Goal: Task Accomplishment & Management: Manage account settings

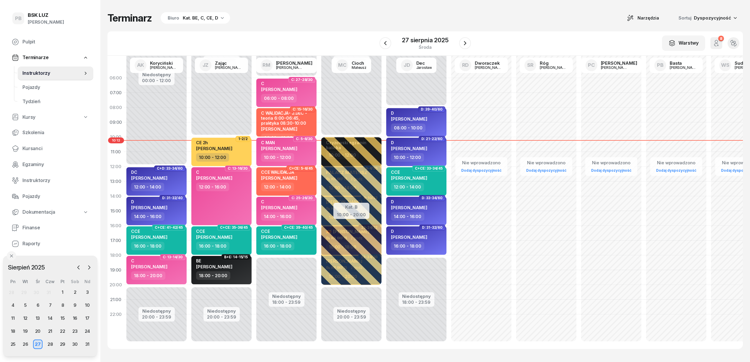
click at [326, 17] on div "Terminarz Biuro Kat. BE, C, CE, D Narzędzia Sortuj Dyspozycyjność" at bounding box center [424, 18] width 635 height 12
click at [453, 12] on div "Terminarz Biuro Kat. BE, C, CE, D Narzędzia Sortuj Dyspozycyjność" at bounding box center [424, 18] width 635 height 12
click at [539, 24] on div "Terminarz Biuro Kat. BE, C, CE, D Narzędzia Sortuj Dyspozycyjność W Wybierz AK …" at bounding box center [424, 180] width 635 height 360
click at [35, 149] on span "Kursanci" at bounding box center [55, 149] width 66 height 8
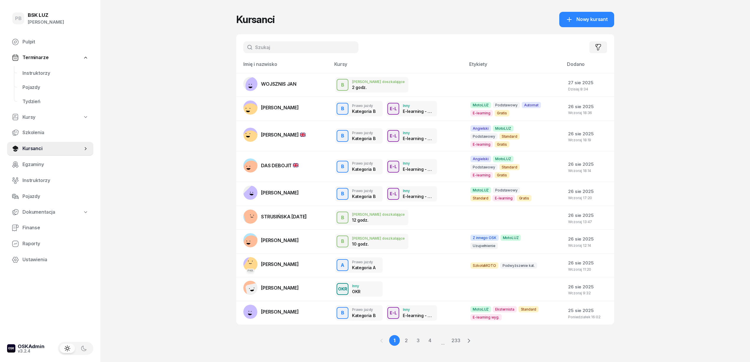
click at [273, 44] on input "text" at bounding box center [300, 47] width 115 height 12
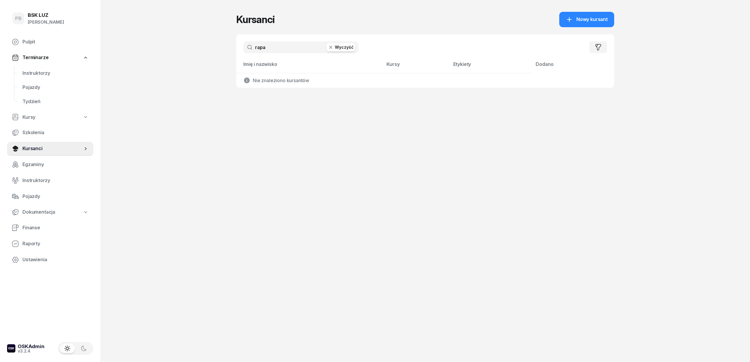
drag, startPoint x: 273, startPoint y: 46, endPoint x: 240, endPoint y: 42, distance: 33.4
click at [240, 42] on div "rapa Wyczyść [PERSON_NAME]" at bounding box center [425, 47] width 378 height 26
type input "rap"
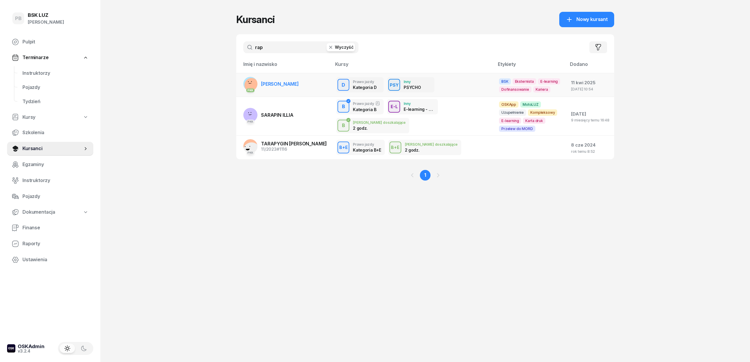
click at [278, 81] on span "[PERSON_NAME]" at bounding box center [280, 84] width 38 height 6
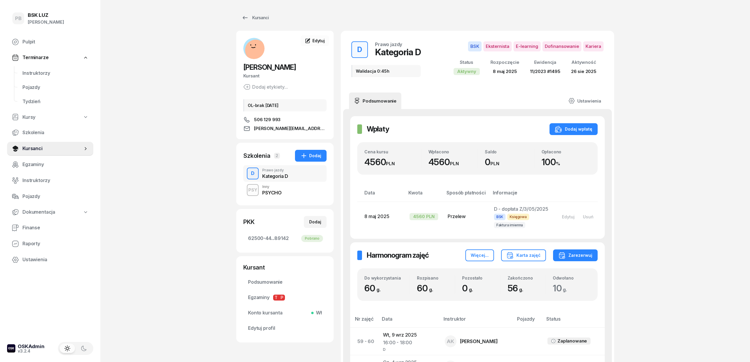
drag, startPoint x: 680, startPoint y: 195, endPoint x: 300, endPoint y: 162, distance: 381.9
click at [40, 73] on span "Instruktorzy" at bounding box center [55, 73] width 66 height 8
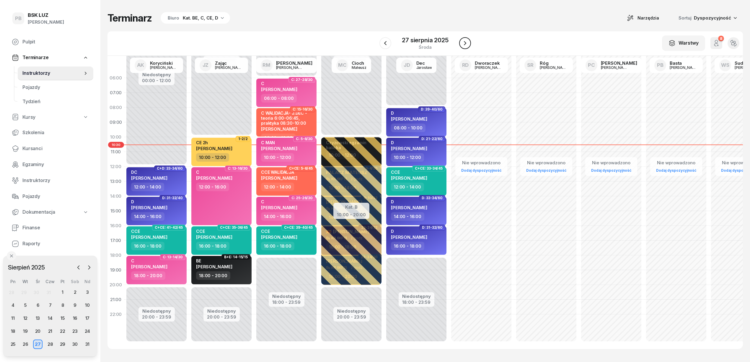
click at [468, 42] on icon "button" at bounding box center [464, 43] width 7 height 7
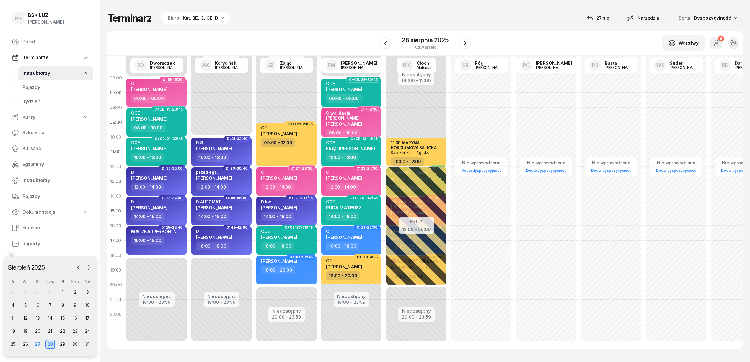
click at [368, 131] on div "08:00 - 10:00" at bounding box center [352, 132] width 52 height 9
select select "08"
select select "10"
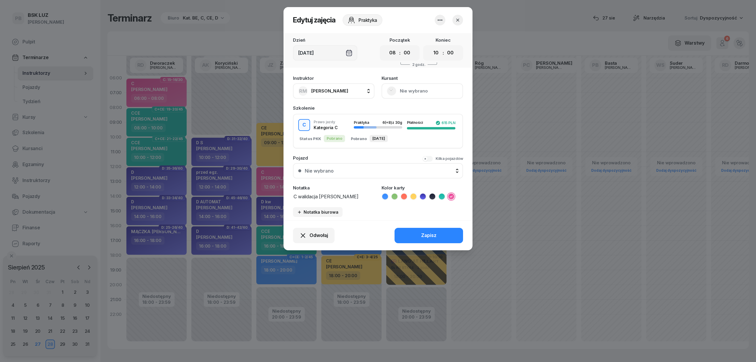
drag, startPoint x: 349, startPoint y: 146, endPoint x: 320, endPoint y: 165, distance: 34.0
click at [320, 165] on div "Instruktor [PERSON_NAME] AK [PERSON_NAME] BP [PERSON_NAME] DP [PERSON_NAME] GS …" at bounding box center [377, 146] width 189 height 148
type textarea "C walidacja 08:00-08:45"
click at [404, 194] on icon at bounding box center [404, 196] width 6 height 6
click at [414, 231] on button "Zapisz" at bounding box center [428, 235] width 68 height 15
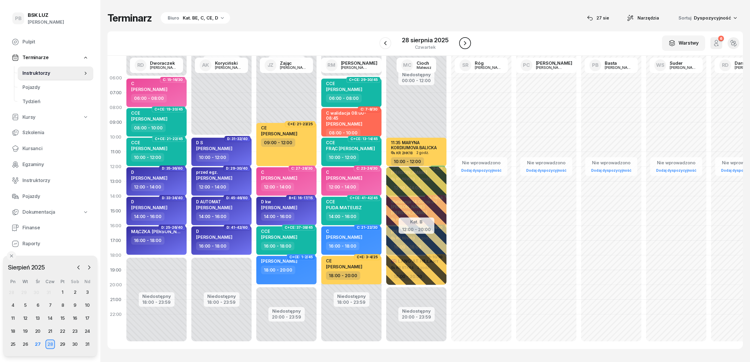
click at [467, 45] on icon "button" at bounding box center [464, 43] width 7 height 7
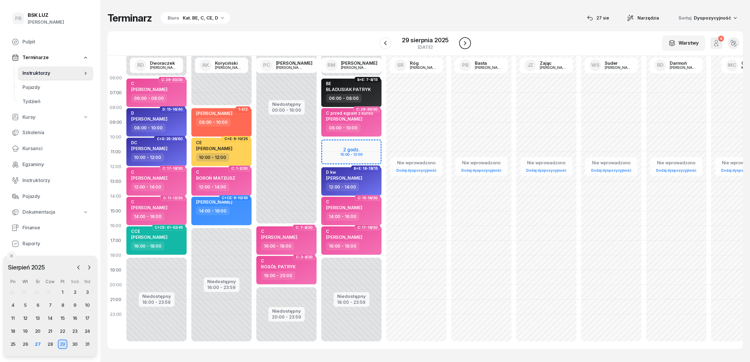
click at [467, 45] on icon "button" at bounding box center [464, 43] width 7 height 7
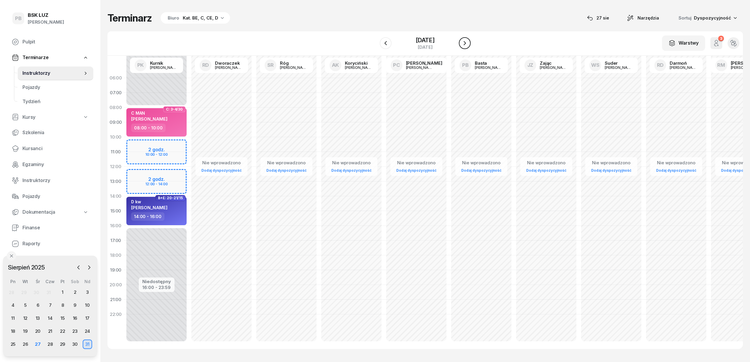
click at [467, 45] on icon "button" at bounding box center [464, 43] width 7 height 7
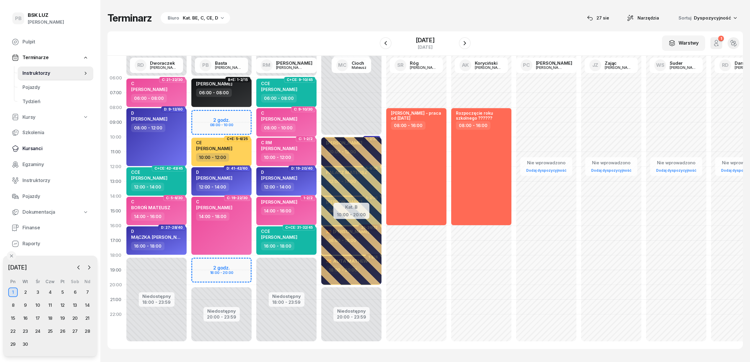
click at [37, 143] on link "Kursanci" at bounding box center [50, 148] width 86 height 14
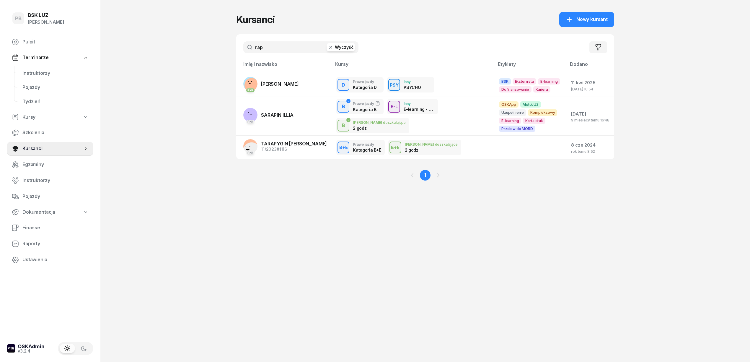
click at [280, 46] on input "rap" at bounding box center [300, 47] width 115 height 12
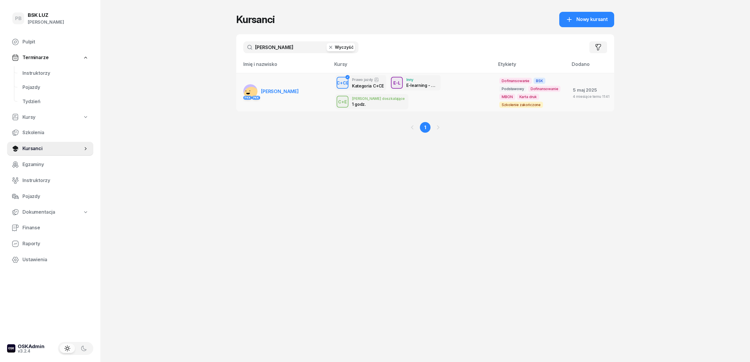
type input "[PERSON_NAME]"
click at [277, 88] on link "PKK PKK [PERSON_NAME]" at bounding box center [270, 91] width 55 height 14
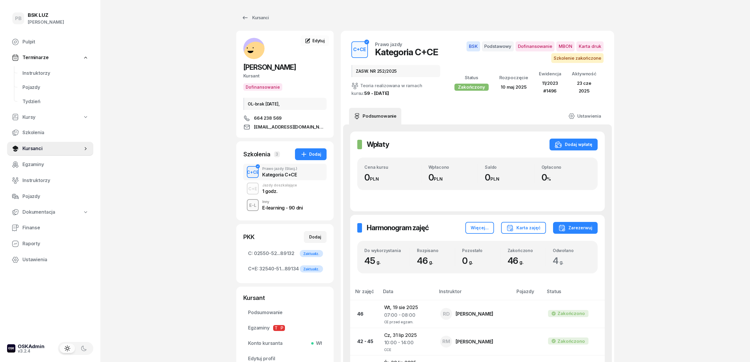
click at [285, 197] on div "E-L Inny E-learning - 90 dni" at bounding box center [284, 205] width 83 height 17
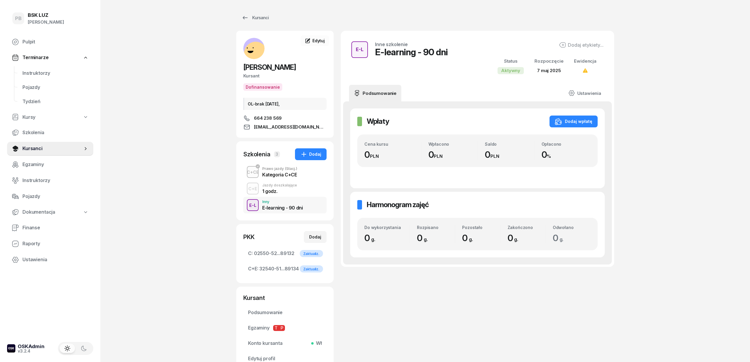
click at [290, 187] on div "Jazdy doszkalające" at bounding box center [279, 185] width 35 height 4
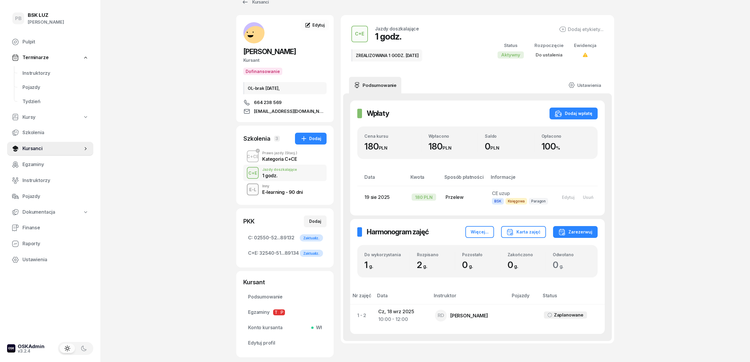
scroll to position [55, 0]
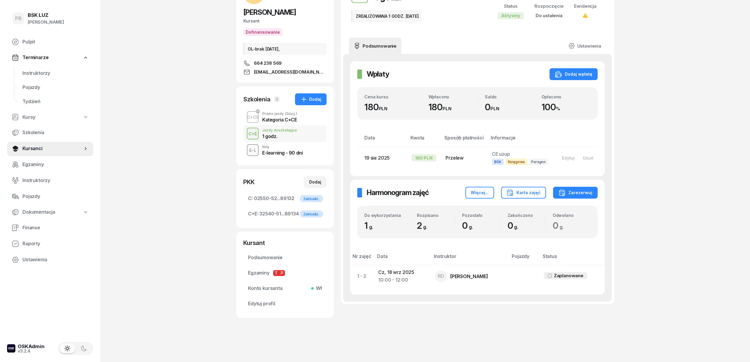
click at [431, 310] on div "C+E Jazdy doszkalające 1 godz. ZREALIZOWANA 1 GODZ. [DATE] Dodaj etykiety... St…" at bounding box center [477, 149] width 273 height 346
click at [679, 213] on div "PB BSK [PERSON_NAME] Pulpit Terminarze Instruktorzy Pojazdy Tydzień Kursy Szkol…" at bounding box center [375, 153] width 750 height 416
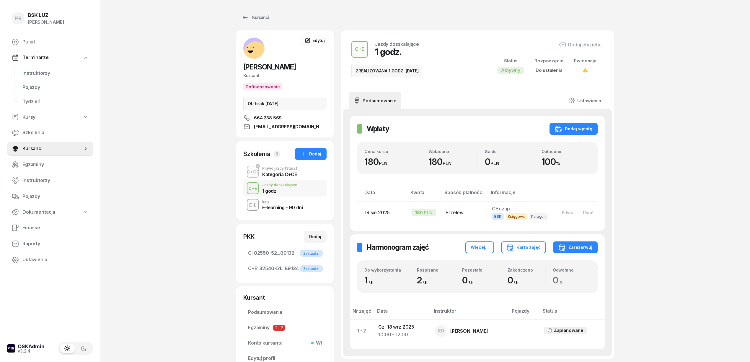
scroll to position [0, 0]
click at [285, 172] on div "Kategoria C+CE" at bounding box center [279, 174] width 35 height 5
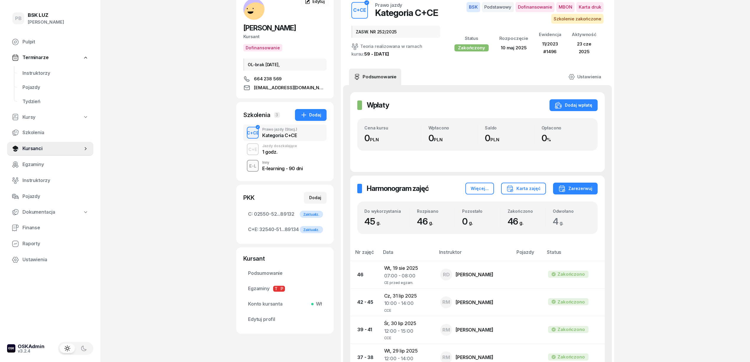
scroll to position [79, 0]
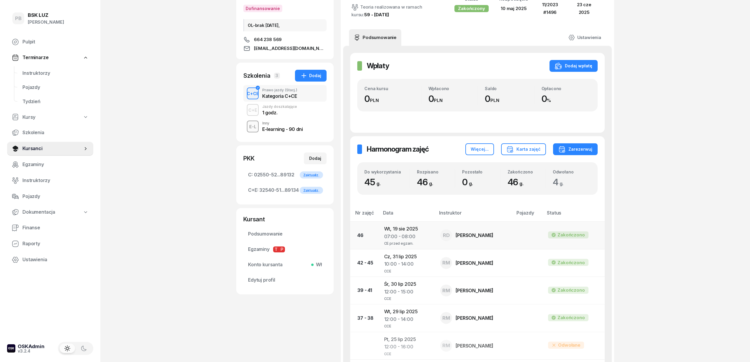
click at [397, 232] on td "[DATE] 07:00 - 08:00 CE przed egzam." at bounding box center [407, 234] width 56 height 27
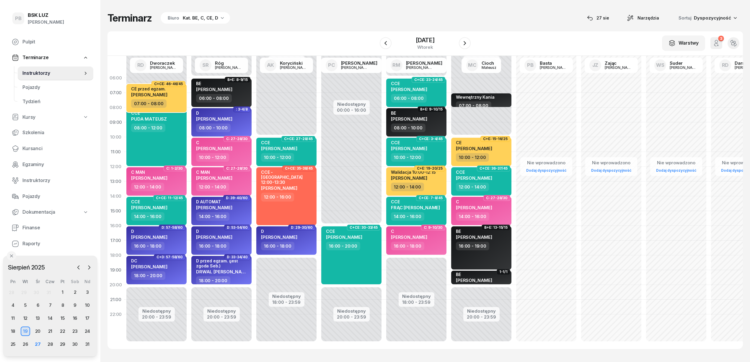
click at [179, 97] on div "CE przed egzam. [PERSON_NAME]" at bounding box center [157, 92] width 52 height 13
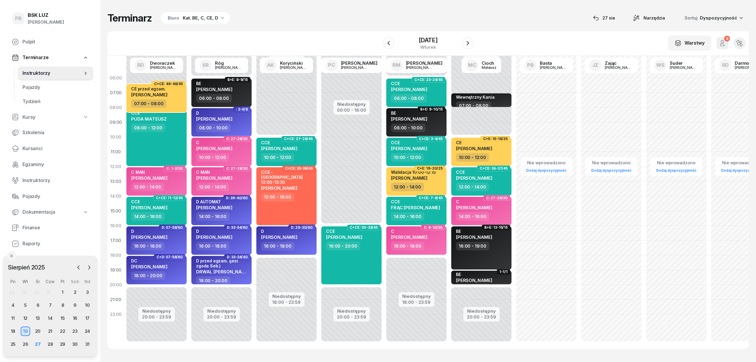
select select "07"
select select "08"
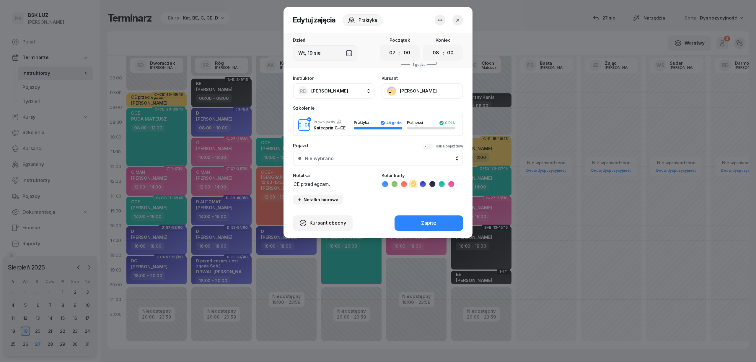
click at [441, 22] on icon "button" at bounding box center [439, 20] width 7 height 7
click at [429, 39] on link "Usuń" at bounding box center [437, 38] width 78 height 15
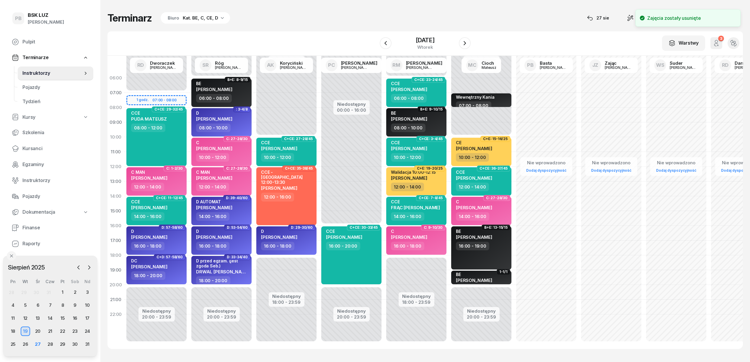
click at [189, 98] on div "Niedostępny 00:00 - 07:00 Niedostępny 20:00 - 23:59 C+CE: 29-32/45 CCE [PERSON_…" at bounding box center [221, 211] width 65 height 280
select select "07"
select select "08"
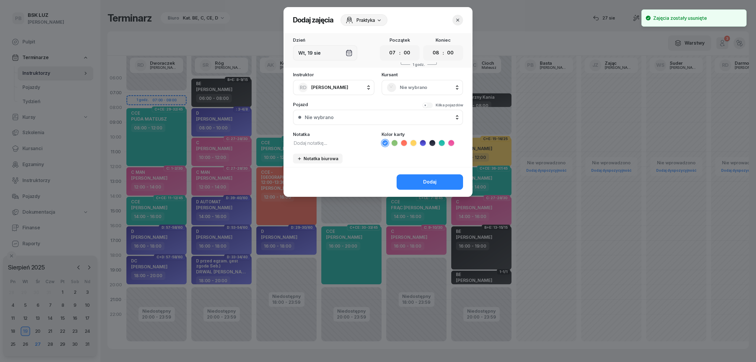
click at [405, 89] on span "Nie wybrano" at bounding box center [429, 88] width 58 height 8
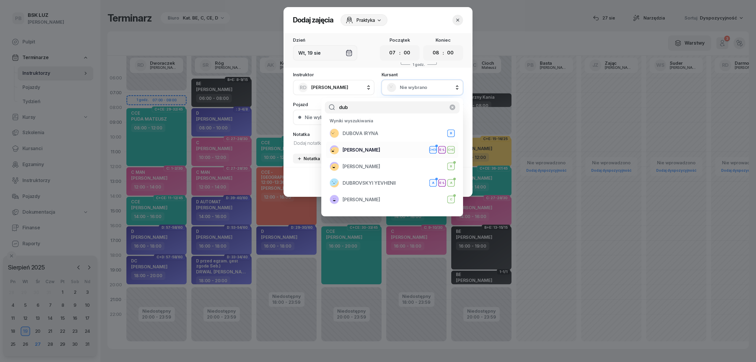
type input "dub"
click at [384, 147] on div "[PERSON_NAME]+CE E-L C+E" at bounding box center [391, 149] width 125 height 9
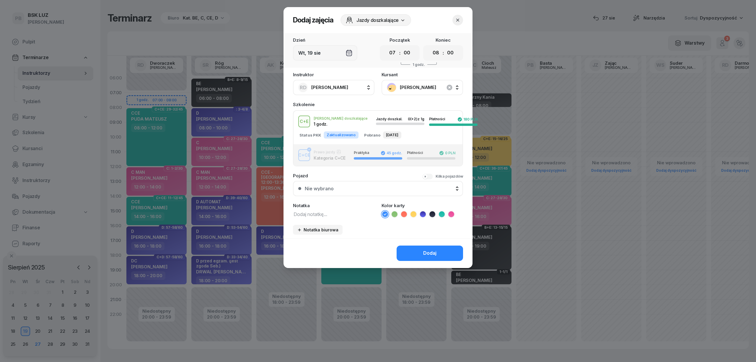
click at [336, 130] on div "Status PKK Zaktualizowano Pobrano [DATE]" at bounding box center [362, 133] width 126 height 10
click at [424, 254] on div "Dodaj" at bounding box center [429, 253] width 13 height 8
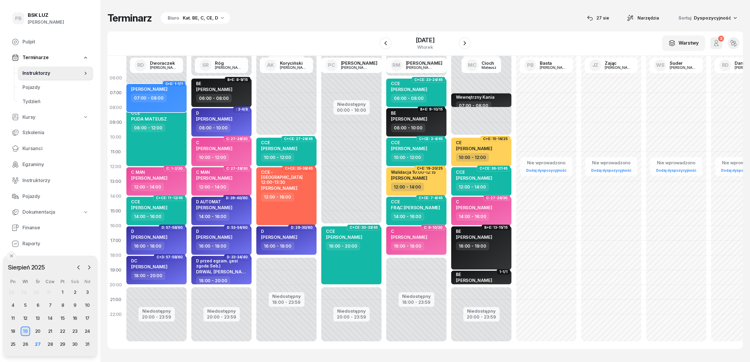
click at [183, 101] on div "[PERSON_NAME] 07:00 - 08:00" at bounding box center [156, 98] width 60 height 28
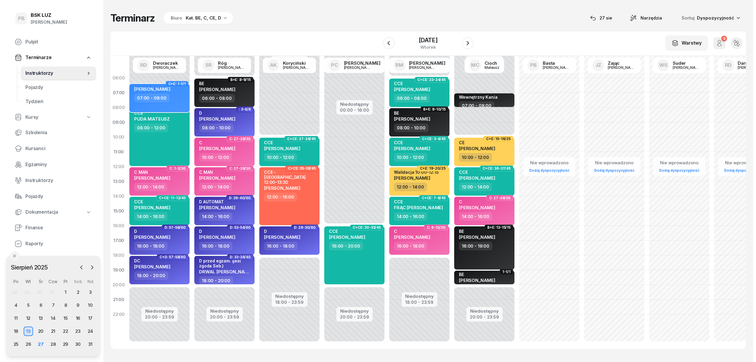
select select "07"
select select "08"
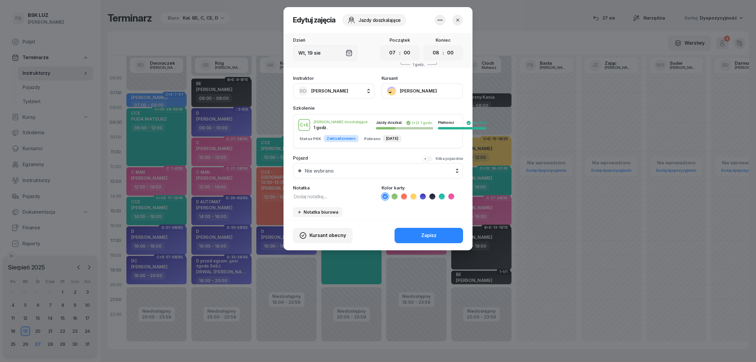
click at [413, 196] on icon at bounding box center [413, 196] width 3 height 2
click at [401, 234] on button "Zapisz" at bounding box center [428, 235] width 68 height 15
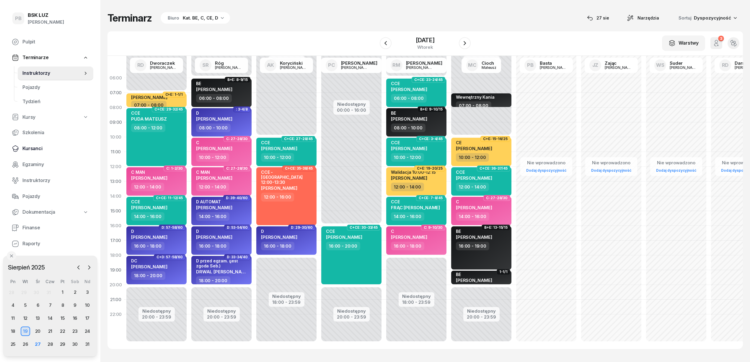
click at [29, 147] on span "Kursanci" at bounding box center [55, 149] width 66 height 8
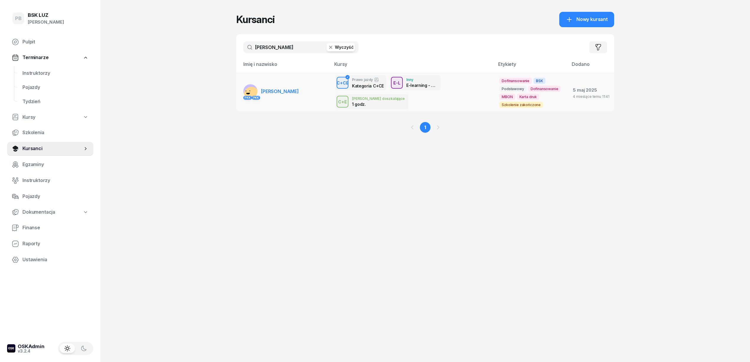
click at [274, 88] on span "[PERSON_NAME]" at bounding box center [280, 91] width 38 height 6
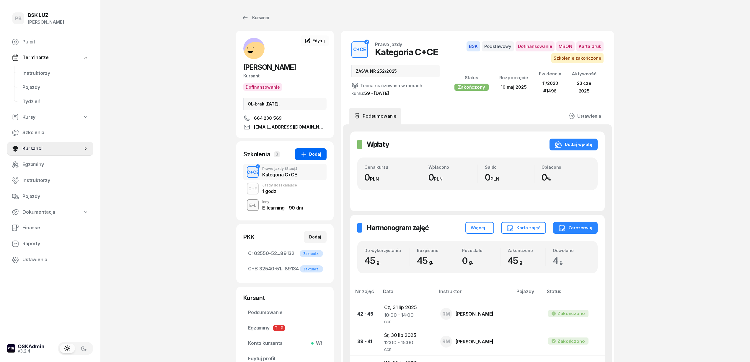
click at [312, 156] on div "Dodaj" at bounding box center [310, 154] width 21 height 7
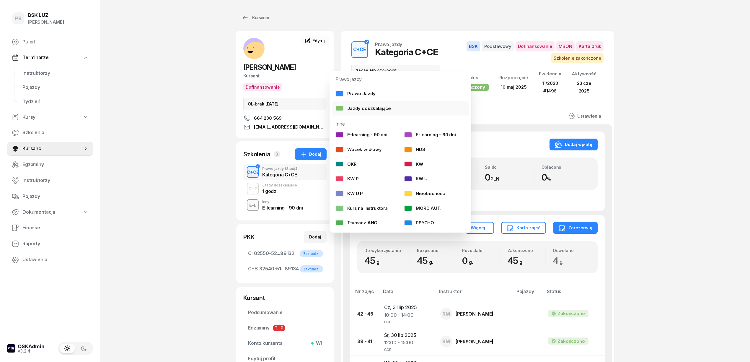
click at [362, 107] on div "Jazdy doszkalające" at bounding box center [362, 108] width 55 height 8
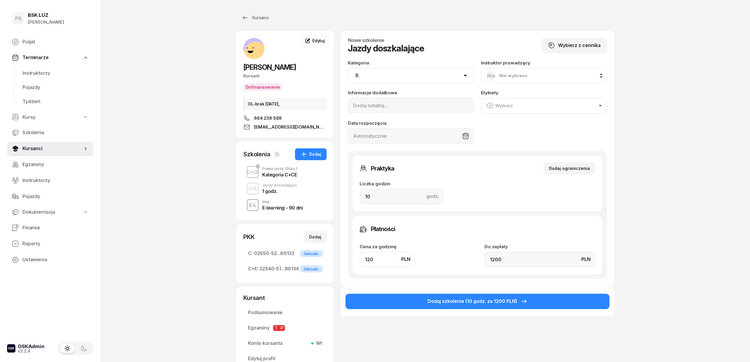
click at [378, 78] on select "AM A1 A2 A B1 B B+E C1 C1+E C C+E D1 D1+E D D+E T Tram C+CE C+D" at bounding box center [411, 75] width 126 height 15
select select "C+E"
click at [348, 68] on select "AM A1 A2 A B1 B B+E C1 C1+E C C+E D1 D1+E D D+E T Tram C+CE C+D" at bounding box center [411, 75] width 126 height 15
drag, startPoint x: 390, startPoint y: 199, endPoint x: 334, endPoint y: 190, distance: 56.7
click at [334, 190] on div "[PERSON_NAME] Dofinansowanie OL-brak [DATE], 664 238 569 [EMAIL_ADDRESS][DOMAIN…" at bounding box center [425, 202] width 378 height 342
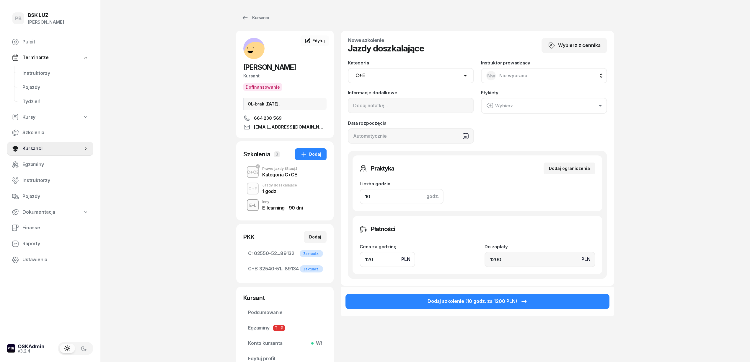
type input "2"
type input "240"
type input "2"
drag, startPoint x: 357, startPoint y: 258, endPoint x: 328, endPoint y: 259, distance: 29.5
click at [329, 259] on div "[PERSON_NAME] Dofinansowanie OL-brak [DATE], 664 238 569 [EMAIL_ADDRESS][DOMAIN…" at bounding box center [425, 202] width 378 height 342
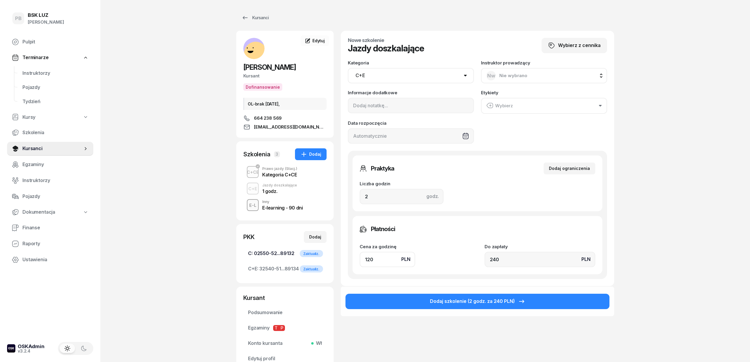
type input "1"
type input "2"
type input "18"
type input "36"
type input "180"
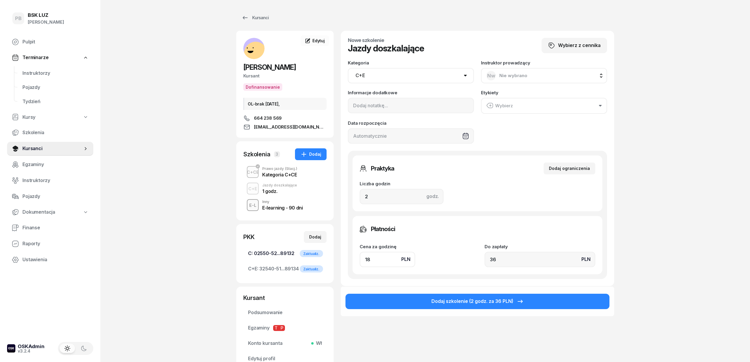
type input "360"
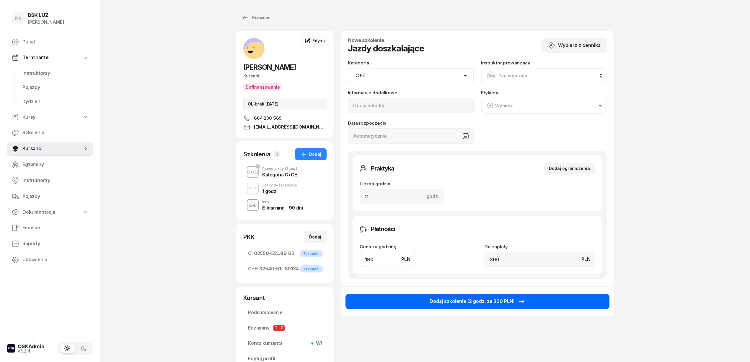
type input "180"
click at [415, 293] on button "Dodaj szkolenie (2 godz. za 360 PLN)" at bounding box center [477, 300] width 264 height 15
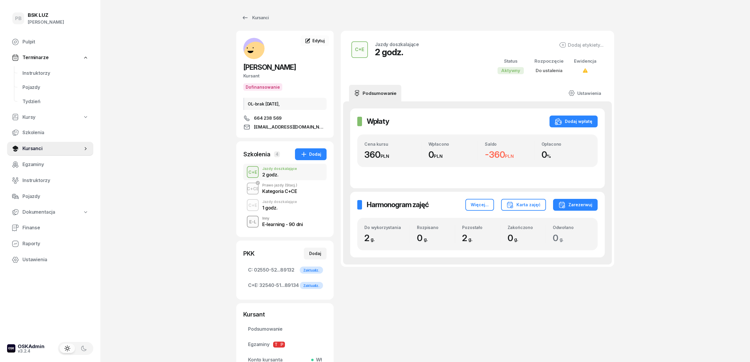
click at [417, 308] on div "C+E Jazdy doszkalające 2 godz. Dodaj etykiety... Status Aktywny Rozpoczęcie Do …" at bounding box center [477, 210] width 273 height 358
click at [280, 205] on div "1 godz." at bounding box center [279, 206] width 35 height 6
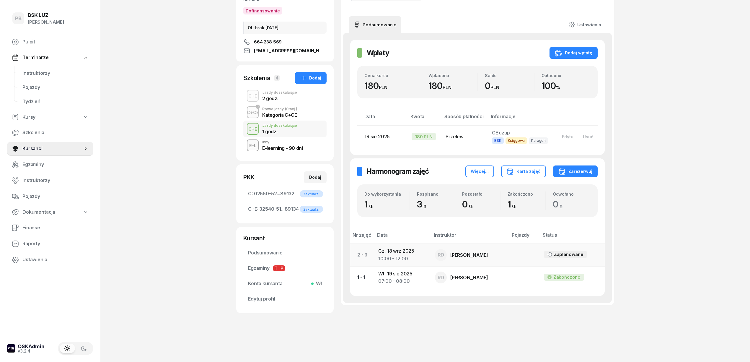
scroll to position [77, 0]
click at [389, 249] on td "[DATE] 10:00 - 12:00" at bounding box center [401, 253] width 57 height 22
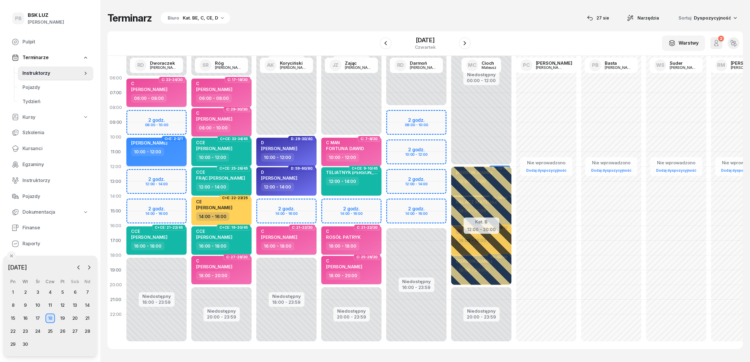
click at [175, 153] on div "10:00 - 12:00" at bounding box center [157, 151] width 52 height 9
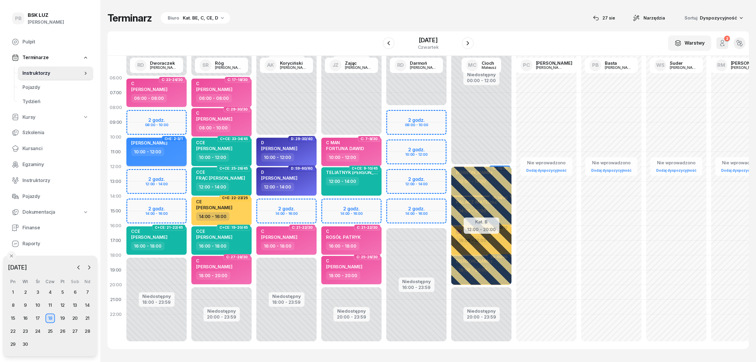
select select "10"
select select "12"
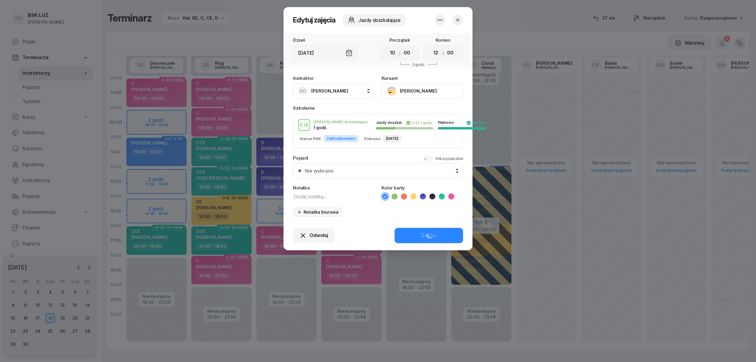
click at [440, 23] on icon "button" at bounding box center [439, 20] width 7 height 7
click at [437, 36] on link "Usuń" at bounding box center [437, 38] width 78 height 15
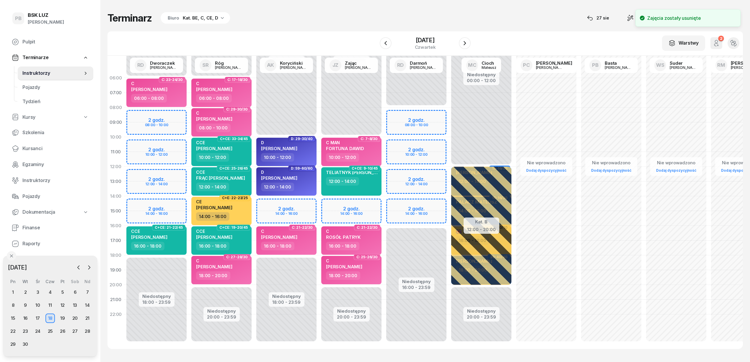
click at [189, 143] on div "Niedostępny 00:00 - 06:00 Niedostępny 18:00 - 23:59 C: 23-24/30 C [PERSON_NAME]…" at bounding box center [221, 211] width 65 height 280
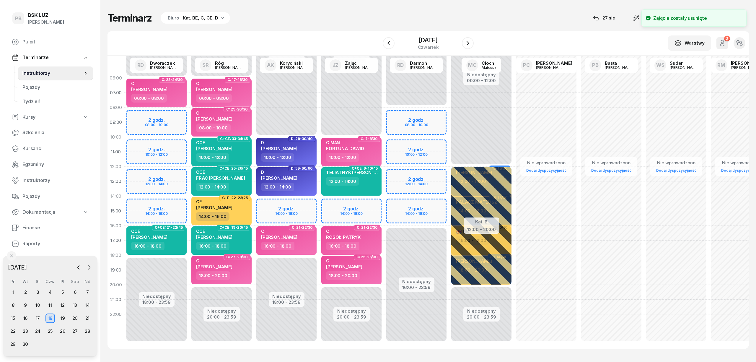
select select "10"
select select "12"
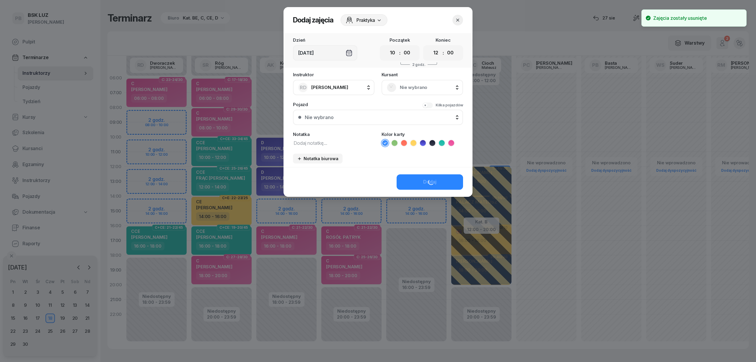
click at [416, 84] on span "Nie wybrano" at bounding box center [429, 88] width 58 height 8
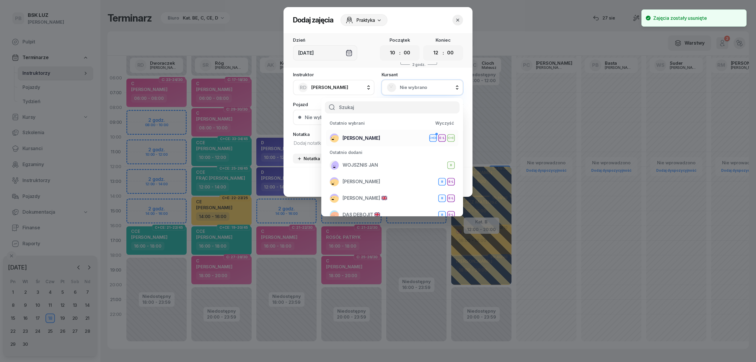
click at [385, 136] on div "[PERSON_NAME]+CE E-L C+E" at bounding box center [391, 137] width 125 height 9
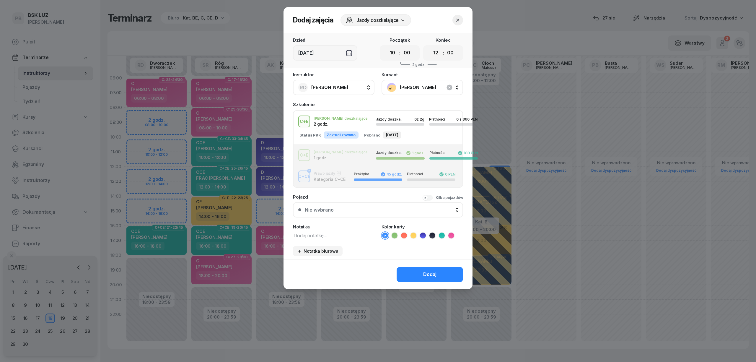
click at [327, 233] on textarea at bounding box center [333, 235] width 81 height 8
type textarea "CE"
click at [413, 233] on icon at bounding box center [413, 235] width 6 height 6
click at [402, 269] on button "Dodaj" at bounding box center [429, 274] width 66 height 15
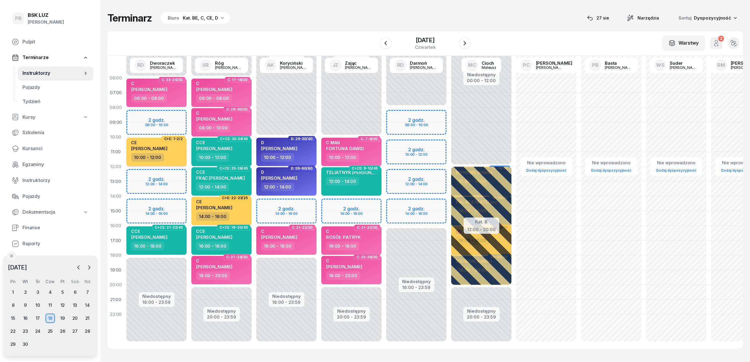
click at [166, 154] on div "10:00 - 12:00" at bounding box center [157, 157] width 52 height 9
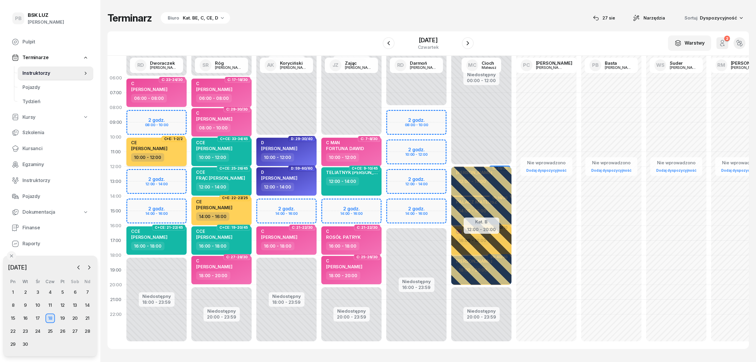
select select "10"
select select "12"
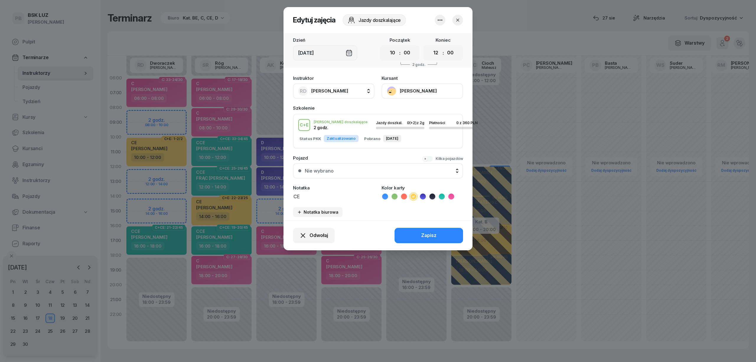
click at [323, 192] on textarea "CE" at bounding box center [333, 196] width 81 height 8
type textarea "CE przed egzam."
click at [407, 234] on button "Zapisz" at bounding box center [428, 235] width 68 height 15
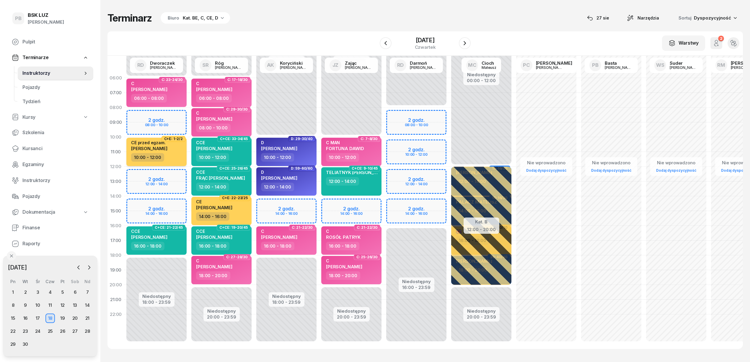
click at [173, 157] on div "10:00 - 12:00" at bounding box center [157, 157] width 52 height 9
select select "10"
select select "12"
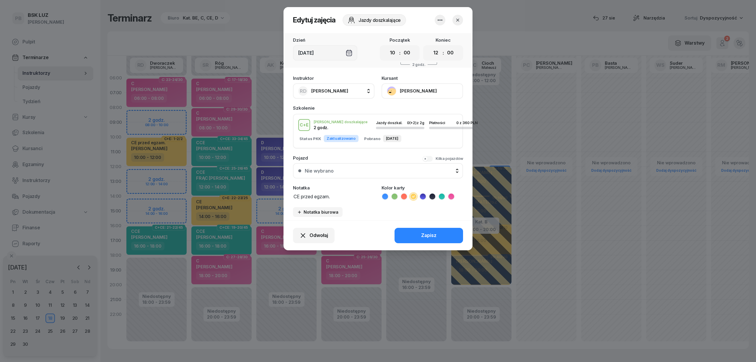
click at [459, 22] on icon "button" at bounding box center [457, 20] width 6 height 6
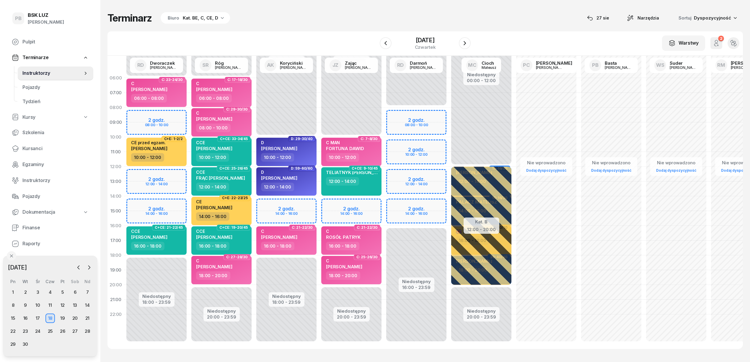
click at [459, 22] on div "Terminarz Biuro Kat. BE, C, CE, D [DATE] Narzędzia Sortuj Dyspozycyjność" at bounding box center [424, 18] width 635 height 12
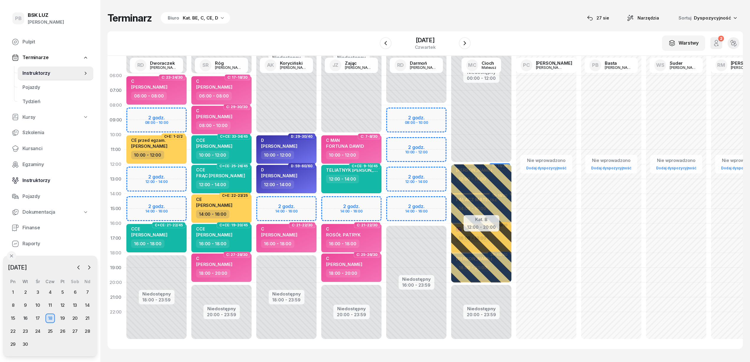
scroll to position [8, 0]
click at [34, 149] on span "Kursanci" at bounding box center [55, 149] width 66 height 8
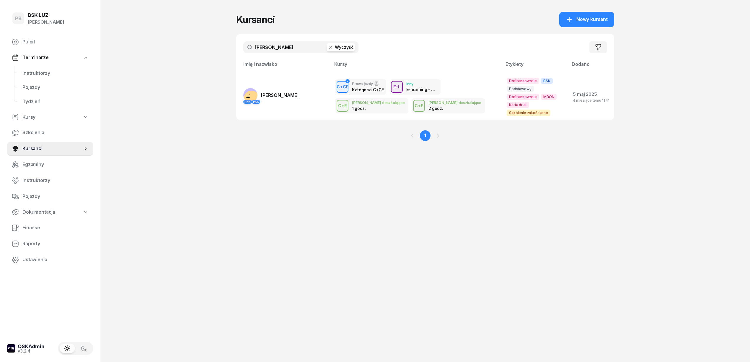
click at [203, 63] on div "PB BSK [PERSON_NAME] Pulpit Terminarze Instruktorzy Pojazdy Tydzień Kursy Szkol…" at bounding box center [375, 181] width 750 height 362
click at [22, 73] on link "Instruktorzy" at bounding box center [56, 73] width 76 height 14
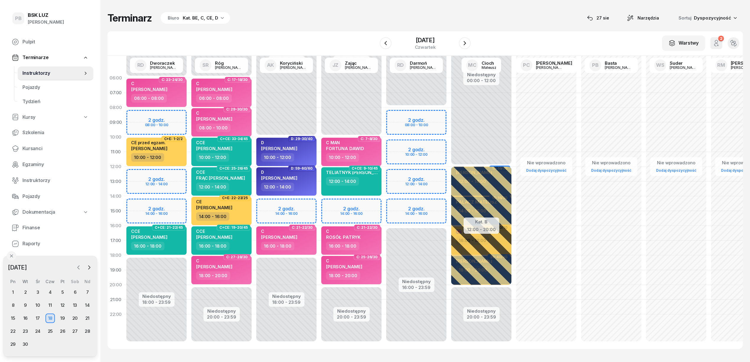
click at [77, 267] on icon "button" at bounding box center [79, 267] width 6 height 6
click at [36, 343] on div "27" at bounding box center [37, 343] width 9 height 9
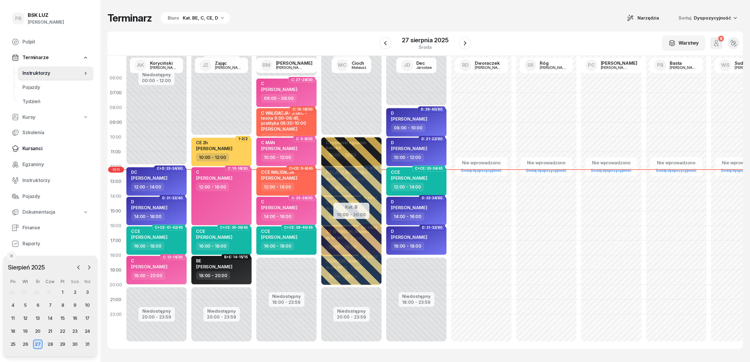
click at [35, 148] on span "Kursanci" at bounding box center [55, 149] width 66 height 8
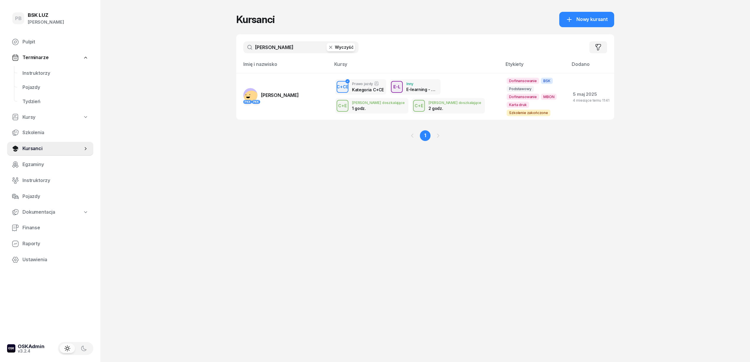
click at [292, 47] on input "[PERSON_NAME]" at bounding box center [300, 47] width 115 height 12
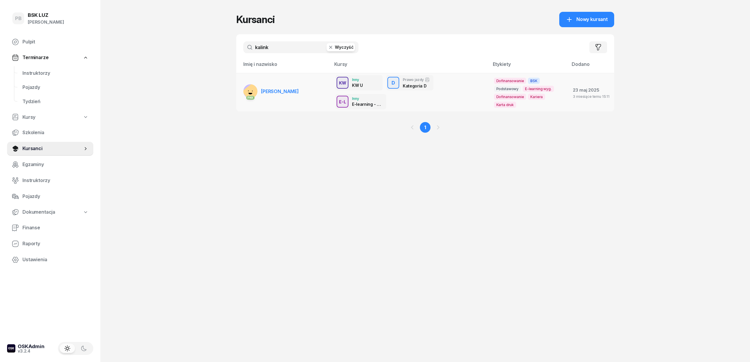
type input "kalink"
click at [277, 87] on link "PKK [PERSON_NAME]" at bounding box center [270, 91] width 55 height 14
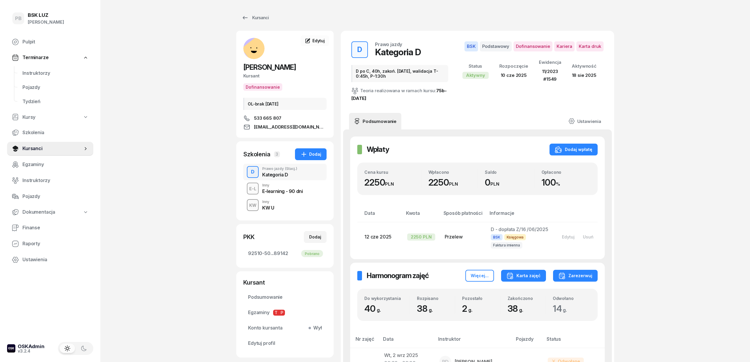
click at [529, 274] on div "Karta zajęć" at bounding box center [523, 275] width 34 height 7
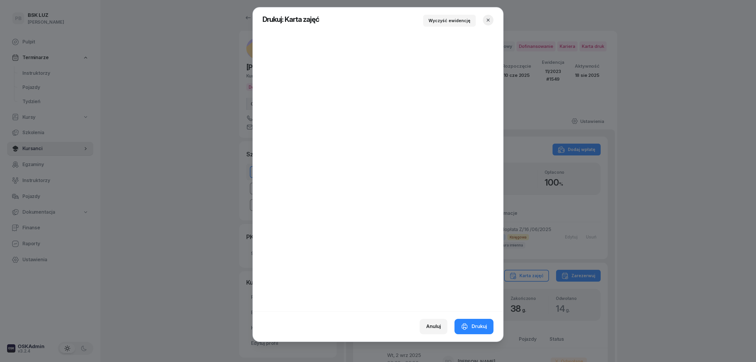
click at [491, 17] on icon "button" at bounding box center [488, 20] width 6 height 6
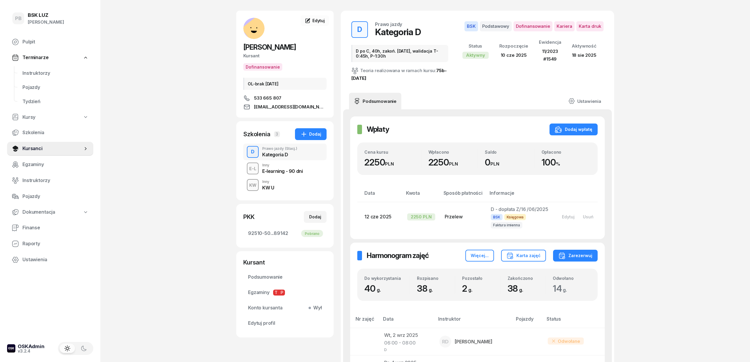
scroll to position [39, 0]
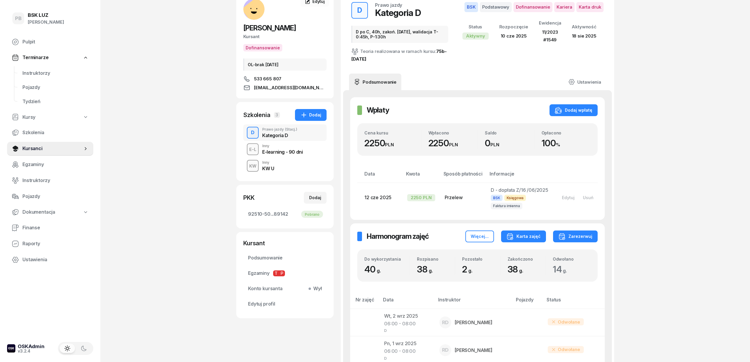
click at [539, 240] on div "Karta zajęć" at bounding box center [523, 236] width 34 height 7
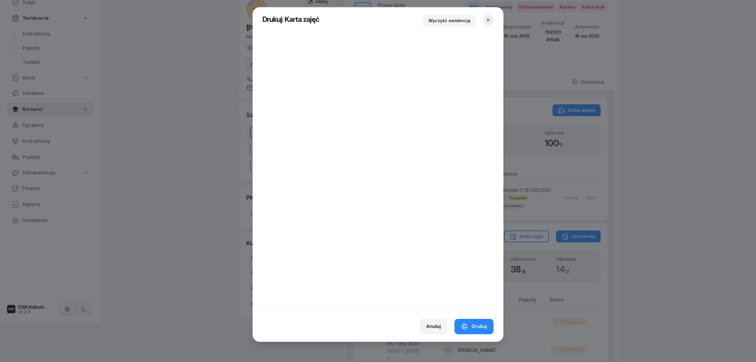
click at [488, 19] on icon "button" at bounding box center [487, 20] width 3 height 3
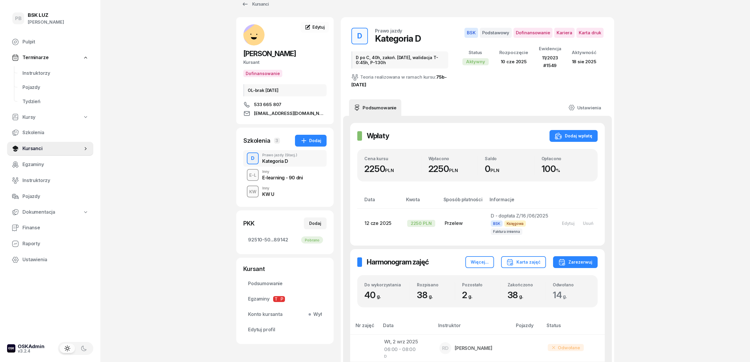
scroll to position [0, 0]
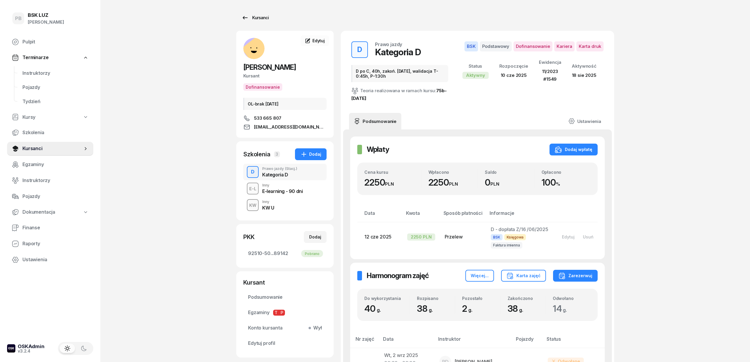
click at [260, 17] on div "Kursanci" at bounding box center [254, 17] width 27 height 7
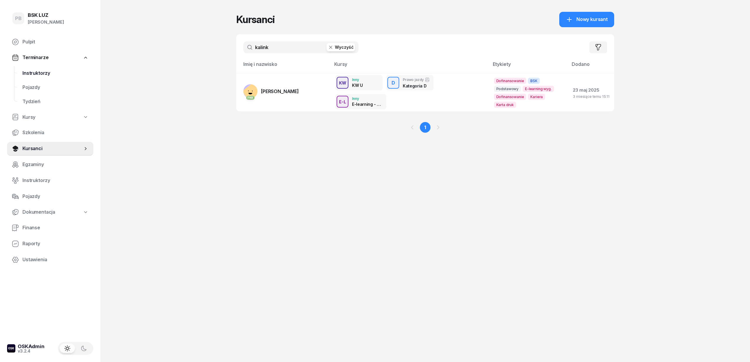
click at [43, 76] on span "Instruktorzy" at bounding box center [55, 73] width 66 height 8
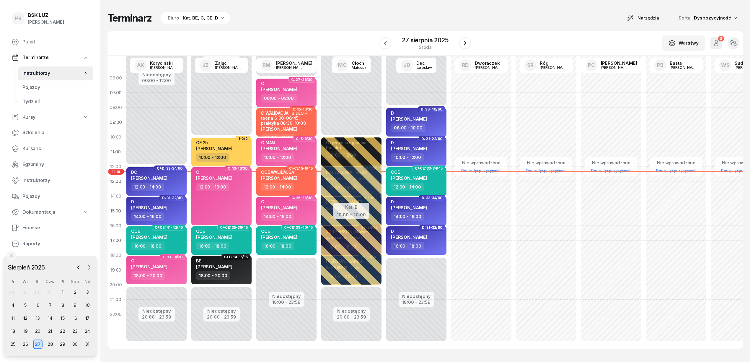
click at [206, 17] on div "Kat. BE, C, CE, D" at bounding box center [200, 17] width 35 height 7
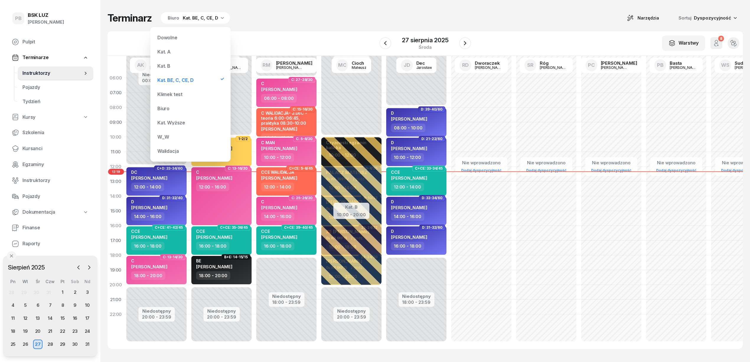
click at [168, 49] on div "Kat. A" at bounding box center [190, 52] width 71 height 12
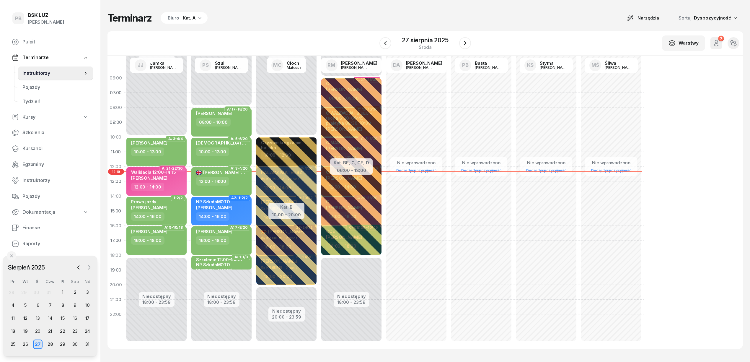
click at [87, 269] on icon "button" at bounding box center [89, 267] width 6 height 6
click at [64, 290] on div "5" at bounding box center [62, 291] width 9 height 9
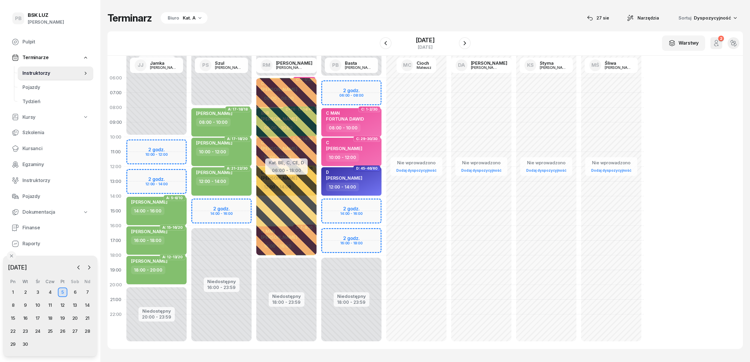
click at [191, 18] on div "Kat. A" at bounding box center [189, 17] width 13 height 7
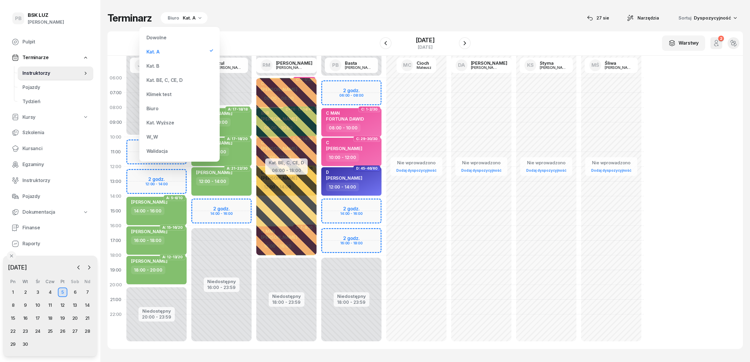
click at [148, 62] on div "Kat. B" at bounding box center [179, 66] width 71 height 12
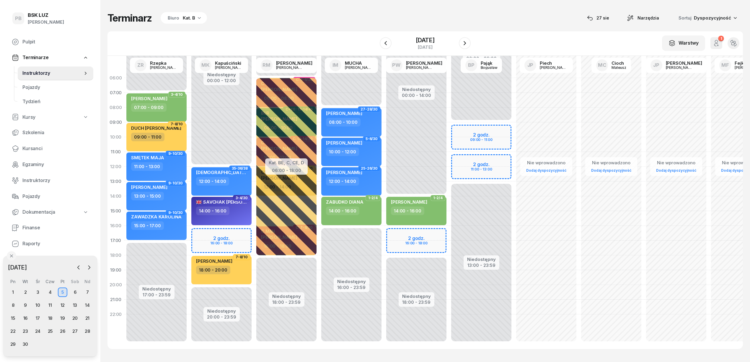
click at [186, 23] on div "Biuro Kat. B" at bounding box center [184, 18] width 46 height 12
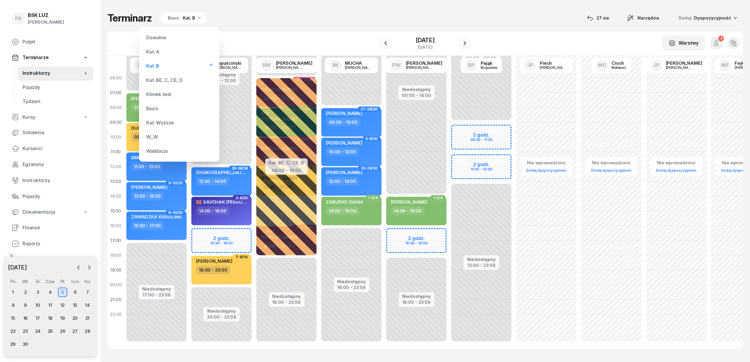
click at [155, 50] on div "Kat. A" at bounding box center [152, 51] width 13 height 5
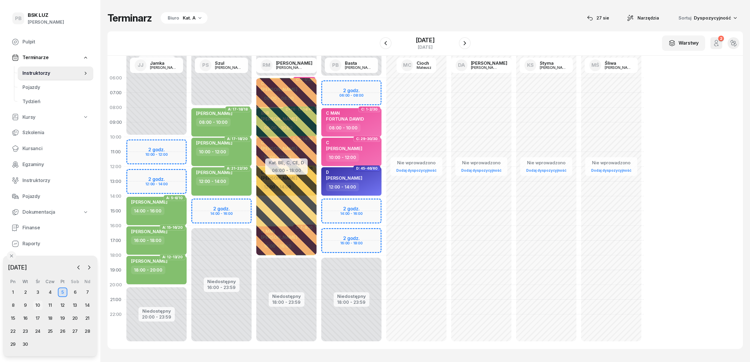
click at [38, 304] on div "10" at bounding box center [37, 304] width 9 height 9
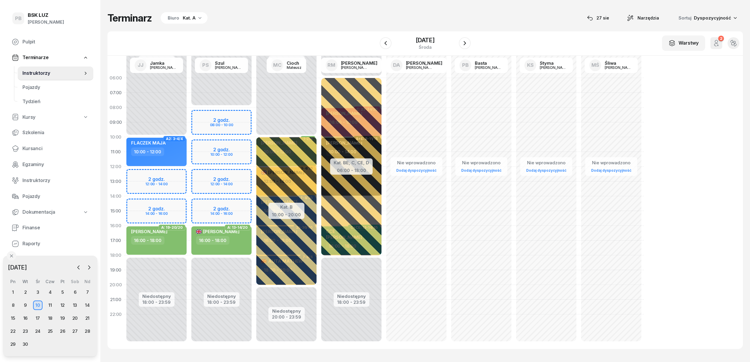
click at [254, 115] on div "Niedostępny 00:00 - 08:00 Niedostępny 18:00 - 23:59 2 godz. 08:00 - 10:00 2 god…" at bounding box center [286, 211] width 65 height 280
select select "08"
select select "10"
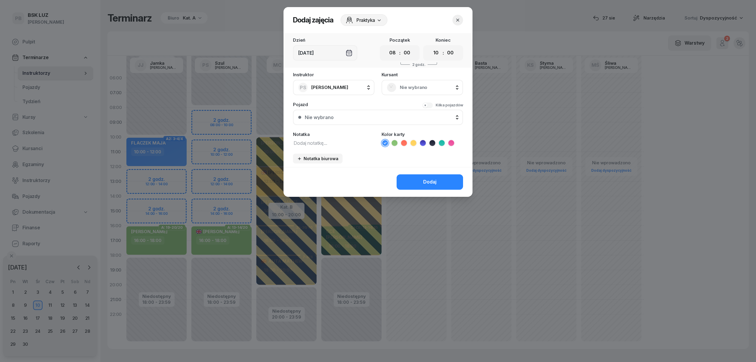
click at [408, 85] on span "Nie wybrano" at bounding box center [429, 88] width 58 height 8
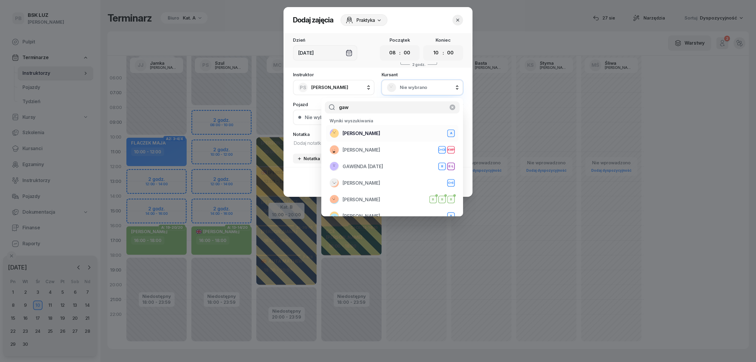
type input "gaw"
click at [364, 133] on span "[PERSON_NAME]" at bounding box center [361, 134] width 38 height 8
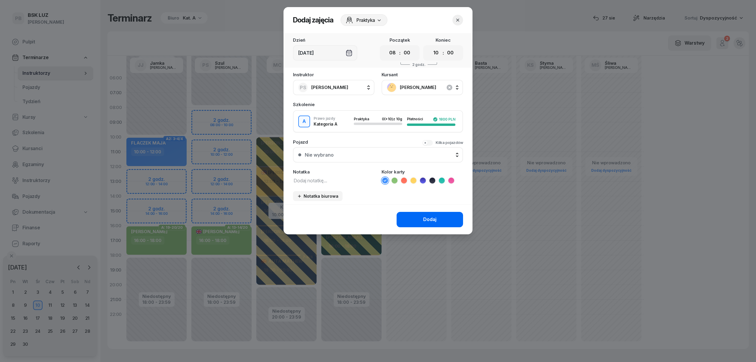
click at [422, 220] on button "Dodaj" at bounding box center [429, 219] width 66 height 15
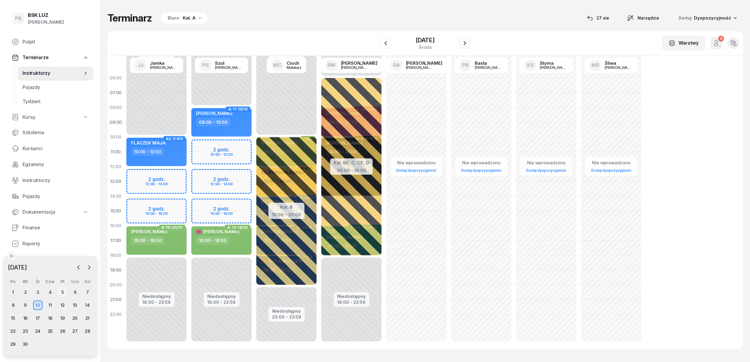
click at [63, 290] on div "5" at bounding box center [62, 291] width 9 height 9
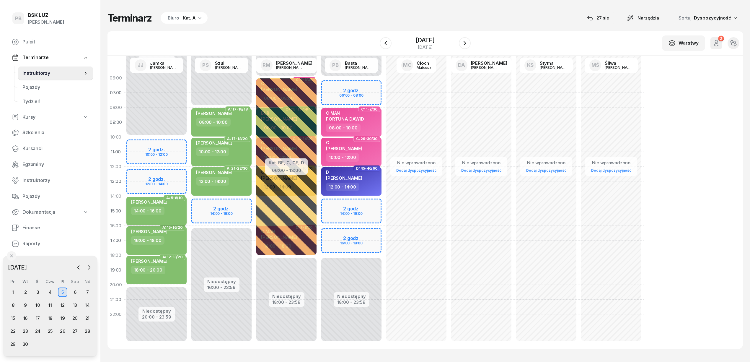
click at [177, 214] on div "14:00 - 16:00" at bounding box center [157, 210] width 52 height 9
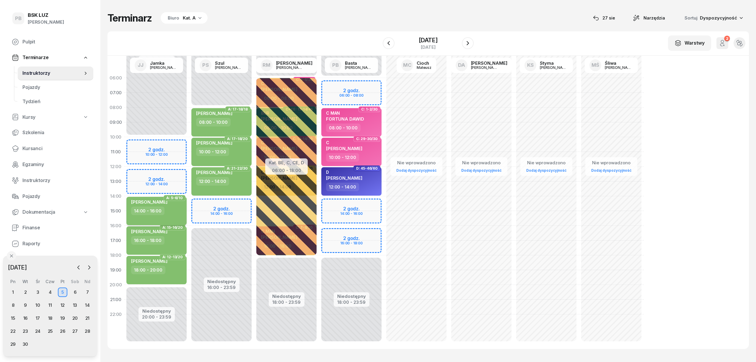
select select "14"
select select "16"
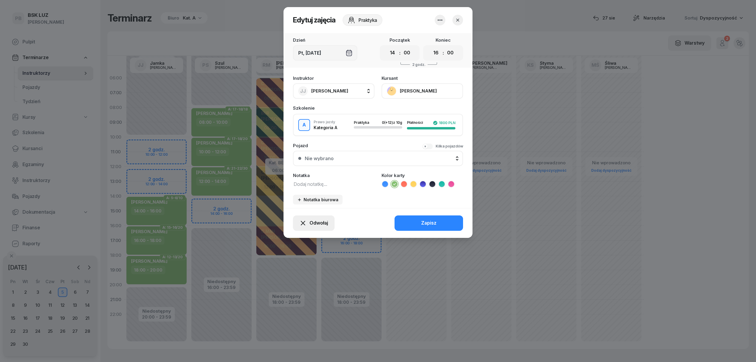
click at [323, 219] on span "Odwołaj" at bounding box center [318, 223] width 19 height 8
click at [317, 188] on div "Kursant odwołał" at bounding box center [303, 187] width 35 height 8
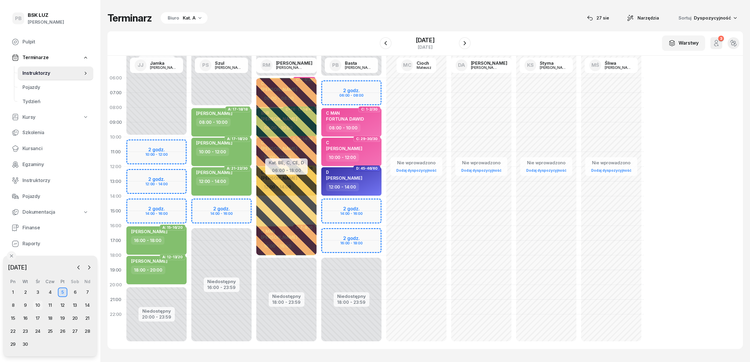
click at [40, 304] on div "10" at bounding box center [37, 304] width 9 height 9
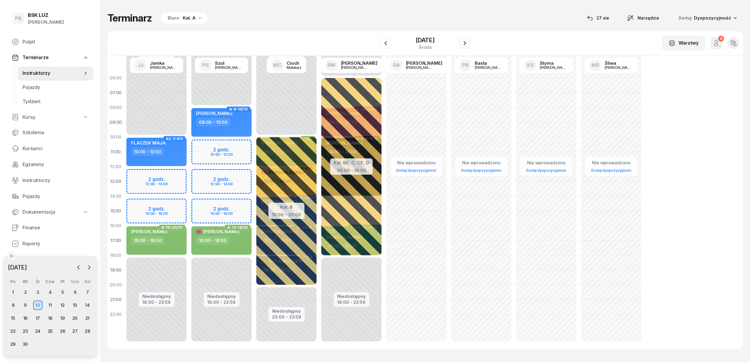
click at [247, 126] on div "08:00 - 10:00" at bounding box center [222, 122] width 52 height 9
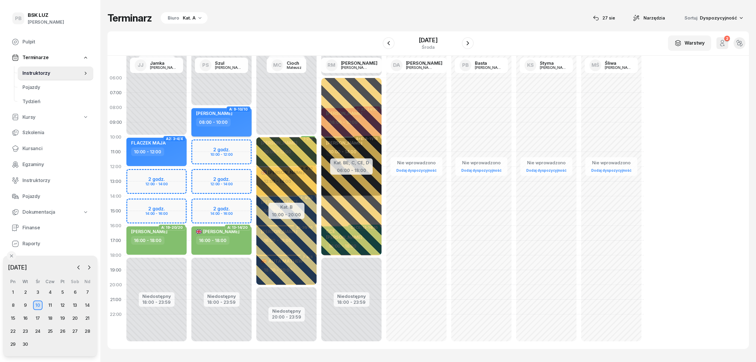
select select "08"
select select "10"
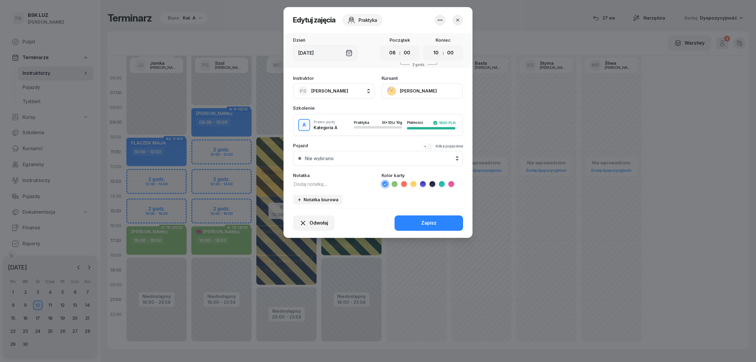
click at [395, 184] on icon at bounding box center [394, 184] width 6 height 6
click at [417, 221] on button "Zapisz" at bounding box center [428, 222] width 68 height 15
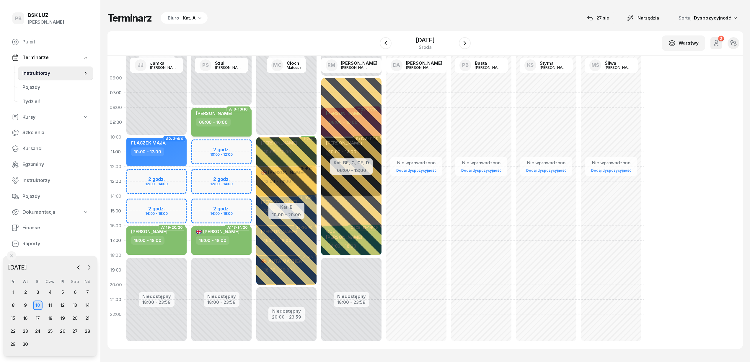
click at [221, 112] on span "[PERSON_NAME]" at bounding box center [214, 113] width 36 height 6
select select "08"
select select "10"
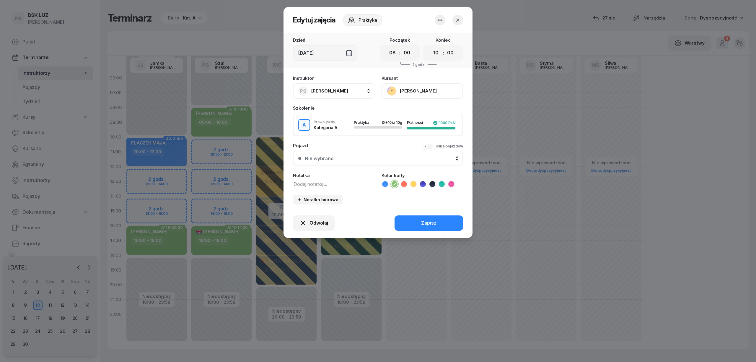
click at [411, 91] on button "[PERSON_NAME]" at bounding box center [421, 90] width 81 height 15
click at [410, 107] on div "Otwórz profil" at bounding box center [400, 111] width 29 height 8
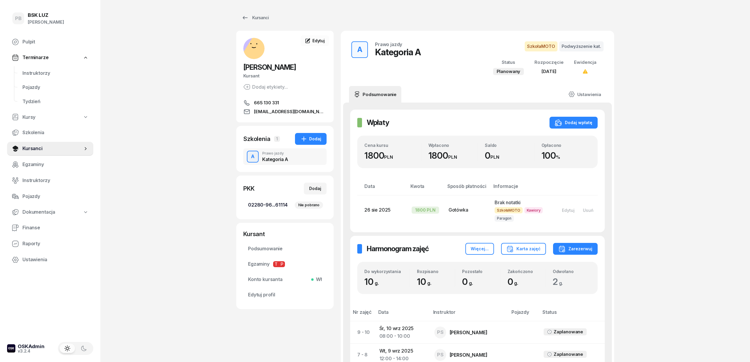
click at [268, 207] on span "02280-96...61114 Nie pobrano" at bounding box center [285, 205] width 74 height 8
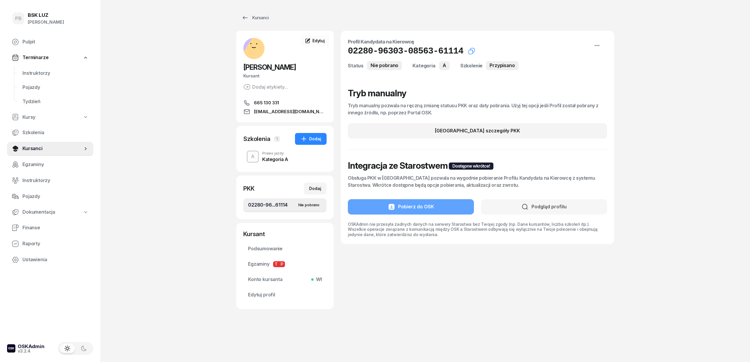
click at [468, 50] on icon "button" at bounding box center [471, 51] width 7 height 7
click at [271, 251] on span "Podsumowanie" at bounding box center [285, 249] width 74 height 8
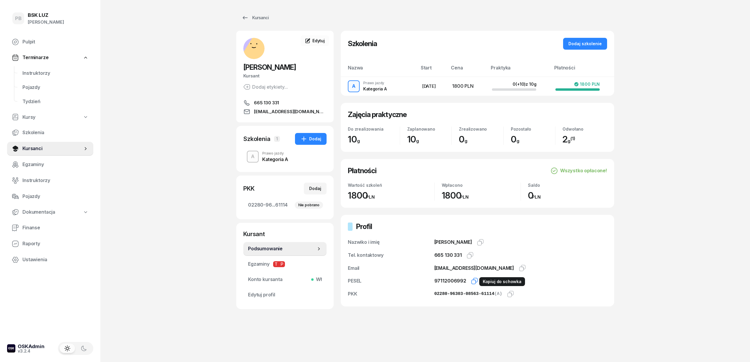
click at [471, 282] on icon "button" at bounding box center [474, 280] width 7 height 7
click at [313, 189] on div "Dodaj" at bounding box center [315, 188] width 12 height 7
select select
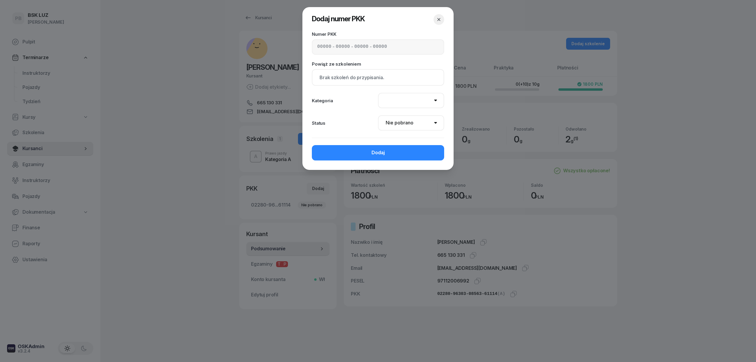
drag, startPoint x: 230, startPoint y: 172, endPoint x: 251, endPoint y: 179, distance: 21.6
click at [231, 173] on div at bounding box center [378, 181] width 756 height 362
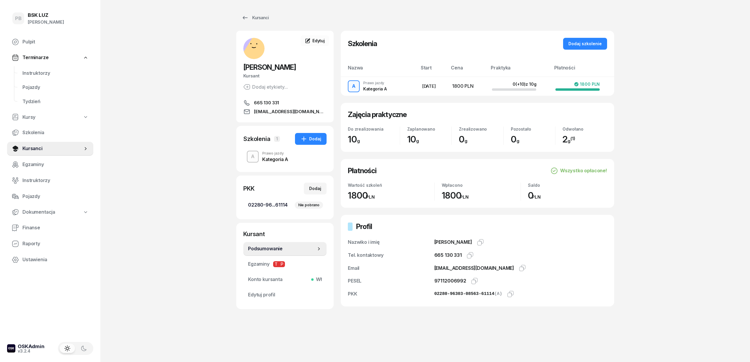
click at [309, 204] on div "Nie pobrano" at bounding box center [309, 204] width 28 height 7
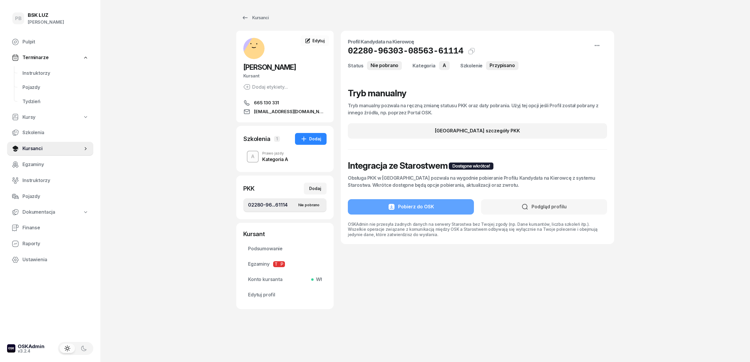
click at [382, 64] on div "Nie pobrano" at bounding box center [384, 65] width 35 height 9
click at [599, 45] on icon "button" at bounding box center [596, 45] width 5 height 1
click at [505, 44] on h4 "Profil Kandydata na Kierowcę" at bounding box center [477, 42] width 259 height 8
click at [431, 135] on button "[GEOGRAPHIC_DATA] szczegóły PKK" at bounding box center [477, 130] width 259 height 15
select select "A"
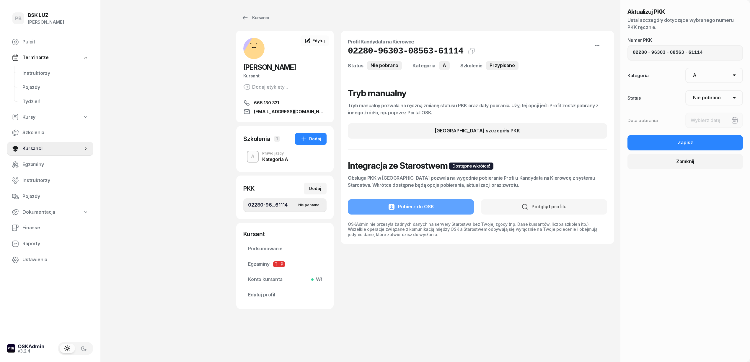
click at [731, 98] on select "Nie pobrano Pobrano Zwrócono Zaktualizowano" at bounding box center [714, 97] width 58 height 15
select select "Get"
click at [685, 90] on select "Nie pobrano Pobrano Zwrócono Zaktualizowano" at bounding box center [714, 97] width 58 height 15
click at [721, 118] on div at bounding box center [714, 119] width 58 height 15
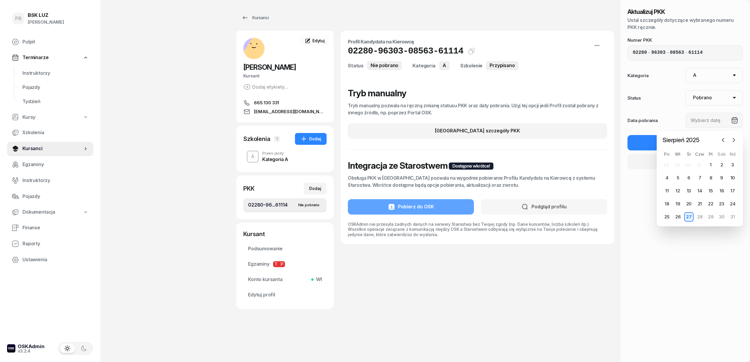
click at [688, 216] on div "27" at bounding box center [688, 216] width 9 height 9
type input "[DATE]"
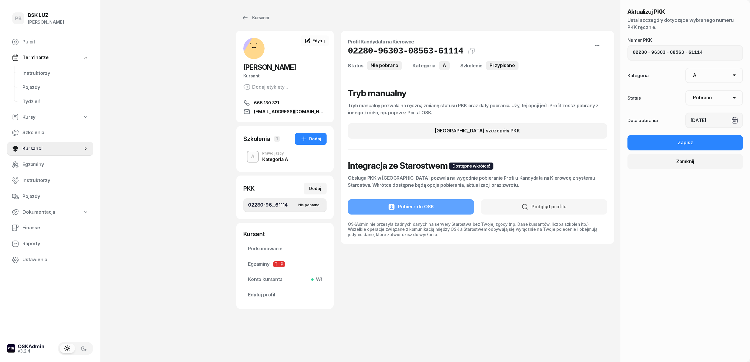
click at [689, 214] on div "Aktualizuj PKK Ustal szczegóły dotyczące wybranego numeru PKK ręcznie. Numer PK…" at bounding box center [685, 181] width 130 height 362
click at [708, 143] on button "Zapisz" at bounding box center [684, 142] width 115 height 15
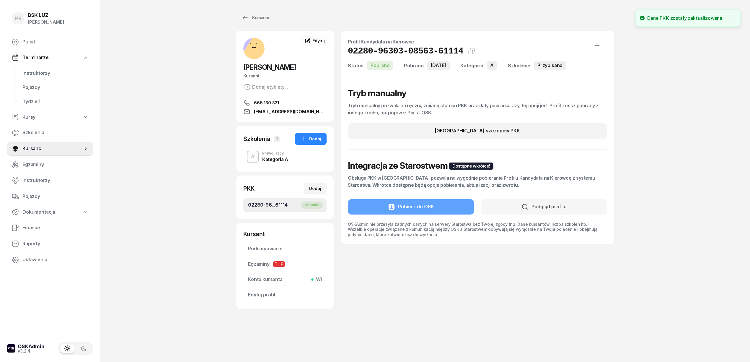
click at [131, 116] on div "PB BSK [PERSON_NAME] Pulpit Terminarze Instruktorzy Pojazdy Tydzień Kursy Szkol…" at bounding box center [375, 181] width 750 height 362
click at [171, 111] on div "PB BSK [PERSON_NAME] Pulpit Terminarze Instruktorzy Pojazdy Tydzień Kursy Szkol…" at bounding box center [375, 181] width 750 height 362
click at [267, 156] on div "Kategoria A" at bounding box center [275, 158] width 26 height 6
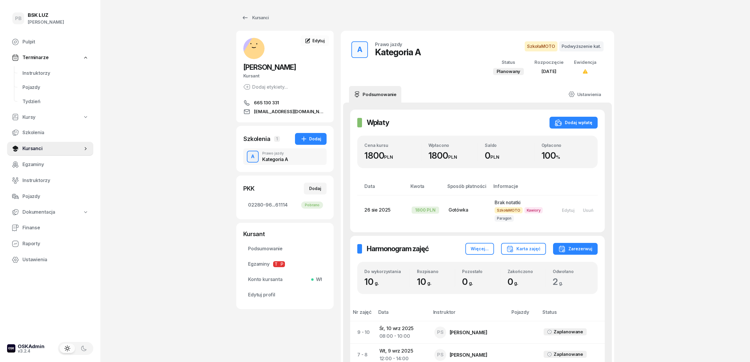
click at [200, 118] on div "PB BSK [PERSON_NAME] Pulpit Terminarze Instruktorzy Pojazdy Tydzień Kursy Szkol…" at bounding box center [375, 265] width 750 height 530
click at [253, 15] on div "Kursanci" at bounding box center [254, 17] width 27 height 7
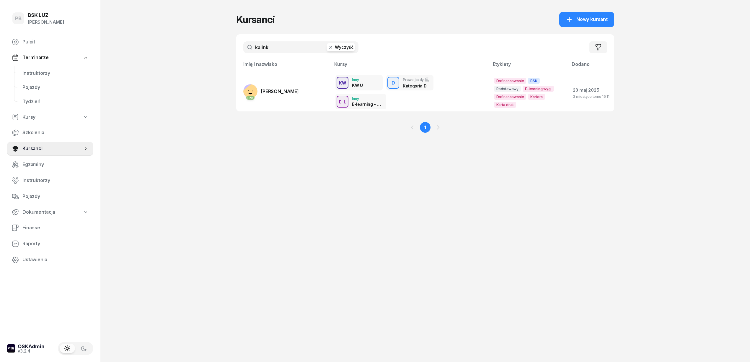
click at [313, 48] on input "kalink" at bounding box center [300, 47] width 115 height 12
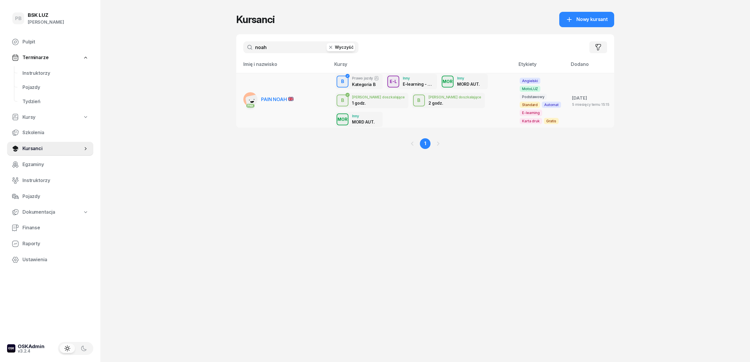
type input "noah"
click at [270, 96] on span "PAIN NOAH" at bounding box center [277, 99] width 32 height 6
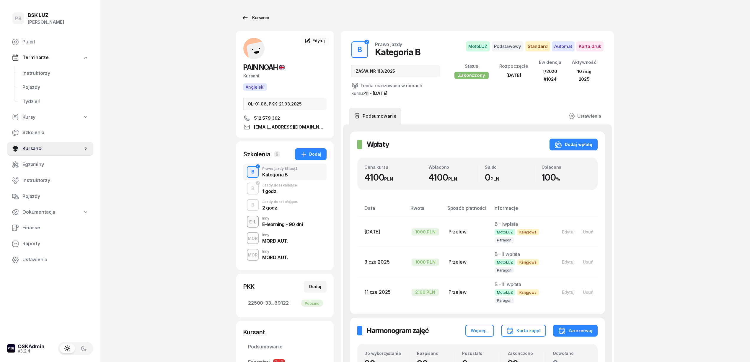
click at [263, 17] on div "Kursanci" at bounding box center [254, 17] width 27 height 7
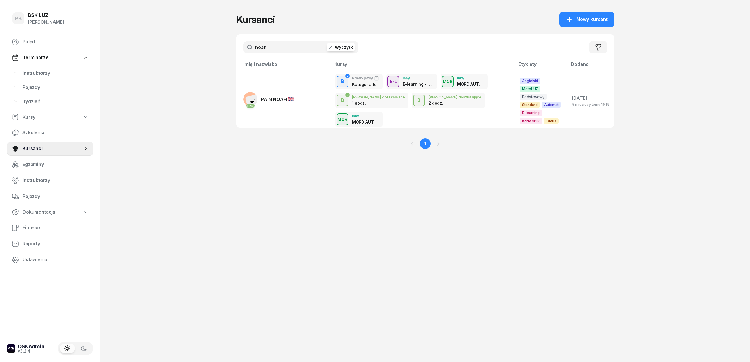
drag, startPoint x: 278, startPoint y: 50, endPoint x: 245, endPoint y: 50, distance: 33.1
click at [245, 50] on input "noah" at bounding box center [300, 47] width 115 height 12
paste input "Herey"
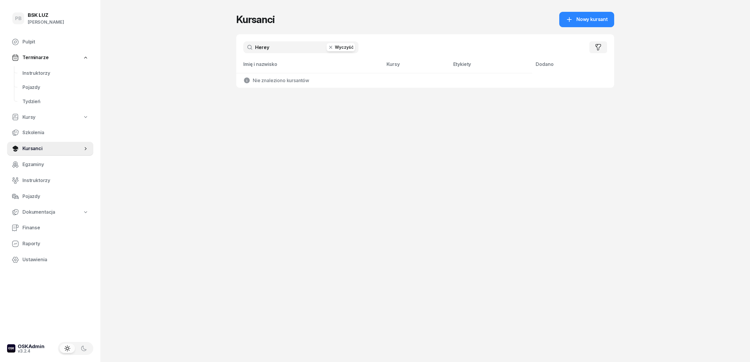
click at [147, 49] on div "PB BSK [PERSON_NAME] Pulpit Terminarze Instruktorzy Pojazdy Tydzień Kursy Szkol…" at bounding box center [375, 181] width 750 height 362
click at [364, 25] on div "Kursanci Nowy kursant" at bounding box center [425, 19] width 378 height 15
click at [259, 50] on input "Herey" at bounding box center [300, 47] width 115 height 12
type input "zasada"
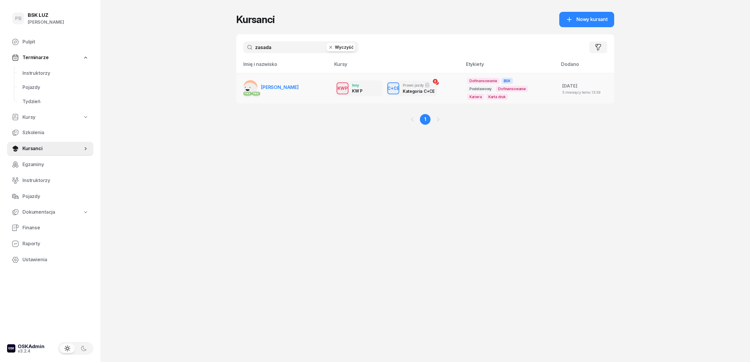
click at [279, 84] on span "[PERSON_NAME]" at bounding box center [280, 87] width 38 height 6
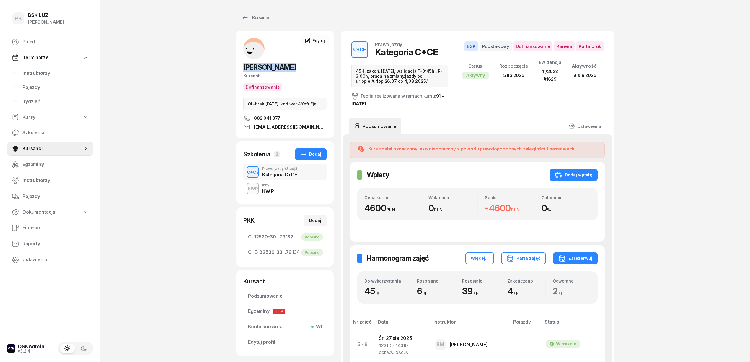
drag, startPoint x: 299, startPoint y: 68, endPoint x: 244, endPoint y: 66, distance: 55.5
click at [244, 66] on h2 "[PERSON_NAME]" at bounding box center [284, 67] width 83 height 9
copy span "[PERSON_NAME]"
click at [168, 115] on div "PB BSK [PERSON_NAME] Pulpit Terminarze Instruktorzy Pojazdy Tydzień Kursy Szkol…" at bounding box center [375, 252] width 750 height 505
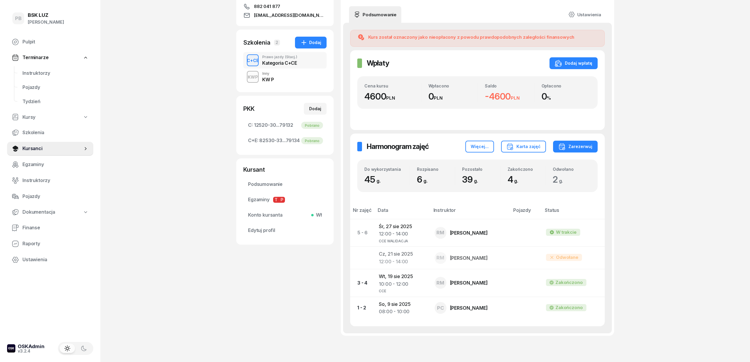
scroll to position [143, 0]
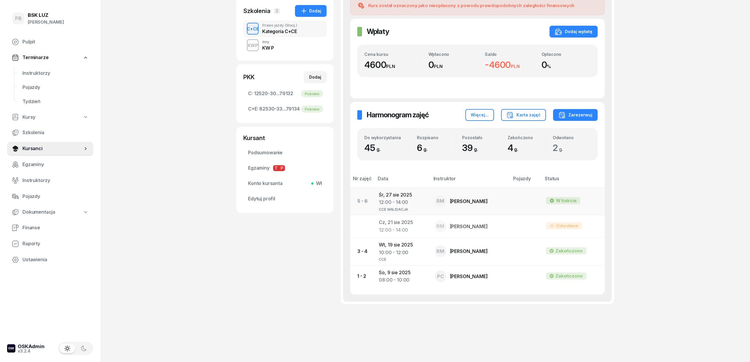
click at [395, 195] on td "[DATE] 12:00 - 14:00 CCE WALIDACJA" at bounding box center [401, 200] width 55 height 27
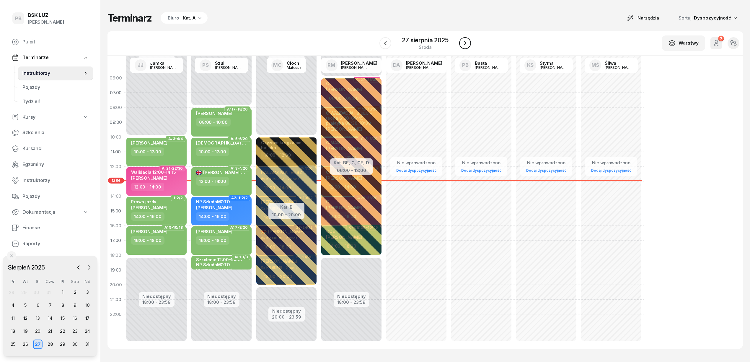
click at [468, 42] on icon "button" at bounding box center [464, 43] width 7 height 7
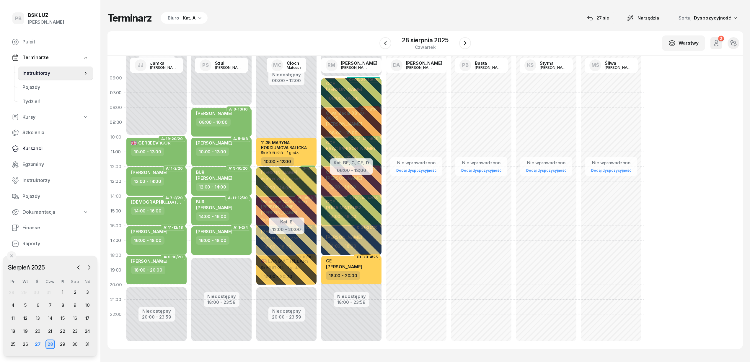
click at [27, 148] on span "Kursanci" at bounding box center [55, 149] width 66 height 8
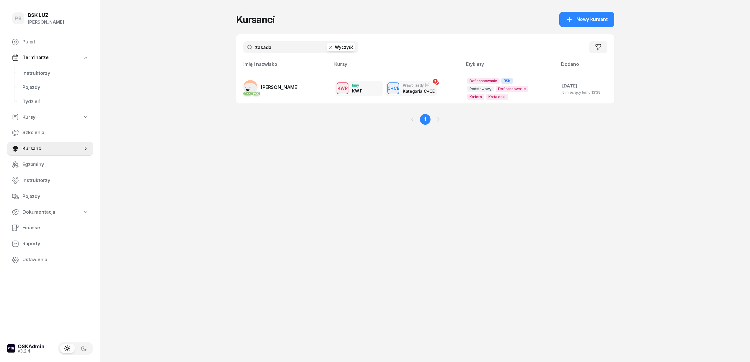
click at [262, 47] on input "zasada" at bounding box center [300, 47] width 115 height 12
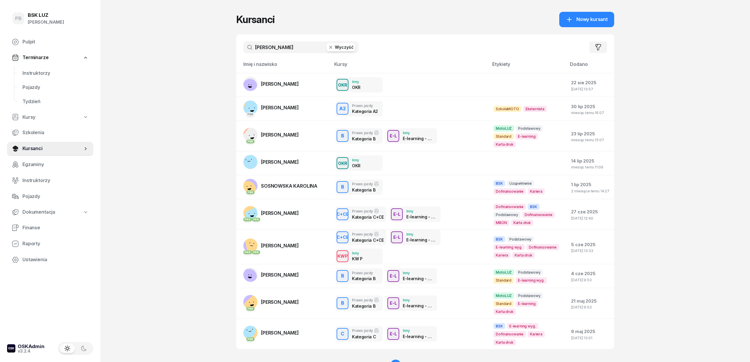
type input "[PERSON_NAME]"
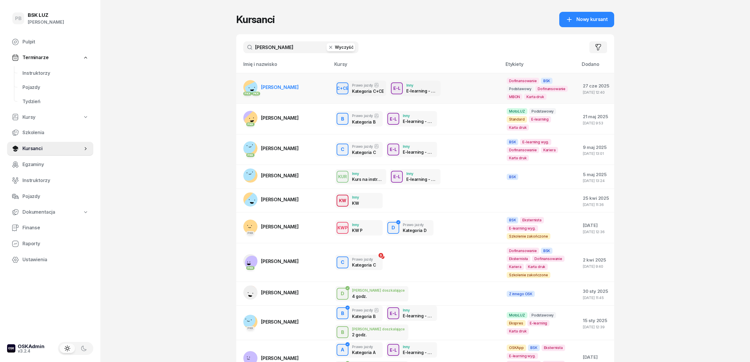
click at [274, 85] on span "[PERSON_NAME]" at bounding box center [280, 87] width 38 height 6
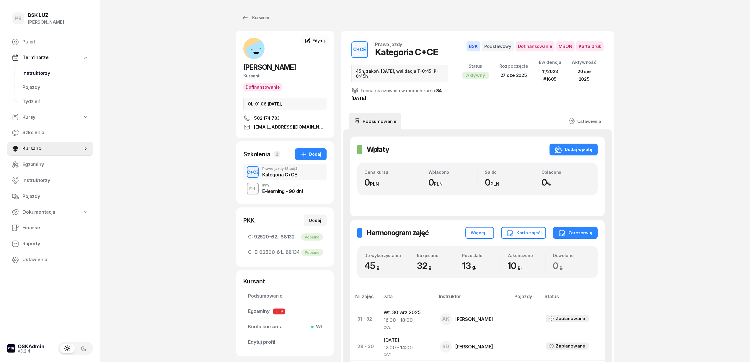
click at [45, 73] on span "Instruktorzy" at bounding box center [55, 73] width 66 height 8
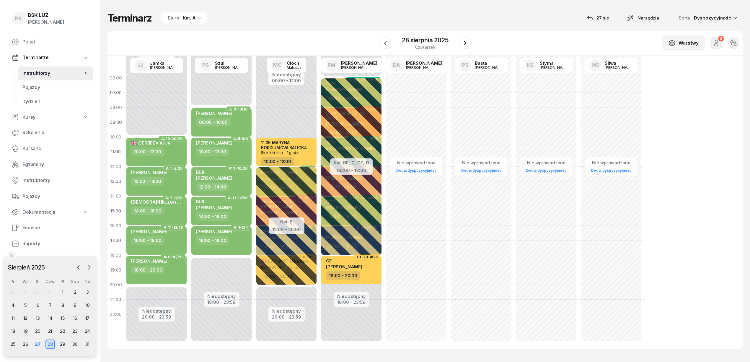
click at [181, 17] on div "Biuro Kat. A" at bounding box center [184, 18] width 47 height 12
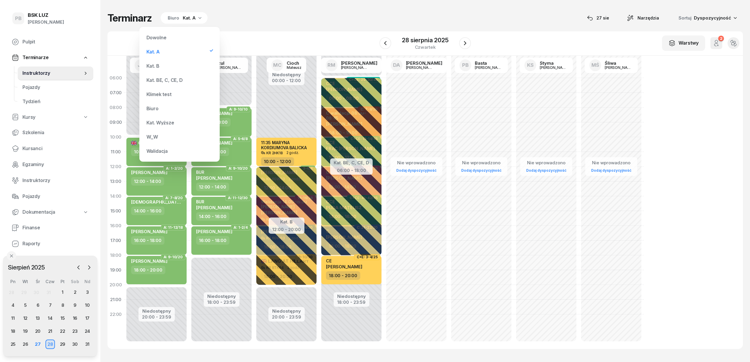
click at [178, 79] on div "Kat. BE, C, CE, D" at bounding box center [164, 80] width 36 height 5
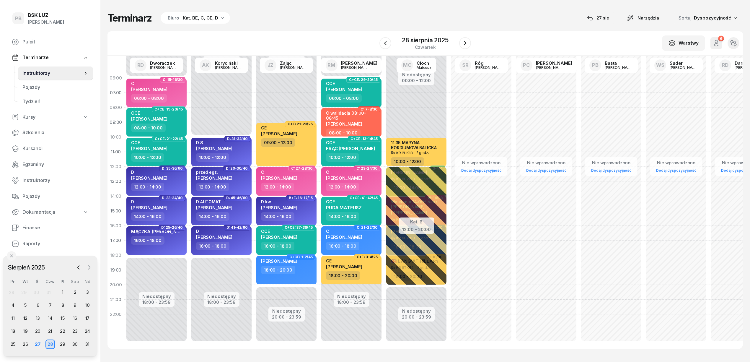
click at [88, 267] on icon "button" at bounding box center [89, 267] width 6 height 6
click at [15, 293] on div "1" at bounding box center [12, 292] width 9 height 9
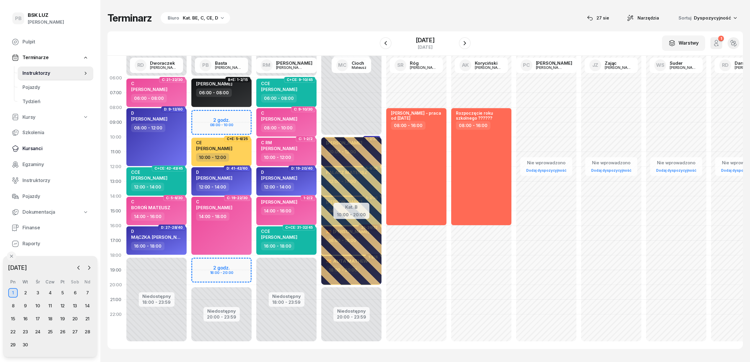
click at [27, 148] on span "Kursanci" at bounding box center [55, 149] width 66 height 8
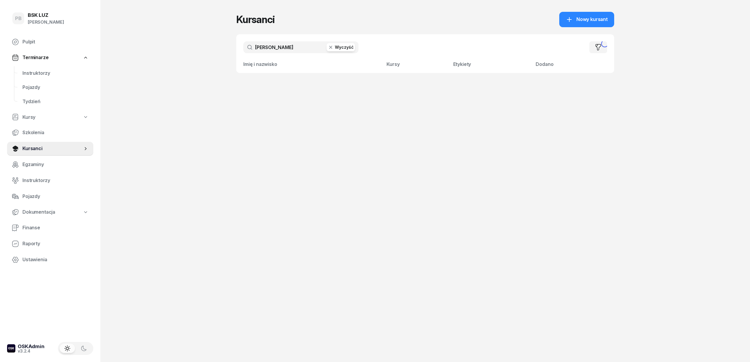
click at [279, 46] on input "[PERSON_NAME]" at bounding box center [300, 47] width 115 height 12
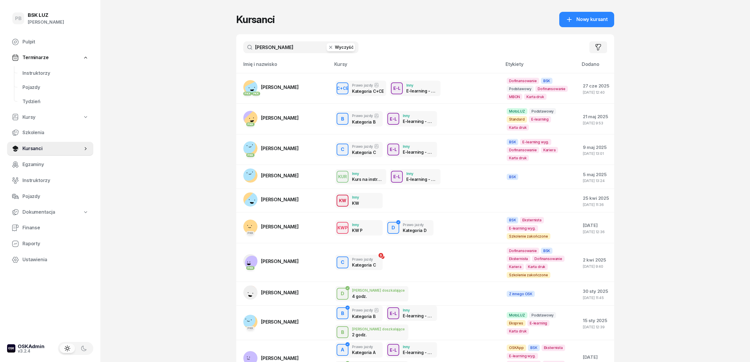
click at [279, 46] on input "[PERSON_NAME]" at bounding box center [300, 47] width 115 height 12
type input "zasada"
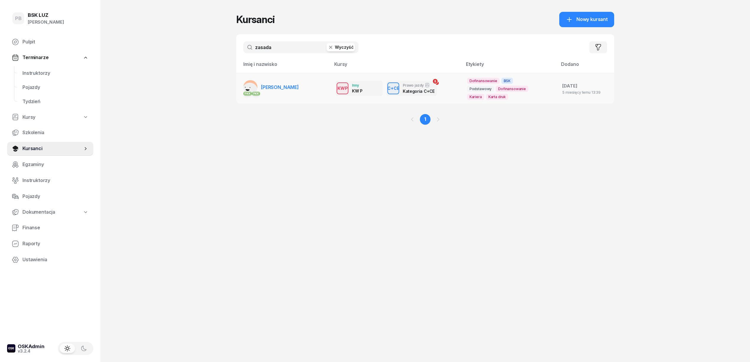
click at [297, 89] on span "[PERSON_NAME]" at bounding box center [280, 87] width 38 height 6
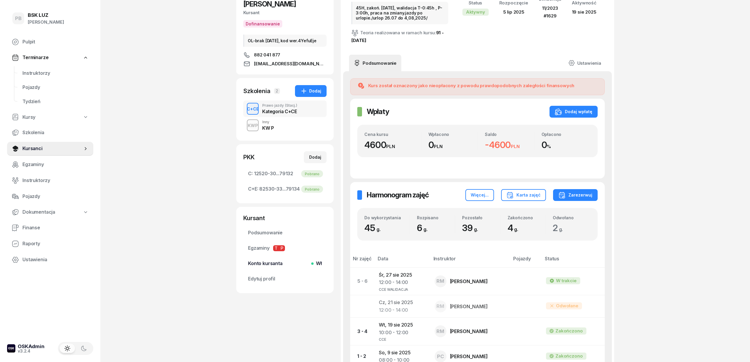
scroll to position [143, 0]
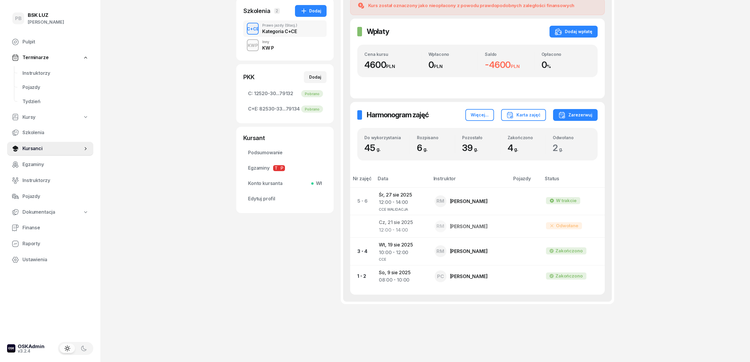
click at [627, 182] on div "PB BSK [PERSON_NAME] Pulpit Terminarze Instruktorzy Pojazdy Tydzień Kursy Szkol…" at bounding box center [375, 109] width 750 height 505
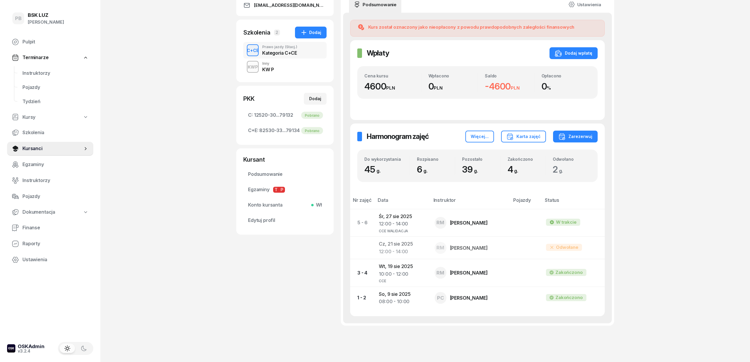
scroll to position [104, 0]
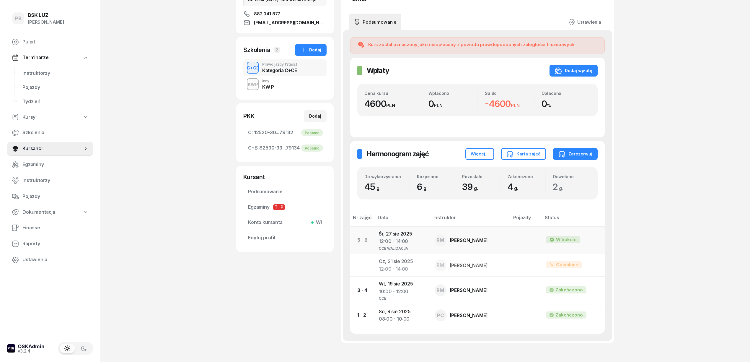
click at [406, 235] on td "[DATE] 12:00 - 14:00 CCE WALIDACJA" at bounding box center [401, 239] width 55 height 27
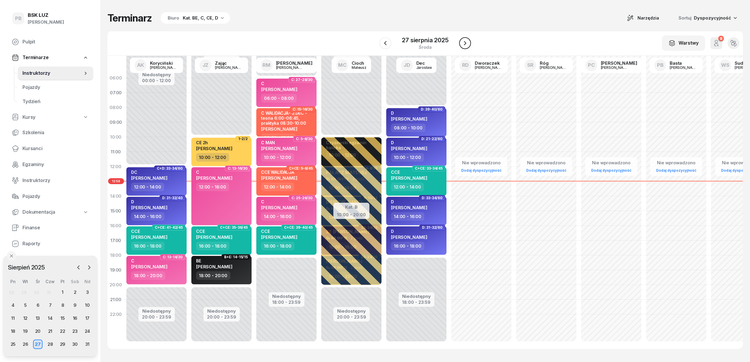
click at [465, 43] on icon "button" at bounding box center [464, 43] width 7 height 7
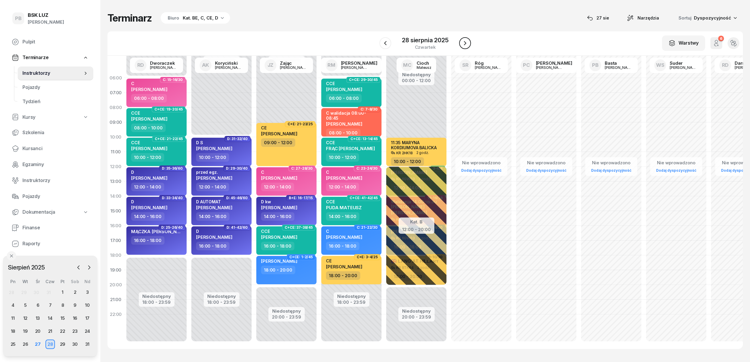
click at [465, 43] on icon "button" at bounding box center [464, 43] width 7 height 7
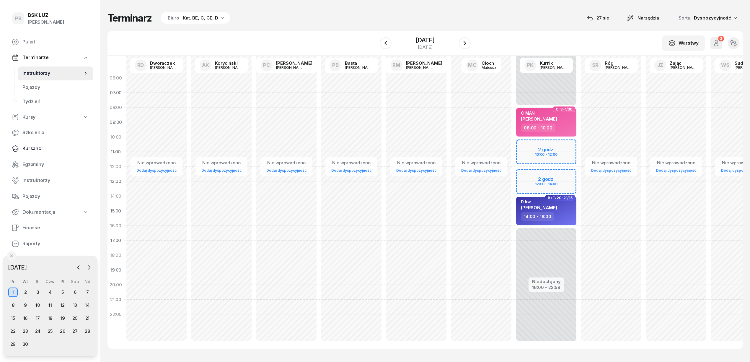
click at [38, 148] on span "Kursanci" at bounding box center [55, 149] width 66 height 8
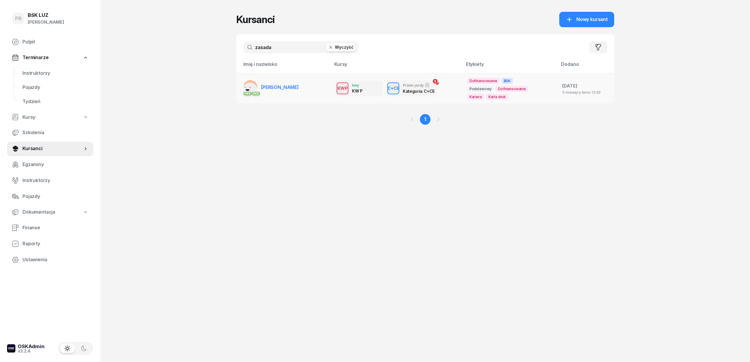
click at [277, 84] on span "[PERSON_NAME]" at bounding box center [280, 87] width 38 height 6
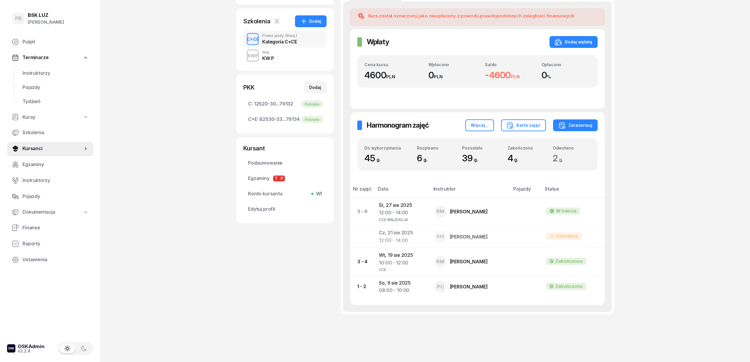
scroll to position [143, 0]
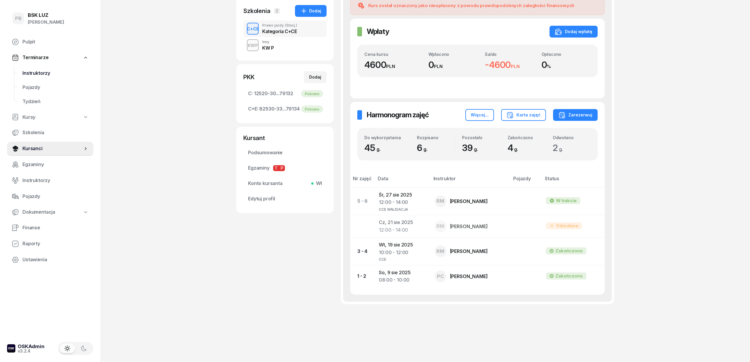
click at [35, 71] on span "Instruktorzy" at bounding box center [55, 73] width 66 height 8
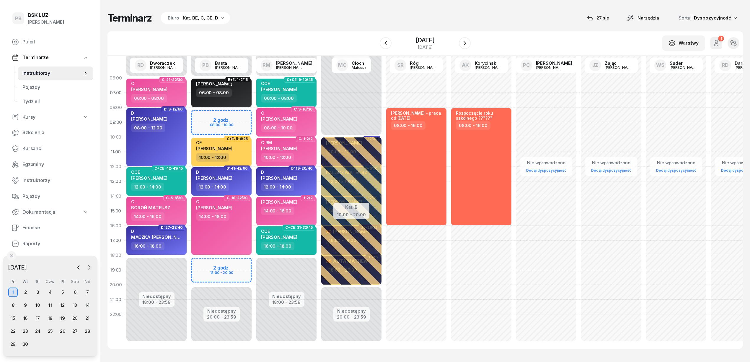
click at [254, 115] on div "Niedostępny 00:00 - 06:00 Niedostępny 20:00 - 23:59 2 godz. 08:00 - 10:00 2 god…" at bounding box center [286, 211] width 65 height 280
select select "08"
select select "10"
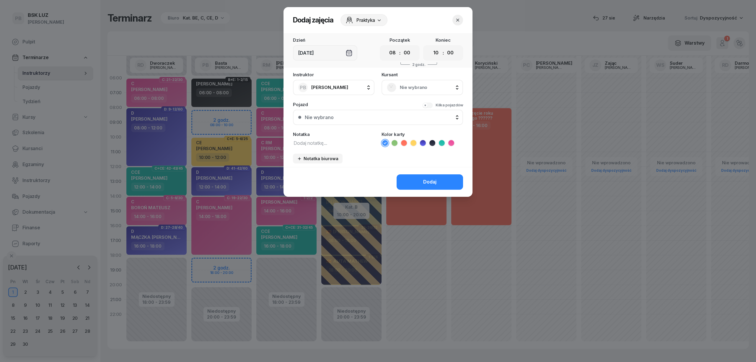
click at [405, 91] on div "Nie wybrano" at bounding box center [422, 87] width 71 height 9
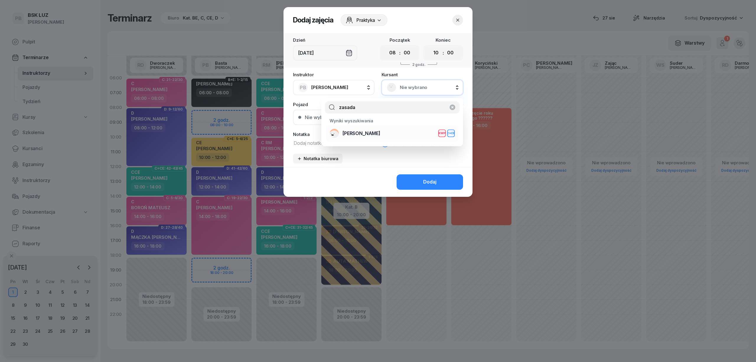
type input "zasada"
click at [376, 133] on span "[PERSON_NAME]" at bounding box center [361, 134] width 38 height 8
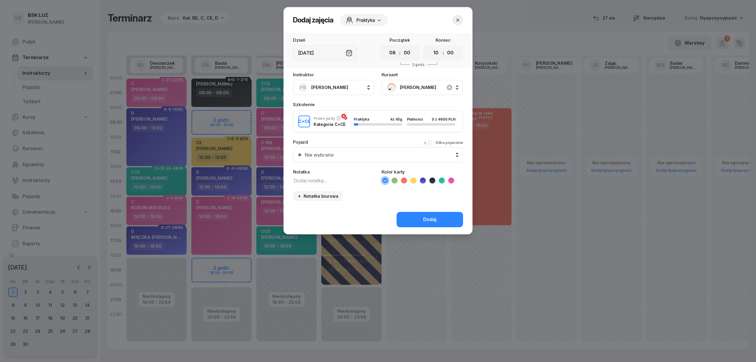
click at [336, 179] on textarea at bounding box center [333, 180] width 81 height 8
type textarea "CCE"
click at [441, 180] on icon at bounding box center [441, 180] width 3 height 2
click at [424, 219] on div "Dodaj" at bounding box center [429, 219] width 13 height 8
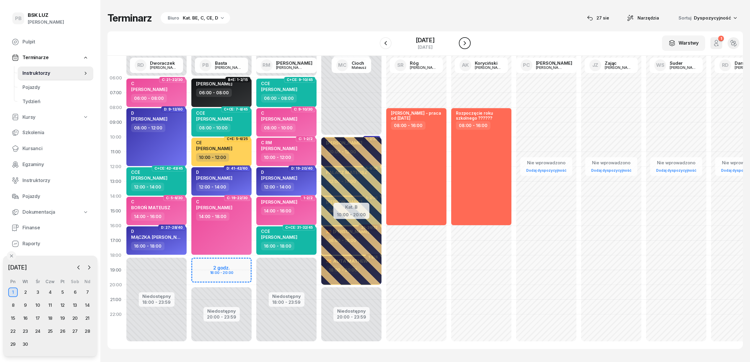
click at [462, 43] on icon "button" at bounding box center [464, 43] width 7 height 7
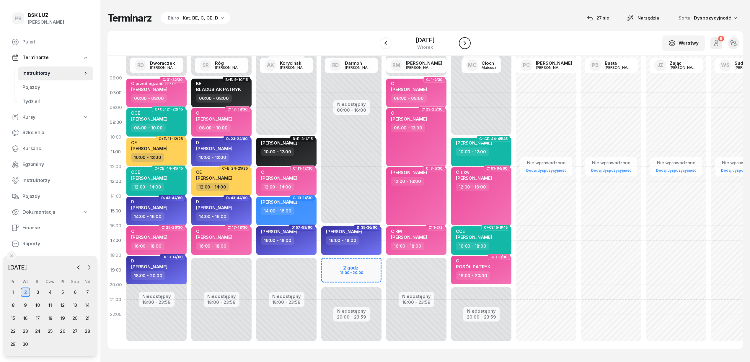
click at [465, 41] on icon "button" at bounding box center [464, 43] width 7 height 7
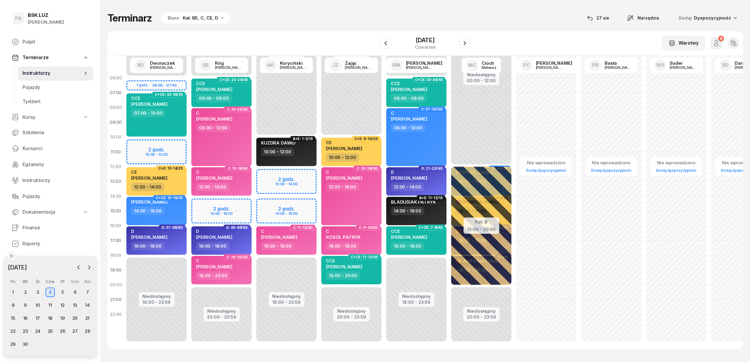
click at [319, 172] on div "Niedostępny 00:00 - 10:00 Niedostępny 18:00 - 23:59 2 godz. 12:00 - 14:00 2 god…" at bounding box center [351, 211] width 65 height 280
select select "12"
select select "14"
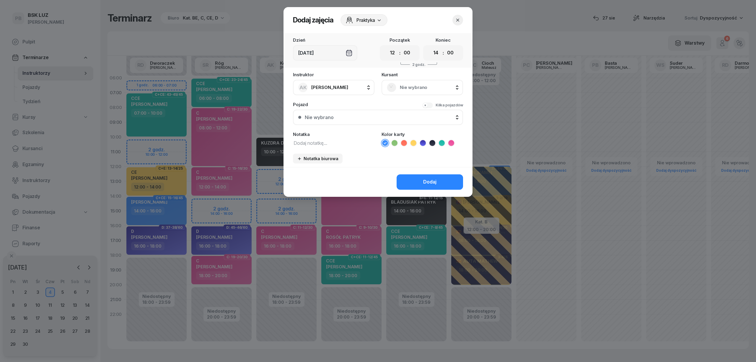
click at [266, 173] on div at bounding box center [378, 181] width 756 height 362
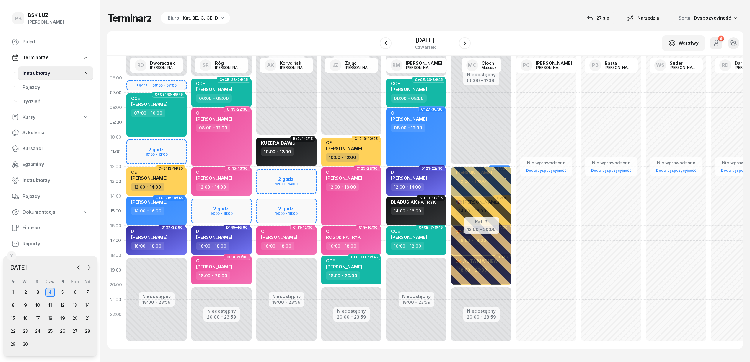
click at [319, 174] on div "Niedostępny 00:00 - 10:00 Niedostępny 18:00 - 23:59 2 godz. 12:00 - 14:00 2 god…" at bounding box center [351, 211] width 65 height 280
select select "12"
select select "14"
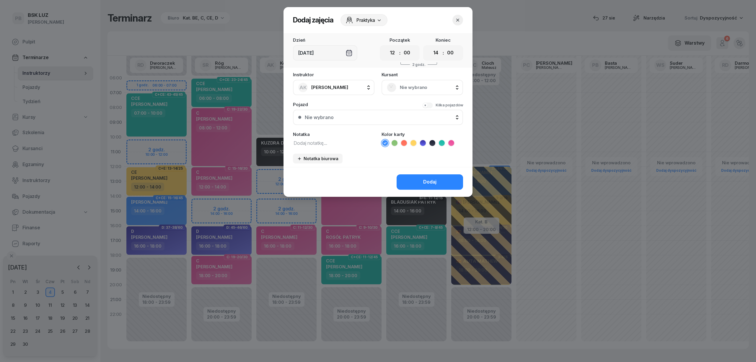
click at [225, 206] on div at bounding box center [378, 181] width 756 height 362
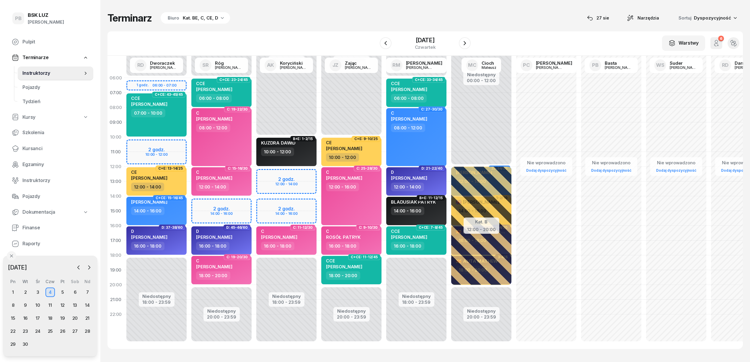
click at [319, 176] on div "Niedostępny 00:00 - 10:00 Niedostępny 18:00 - 23:59 2 godz. 12:00 - 14:00 2 god…" at bounding box center [351, 211] width 65 height 280
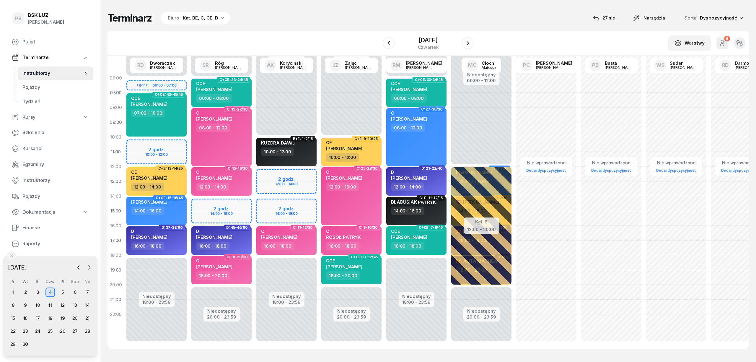
select select "12"
select select "14"
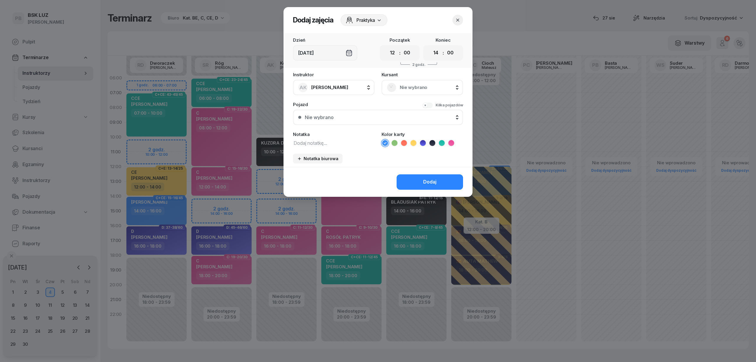
click at [431, 91] on div "Nie wybrano" at bounding box center [422, 87] width 71 height 9
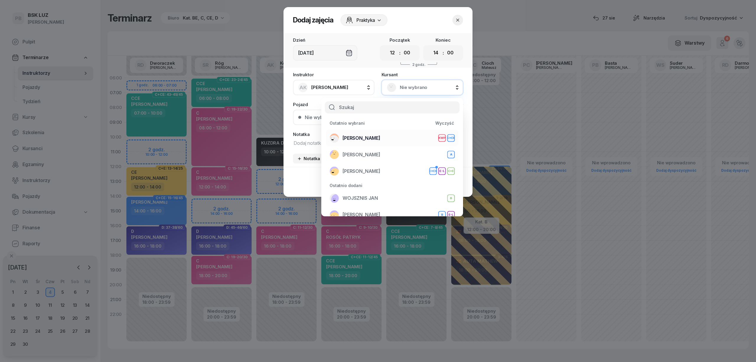
click at [379, 137] on span "[PERSON_NAME]" at bounding box center [361, 138] width 38 height 8
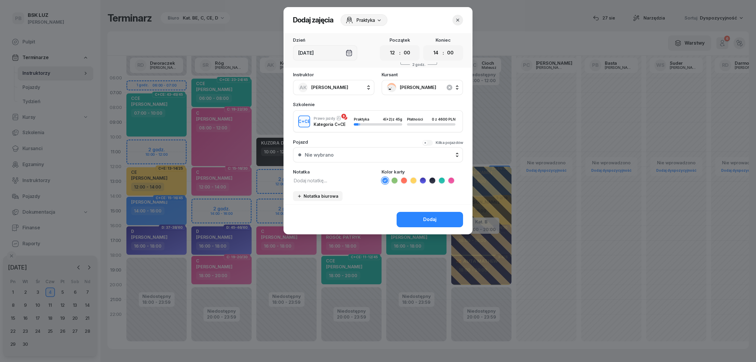
click at [349, 178] on textarea at bounding box center [333, 180] width 81 height 8
type textarea "CCE"
click at [441, 179] on icon at bounding box center [442, 180] width 6 height 6
click at [436, 53] on select "00 01 02 03 04 05 06 07 08 09 10 11 12 13 14 15 16 17 18 19 20 21 22 23" at bounding box center [435, 53] width 11 height 12
select select "16"
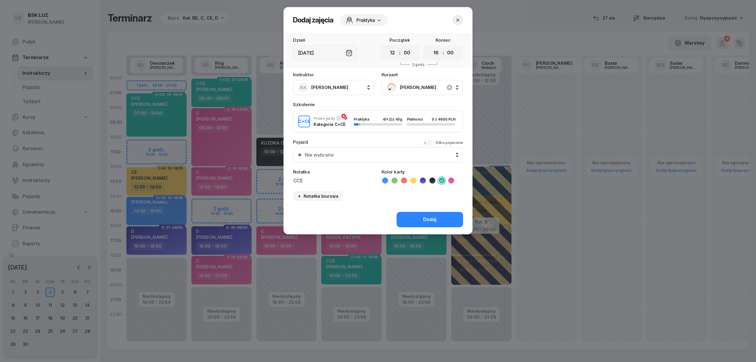
click at [430, 47] on select "00 01 02 03 04 05 06 07 08 09 10 11 12 13 14 15 16 17 18 19 20 21 22 23" at bounding box center [435, 53] width 11 height 12
click at [425, 220] on div "Dodaj" at bounding box center [429, 219] width 13 height 8
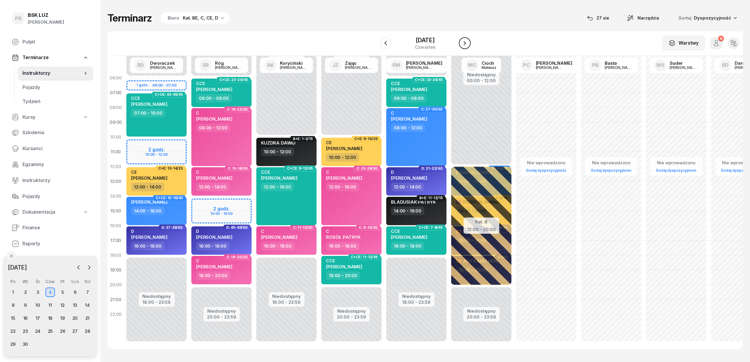
click at [465, 40] on icon "button" at bounding box center [464, 43] width 7 height 7
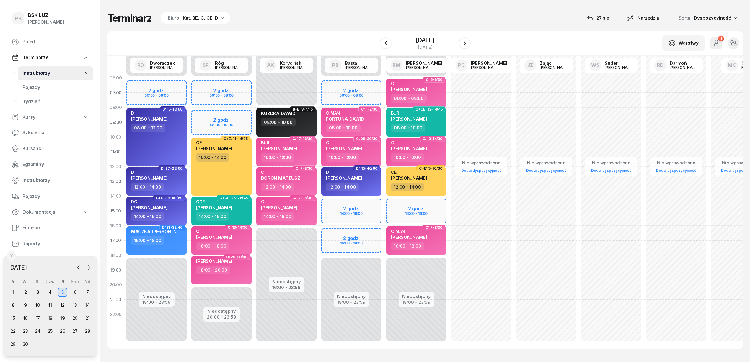
click at [384, 203] on div "Niedostępny 00:00 - 06:00 Niedostępny 18:00 - 23:59 2 godz. 06:00 - 08:00 2 god…" at bounding box center [416, 211] width 65 height 280
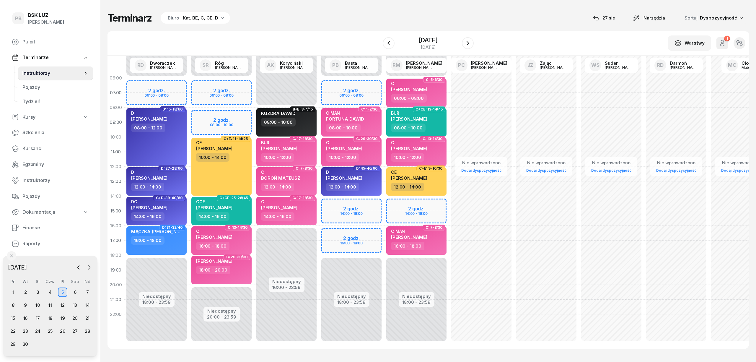
select select "14"
select select "16"
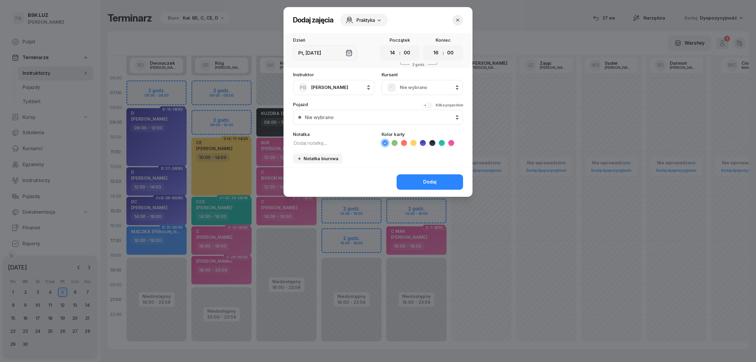
click at [414, 89] on span "Nie wybrano" at bounding box center [429, 88] width 58 height 8
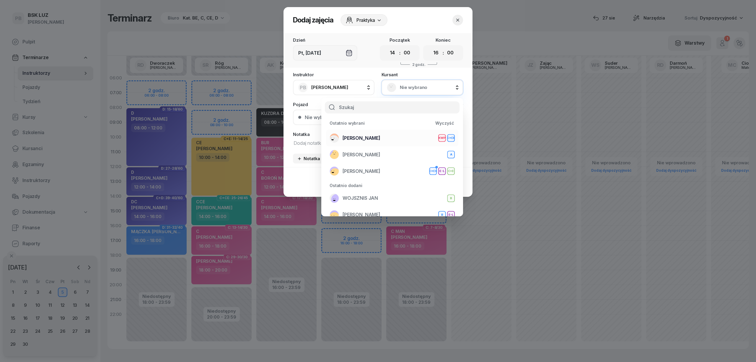
click at [393, 139] on div "ZASADA [PERSON_NAME] C+CE" at bounding box center [391, 137] width 125 height 9
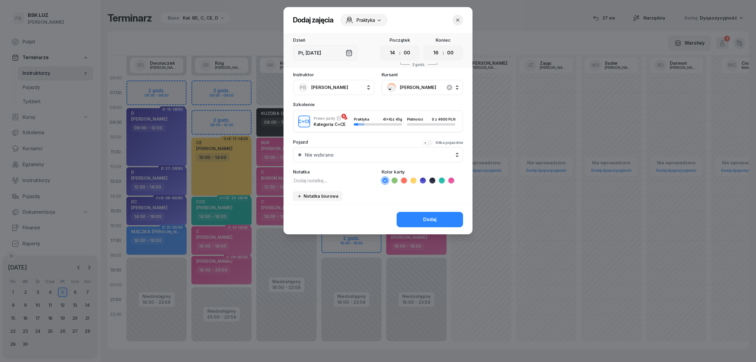
click at [348, 180] on textarea at bounding box center [333, 180] width 81 height 8
type textarea "CCE"
click at [441, 177] on icon at bounding box center [442, 180] width 6 height 6
click at [423, 218] on div "Dodaj" at bounding box center [429, 219] width 13 height 8
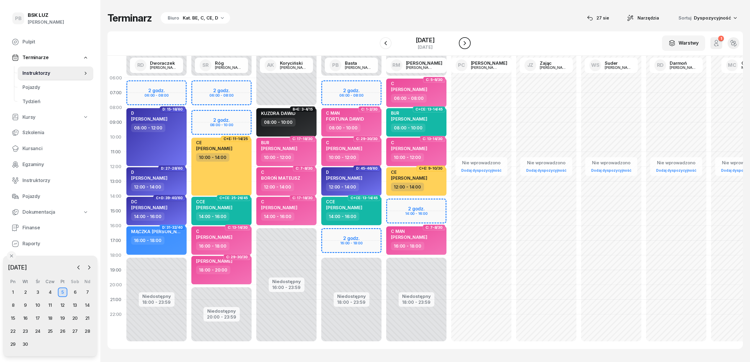
click at [465, 40] on icon "button" at bounding box center [464, 43] width 7 height 7
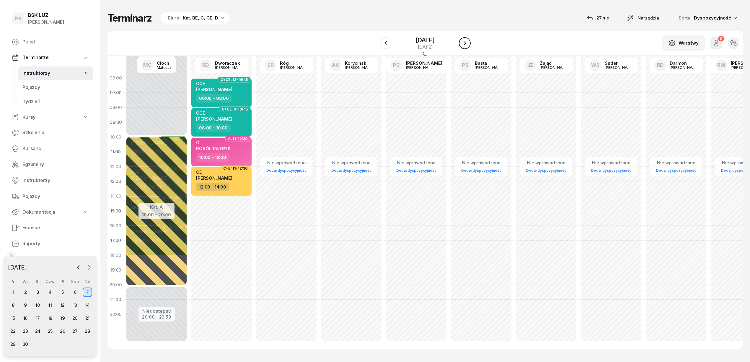
click at [465, 40] on icon "button" at bounding box center [464, 43] width 7 height 7
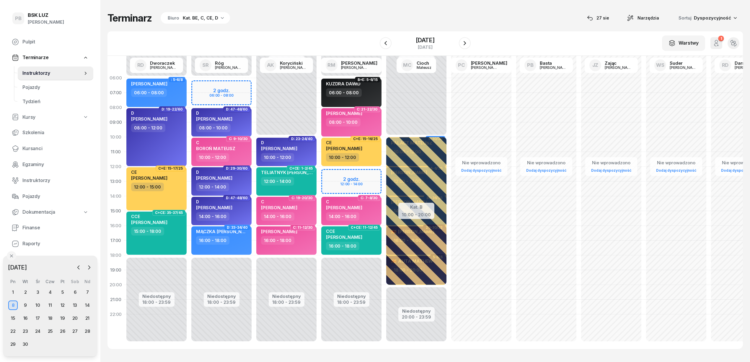
click at [384, 174] on div "Niedostępny 00:00 - 06:00 Niedostępny 18:00 - 23:59 2 godz. 12:00 - 14:00 B+E: …" at bounding box center [416, 211] width 65 height 280
select select "12"
select select "14"
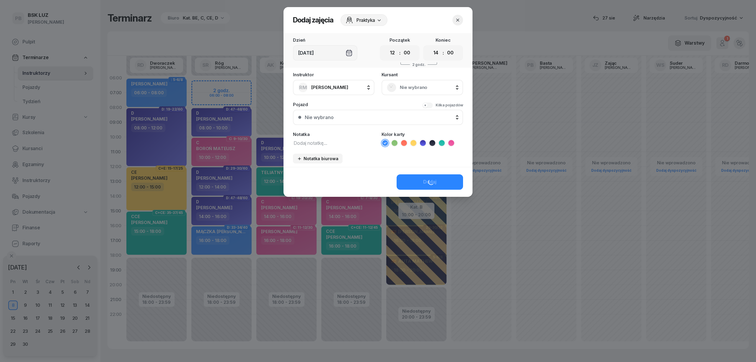
click at [432, 87] on span "Nie wybrano" at bounding box center [429, 88] width 58 height 8
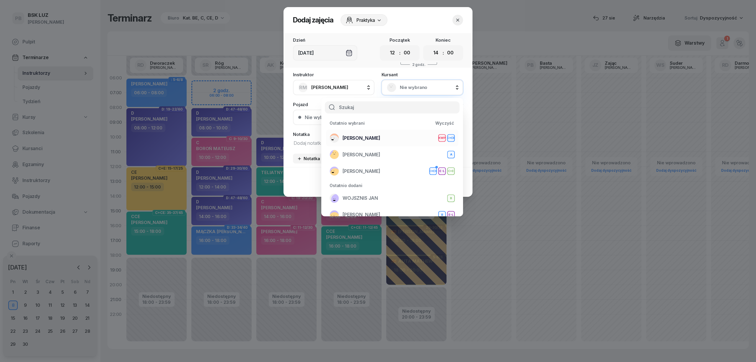
click at [399, 137] on div "ZASADA [PERSON_NAME] C+CE" at bounding box center [391, 137] width 125 height 9
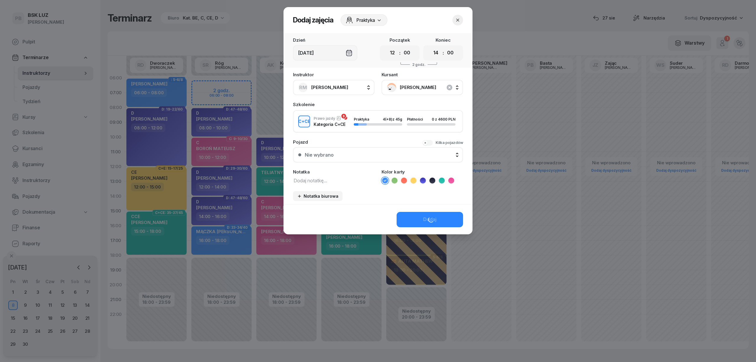
click at [351, 179] on textarea at bounding box center [333, 180] width 81 height 8
type textarea "CCE"
drag, startPoint x: 440, startPoint y: 180, endPoint x: 436, endPoint y: 189, distance: 10.7
click at [441, 180] on icon at bounding box center [442, 180] width 6 height 6
click at [421, 221] on button "Dodaj" at bounding box center [429, 219] width 66 height 15
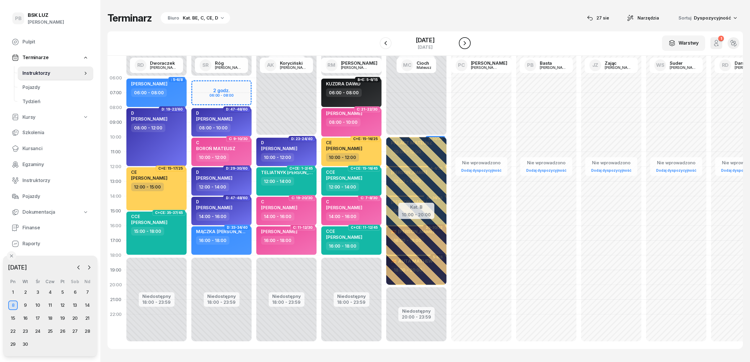
click at [464, 40] on icon "button" at bounding box center [464, 43] width 7 height 7
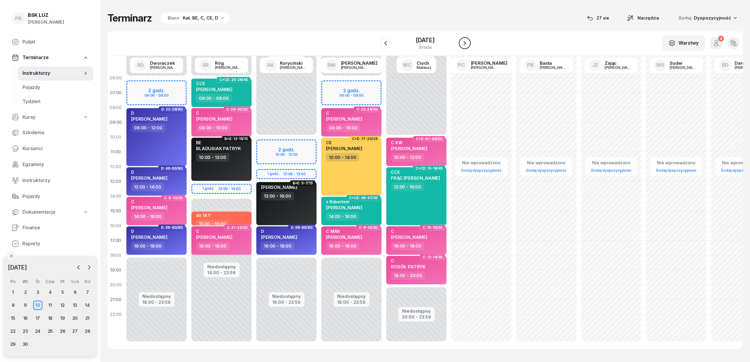
click at [464, 40] on icon "button" at bounding box center [464, 43] width 7 height 7
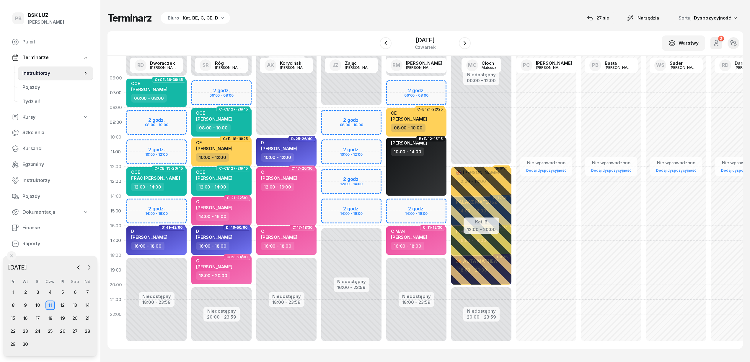
click at [384, 142] on div "Niedostępny 00:00 - 08:00 Niedostępny 16:00 - 23:59 2 godz. 08:00 - 10:00 2 god…" at bounding box center [416, 211] width 65 height 280
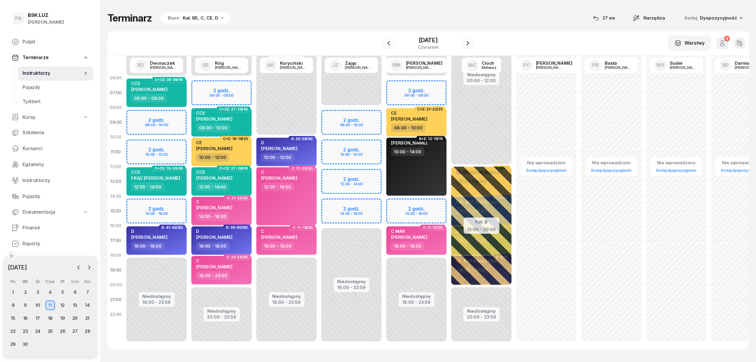
select select "10"
select select "12"
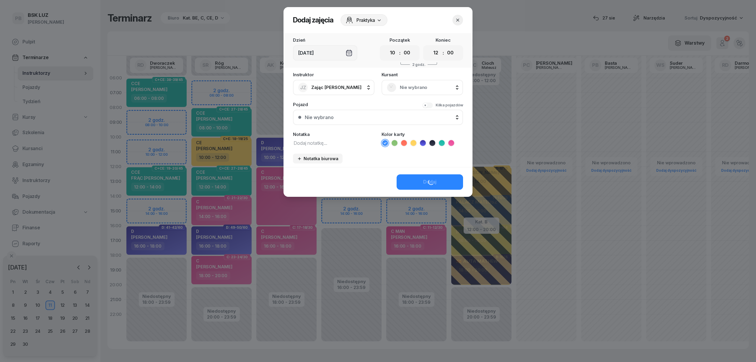
click at [445, 86] on span "Nie wybrano" at bounding box center [429, 88] width 58 height 8
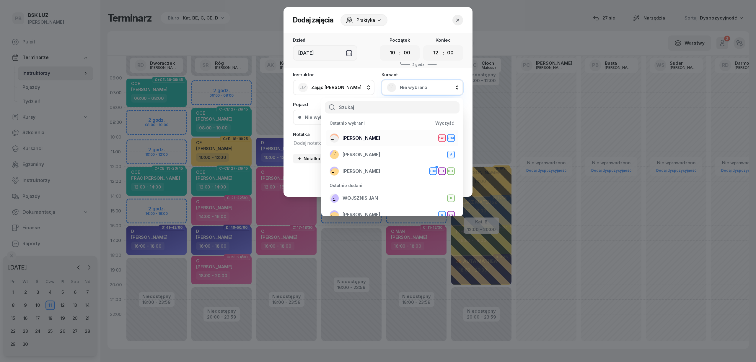
click at [396, 136] on div "ZASADA [PERSON_NAME] C+CE" at bounding box center [391, 137] width 125 height 9
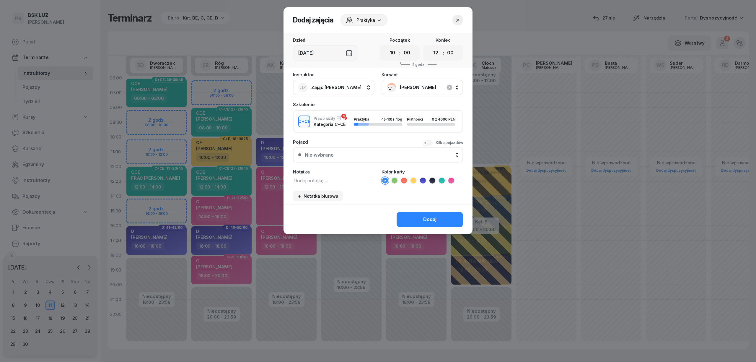
click at [337, 181] on textarea at bounding box center [333, 180] width 81 height 8
type textarea "CCE"
click at [442, 179] on icon at bounding box center [441, 180] width 3 height 2
click at [442, 215] on button "Dodaj" at bounding box center [429, 219] width 66 height 15
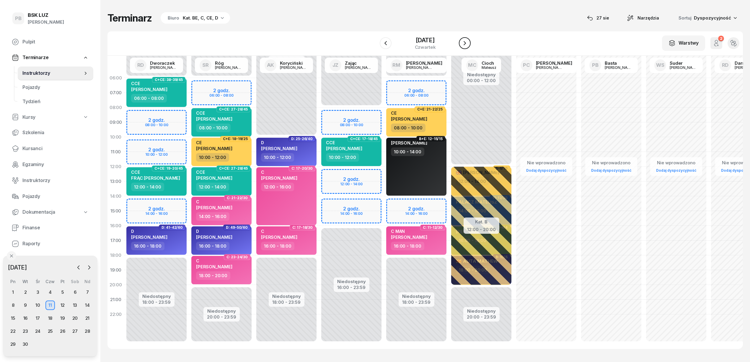
click at [465, 40] on icon "button" at bounding box center [464, 43] width 7 height 7
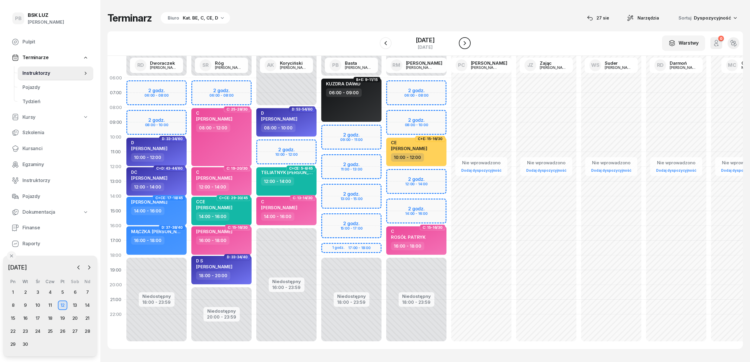
click at [465, 42] on icon "button" at bounding box center [464, 43] width 2 height 4
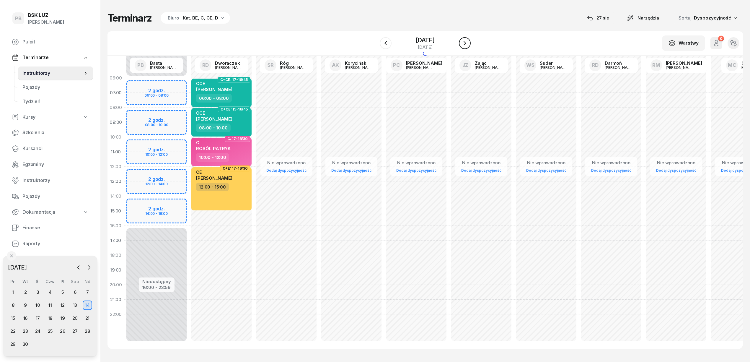
click at [465, 42] on icon "button" at bounding box center [464, 43] width 2 height 4
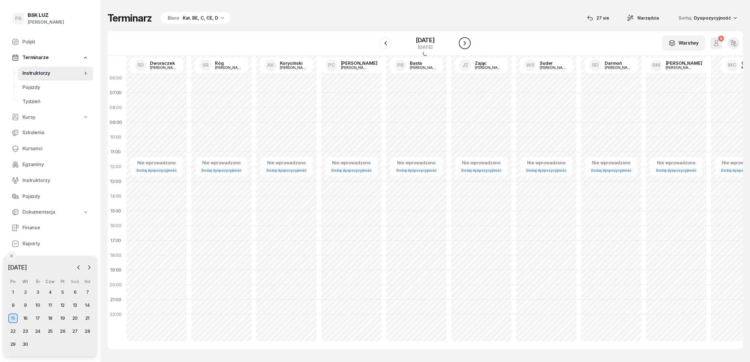
click at [465, 42] on icon "button" at bounding box center [464, 43] width 2 height 4
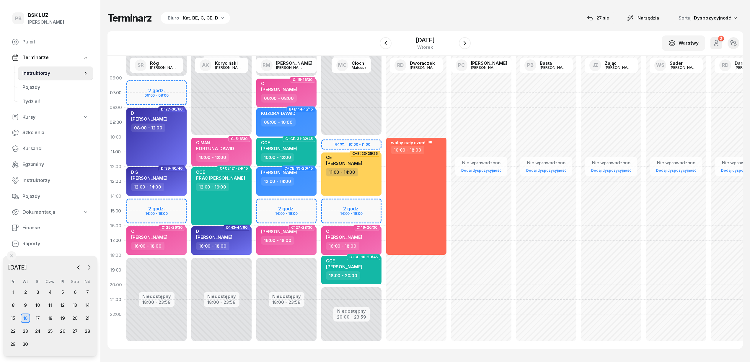
click at [319, 204] on div "Niedostępny 00:00 - 06:00 Niedostępny 18:00 - 23:59 2 godz. 14:00 - 16:00 C: 15…" at bounding box center [351, 211] width 65 height 280
select select "14"
select select "16"
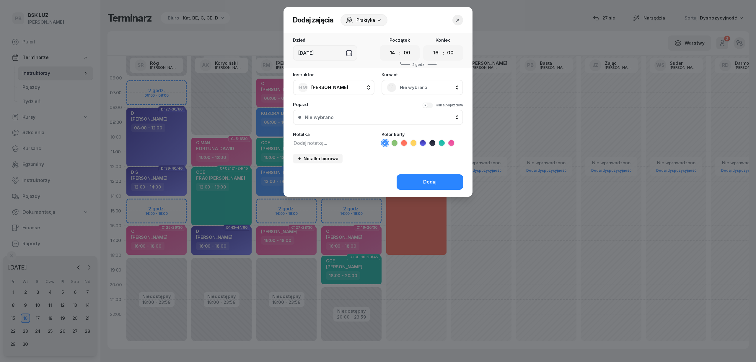
click at [437, 86] on span "Nie wybrano" at bounding box center [429, 88] width 58 height 8
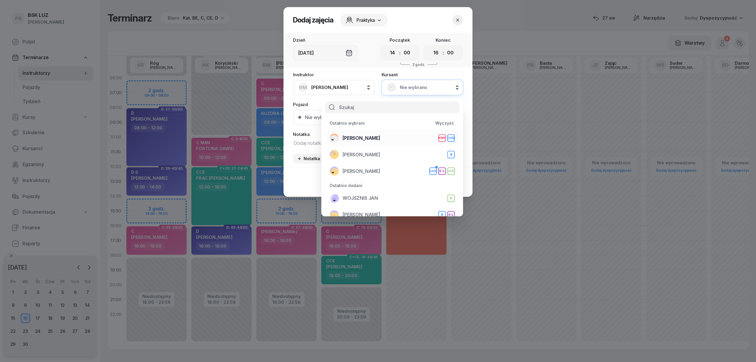
click at [399, 133] on div "ZASADA [PERSON_NAME] C+CE" at bounding box center [391, 137] width 125 height 9
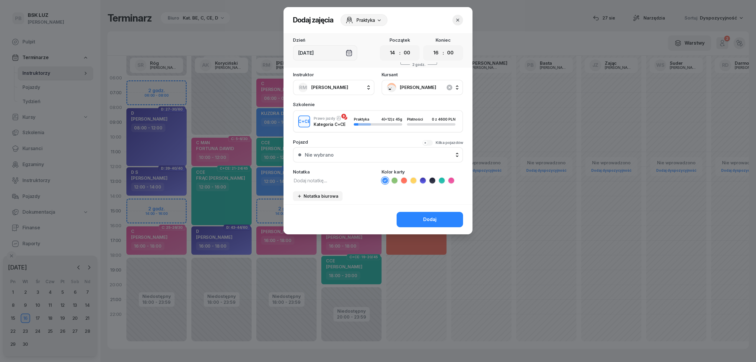
click at [341, 181] on textarea at bounding box center [333, 180] width 81 height 8
type textarea "CCE"
click at [442, 177] on icon at bounding box center [442, 180] width 6 height 6
click at [438, 215] on button "Dodaj" at bounding box center [429, 219] width 66 height 15
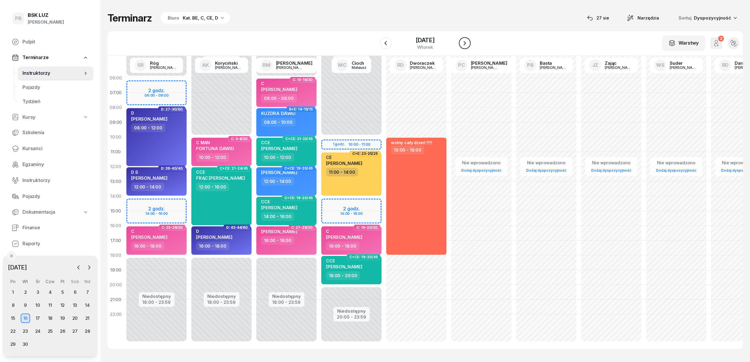
click at [462, 40] on button "button" at bounding box center [465, 43] width 12 height 12
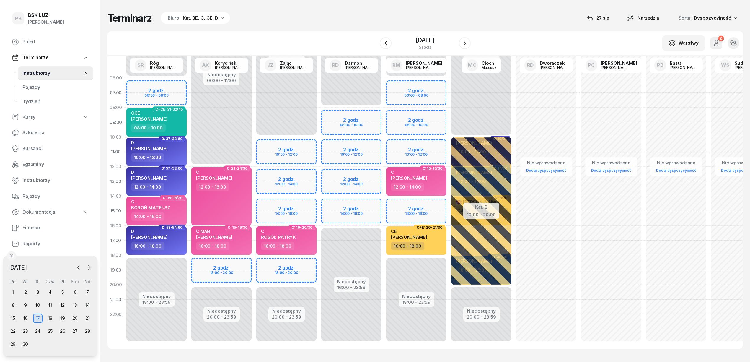
click at [319, 172] on div "Niedostępny 00:00 - 10:00 Niedostępny 20:00 - 23:59 2 godz. 10:00 - 12:00 2 god…" at bounding box center [351, 211] width 65 height 280
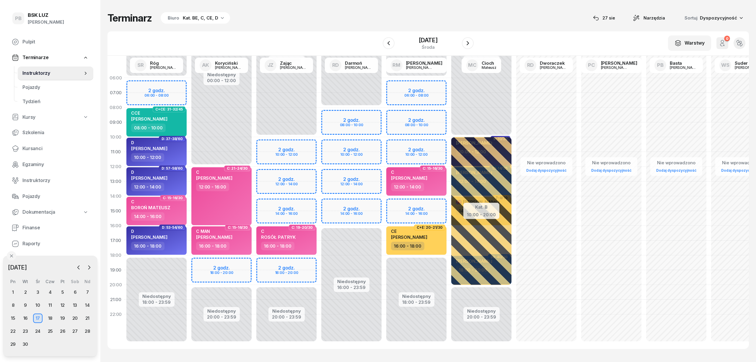
select select "12"
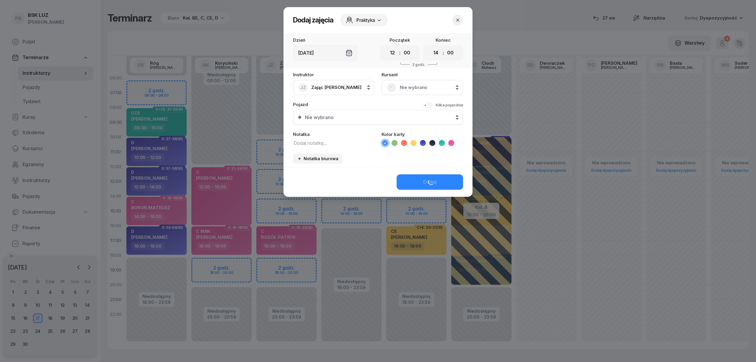
click at [419, 89] on span "Nie wybrano" at bounding box center [429, 88] width 58 height 8
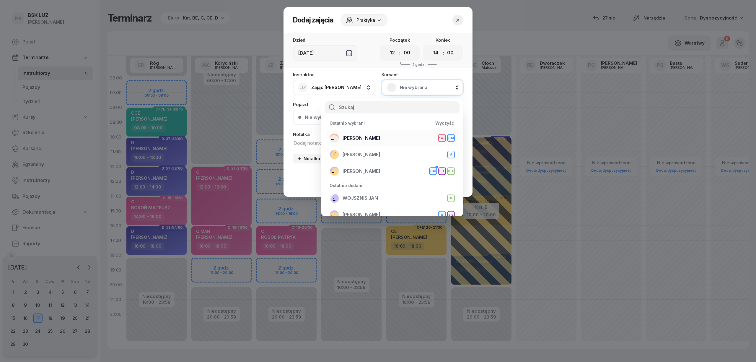
click at [396, 136] on div "ZASADA [PERSON_NAME] C+CE" at bounding box center [391, 137] width 125 height 9
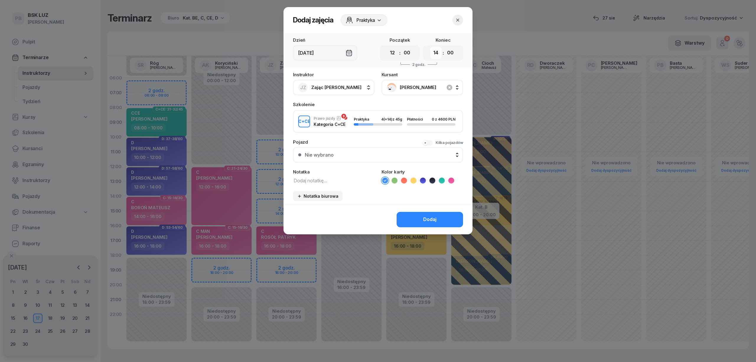
click at [438, 52] on select "00 01 02 03 04 05 06 07 08 09 10 11 12 13 14 15 16 17 18 19 20 21 22 23" at bounding box center [435, 53] width 11 height 12
select select "16"
click at [430, 47] on select "00 01 02 03 04 05 06 07 08 09 10 11 12 13 14 15 16 17 18 19 20 21 22 23" at bounding box center [435, 53] width 11 height 12
click at [324, 178] on textarea at bounding box center [333, 180] width 81 height 8
type textarea "CCE"
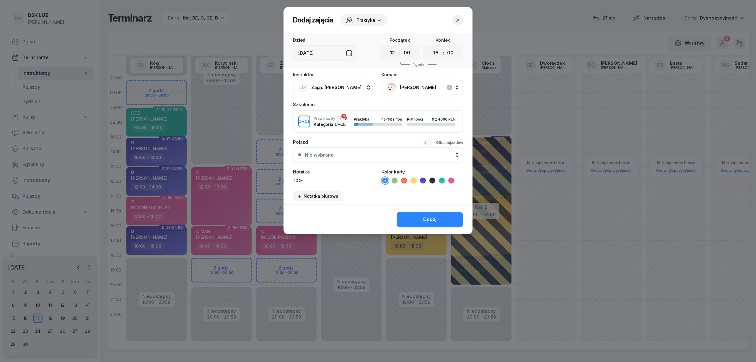
drag, startPoint x: 440, startPoint y: 179, endPoint x: 439, endPoint y: 187, distance: 7.9
click at [441, 180] on icon at bounding box center [441, 180] width 3 height 2
click at [434, 216] on div "Dodaj" at bounding box center [429, 219] width 13 height 8
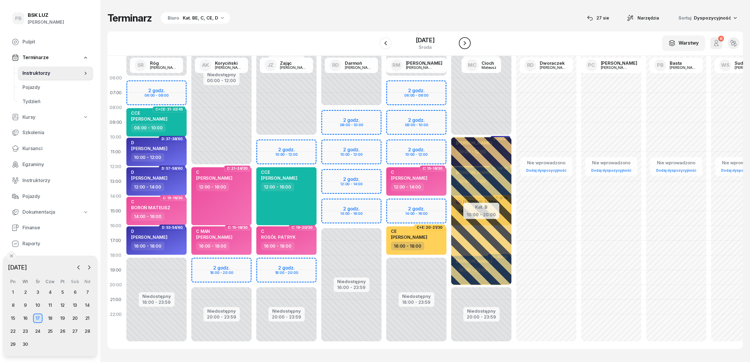
click at [466, 45] on icon "button" at bounding box center [464, 43] width 7 height 7
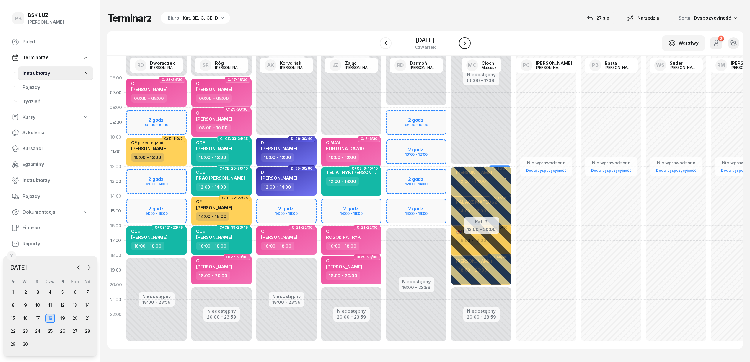
click at [467, 45] on icon "button" at bounding box center [464, 43] width 7 height 7
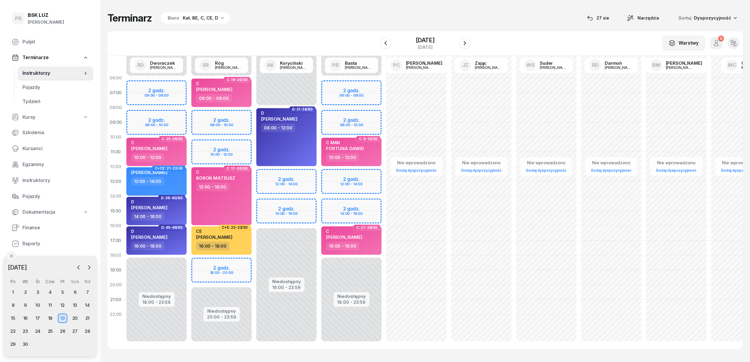
click at [384, 172] on div "Niedostępny 00:00 - 06:00 Niedostępny 18:00 - 23:59 2 godz. 06:00 - 08:00 2 god…" at bounding box center [416, 211] width 65 height 280
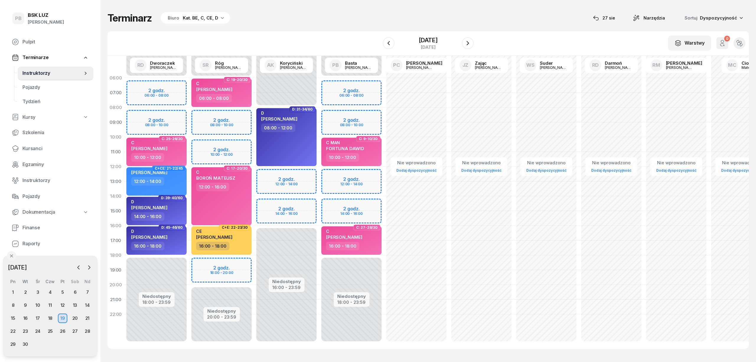
select select "12"
select select "14"
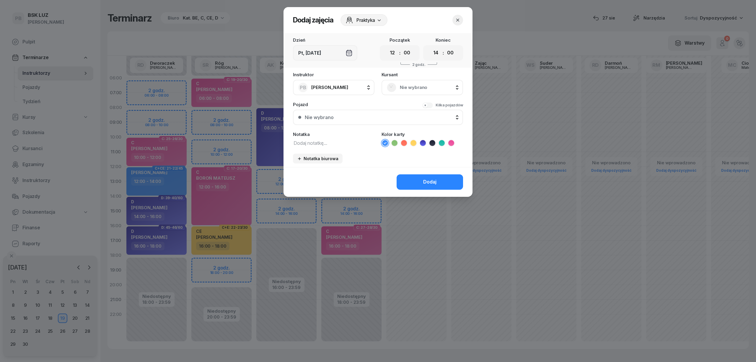
click at [410, 84] on span "Nie wybrano" at bounding box center [429, 88] width 58 height 8
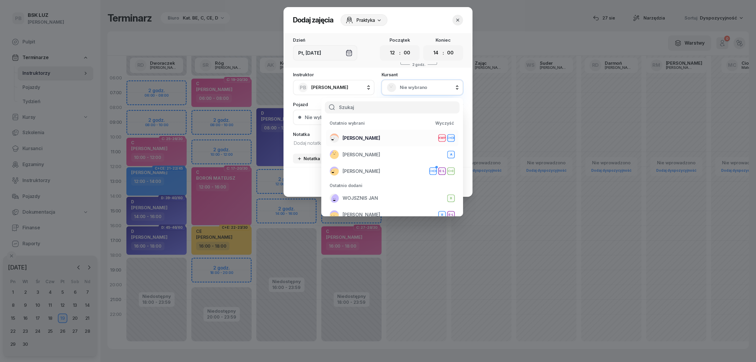
click at [400, 138] on div "ZASADA [PERSON_NAME] C+CE" at bounding box center [391, 137] width 125 height 9
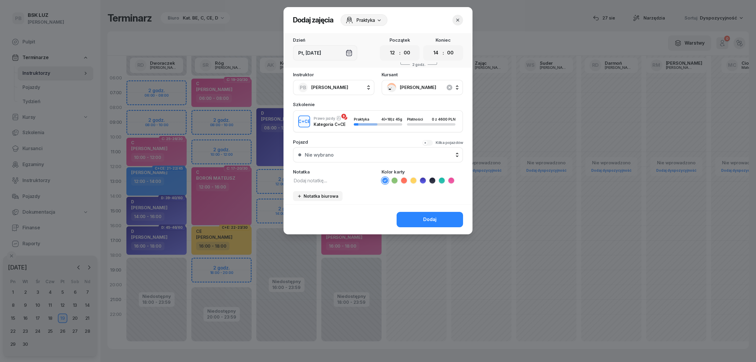
click at [314, 177] on textarea at bounding box center [333, 180] width 81 height 8
type textarea "CCE"
click at [438, 179] on li at bounding box center [441, 180] width 7 height 7
click at [441, 213] on button "Dodaj" at bounding box center [429, 219] width 66 height 15
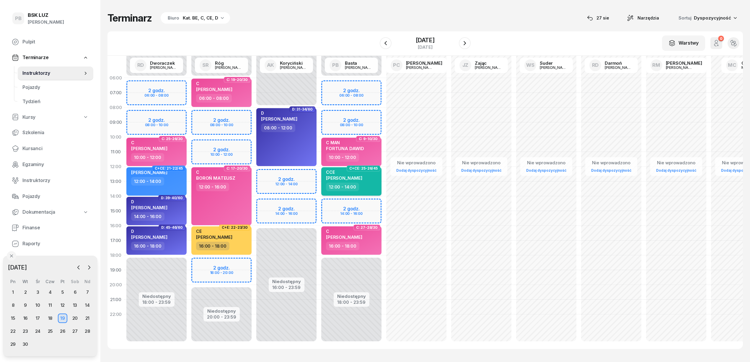
click at [371, 187] on div "12:00 - 14:00" at bounding box center [352, 186] width 52 height 9
select select "12"
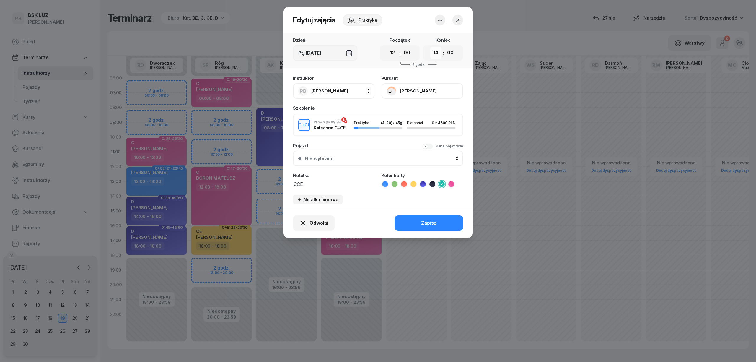
click at [434, 54] on select "00 01 02 03 04 05 06 07 08 09 10 11 12 13 14 15 16 17 18 19 20 21 22 23" at bounding box center [435, 53] width 11 height 12
select select "16"
click at [430, 47] on select "00 01 02 03 04 05 06 07 08 09 10 11 12 13 14 15 16 17 18 19 20 21 22 23" at bounding box center [435, 53] width 11 height 12
click at [426, 222] on div "Zapisz" at bounding box center [428, 223] width 15 height 8
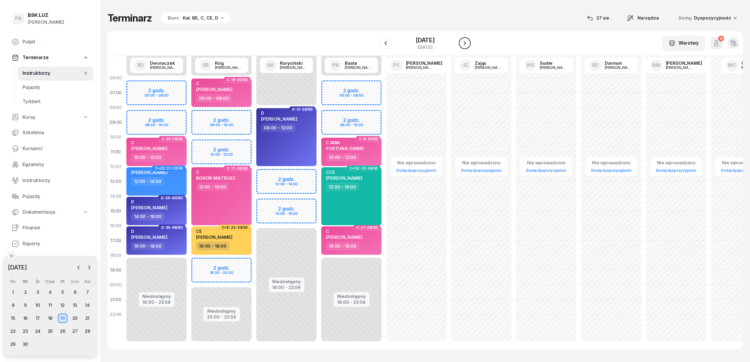
click at [467, 41] on icon "button" at bounding box center [464, 43] width 7 height 7
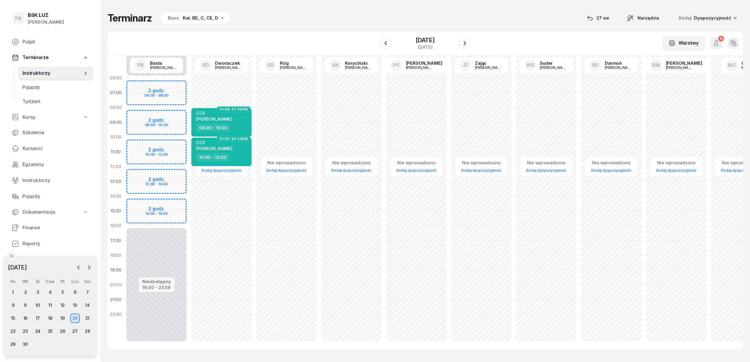
click at [189, 174] on div "Niedostępny 00:00 - 06:00 Niedostępny 16:00 - 23:59 2 godz. 06:00 - 08:00 2 god…" at bounding box center [221, 211] width 65 height 280
select select "12"
select select "14"
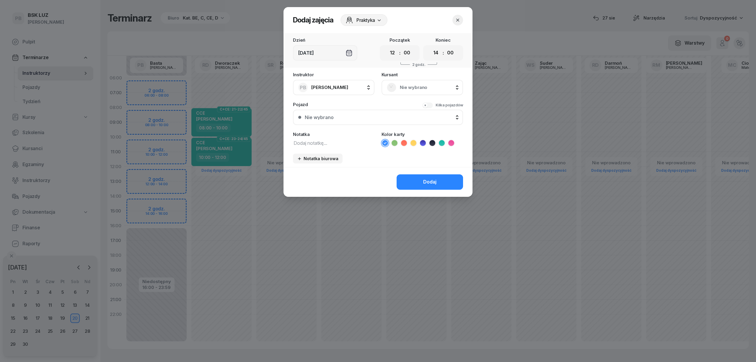
click at [416, 85] on span "Nie wybrano" at bounding box center [429, 88] width 58 height 8
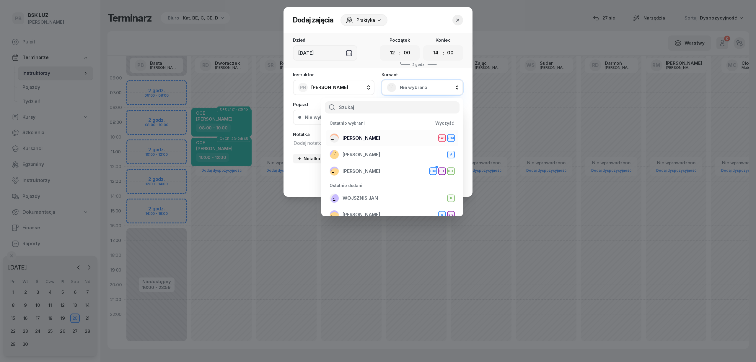
click at [395, 139] on div "ZASADA [PERSON_NAME] C+CE" at bounding box center [391, 137] width 125 height 9
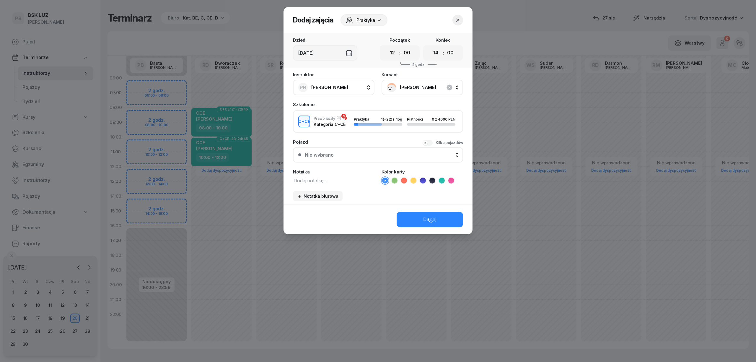
click at [318, 145] on div "Pojazd Kilka pojazdów Nie wybrano Nie wybrano" at bounding box center [378, 151] width 170 height 23
click at [319, 182] on textarea at bounding box center [333, 180] width 81 height 8
type textarea "CCE"
click at [439, 177] on icon at bounding box center [442, 180] width 6 height 6
click at [439, 216] on button "Dodaj" at bounding box center [429, 219] width 66 height 15
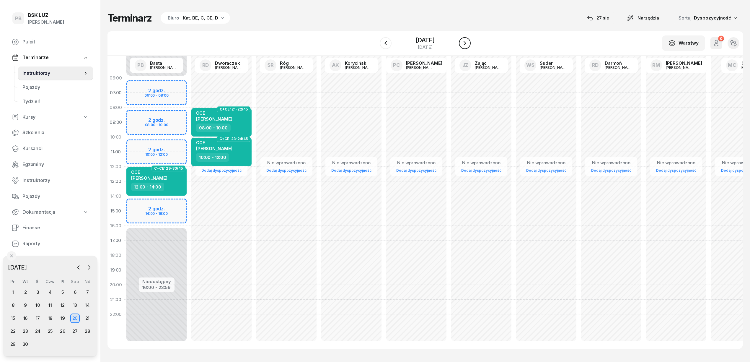
click at [466, 44] on icon "button" at bounding box center [464, 43] width 2 height 4
click at [466, 44] on icon "button" at bounding box center [464, 43] width 7 height 7
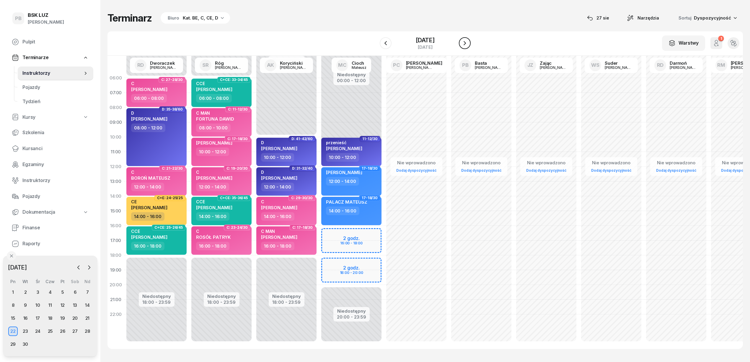
click at [466, 44] on icon "button" at bounding box center [464, 43] width 2 height 4
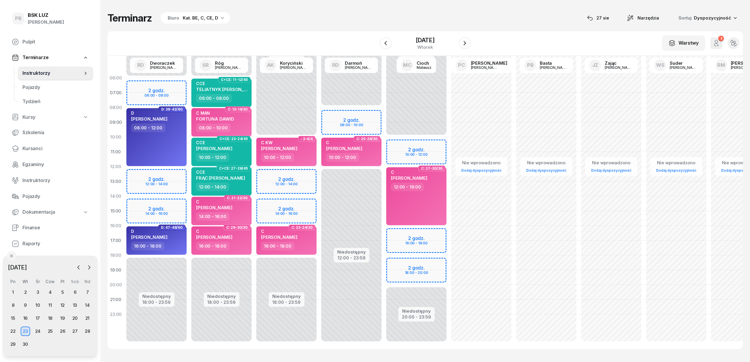
click at [319, 175] on div "Niedostępny 00:00 - 10:00 Niedostępny 18:00 - 23:59 2 godz. 12:00 - 14:00 2 god…" at bounding box center [351, 211] width 65 height 280
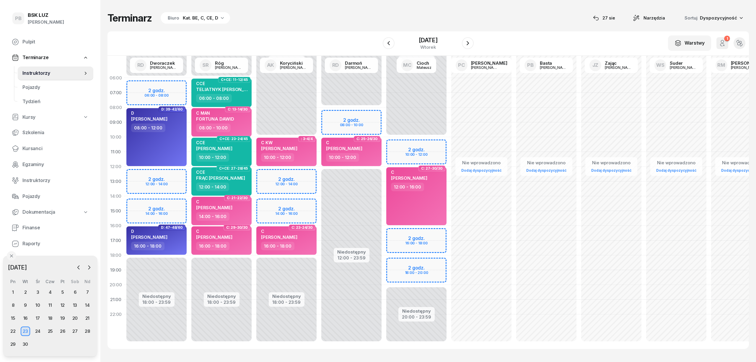
select select "12"
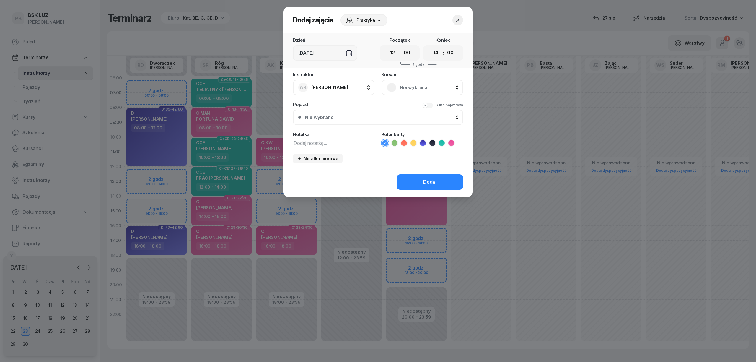
click at [418, 88] on span "Nie wybrano" at bounding box center [429, 88] width 58 height 8
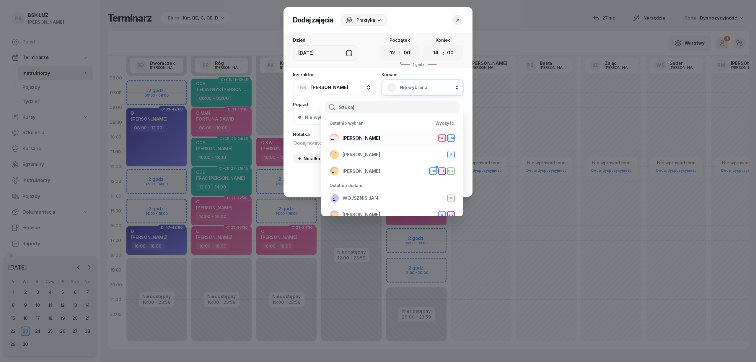
click at [397, 137] on div "ZASADA [PERSON_NAME] C+CE" at bounding box center [391, 137] width 125 height 9
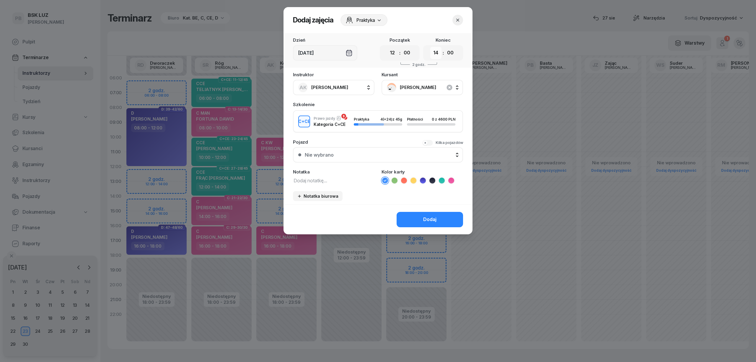
click at [432, 50] on select "00 01 02 03 04 05 06 07 08 09 10 11 12 13 14 15 16 17 18 19 20 21 22 23" at bounding box center [435, 53] width 11 height 12
select select "16"
click at [430, 47] on select "00 01 02 03 04 05 06 07 08 09 10 11 12 13 14 15 16 17 18 19 20 21 22 23" at bounding box center [435, 53] width 11 height 12
click at [339, 183] on textarea at bounding box center [333, 180] width 81 height 8
type textarea "CCE"
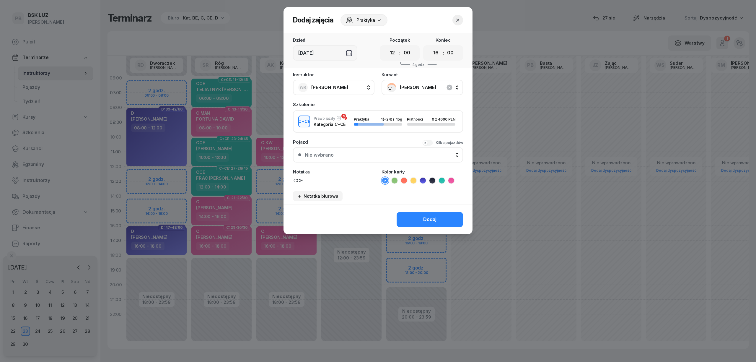
click at [443, 180] on icon at bounding box center [442, 180] width 6 height 6
click at [434, 218] on div "Dodaj" at bounding box center [429, 219] width 13 height 8
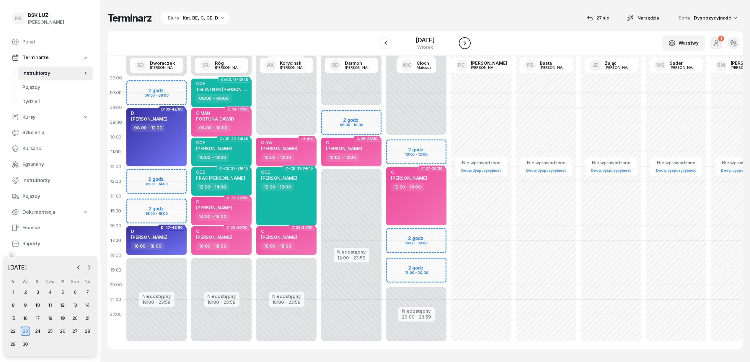
click at [470, 43] on button "button" at bounding box center [465, 43] width 12 height 12
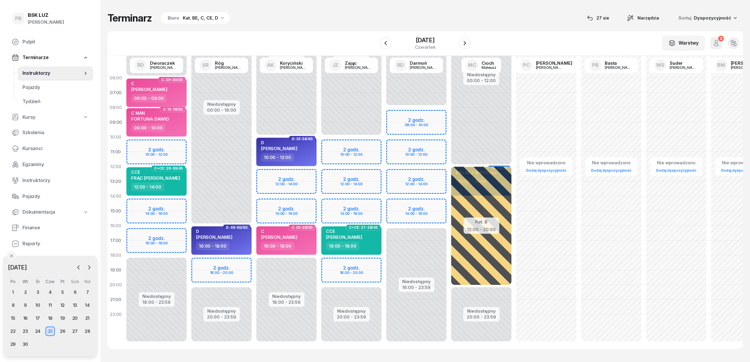
click at [384, 171] on div "Niedostępny 00:00 - 10:00 Niedostępny 20:00 - 23:59 2 godz. 10:00 - 12:00 2 god…" at bounding box center [416, 211] width 65 height 280
select select "12"
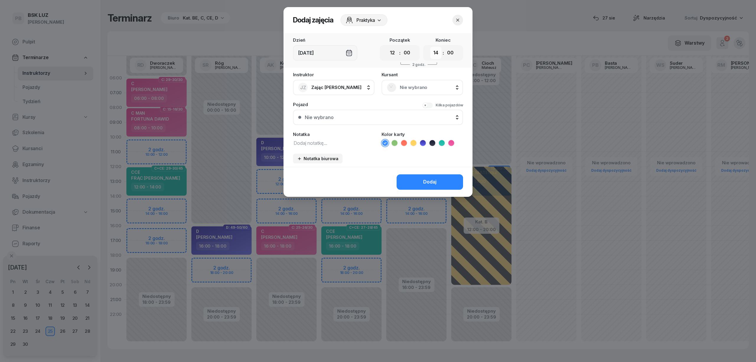
click at [436, 51] on select "00 01 02 03 04 05 06 07 08 09 10 11 12 13 14 15 16 17 18 19 20 21 22 23" at bounding box center [435, 53] width 11 height 12
select select "16"
click at [430, 47] on select "00 01 02 03 04 05 06 07 08 09 10 11 12 13 14 15 16 17 18 19 20 21 22 23" at bounding box center [435, 53] width 11 height 12
click at [348, 142] on textarea at bounding box center [333, 143] width 81 height 8
type textarea "CCE"
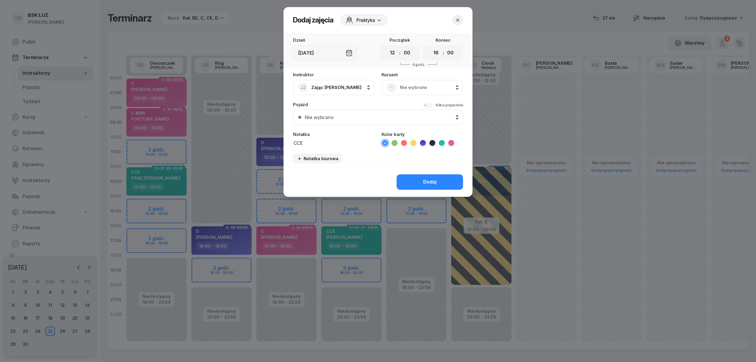
click at [443, 142] on icon at bounding box center [442, 143] width 6 height 6
drag, startPoint x: 426, startPoint y: 183, endPoint x: 343, endPoint y: 148, distance: 90.3
click at [335, 165] on div "Dodaj zajęcia Praktyka Dzień [DATE] Początek 00 01 02 03 04 05 06 07 08 09 10 1…" at bounding box center [377, 101] width 189 height 189
click at [437, 82] on div "Nie wybrano" at bounding box center [421, 87] width 81 height 15
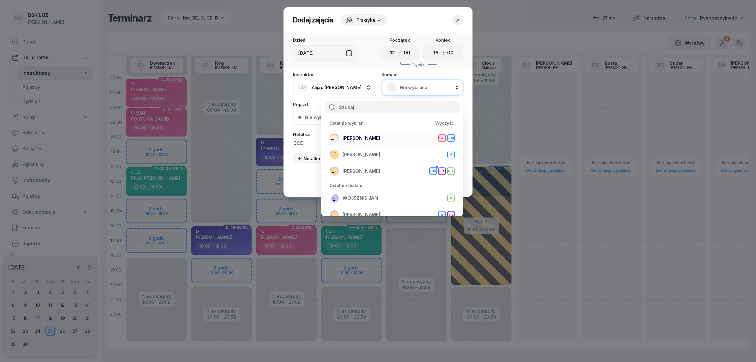
click at [385, 136] on div "ZASADA [PERSON_NAME] C+CE" at bounding box center [391, 137] width 125 height 9
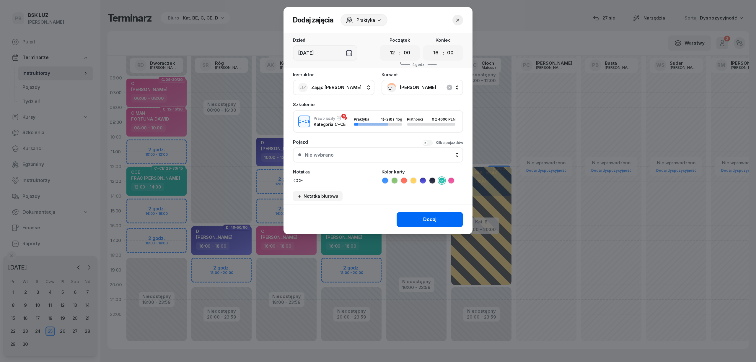
click at [410, 220] on button "Dodaj" at bounding box center [429, 219] width 66 height 15
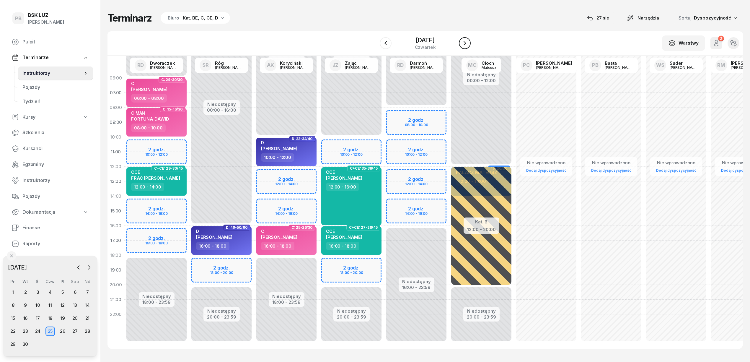
click at [467, 41] on icon "button" at bounding box center [464, 43] width 7 height 7
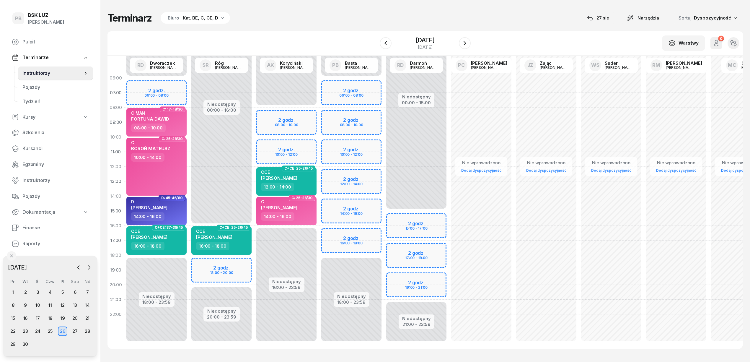
click at [319, 145] on div "Niedostępny 00:00 - 08:00 Niedostępny 16:00 - 23:59 2 godz. 08:00 - 10:00 2 god…" at bounding box center [351, 211] width 65 height 280
select select "10"
select select "12"
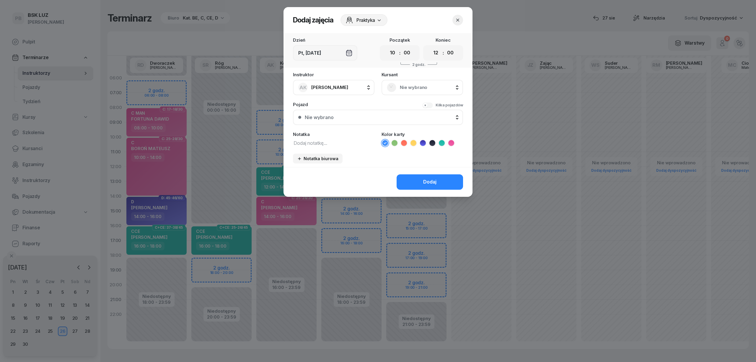
click at [426, 84] on span "Nie wybrano" at bounding box center [429, 88] width 58 height 8
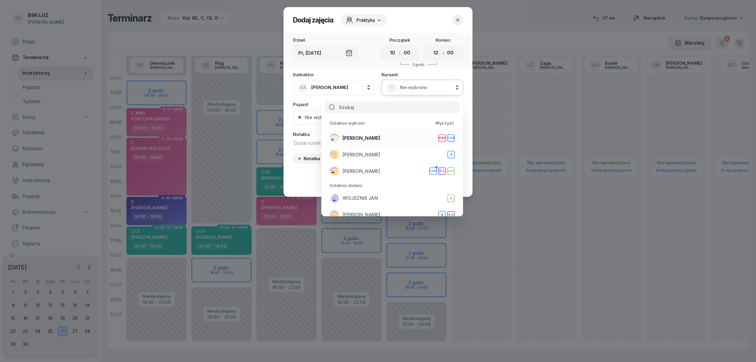
click at [360, 146] on li "ZASADA [PERSON_NAME] C+CE" at bounding box center [392, 154] width 132 height 17
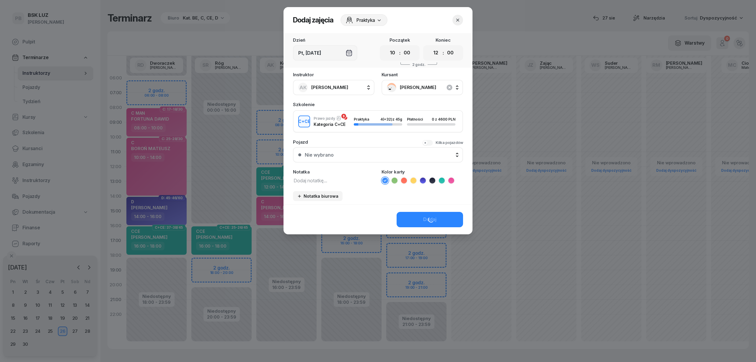
click at [329, 143] on div "Pojazd Kilka pojazdów" at bounding box center [378, 142] width 170 height 4
click at [323, 176] on textarea at bounding box center [333, 180] width 81 height 8
type textarea "CCE"
click at [441, 178] on icon at bounding box center [442, 180] width 6 height 6
click at [411, 220] on button "Dodaj" at bounding box center [429, 219] width 66 height 15
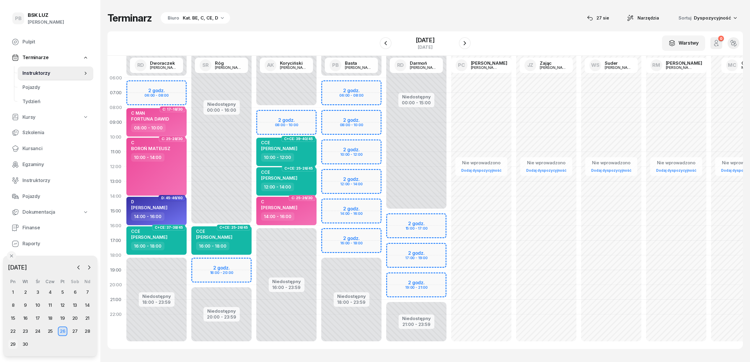
click at [14, 344] on div "29" at bounding box center [12, 343] width 9 height 9
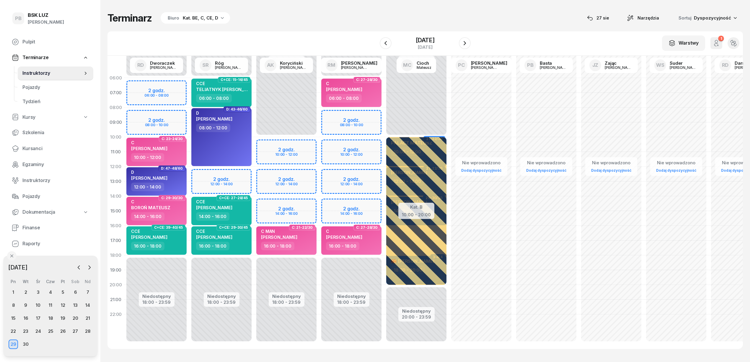
click at [384, 143] on div "Niedostępny 00:00 - 06:00 Niedostępny 18:00 - 23:59 2 godz. 08:00 - 10:00 2 god…" at bounding box center [416, 211] width 65 height 280
select select "10"
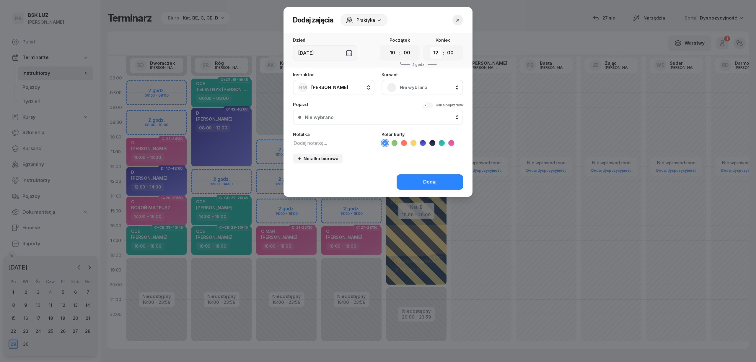
drag, startPoint x: 432, startPoint y: 51, endPoint x: 433, endPoint y: 57, distance: 5.3
click at [432, 51] on select "00 01 02 03 04 05 06 07 08 09 10 11 12 13 14 15 16 17 18 19 20 21 22 23" at bounding box center [435, 53] width 11 height 12
select select "14"
click at [430, 47] on select "00 01 02 03 04 05 06 07 08 09 10 11 12 13 14 15 16 17 18 19 20 21 22 23" at bounding box center [435, 53] width 11 height 12
click at [403, 85] on span "Nie wybrano" at bounding box center [429, 88] width 58 height 8
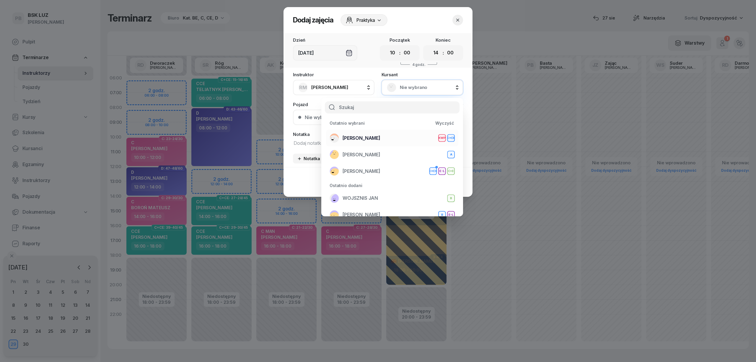
click at [388, 137] on div "ZASADA [PERSON_NAME] C+CE" at bounding box center [391, 137] width 125 height 9
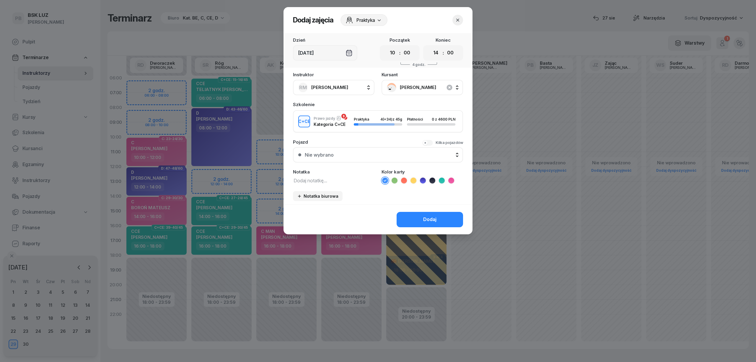
click at [327, 179] on textarea at bounding box center [333, 180] width 81 height 8
type textarea "CCE"
click at [442, 178] on icon at bounding box center [442, 180] width 6 height 6
click at [434, 220] on div "Dodaj" at bounding box center [429, 219] width 13 height 8
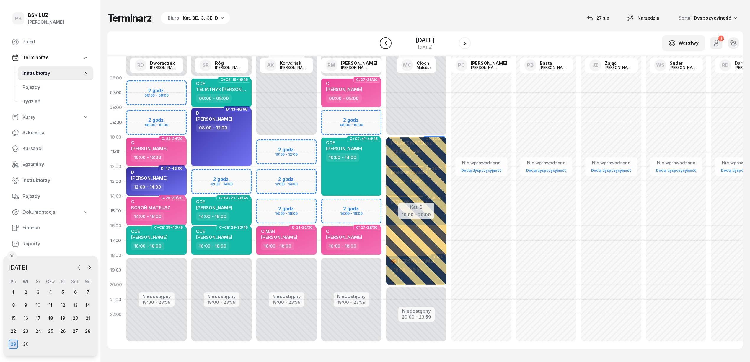
click at [384, 42] on icon "button" at bounding box center [385, 43] width 2 height 4
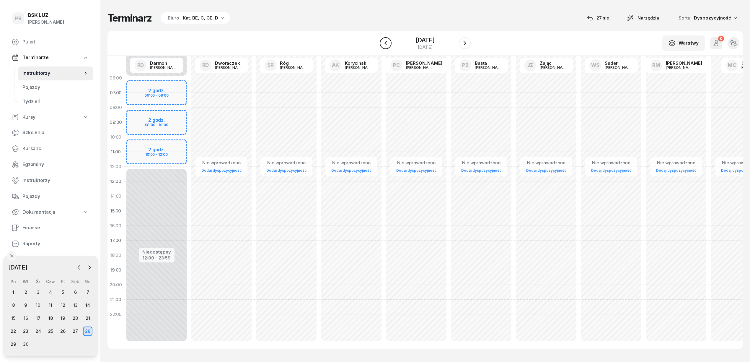
click at [384, 42] on icon "button" at bounding box center [385, 43] width 7 height 7
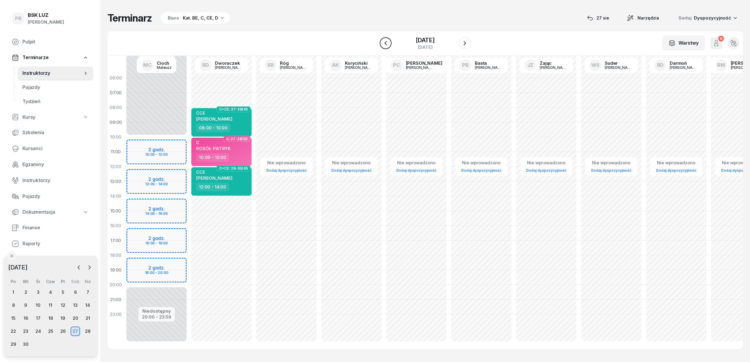
click at [384, 42] on icon "button" at bounding box center [385, 43] width 7 height 7
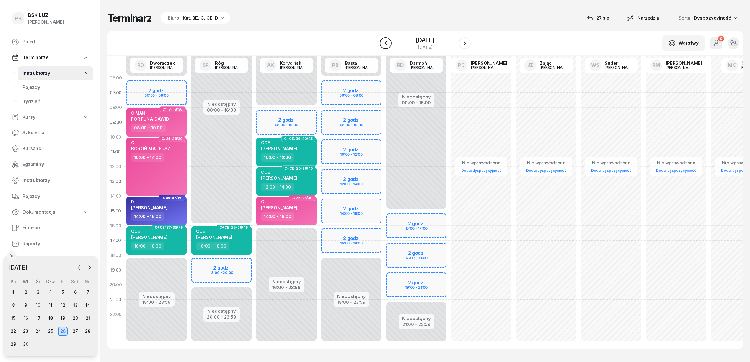
click at [384, 42] on icon "button" at bounding box center [385, 43] width 7 height 7
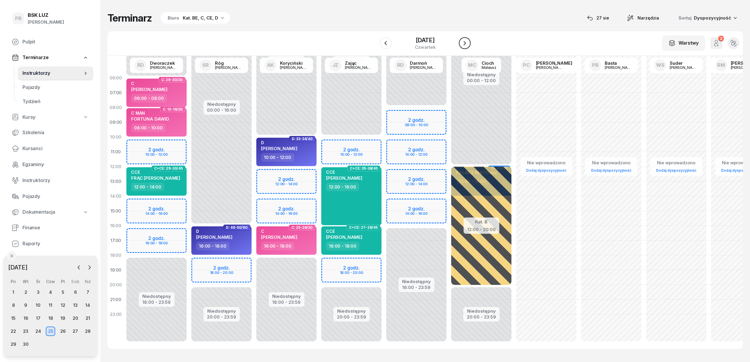
click at [466, 42] on icon "button" at bounding box center [464, 43] width 2 height 4
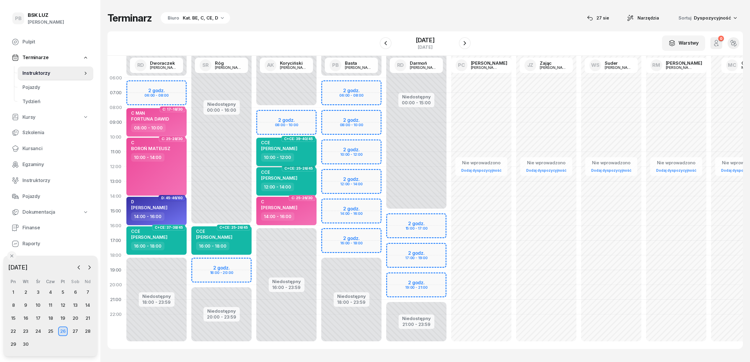
click at [300, 160] on div "10:00 - 12:00" at bounding box center [287, 157] width 52 height 9
select select "10"
select select "12"
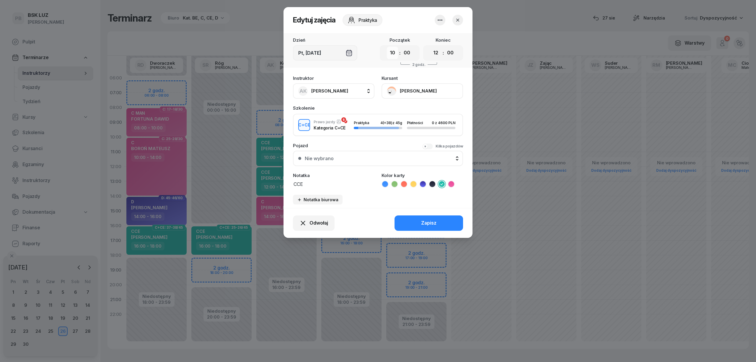
drag, startPoint x: 390, startPoint y: 53, endPoint x: 390, endPoint y: 57, distance: 3.8
click at [390, 53] on select "00 01 02 03 04 05 06 07 08 09 10 11 12 13 14 15 16 17 18 19 20 21 22 23" at bounding box center [392, 53] width 11 height 12
select select "09"
click at [387, 47] on select "00 01 02 03 04 05 06 07 08 09 10 11 12 13 14 15 16 17 18 19 20 21 22 23" at bounding box center [392, 53] width 11 height 12
click at [434, 53] on select "00 01 02 03 04 05 06 07 08 09 10 11 12 13 14 15 16 17 18 19 20 21 22 23" at bounding box center [435, 53] width 11 height 12
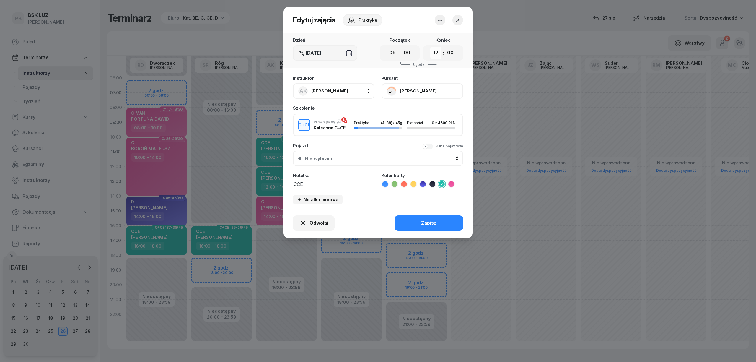
click at [434, 53] on select "00 01 02 03 04 05 06 07 08 09 10 11 12 13 14 15 16 17 18 19 20 21 22 23" at bounding box center [435, 53] width 11 height 12
click at [348, 89] on button "AK [PERSON_NAME]" at bounding box center [333, 90] width 81 height 15
type input "BAST"
click at [353, 133] on div "PB [PERSON_NAME]" at bounding box center [336, 129] width 70 height 9
click at [414, 225] on button "Zapisz" at bounding box center [428, 222] width 68 height 15
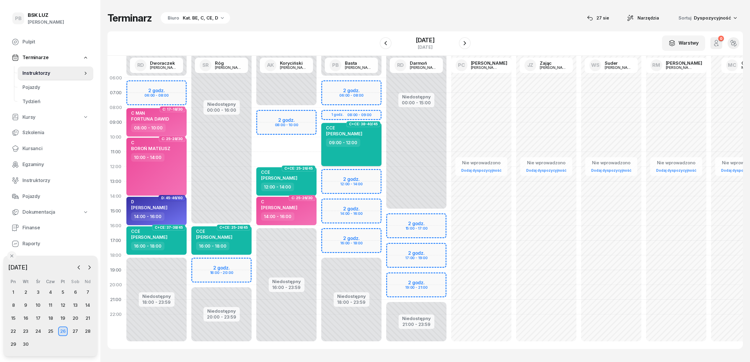
click at [366, 129] on div "CCE [PERSON_NAME]" at bounding box center [352, 131] width 52 height 13
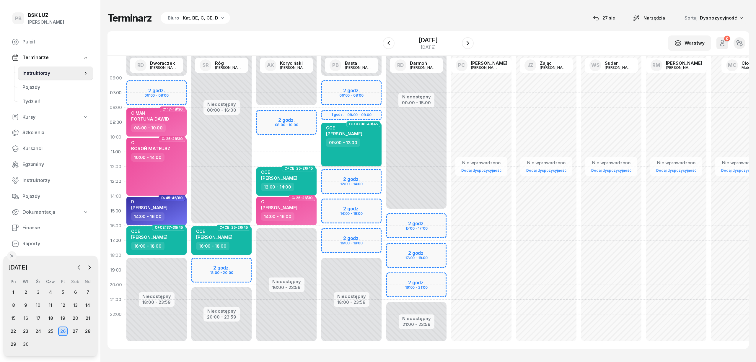
select select "09"
select select "12"
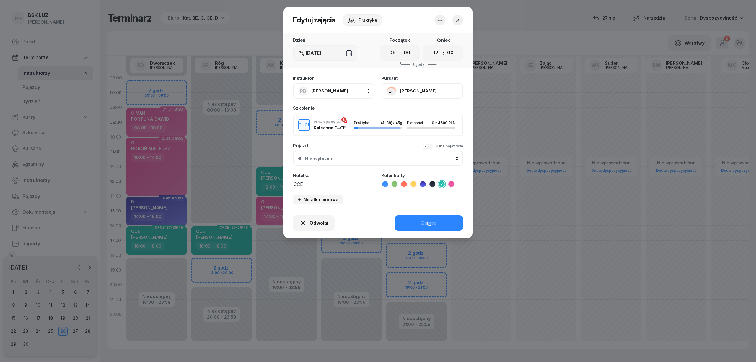
click at [418, 90] on button "[PERSON_NAME]" at bounding box center [421, 90] width 81 height 15
click at [416, 109] on link "Otwórz profil" at bounding box center [421, 111] width 78 height 15
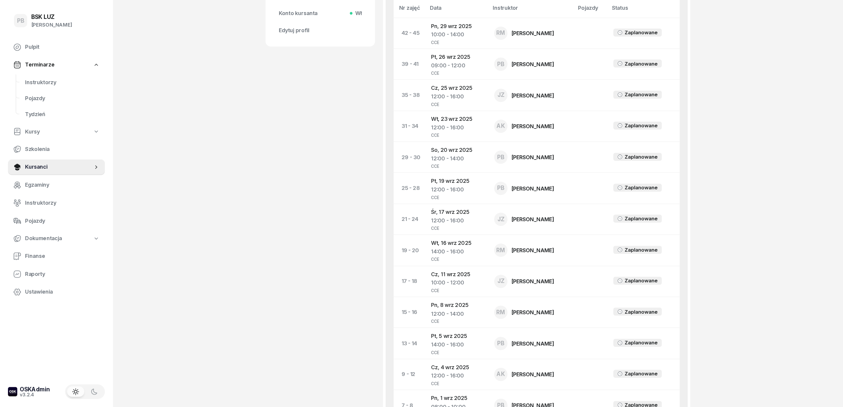
scroll to position [315, 0]
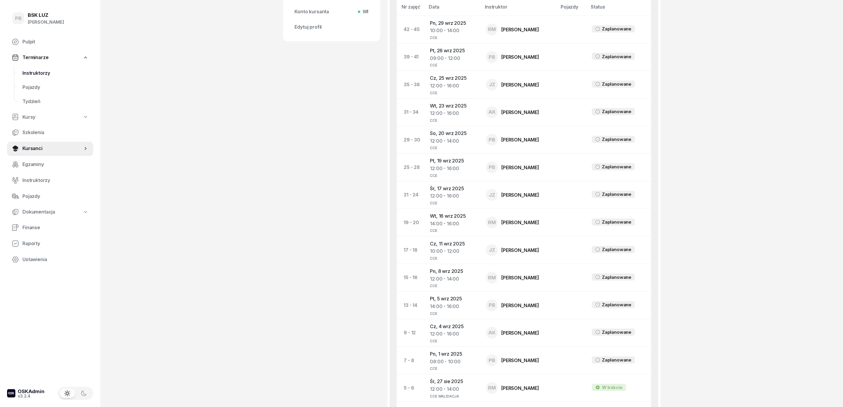
click at [35, 69] on span "Instruktorzy" at bounding box center [55, 73] width 66 height 8
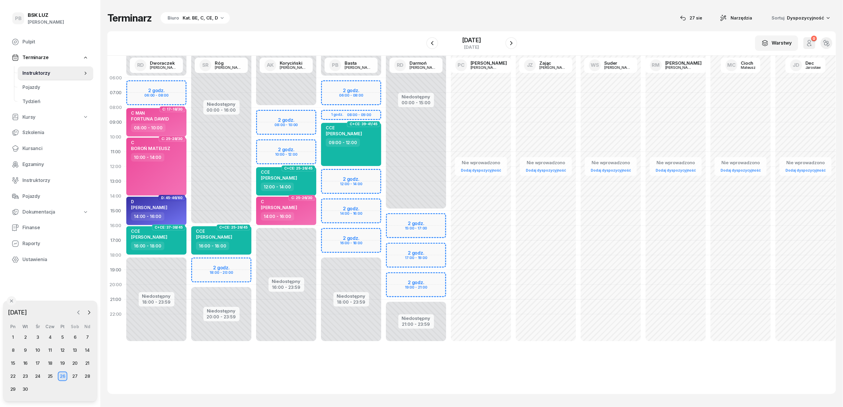
click at [81, 312] on icon "button" at bounding box center [79, 312] width 6 height 6
click at [89, 361] on div "31" at bounding box center [87, 388] width 9 height 9
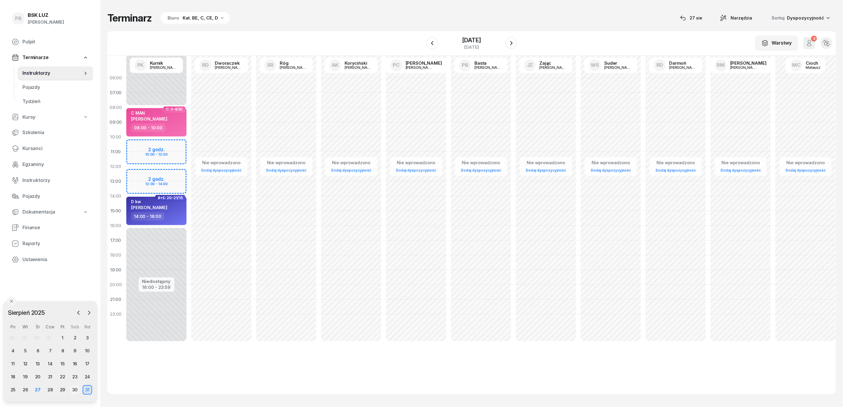
click at [75, 361] on div "30" at bounding box center [74, 389] width 9 height 9
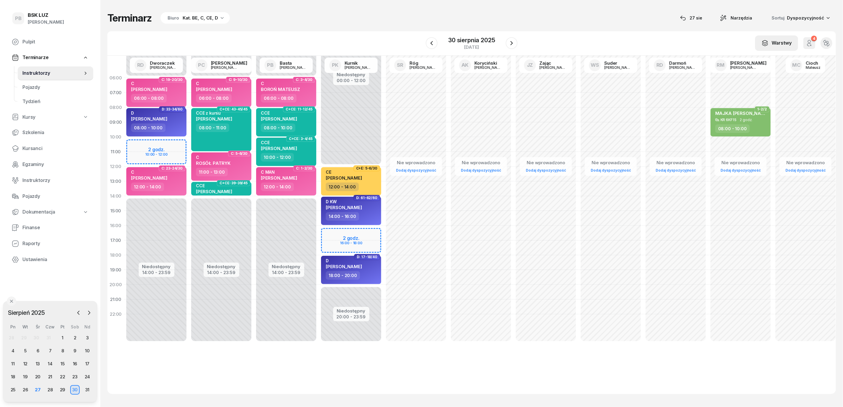
click at [749, 44] on div "Warstwy" at bounding box center [777, 43] width 30 height 8
click at [749, 40] on div "Warstwy" at bounding box center [777, 43] width 30 height 8
click at [366, 185] on div "12:00 - 14:00" at bounding box center [352, 186] width 52 height 9
select select "12"
select select "14"
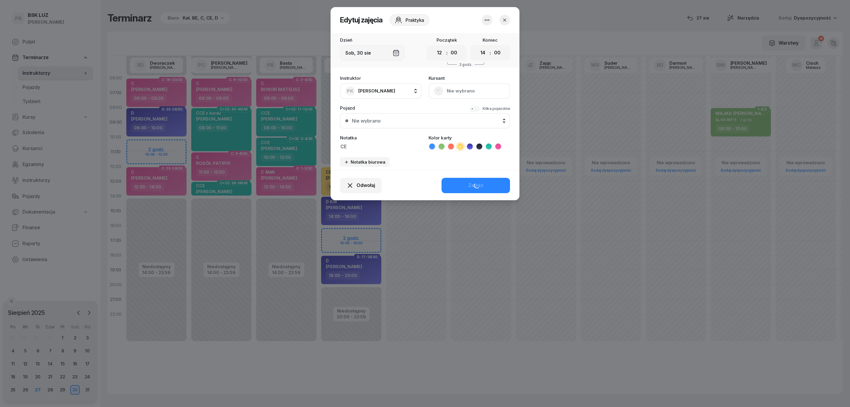
click at [377, 143] on textarea "CE" at bounding box center [380, 146] width 81 height 8
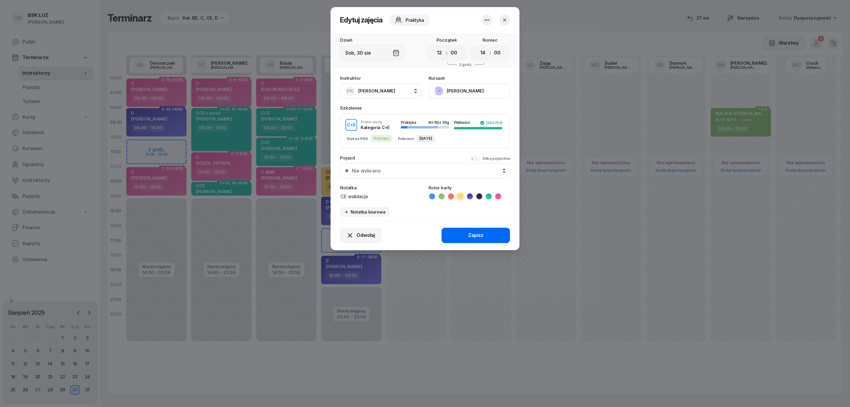
type textarea "CE walidacja"
click at [475, 236] on div "Zapisz" at bounding box center [475, 235] width 15 height 8
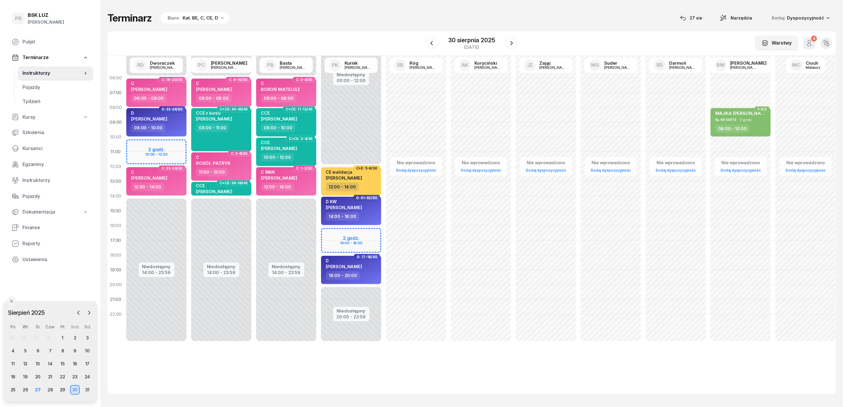
click at [485, 7] on div "Terminarz Biuro Kat. BE, C, CE, D [DATE] Narzędzia Sortuj Dyspozycyjność W Wybi…" at bounding box center [471, 203] width 729 height 406
click at [34, 180] on span "Instruktorzy" at bounding box center [55, 180] width 66 height 8
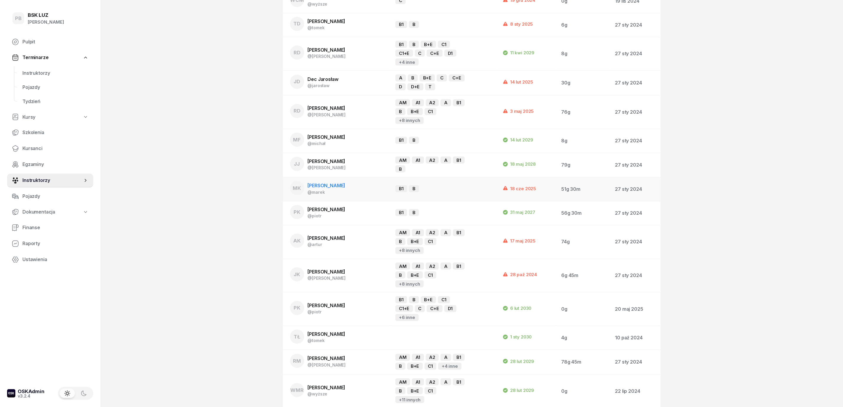
scroll to position [44, 0]
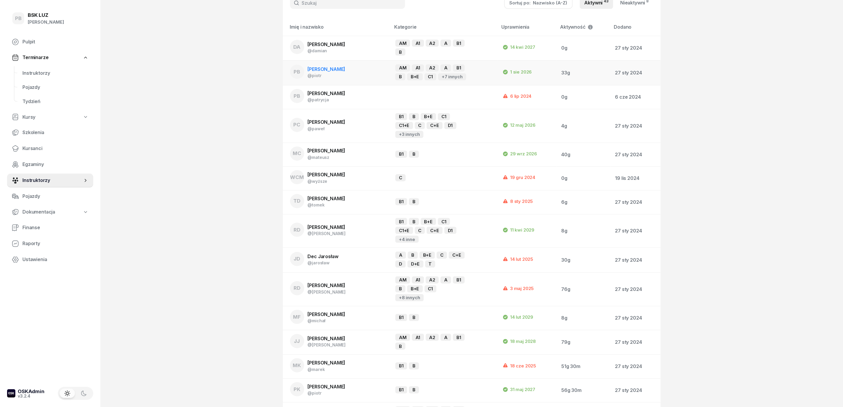
click at [312, 69] on span "[PERSON_NAME]" at bounding box center [327, 69] width 38 height 6
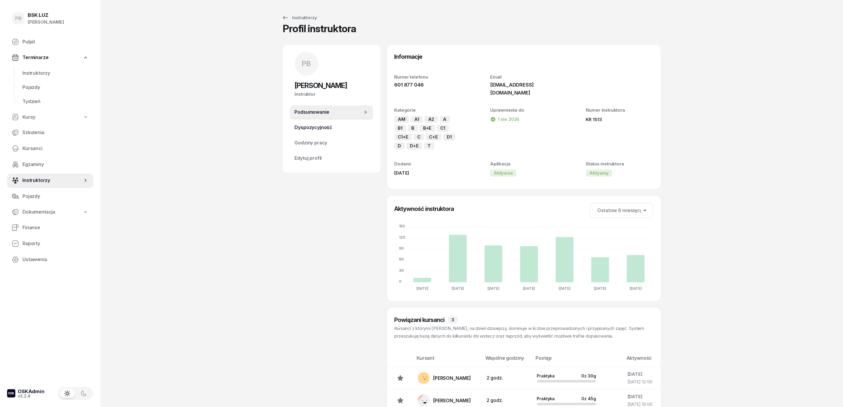
click at [311, 126] on span "Dyspozycyjność" at bounding box center [332, 128] width 74 height 8
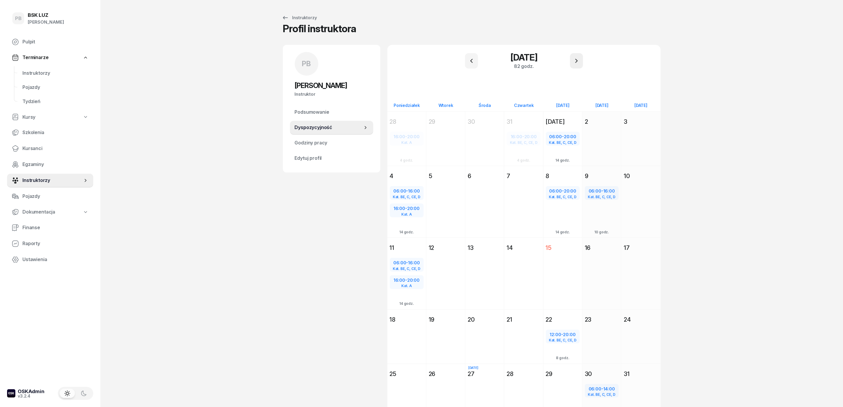
click at [579, 61] on icon "button" at bounding box center [576, 60] width 7 height 7
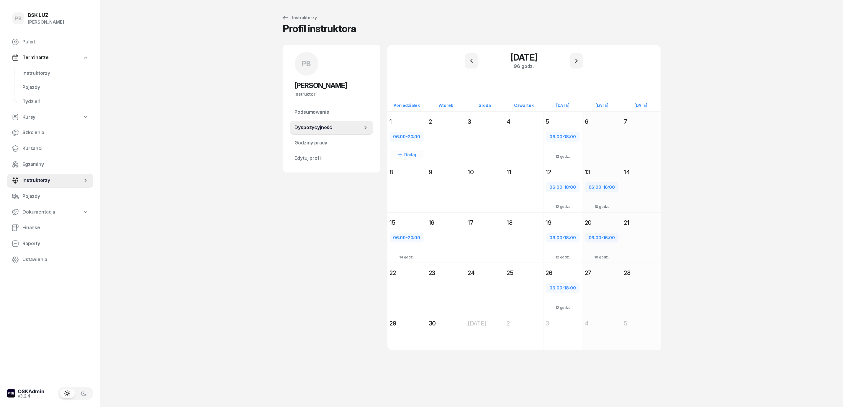
click at [413, 138] on span "20:00" at bounding box center [414, 137] width 12 height 6
select select "06"
select select "20"
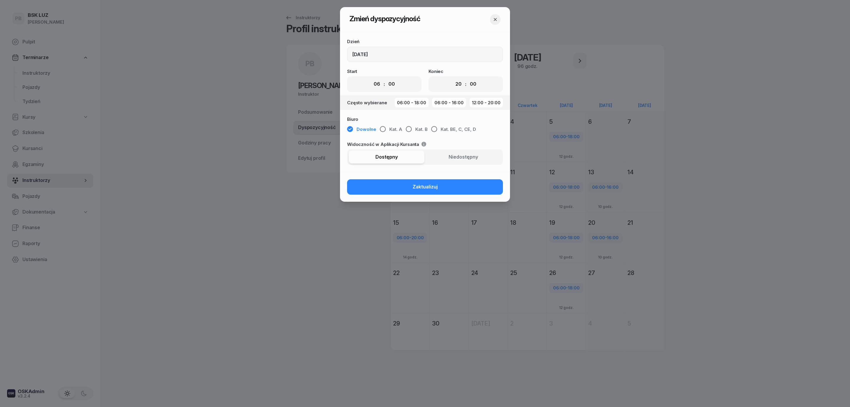
click at [494, 17] on icon "button" at bounding box center [495, 20] width 6 height 6
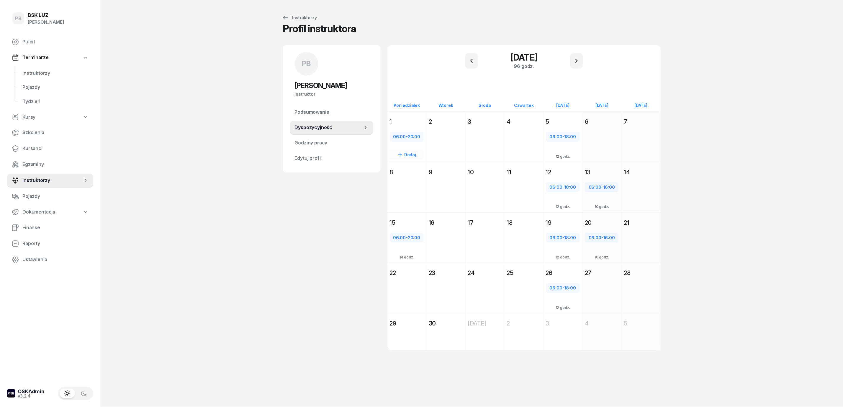
click at [406, 135] on div "06:00 - 20:00" at bounding box center [406, 137] width 33 height 8
select select "06"
select select "20"
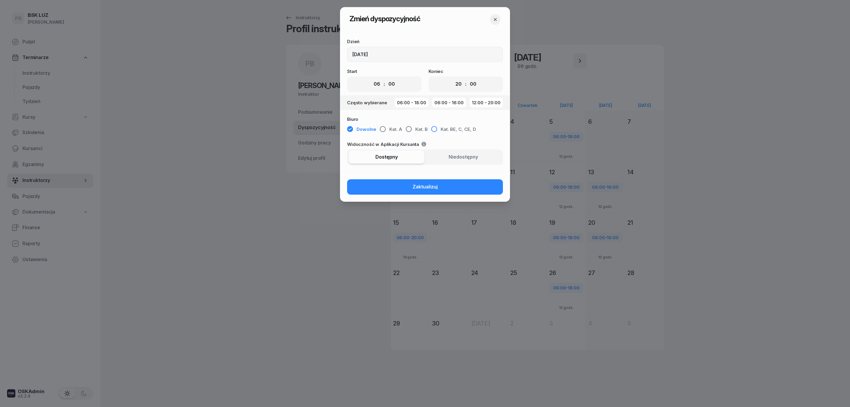
click at [445, 132] on span "Kat. BE, C, CE, D" at bounding box center [458, 129] width 35 height 8
click at [450, 186] on button "Zaktualizuj" at bounding box center [425, 186] width 156 height 15
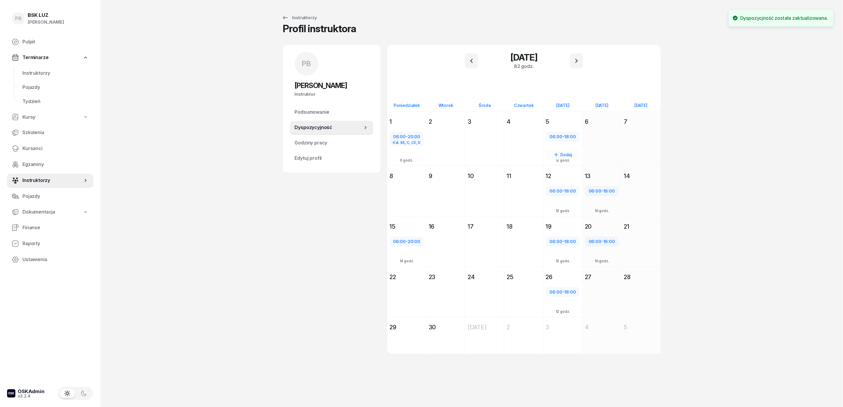
click at [565, 137] on div "06:00 - 18:00" at bounding box center [563, 137] width 33 height 8
select select "06"
select select "18"
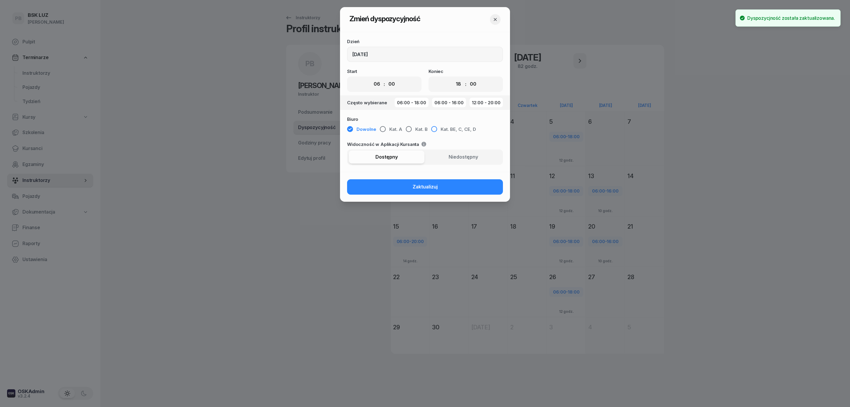
click at [442, 130] on span "Kat. BE, C, CE, D" at bounding box center [458, 129] width 35 height 8
click at [453, 181] on button "Zaktualizuj" at bounding box center [425, 186] width 156 height 15
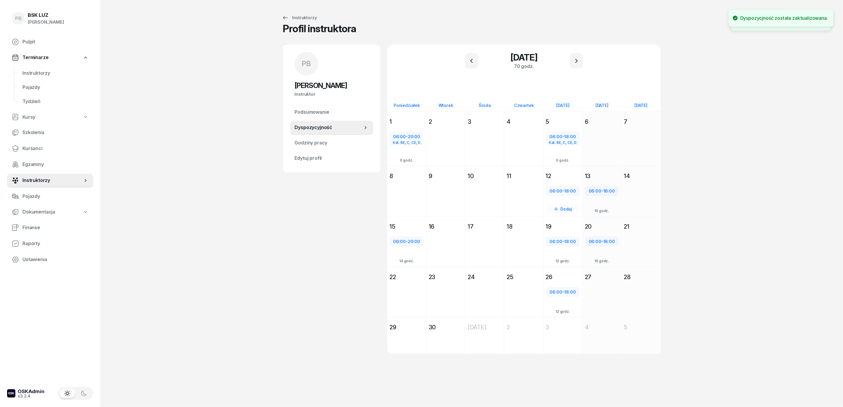
click at [566, 194] on div "06:00 - 18:00" at bounding box center [563, 191] width 33 height 8
select select "06"
select select "18"
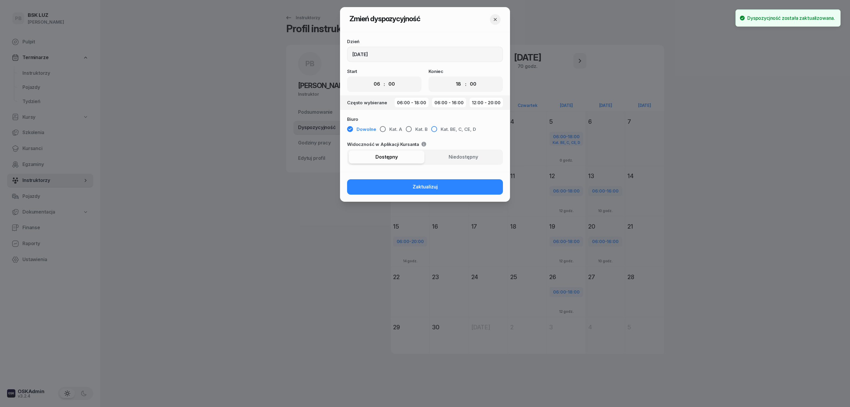
click at [451, 129] on span "Kat. BE, C, CE, D" at bounding box center [458, 129] width 35 height 8
click at [462, 184] on button "Zaktualizuj" at bounding box center [425, 186] width 156 height 15
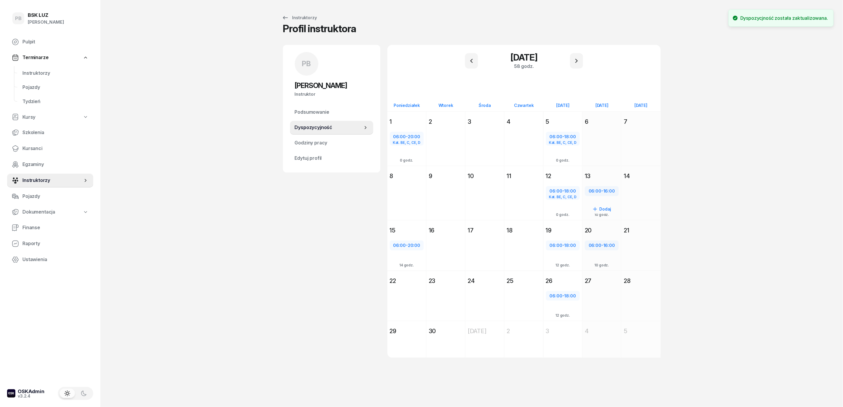
click at [605, 191] on span "16:00" at bounding box center [610, 191] width 12 height 6
select select "06"
select select "16"
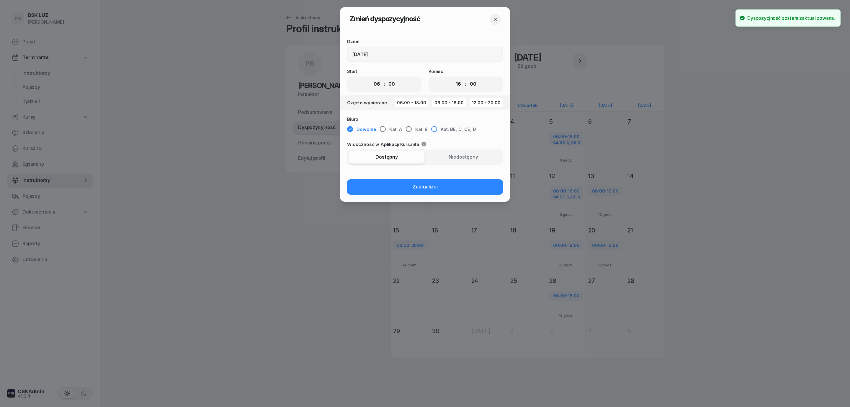
click at [448, 131] on span "Kat. BE, C, CE, D" at bounding box center [458, 129] width 35 height 8
click at [462, 187] on button "Zaktualizuj" at bounding box center [425, 186] width 156 height 15
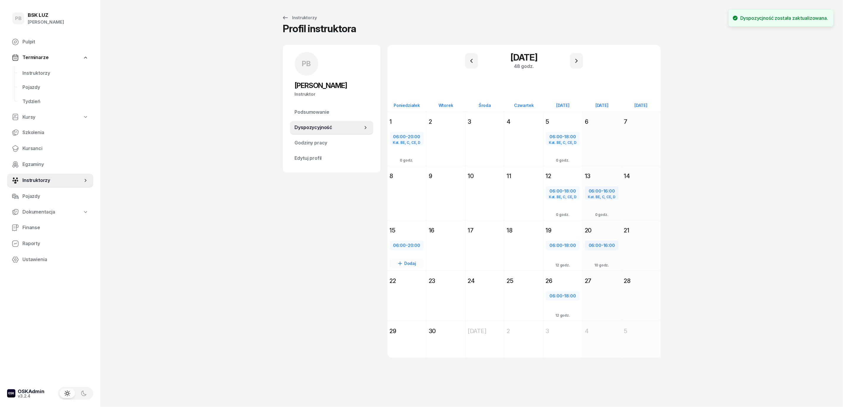
click at [401, 245] on span "06:00" at bounding box center [399, 245] width 13 height 6
select select "06"
select select "20"
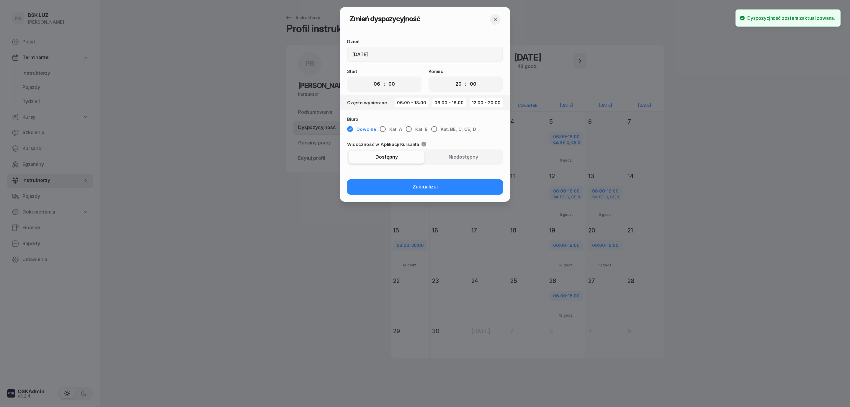
click at [451, 123] on div "Biuro Dowolne Kat. A Kat. B Kat. BE, C, CE, D" at bounding box center [425, 126] width 156 height 18
click at [452, 130] on span "Kat. BE, C, CE, D" at bounding box center [458, 129] width 35 height 8
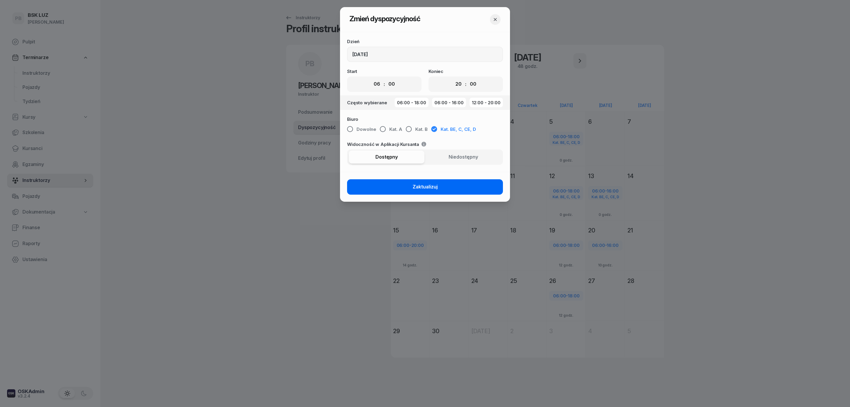
click at [454, 186] on button "Zaktualizuj" at bounding box center [425, 186] width 156 height 15
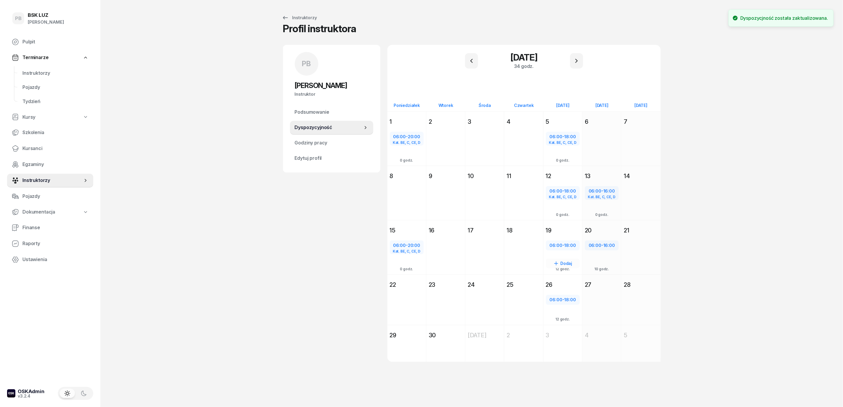
click at [564, 246] on div "06:00 - 18:00" at bounding box center [563, 245] width 33 height 8
select select "06"
select select "18"
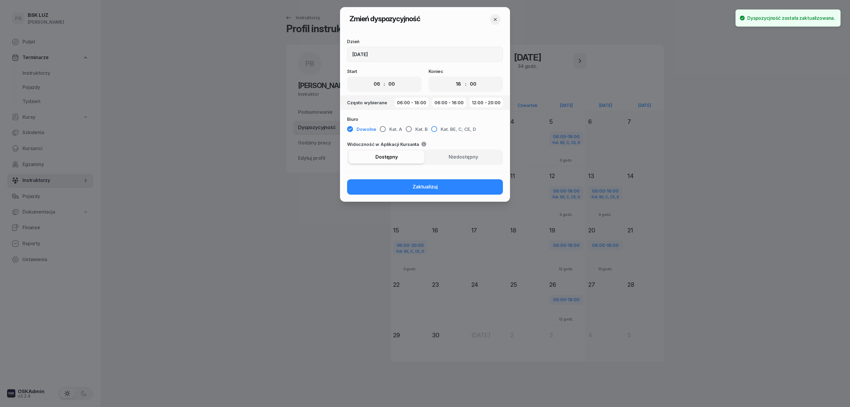
click at [465, 129] on span "Kat. BE, C, CE, D" at bounding box center [458, 129] width 35 height 8
click at [467, 190] on button "Zaktualizuj" at bounding box center [425, 186] width 156 height 15
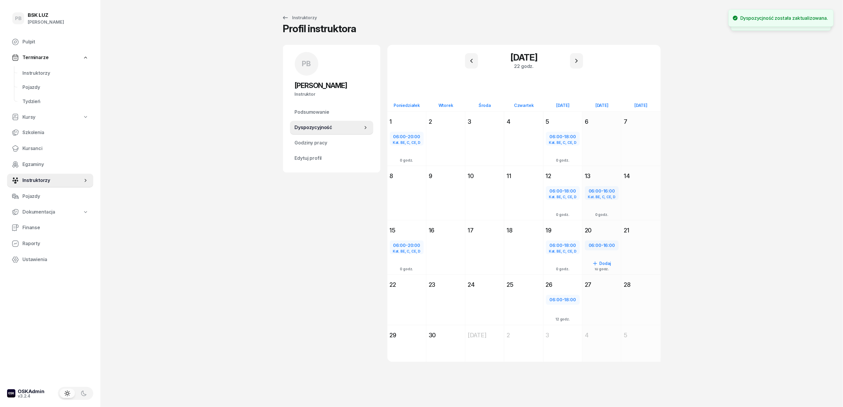
click at [595, 243] on span "06:00" at bounding box center [595, 245] width 13 height 6
select select "06"
select select "16"
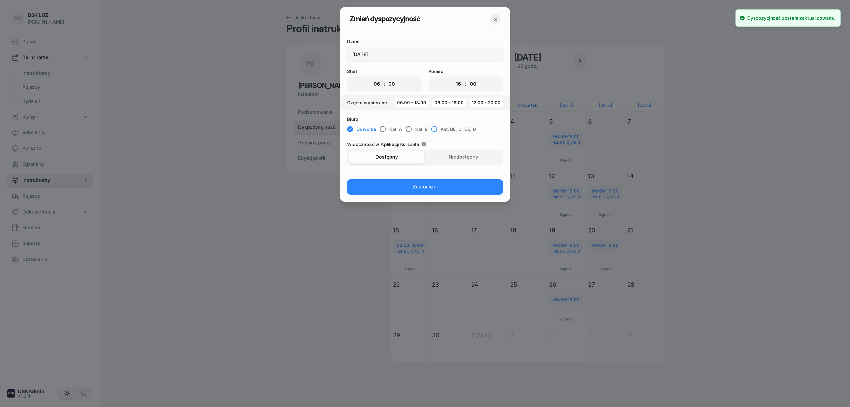
click at [465, 129] on span "Kat. BE, C, CE, D" at bounding box center [458, 129] width 35 height 8
click at [454, 188] on button "Zaktualizuj" at bounding box center [425, 186] width 156 height 15
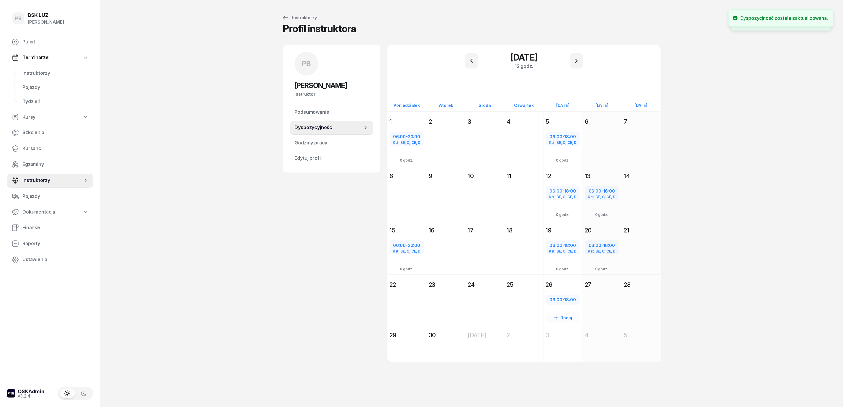
click at [572, 298] on span "18:00" at bounding box center [571, 300] width 12 height 6
select select "06"
select select "18"
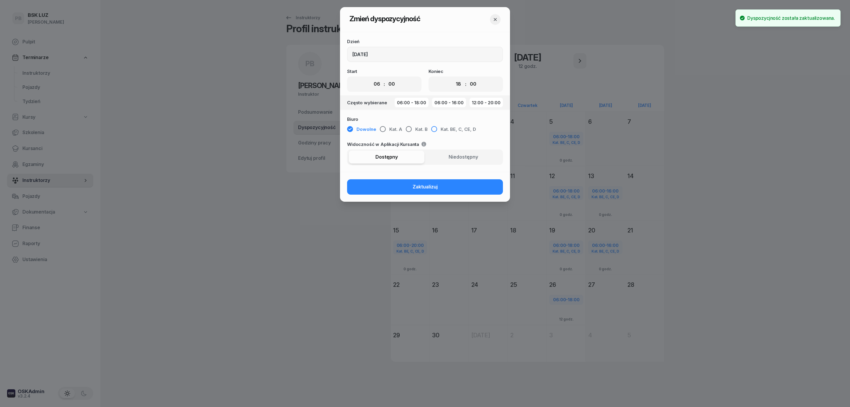
click at [454, 130] on span "Kat. BE, C, CE, D" at bounding box center [458, 129] width 35 height 8
click at [449, 188] on button "Zaktualizuj" at bounding box center [425, 186] width 156 height 15
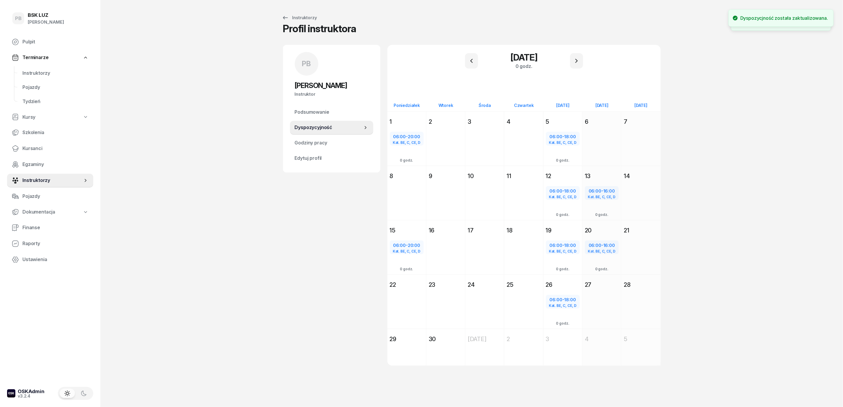
click at [333, 215] on div "PB [PERSON_NAME] Instruktor PB [PERSON_NAME] @[PERSON_NAME] wiadomość PB [PERSO…" at bounding box center [331, 212] width 97 height 335
click at [40, 180] on span "Instruktorzy" at bounding box center [52, 180] width 60 height 8
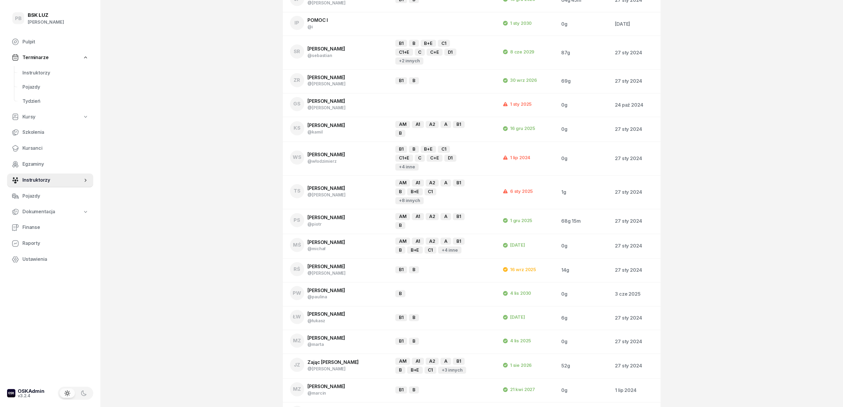
scroll to position [785, 0]
click at [327, 352] on td "JZ Zając [PERSON_NAME] @[PERSON_NAME]" at bounding box center [337, 364] width 108 height 25
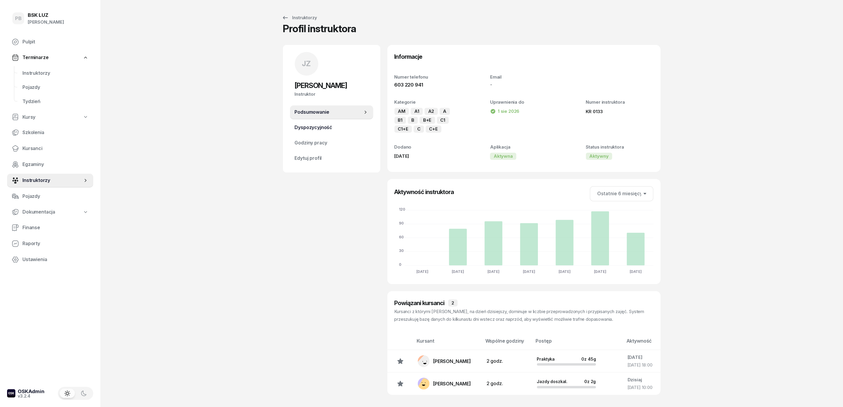
click at [333, 128] on span "Dyspozycyjność" at bounding box center [332, 128] width 74 height 8
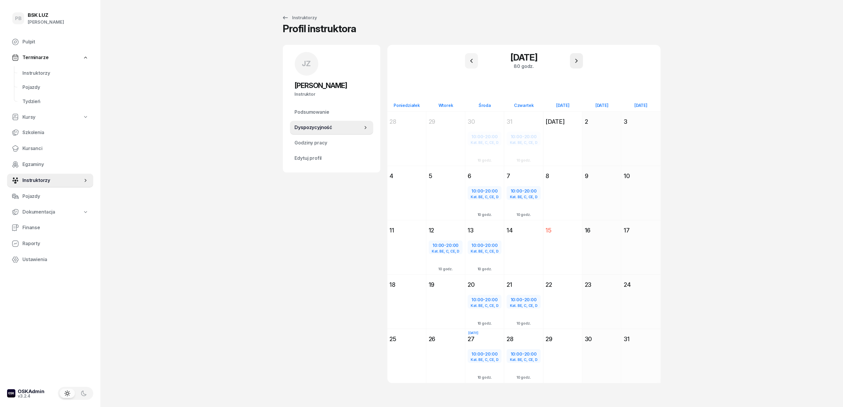
click at [582, 61] on button "button" at bounding box center [576, 60] width 13 height 15
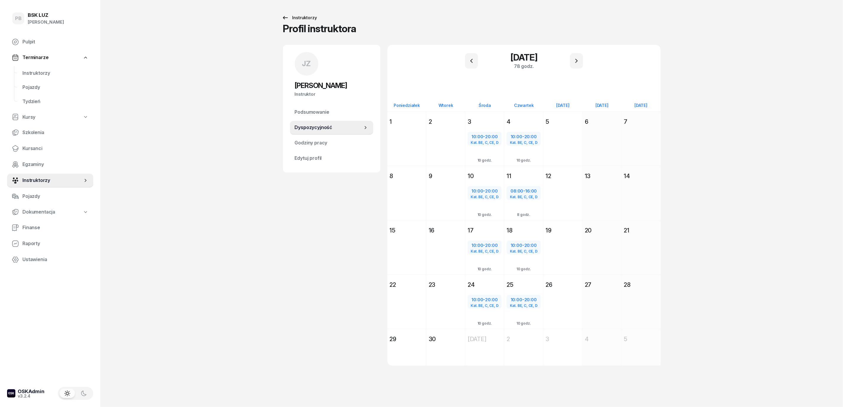
click at [304, 14] on div "Instruktorzy" at bounding box center [299, 17] width 35 height 7
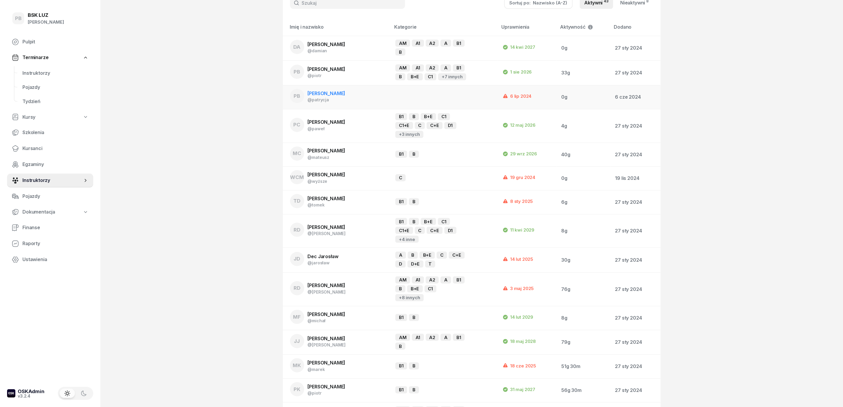
scroll to position [89, 0]
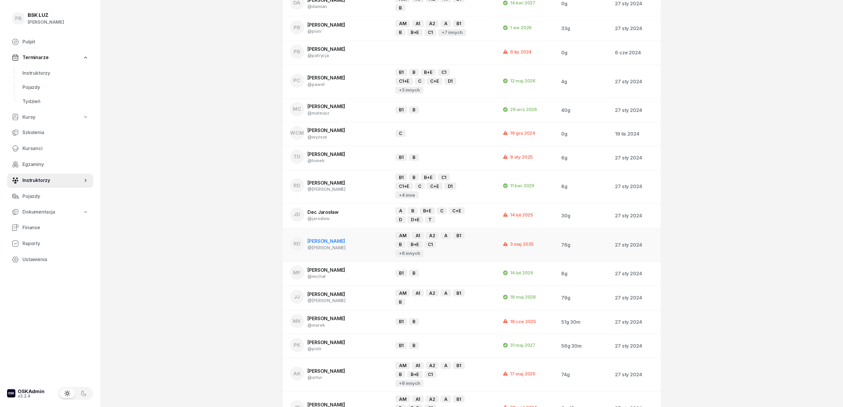
click at [346, 238] on span "[PERSON_NAME]" at bounding box center [327, 241] width 38 height 6
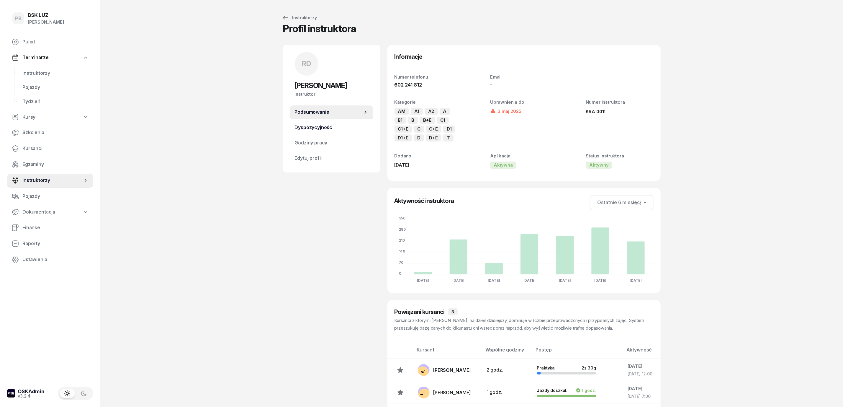
click at [329, 131] on span "Dyspozycyjność" at bounding box center [332, 128] width 74 height 8
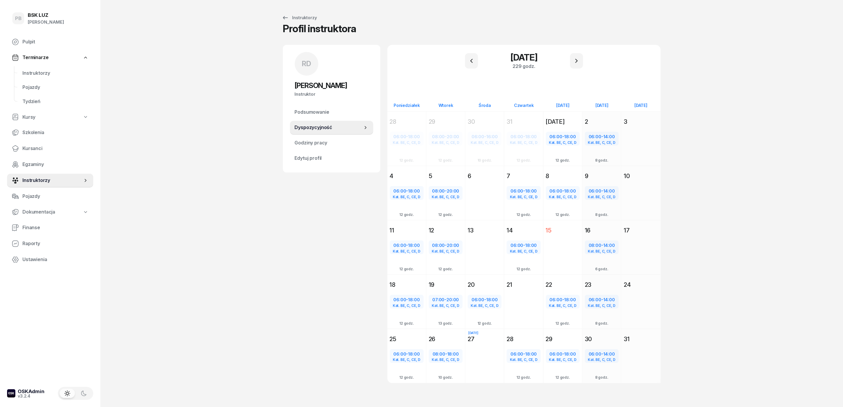
click at [583, 62] on div "[DATE] 229 godz." at bounding box center [524, 61] width 259 height 18
click at [575, 63] on icon "button" at bounding box center [576, 60] width 7 height 7
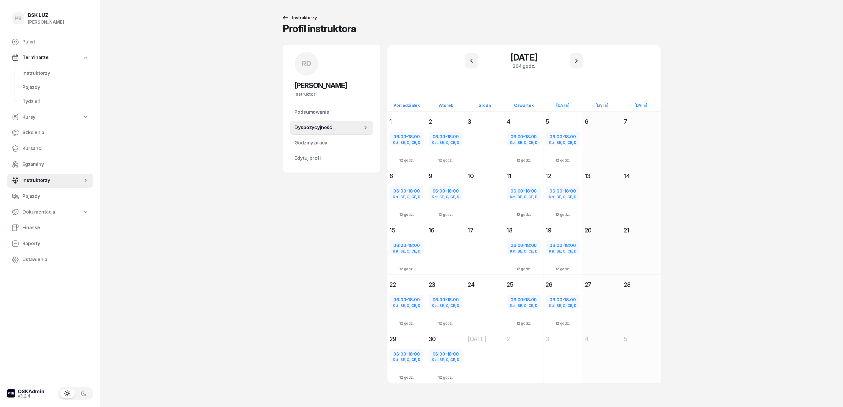
click at [304, 17] on div "Instruktorzy" at bounding box center [299, 17] width 35 height 7
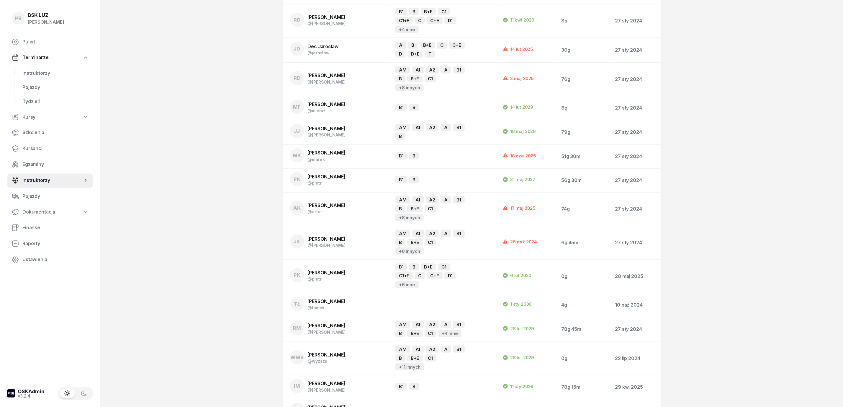
scroll to position [210, 0]
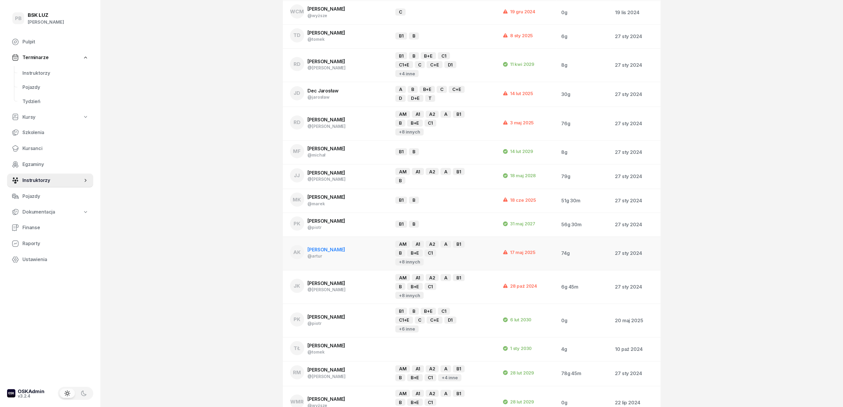
click at [343, 246] on div "[PERSON_NAME]" at bounding box center [327, 250] width 38 height 8
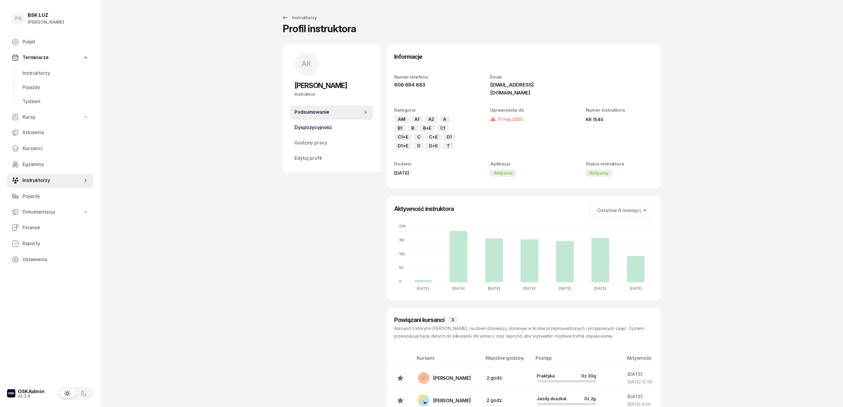
click at [338, 128] on span "Dyspozycyjność" at bounding box center [332, 128] width 74 height 8
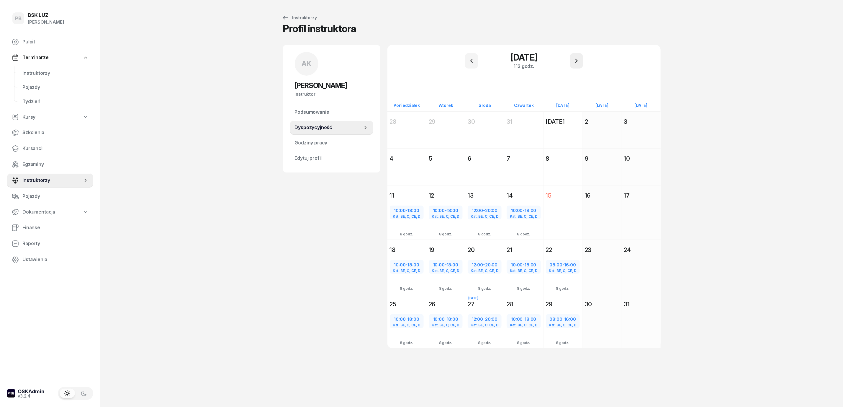
click at [582, 66] on button "button" at bounding box center [576, 60] width 13 height 15
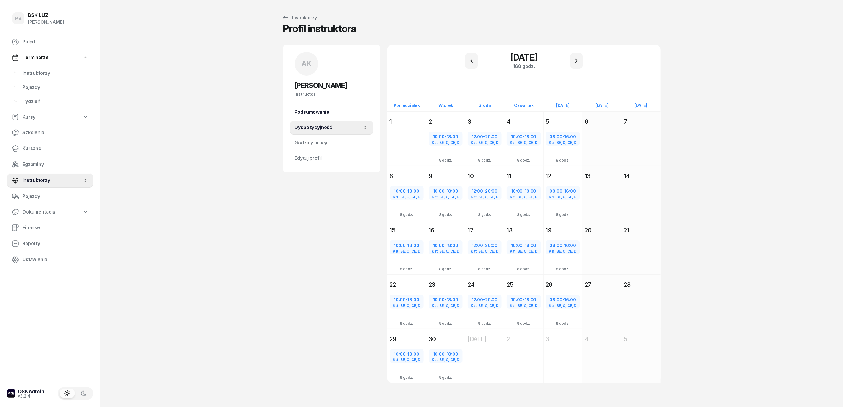
click at [310, 112] on span "Podsumowanie" at bounding box center [332, 112] width 74 height 8
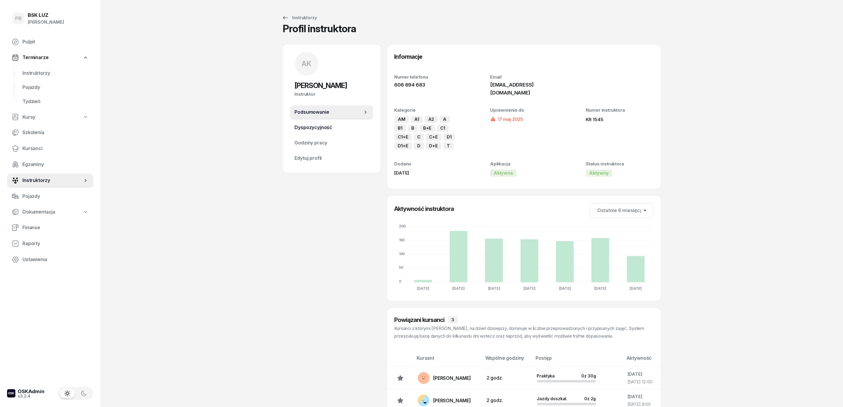
click at [316, 127] on span "Dyspozycyjność" at bounding box center [332, 128] width 74 height 8
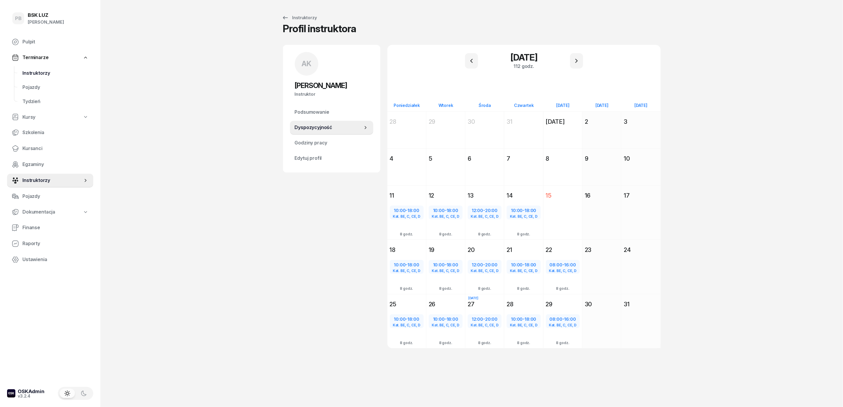
click at [34, 73] on span "Instruktorzy" at bounding box center [55, 73] width 66 height 8
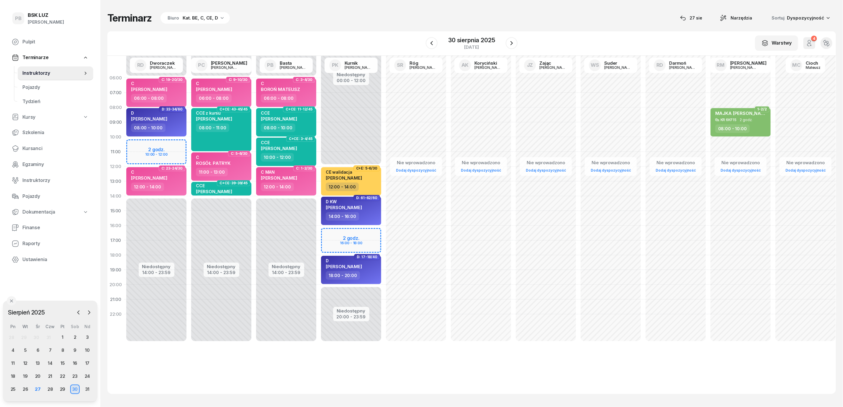
click at [291, 22] on div "Terminarz Biuro Kat. BE, C, CE, D [DATE] Narzędzia Sortuj Dyspozycyjność" at bounding box center [471, 18] width 729 height 12
click at [407, 27] on div "Terminarz Biuro Kat. BE, C, CE, D [DATE] Narzędzia Sortuj Dyspozycyjność W Wybi…" at bounding box center [471, 203] width 729 height 406
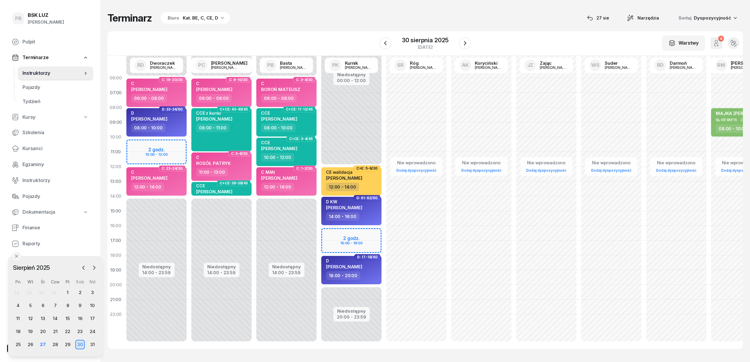
drag, startPoint x: 56, startPoint y: 305, endPoint x: 61, endPoint y: 260, distance: 45.1
click at [61, 260] on div "[DATE] [DATE] lut mar kwi maj cze lip sie wrz paź lis gru Pn Wt Śr Czw Pt Sob N…" at bounding box center [55, 306] width 94 height 101
click at [41, 341] on div "27" at bounding box center [42, 343] width 9 height 9
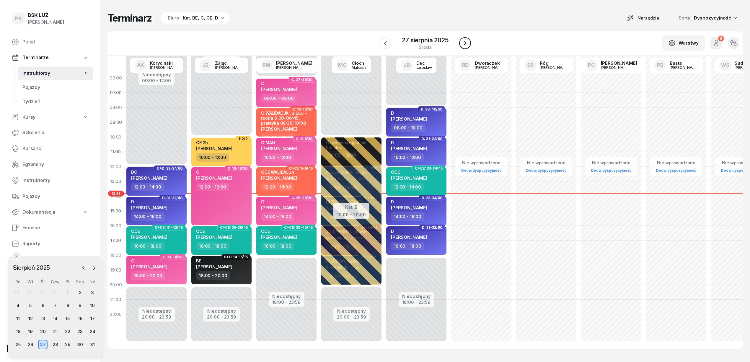
click at [465, 44] on icon "button" at bounding box center [464, 43] width 7 height 7
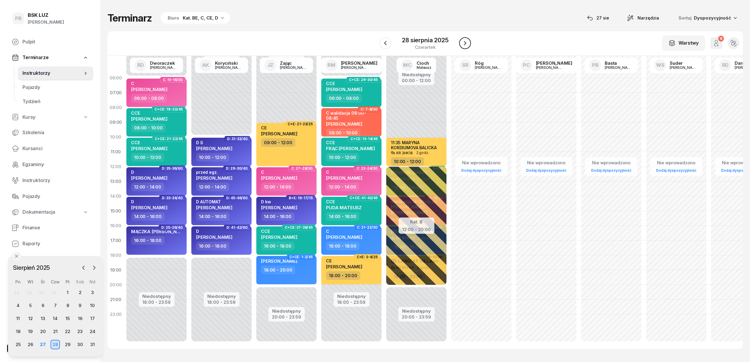
click at [465, 44] on icon "button" at bounding box center [465, 43] width 2 height 4
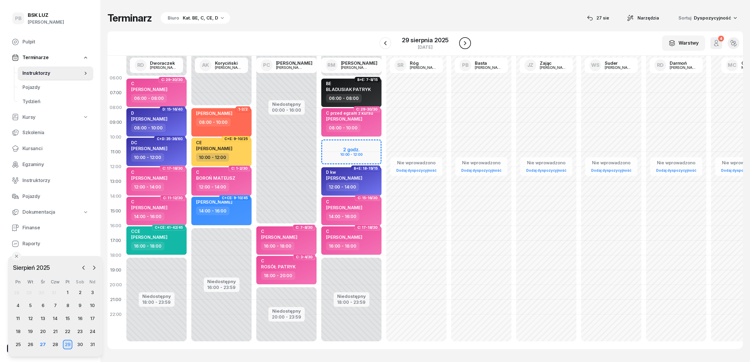
click at [465, 44] on icon "button" at bounding box center [465, 43] width 2 height 4
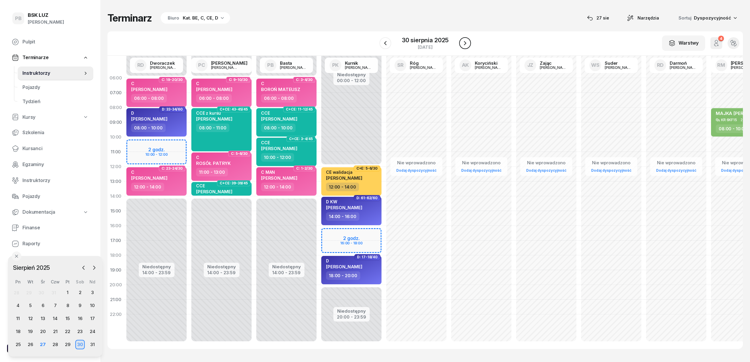
click at [465, 44] on icon "button" at bounding box center [465, 43] width 2 height 4
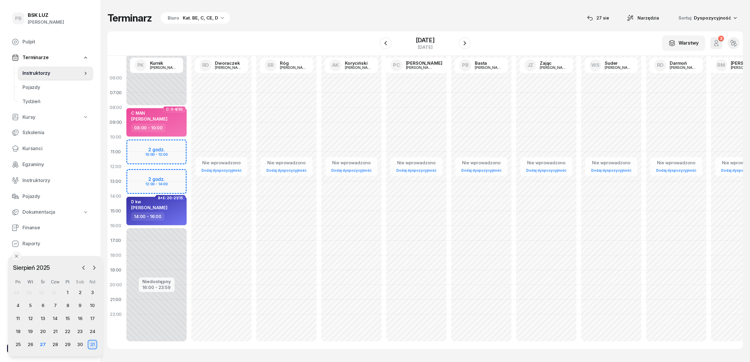
click at [366, 43] on div "W Wybierz AK [PERSON_NAME] BP [PERSON_NAME] DP [PERSON_NAME] GS [PERSON_NAME] I…" at bounding box center [424, 43] width 635 height 24
click at [39, 343] on div "27" at bounding box center [42, 343] width 9 height 9
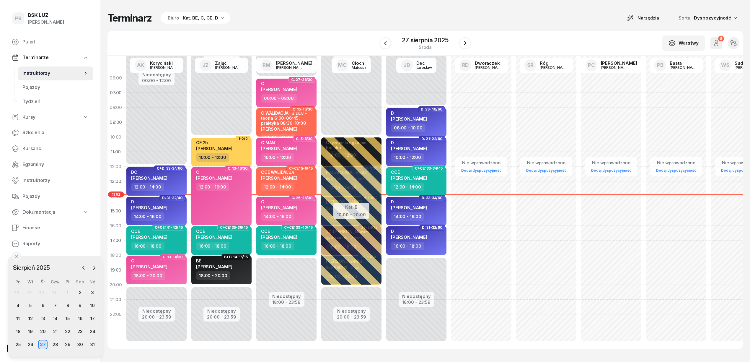
click at [552, 15] on div "Terminarz Biuro Kat. BE, C, CE, D Narzędzia Sortuj Dyspozycyjność" at bounding box center [424, 18] width 635 height 12
drag, startPoint x: 186, startPoint y: 120, endPoint x: 331, endPoint y: 24, distance: 173.7
click at [331, 24] on div "Terminarz Biuro Kat. BE, C, CE, D Narzędzia Sortuj Dyspozycyjność" at bounding box center [424, 18] width 635 height 12
click at [366, 11] on div "Terminarz Biuro Kat. BE, C, CE, D Narzędzia Sortuj Dyspozycyjność W Wybierz AK …" at bounding box center [424, 180] width 635 height 360
click at [360, 24] on div "Terminarz Biuro Kat. BE, C, CE, D Narzędzia Sortuj Dyspozycyjność" at bounding box center [424, 18] width 635 height 12
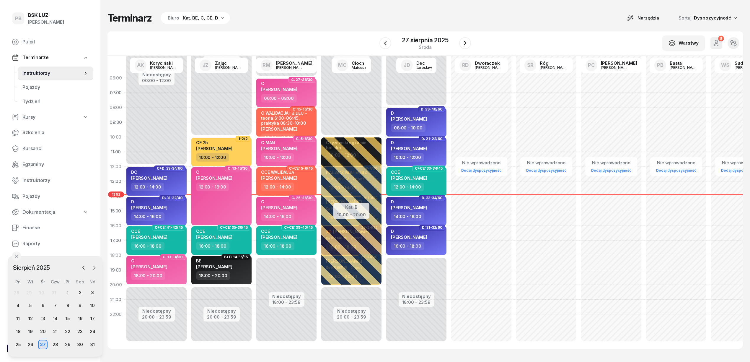
click at [94, 267] on icon "button" at bounding box center [94, 267] width 6 height 6
click at [44, 303] on div "10" at bounding box center [42, 304] width 9 height 9
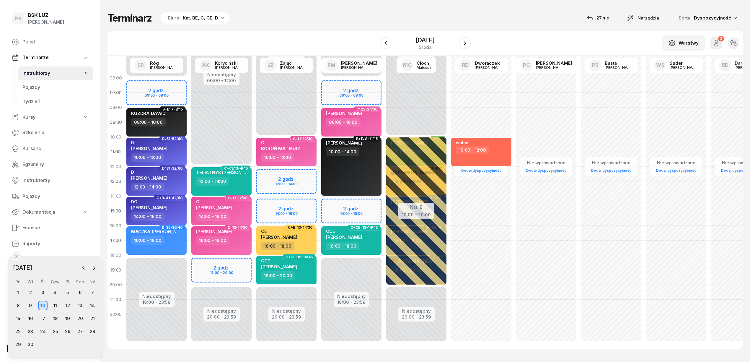
click at [335, 181] on div "[PERSON_NAME] 10:00 - 14:00" at bounding box center [351, 167] width 60 height 58
select select "10"
select select "14"
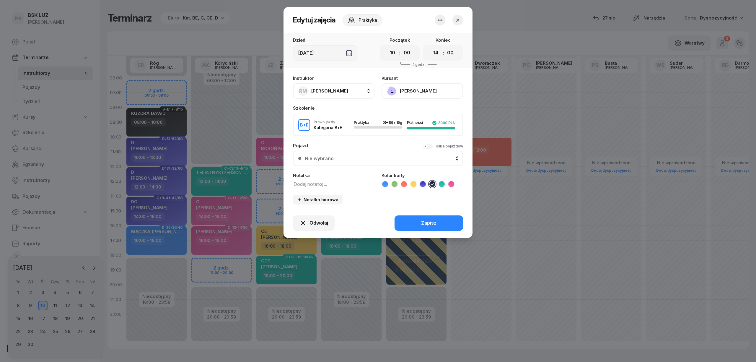
click at [409, 90] on button "[PERSON_NAME]" at bounding box center [421, 90] width 81 height 15
click at [414, 112] on link "Otwórz profil" at bounding box center [421, 111] width 78 height 15
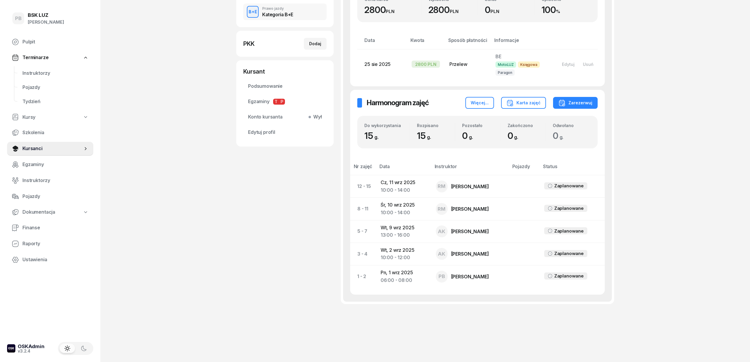
scroll to position [107, 0]
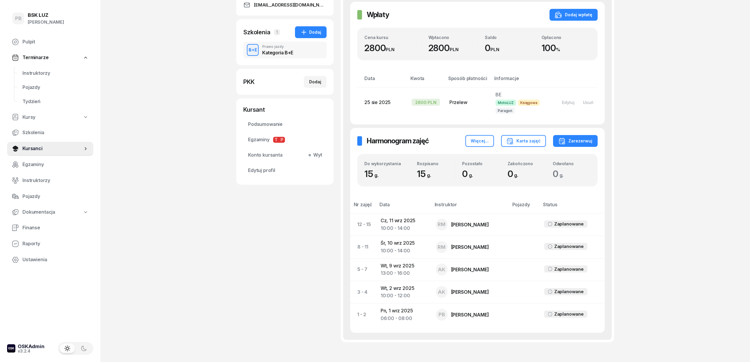
click at [694, 152] on div "PB BSK [PERSON_NAME] Pulpit Terminarze Instruktorzy Pojazdy Tydzień Kursy Szkol…" at bounding box center [375, 146] width 750 height 506
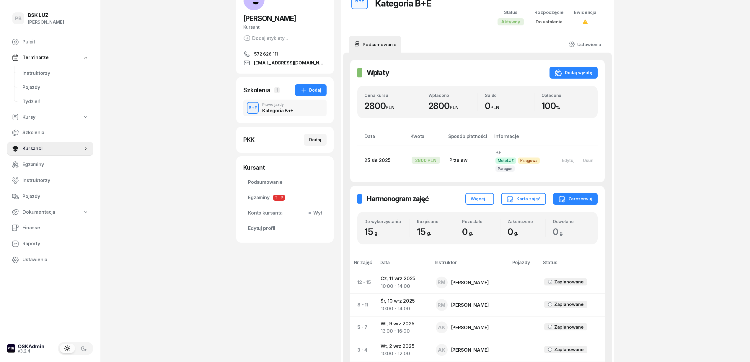
scroll to position [39, 0]
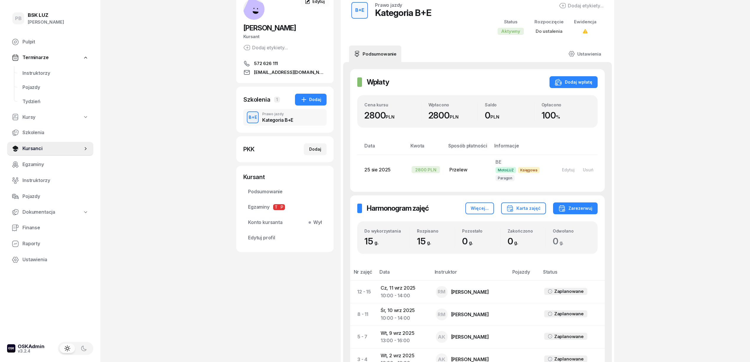
click at [694, 173] on div "PB BSK [PERSON_NAME] Pulpit Terminarze Instruktorzy Pojazdy Tydzień Kursy Szkol…" at bounding box center [375, 214] width 750 height 506
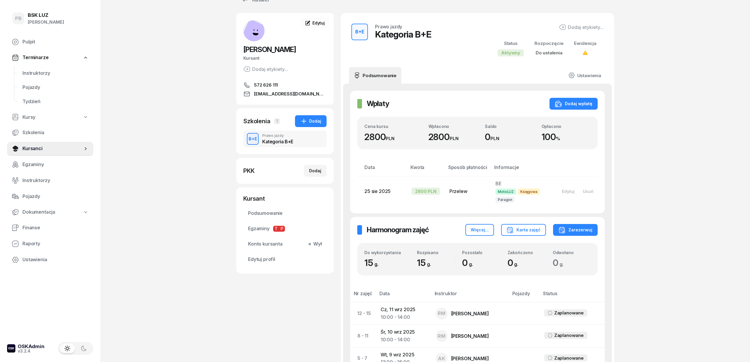
scroll to position [0, 0]
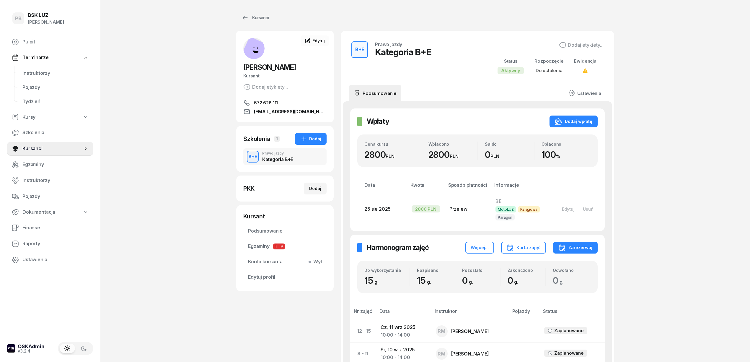
click at [692, 196] on div "PB BSK [PERSON_NAME] Pulpit Terminarze Instruktorzy Pojazdy Tydzień Kursy Szkol…" at bounding box center [375, 253] width 750 height 506
click at [216, 56] on div "PB BSK [PERSON_NAME] Pulpit Terminarze Instruktorzy Pojazdy Tydzień Kursy Szkol…" at bounding box center [375, 253] width 750 height 506
click at [421, 18] on div "Kursanci" at bounding box center [425, 18] width 378 height 12
click at [257, 16] on div "Kursanci" at bounding box center [254, 17] width 27 height 7
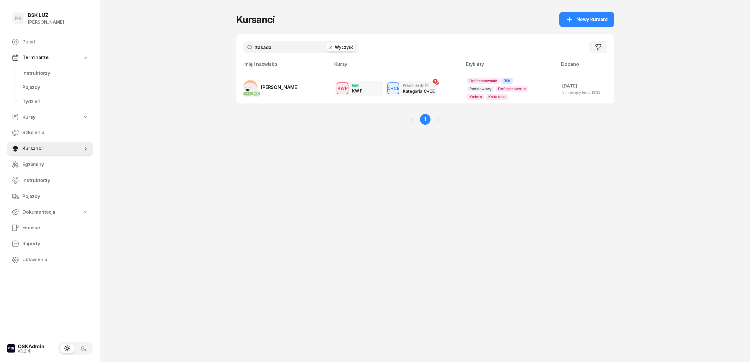
click at [181, 39] on div "PB BSK [PERSON_NAME] Pulpit Terminarze Instruktorzy Pojazdy Tydzień Kursy Szkol…" at bounding box center [375, 181] width 750 height 362
click at [205, 89] on div "PB BSK [PERSON_NAME] Pulpit Terminarze Instruktorzy Pojazdy Tydzień Kursy Szkol…" at bounding box center [375, 181] width 750 height 362
click at [681, 166] on div "PB BSK [PERSON_NAME] Pulpit Terminarze Instruktorzy Pojazdy Tydzień Kursy Szkol…" at bounding box center [375, 181] width 750 height 362
click at [45, 72] on span "Instruktorzy" at bounding box center [55, 73] width 66 height 8
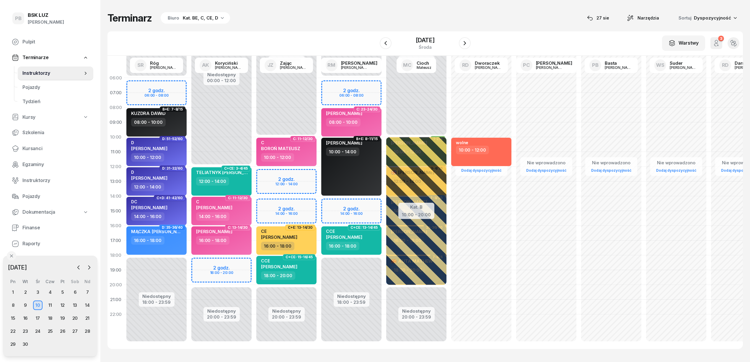
click at [295, 17] on div "Terminarz Biuro Kat. BE, C, CE, D [DATE] Narzędzia Sortuj Dyspozycyjność" at bounding box center [424, 18] width 635 height 12
click at [339, 161] on div "[PERSON_NAME] 10:00 - 14:00" at bounding box center [351, 167] width 60 height 58
select select "10"
select select "14"
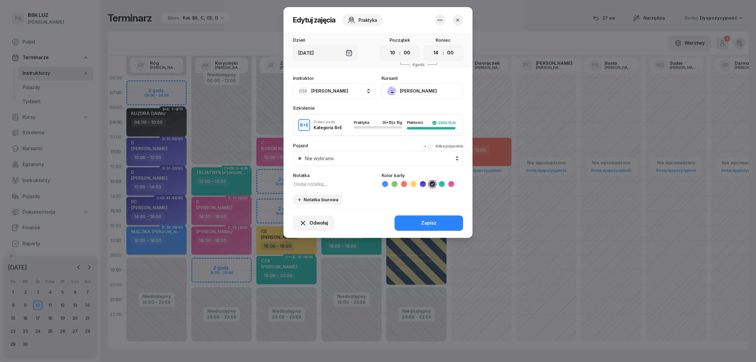
click at [418, 92] on button "[PERSON_NAME]" at bounding box center [421, 90] width 81 height 15
click at [419, 105] on link "Otwórz profil" at bounding box center [421, 111] width 78 height 15
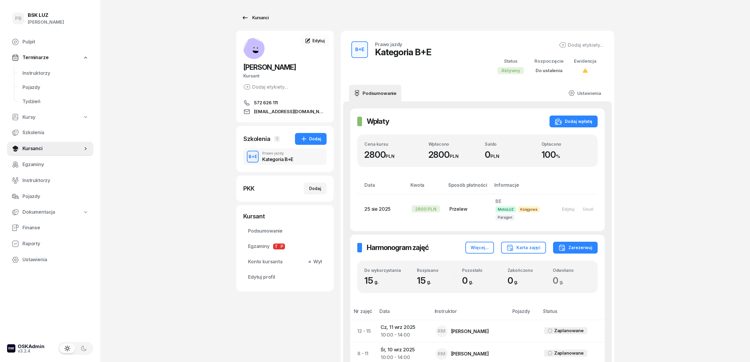
click at [255, 17] on div "Kursanci" at bounding box center [254, 17] width 27 height 7
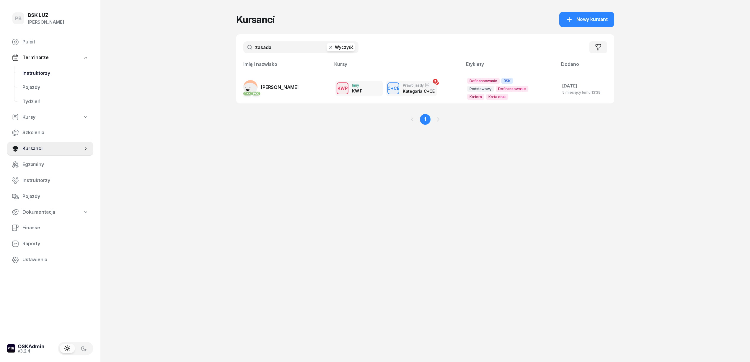
click at [35, 70] on span "Instruktorzy" at bounding box center [55, 73] width 66 height 8
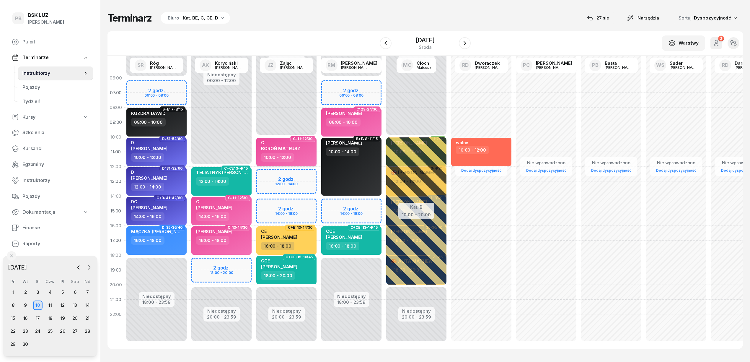
click at [307, 160] on div "10:00 - 12:00" at bounding box center [287, 157] width 52 height 9
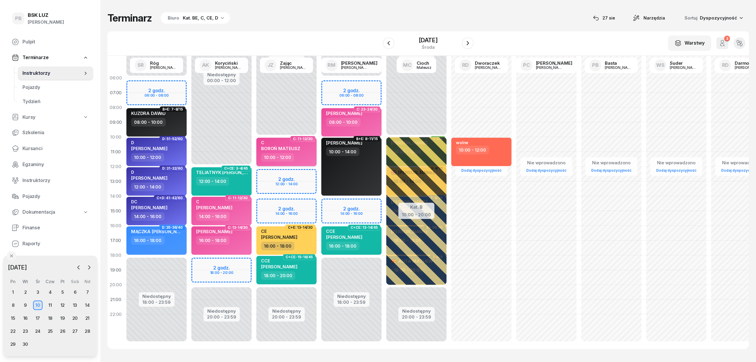
select select "10"
select select "12"
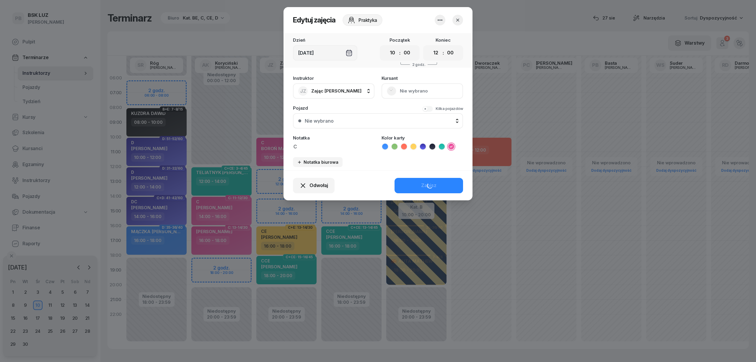
click at [345, 91] on button "JZ Zając [PERSON_NAME]" at bounding box center [333, 90] width 81 height 15
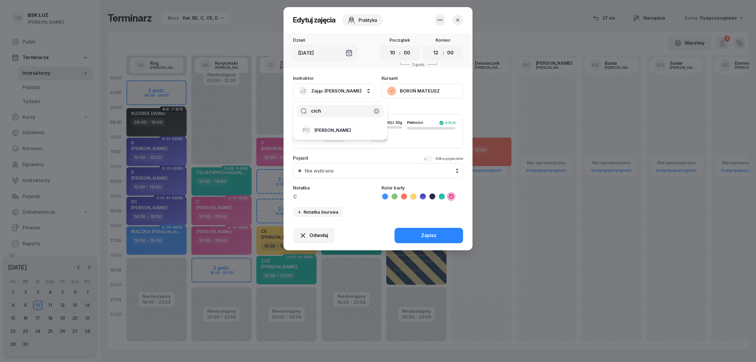
type input "cich"
click at [346, 126] on div "PC [PERSON_NAME]" at bounding box center [336, 129] width 70 height 9
click at [404, 231] on div "Odwołaj Zapisz" at bounding box center [377, 235] width 189 height 30
click at [408, 233] on button "Zapisz" at bounding box center [428, 235] width 68 height 15
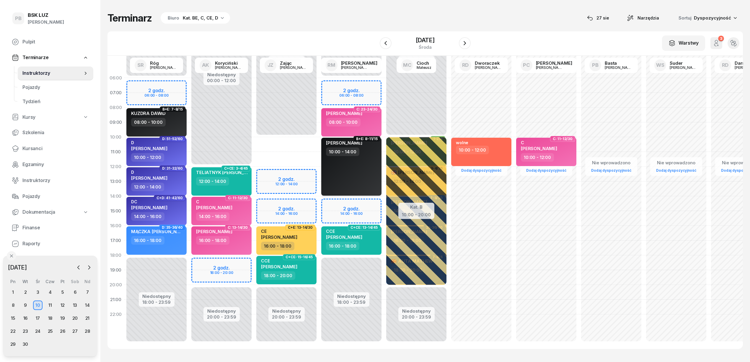
click at [367, 165] on div "[PERSON_NAME] 10:00 - 14:00" at bounding box center [351, 167] width 60 height 58
select select "10"
select select "14"
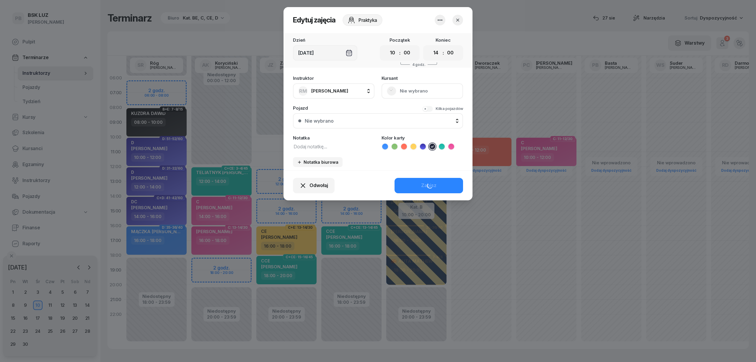
click at [339, 87] on span "[PERSON_NAME]" at bounding box center [329, 91] width 37 height 8
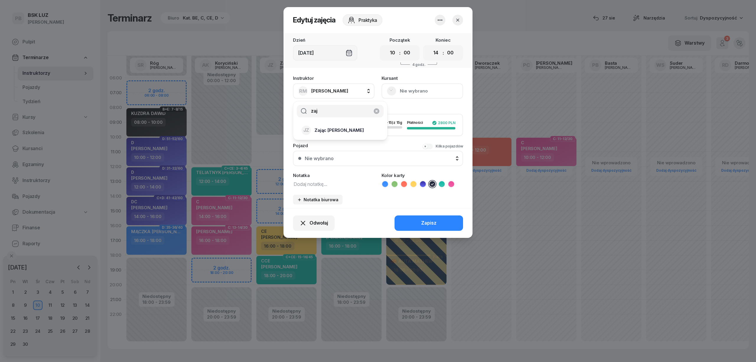
type input "zaj"
click at [349, 129] on div "JZ Zając [PERSON_NAME]" at bounding box center [336, 129] width 70 height 9
click at [420, 225] on div "Odwołaj Zapisz" at bounding box center [377, 223] width 189 height 30
click at [421, 221] on div "Zapisz" at bounding box center [428, 223] width 15 height 8
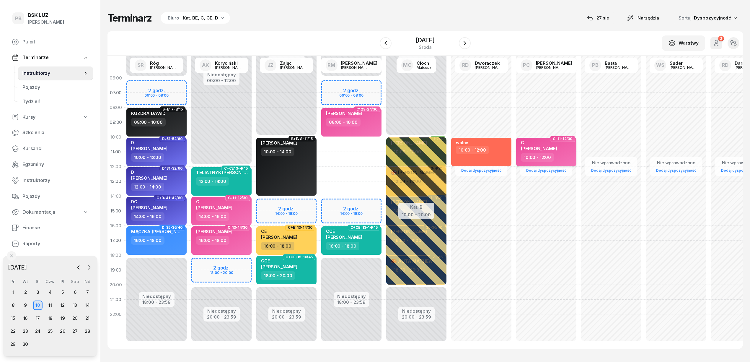
click at [560, 163] on div "C [PERSON_NAME] 10:00 - 12:00" at bounding box center [546, 152] width 60 height 28
select select "10"
select select "12"
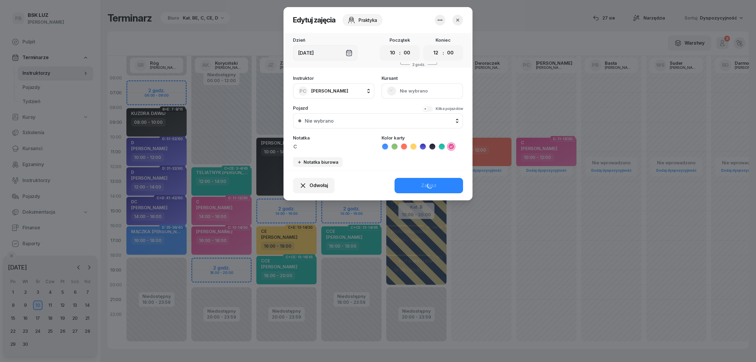
click at [325, 91] on span "[PERSON_NAME]" at bounding box center [329, 91] width 37 height 6
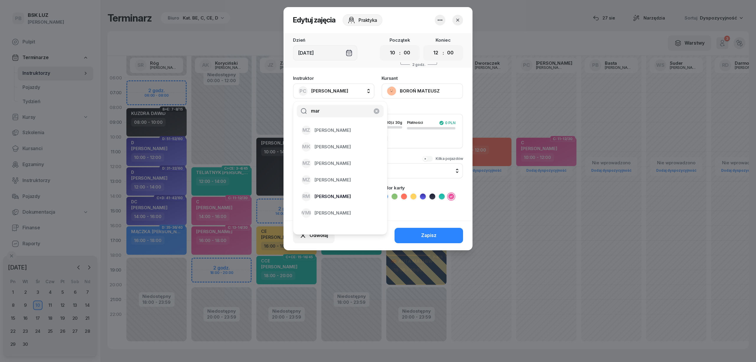
type input "mar"
click at [351, 195] on span "[PERSON_NAME]" at bounding box center [332, 196] width 36 height 8
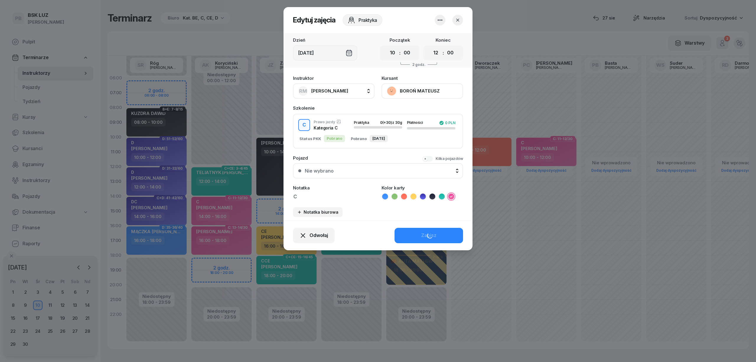
click at [446, 237] on button "Zapisz" at bounding box center [428, 235] width 68 height 15
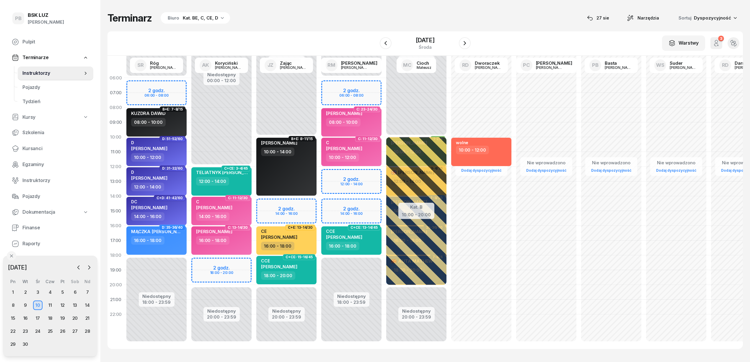
click at [337, 22] on div "Terminarz Biuro Kat. BE, C, CE, D [DATE] Narzędzia Sortuj Dyspozycyjność" at bounding box center [424, 18] width 635 height 12
click at [30, 146] on span "Kursanci" at bounding box center [55, 149] width 66 height 8
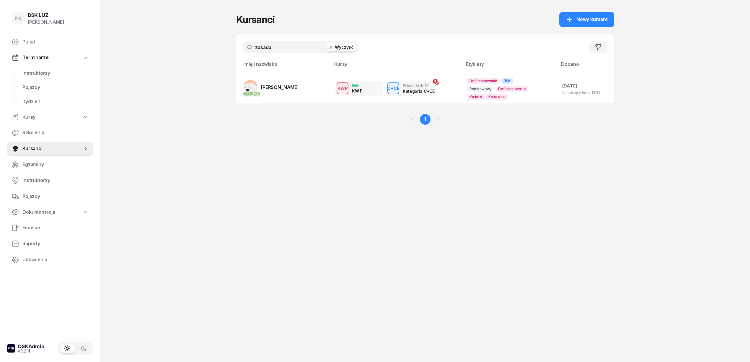
click at [269, 51] on input "zasada" at bounding box center [300, 47] width 115 height 12
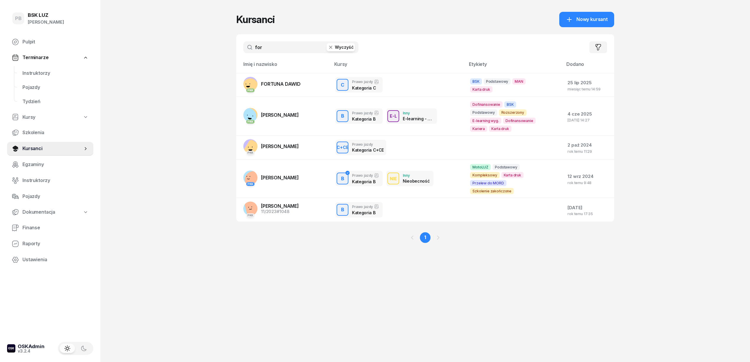
click at [267, 45] on input "for" at bounding box center [300, 47] width 115 height 12
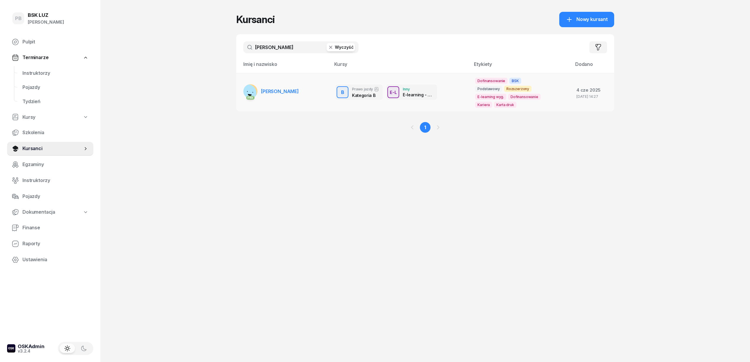
type input "[PERSON_NAME]"
click at [272, 86] on link "PKK [PERSON_NAME]" at bounding box center [270, 91] width 55 height 14
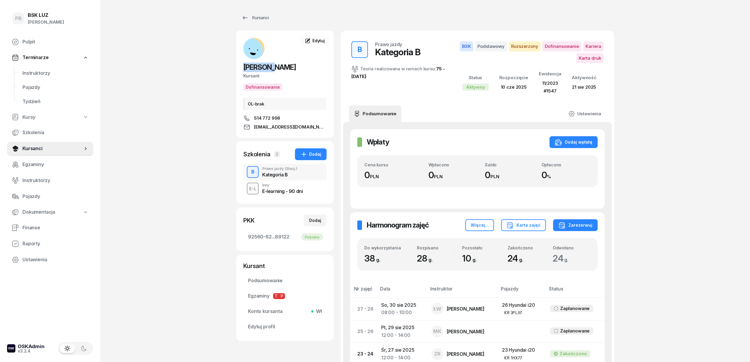
drag, startPoint x: 269, startPoint y: 68, endPoint x: 240, endPoint y: 64, distance: 29.8
click at [240, 64] on div "[PERSON_NAME] Kursant Dofinansowanie OL-brak 514 772 998 [EMAIL_ADDRESS][DOMAIN…" at bounding box center [284, 84] width 97 height 93
click at [295, 70] on span "[PERSON_NAME]" at bounding box center [269, 67] width 53 height 9
copy span "KLAUDIA"
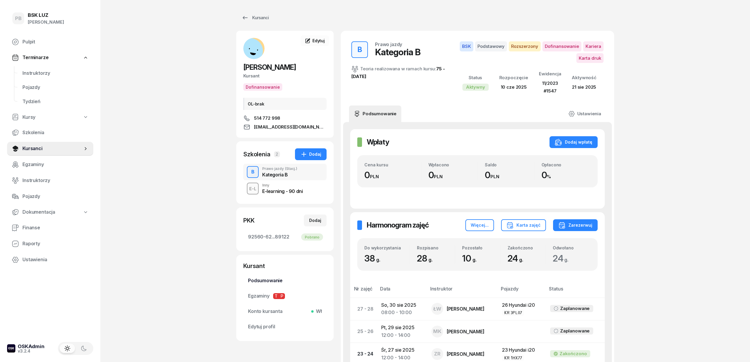
click at [276, 280] on span "Podsumowanie" at bounding box center [285, 281] width 74 height 8
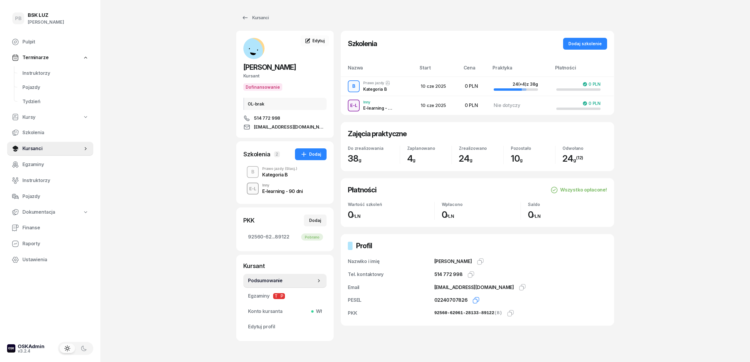
click at [473, 300] on icon "button" at bounding box center [475, 299] width 7 height 7
click at [30, 71] on span "Instruktorzy" at bounding box center [55, 73] width 66 height 8
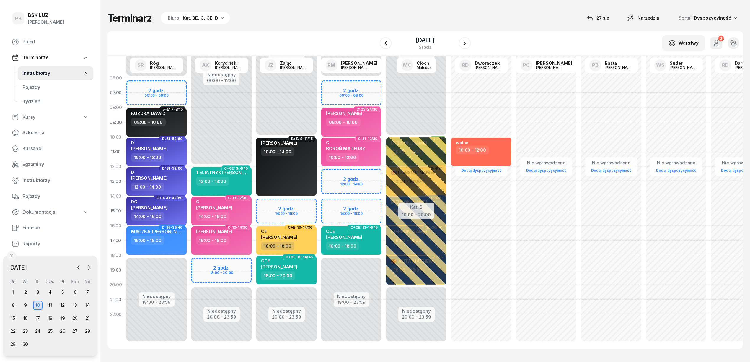
click at [384, 173] on div "Niedostępny 00:00 - 06:00 Niedostępny 18:00 - 23:59 2 godz. 06:00 - 08:00 2 god…" at bounding box center [416, 211] width 65 height 280
select select "12"
select select "14"
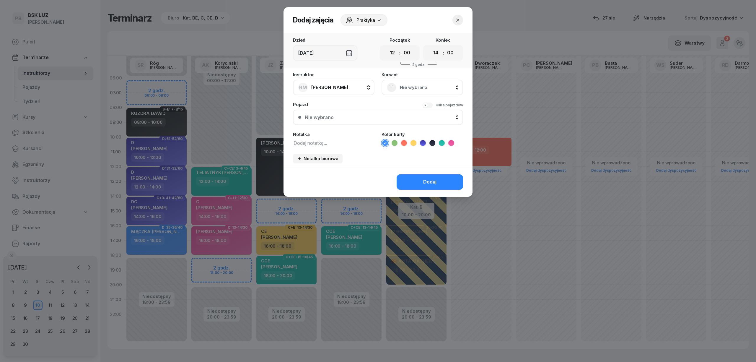
click at [418, 85] on span "Nie wybrano" at bounding box center [429, 88] width 58 height 8
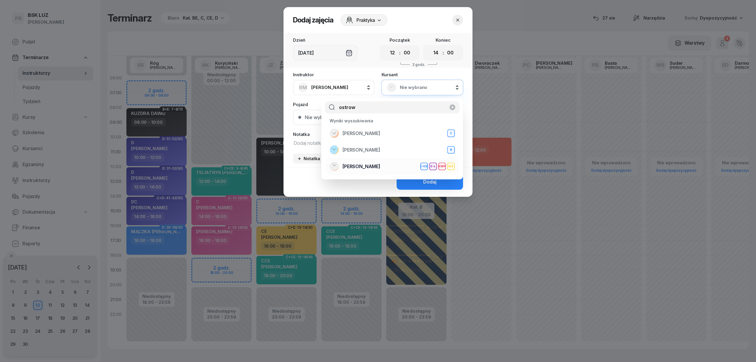
type input "ostrow"
click at [401, 163] on div "[PERSON_NAME]+CE E-L KWP NIE" at bounding box center [391, 165] width 125 height 9
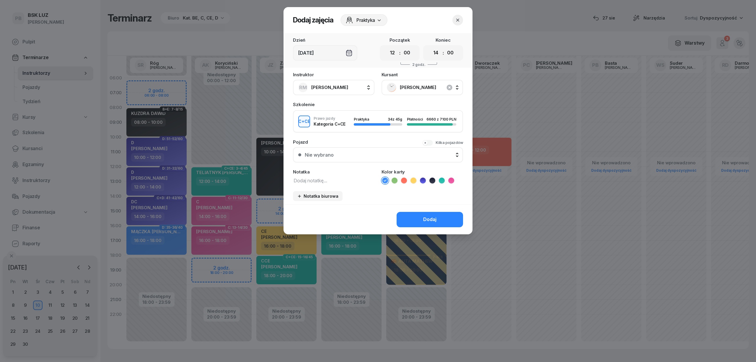
click at [443, 181] on icon at bounding box center [442, 180] width 6 height 6
click at [342, 181] on textarea at bounding box center [333, 180] width 81 height 8
type textarea "CCE"
click at [424, 222] on div "Dodaj" at bounding box center [429, 219] width 13 height 8
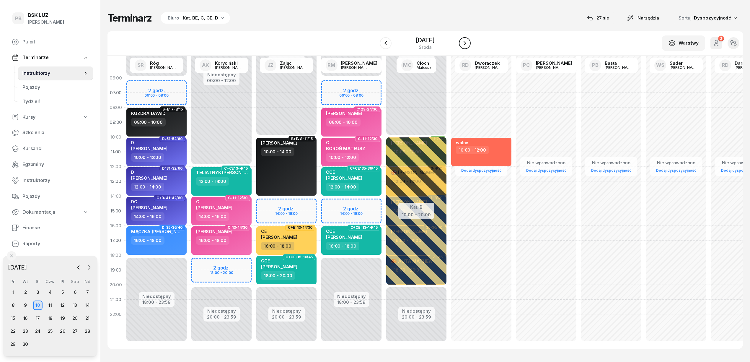
click at [466, 44] on icon "button" at bounding box center [464, 43] width 2 height 4
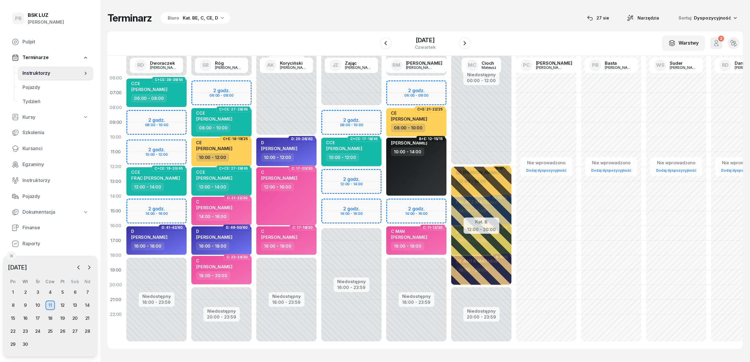
click at [375, 160] on div "10:00 - 12:00" at bounding box center [352, 157] width 52 height 9
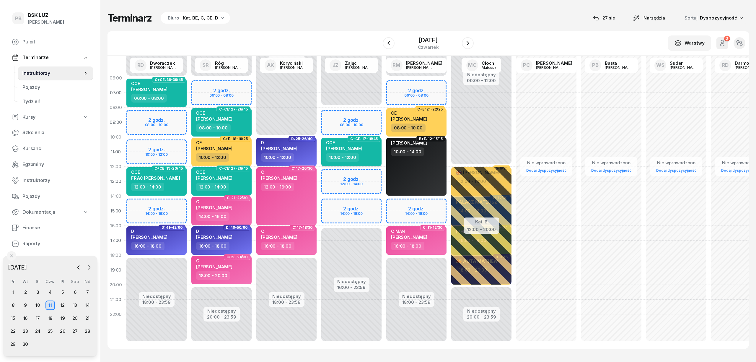
select select "10"
select select "12"
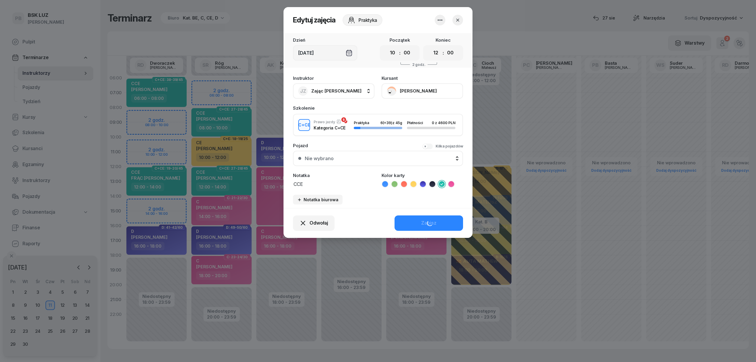
click at [348, 91] on button "JZ Zając [PERSON_NAME]" at bounding box center [333, 90] width 81 height 15
type input "dw"
click at [350, 131] on span "[PERSON_NAME]" at bounding box center [332, 130] width 36 height 8
click at [418, 222] on button "Zapisz" at bounding box center [428, 222] width 68 height 15
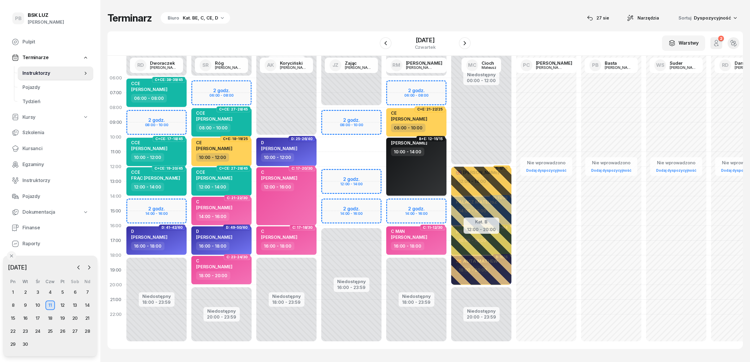
click at [425, 183] on div "[PERSON_NAME] 10:00 - 14:00" at bounding box center [416, 167] width 60 height 58
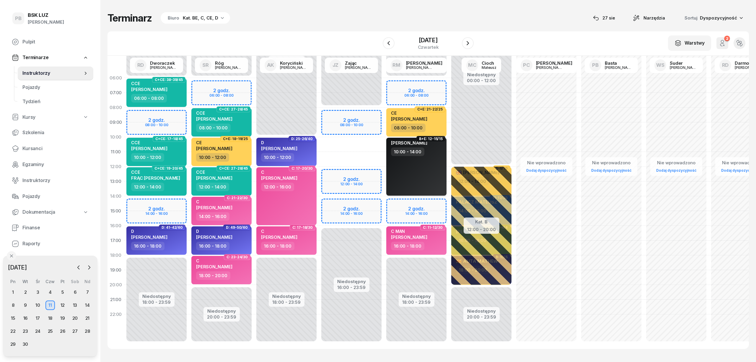
select select "10"
select select "14"
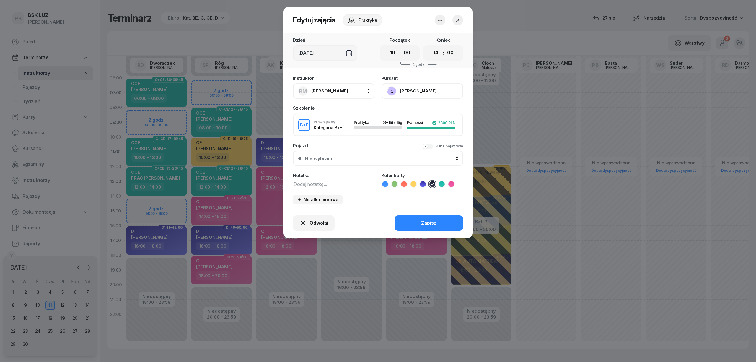
click at [348, 91] on span "[PERSON_NAME]" at bounding box center [329, 91] width 37 height 6
type input "zaj"
click at [355, 130] on div "JZ Zając [PERSON_NAME]" at bounding box center [336, 129] width 70 height 9
click at [414, 226] on button "Zapisz" at bounding box center [428, 222] width 68 height 15
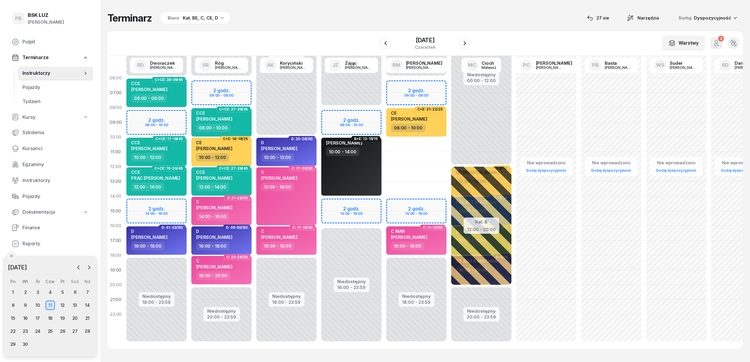
click at [449, 141] on div "Niedostępny 00:00 - 06:00 Niedostępny 18:00 - 23:59 2 godz. 06:00 - 08:00 2 god…" at bounding box center [481, 211] width 65 height 280
select select "10"
select select "12"
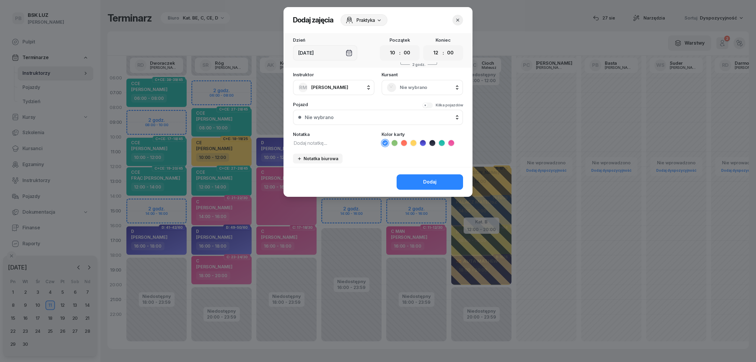
click at [426, 86] on span "Nie wybrano" at bounding box center [429, 88] width 58 height 8
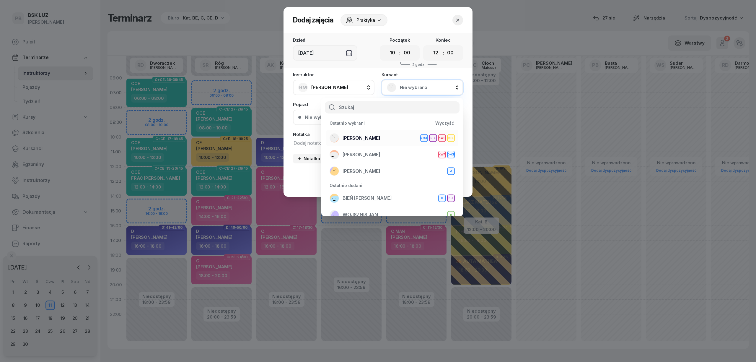
click at [401, 136] on div "[PERSON_NAME]+CE E-L KWP NIE" at bounding box center [391, 137] width 125 height 9
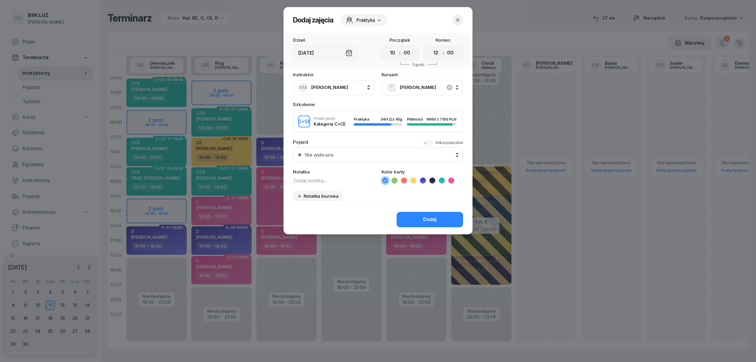
click at [342, 182] on textarea at bounding box center [333, 180] width 81 height 8
type textarea "CCE"
click at [441, 179] on icon at bounding box center [442, 180] width 6 height 6
click at [438, 215] on button "Dodaj" at bounding box center [429, 219] width 66 height 15
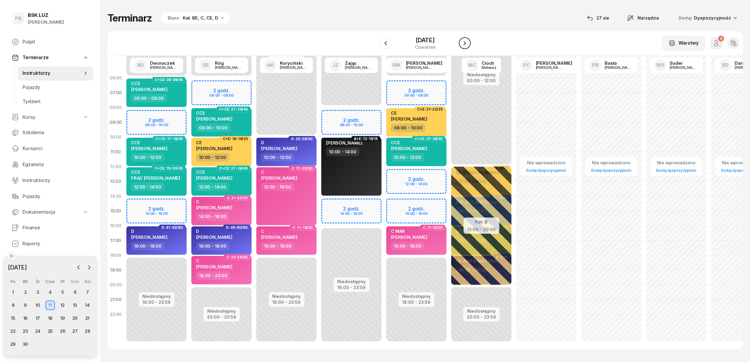
click at [463, 43] on icon "button" at bounding box center [464, 43] width 7 height 7
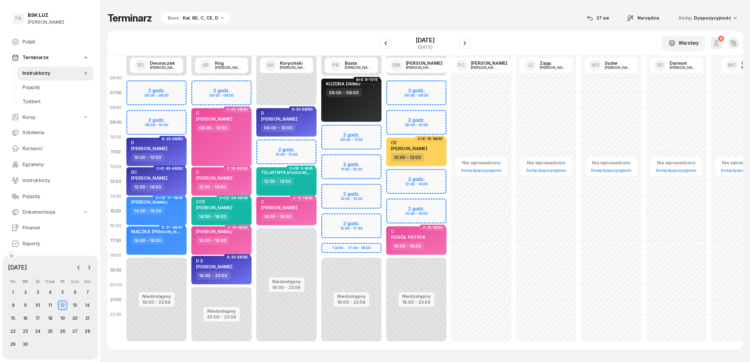
click at [352, 27] on div "Terminarz Biuro Kat. BE, C, CE, D [DATE] Narzędzia Sortuj Dyspozycyjność W Wybi…" at bounding box center [424, 180] width 635 height 360
click at [473, 43] on div "W Wybierz AK [PERSON_NAME] BP [PERSON_NAME] DP [PERSON_NAME] GS [PERSON_NAME] I…" at bounding box center [424, 43] width 635 height 24
click at [466, 44] on icon "button" at bounding box center [464, 43] width 7 height 7
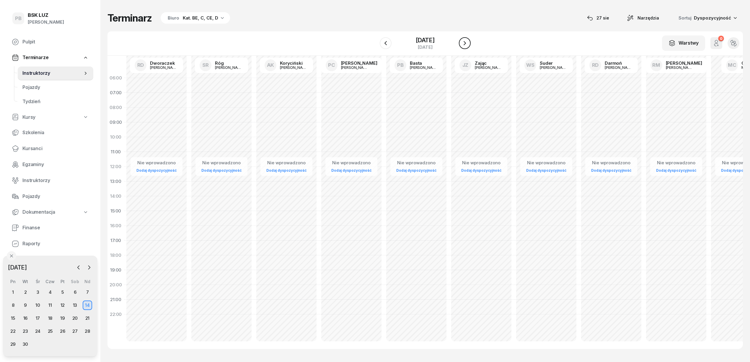
click at [466, 44] on icon "button" at bounding box center [464, 43] width 7 height 7
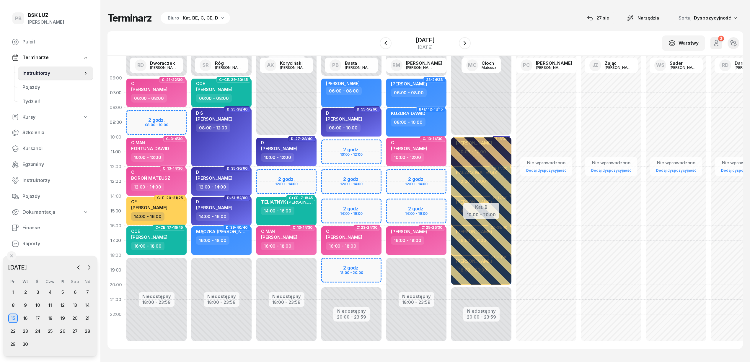
click at [449, 174] on div "Niedostępny 00:00 - 06:00 Niedostępny 18:00 - 23:59 2 godz. 12:00 - 14:00 2 god…" at bounding box center [481, 211] width 65 height 280
select select "12"
select select "14"
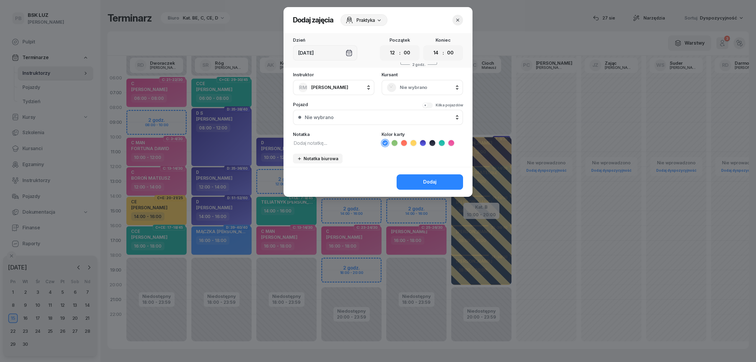
click at [425, 85] on span "Nie wybrano" at bounding box center [429, 88] width 58 height 8
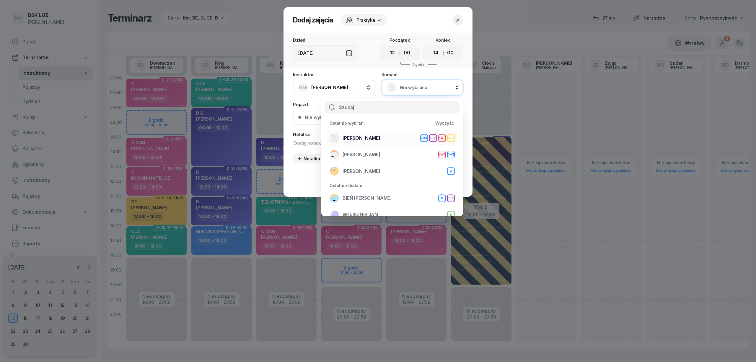
click at [380, 138] on span "[PERSON_NAME]" at bounding box center [361, 138] width 38 height 8
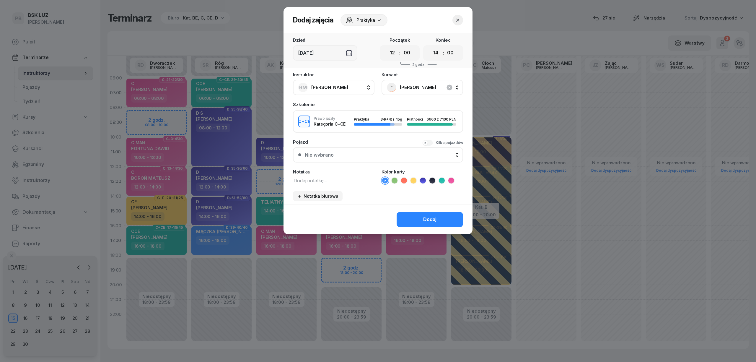
click at [441, 177] on li at bounding box center [441, 180] width 7 height 7
click at [310, 181] on textarea at bounding box center [333, 180] width 81 height 8
type textarea "CCE"
click at [430, 221] on div "Dodaj" at bounding box center [429, 219] width 13 height 8
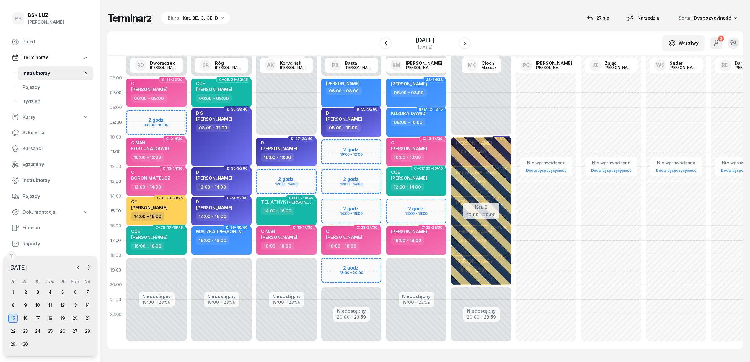
click at [391, 24] on div "Terminarz Biuro Kat. BE, C, CE, D [DATE] Narzędzia Sortuj Dyspozycyjność" at bounding box center [424, 18] width 635 height 12
click at [466, 45] on icon "button" at bounding box center [464, 43] width 7 height 7
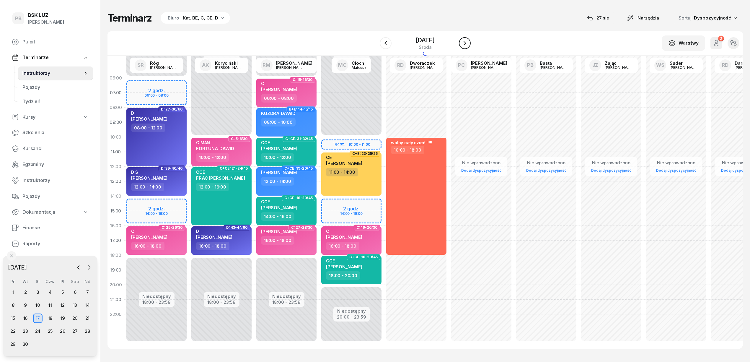
click at [465, 45] on icon "button" at bounding box center [464, 43] width 7 height 7
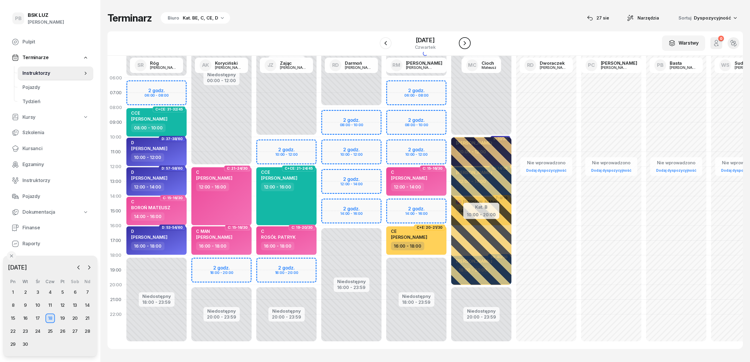
click at [464, 46] on icon "button" at bounding box center [464, 43] width 7 height 7
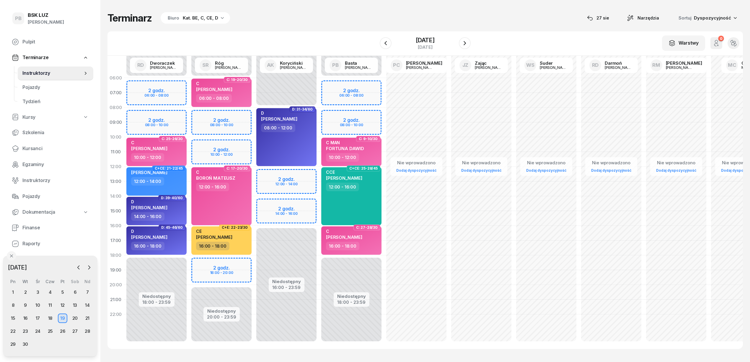
click at [319, 178] on div "Niedostępny 00:00 - 08:00 Niedostępny 16:00 - 23:59 2 godz. 12:00 - 14:00 2 god…" at bounding box center [351, 211] width 65 height 280
select select "12"
select select "14"
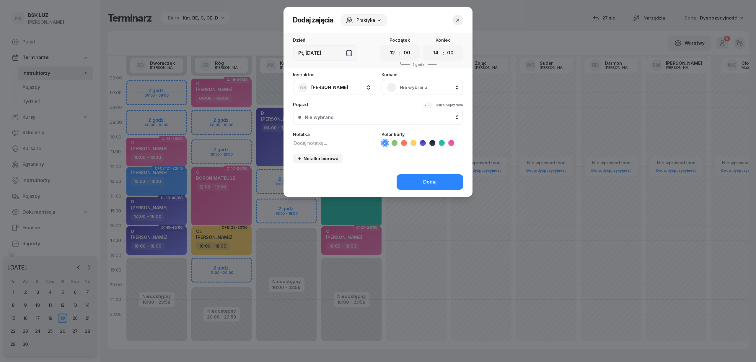
click at [426, 84] on span "Nie wybrano" at bounding box center [429, 88] width 58 height 8
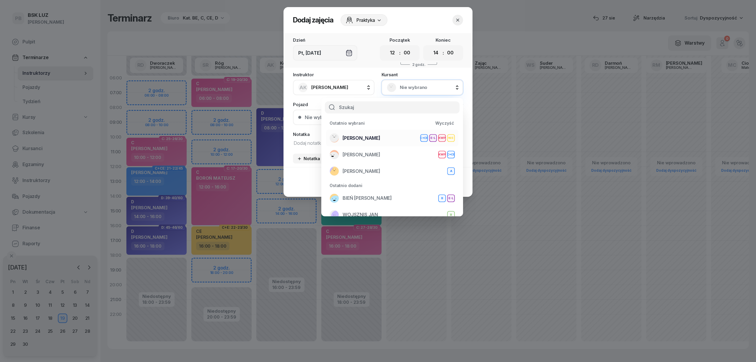
click at [396, 136] on div "[PERSON_NAME]+CE E-L KWP NIE" at bounding box center [391, 137] width 125 height 9
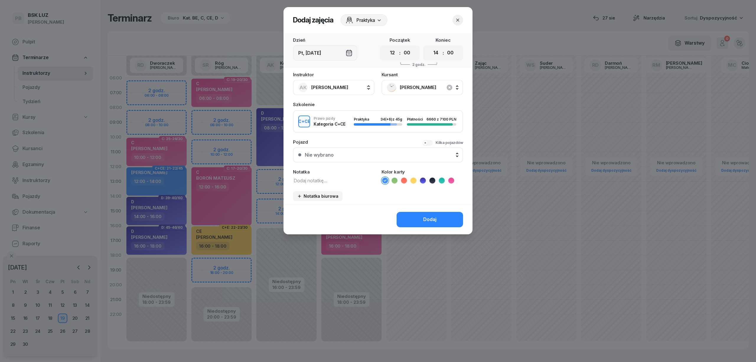
click at [324, 182] on textarea at bounding box center [333, 180] width 81 height 8
type textarea "CCE"
click at [442, 179] on icon at bounding box center [441, 180] width 3 height 2
click at [434, 218] on div "Dodaj" at bounding box center [429, 219] width 13 height 8
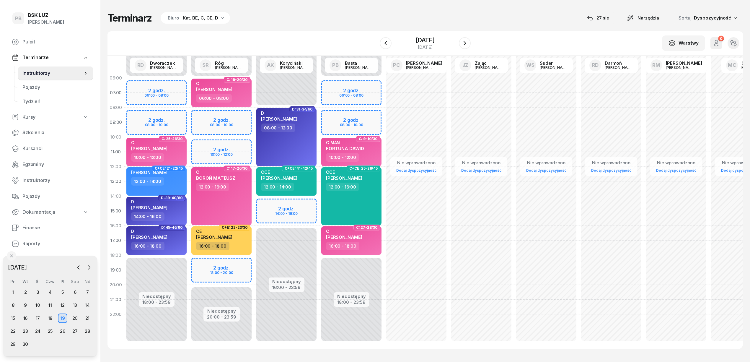
click at [310, 31] on div "W Wybierz AK [PERSON_NAME] BP [PERSON_NAME] DP [PERSON_NAME] GS [PERSON_NAME] I…" at bounding box center [424, 43] width 635 height 24
click at [326, 20] on div "Terminarz Biuro Kat. BE, C, CE, D [DATE] Narzędzia Sortuj Dyspozycyjność" at bounding box center [424, 18] width 635 height 12
click at [323, 10] on div "Terminarz Biuro Kat. BE, C, CE, D [DATE] Narzędzia Sortuj Dyspozycyjność W Wybi…" at bounding box center [424, 180] width 635 height 360
click at [297, 179] on span "[PERSON_NAME]" at bounding box center [279, 178] width 36 height 6
select select "12"
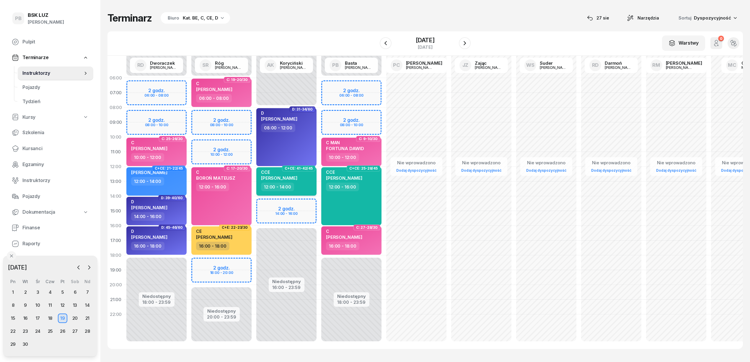
select select "14"
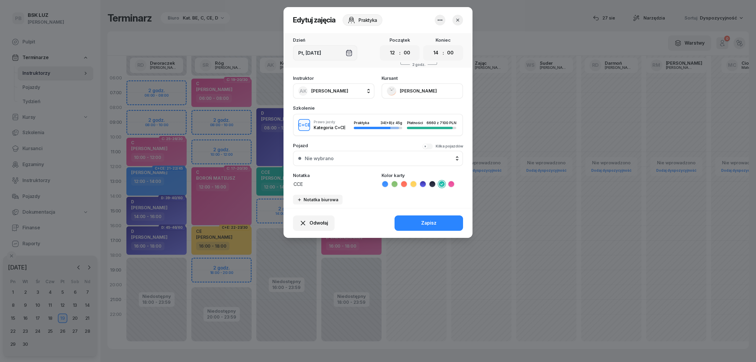
click at [410, 90] on button "[PERSON_NAME]" at bounding box center [421, 90] width 81 height 15
click at [415, 110] on link "Otwórz profil" at bounding box center [421, 111] width 78 height 15
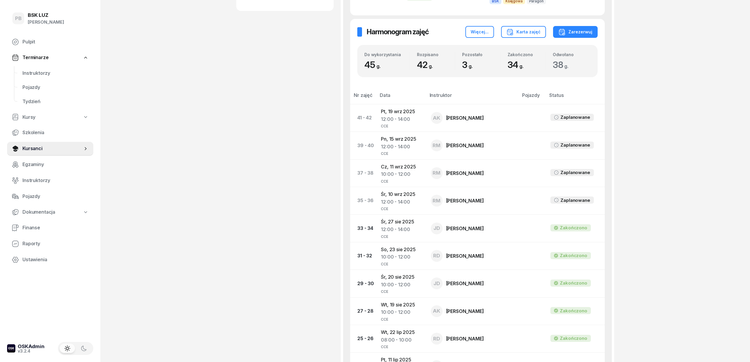
scroll to position [393, 0]
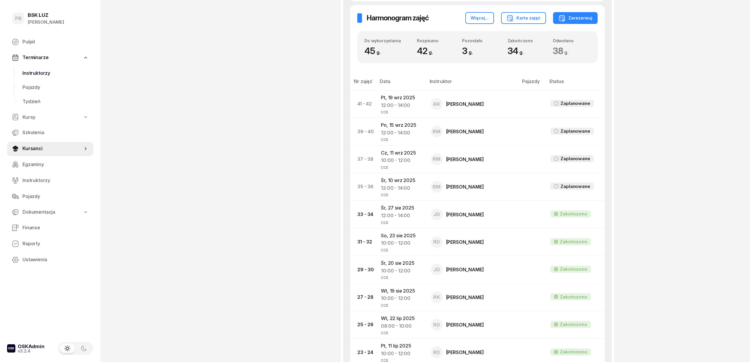
click at [47, 73] on span "Instruktorzy" at bounding box center [55, 73] width 66 height 8
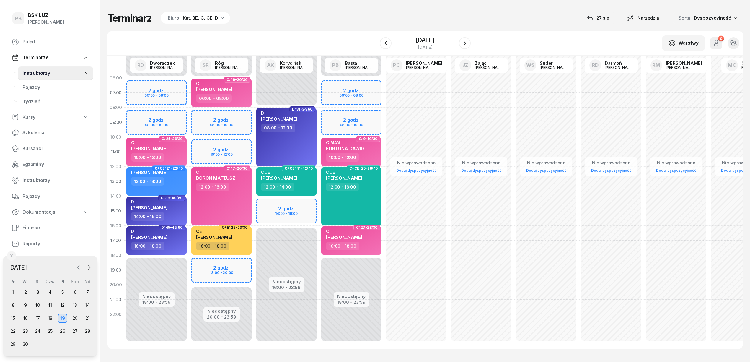
click at [79, 267] on icon "button" at bounding box center [79, 267] width 6 height 6
click at [38, 341] on div "27" at bounding box center [37, 343] width 9 height 9
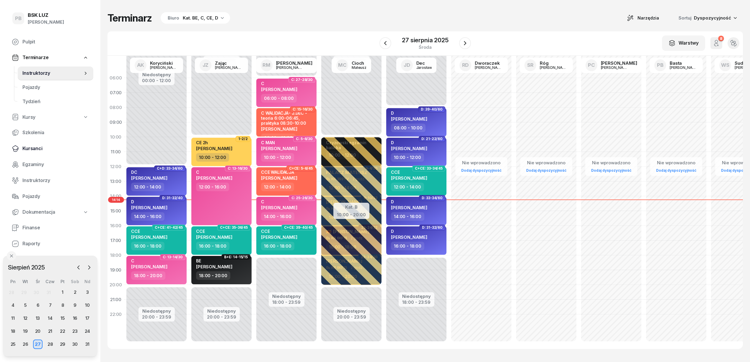
click at [36, 149] on span "Kursanci" at bounding box center [55, 149] width 66 height 8
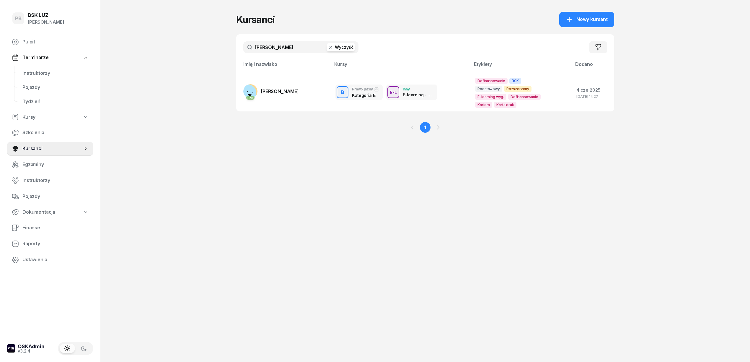
click at [258, 45] on input "[PERSON_NAME]" at bounding box center [300, 47] width 115 height 12
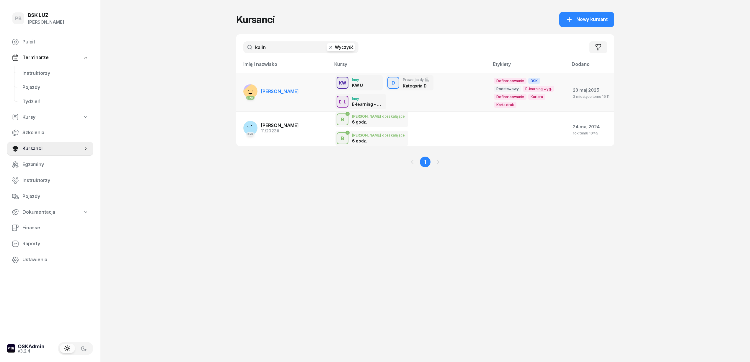
type input "kalin"
click at [297, 95] on link "PKK [PERSON_NAME]" at bounding box center [270, 91] width 55 height 14
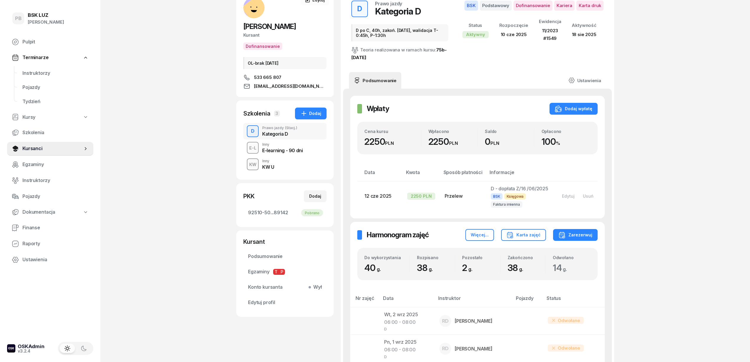
scroll to position [39, 0]
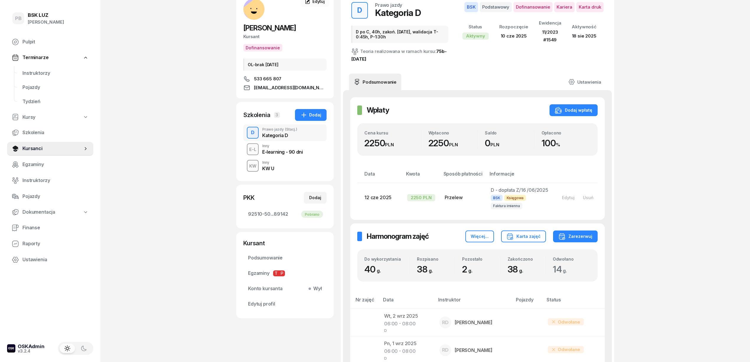
click at [275, 166] on div "KW Inny KW U" at bounding box center [284, 165] width 83 height 17
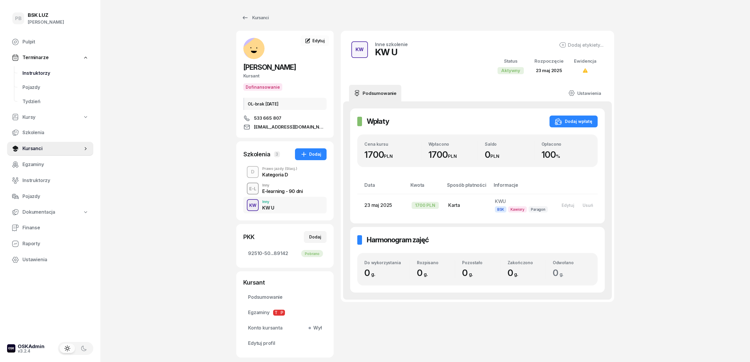
drag, startPoint x: 40, startPoint y: 79, endPoint x: 38, endPoint y: 76, distance: 4.0
click at [40, 79] on link "Instruktorzy" at bounding box center [56, 73] width 76 height 14
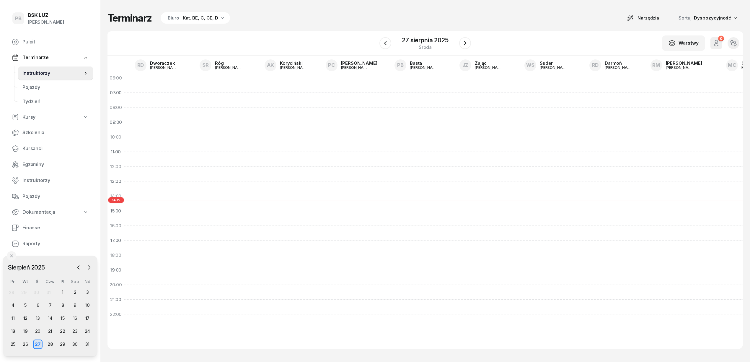
click at [40, 75] on span "Instruktorzy" at bounding box center [52, 73] width 60 height 8
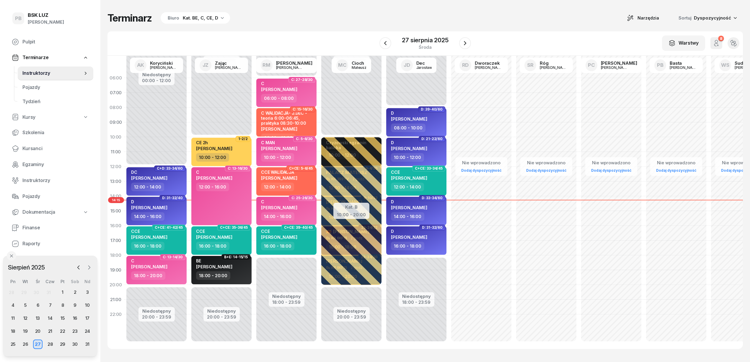
click at [85, 269] on button "button" at bounding box center [89, 267] width 9 height 9
click at [51, 302] on div "11" at bounding box center [49, 304] width 9 height 9
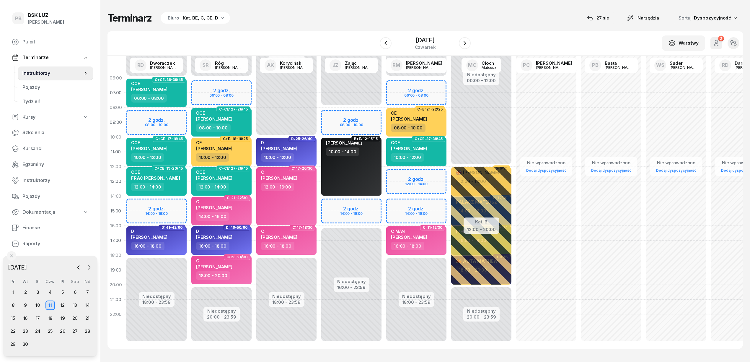
click at [254, 85] on div "Niedostępny 00:00 - 06:00 Niedostępny 20:00 - 23:59 2 godz. 06:00 - 08:00 C+CE:…" at bounding box center [286, 211] width 65 height 280
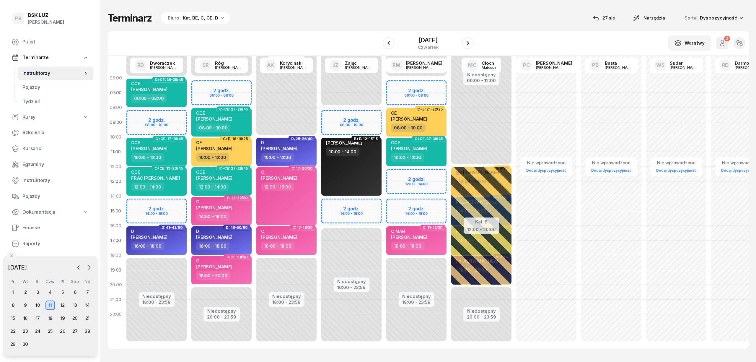
select select "06"
select select "08"
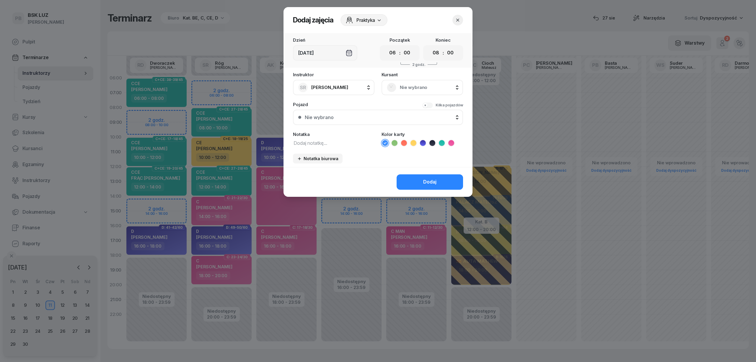
click at [425, 87] on span "Nie wybrano" at bounding box center [429, 88] width 58 height 8
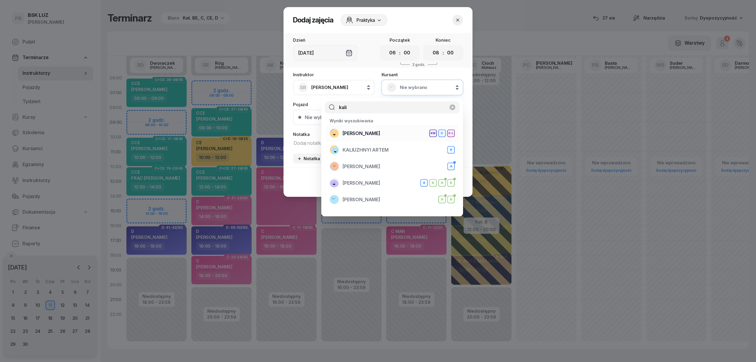
type input "kali"
click at [372, 133] on span "[PERSON_NAME]" at bounding box center [361, 134] width 38 height 8
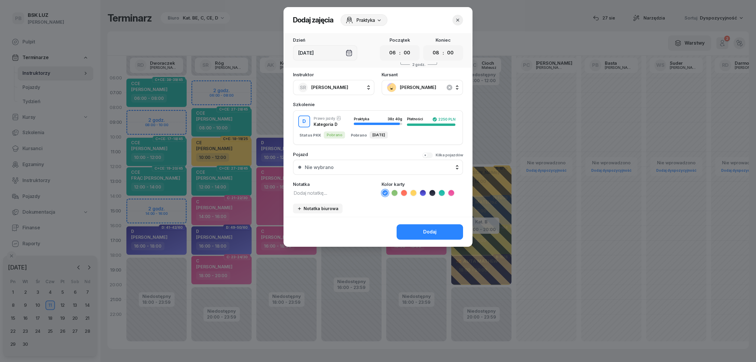
click at [318, 190] on textarea at bounding box center [333, 193] width 81 height 8
type textarea "z kw uzup"
click at [423, 192] on icon at bounding box center [423, 193] width 6 height 6
click at [413, 230] on button "Dodaj" at bounding box center [429, 231] width 66 height 15
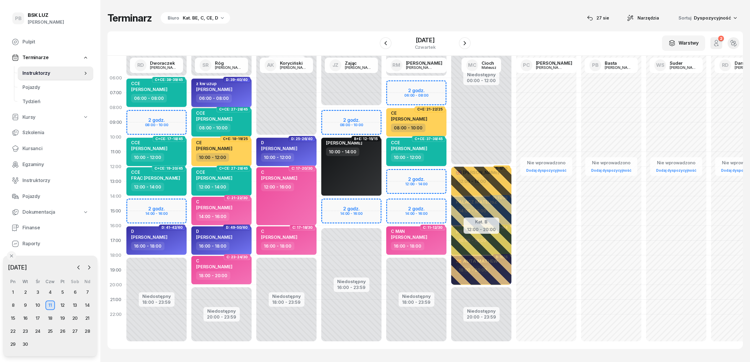
click at [241, 97] on div "06:00 - 08:00" at bounding box center [222, 98] width 52 height 9
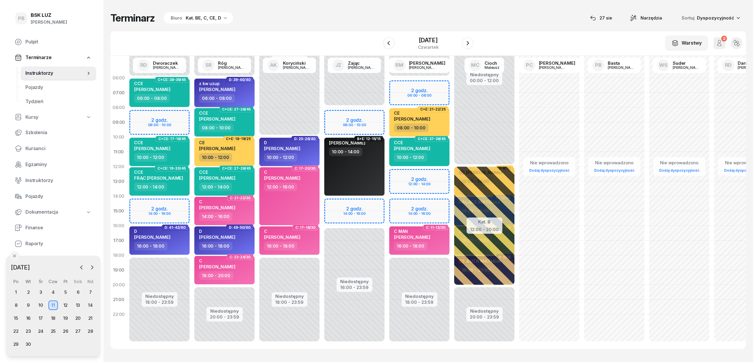
select select "06"
select select "08"
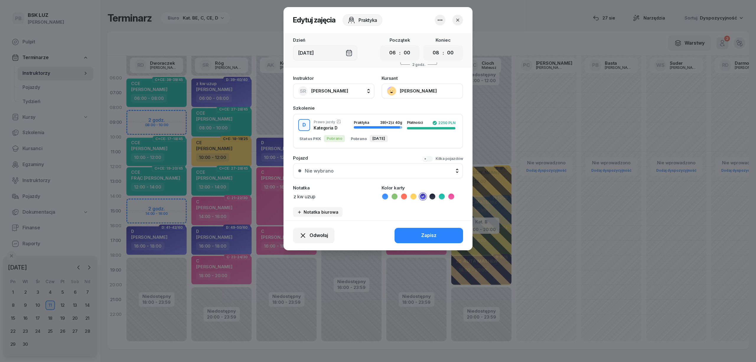
click at [325, 191] on div "Notatka z kw uzup" at bounding box center [333, 192] width 81 height 14
click at [336, 197] on textarea "z kw uzup" at bounding box center [333, 196] width 81 height 8
type textarea "z kw uzup przed egzam"
click at [414, 236] on button "Zapisz" at bounding box center [428, 235] width 68 height 15
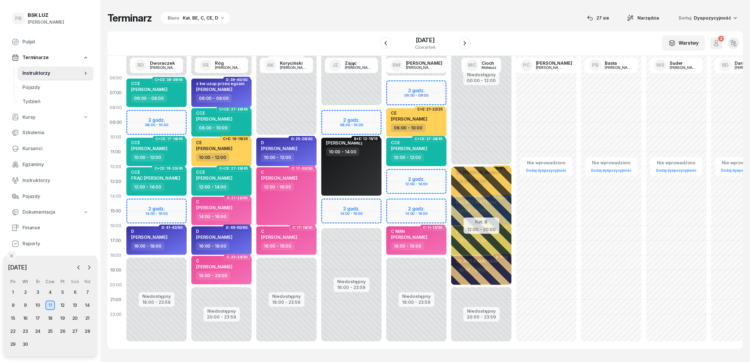
click at [251, 31] on div "W Wybierz AK [PERSON_NAME] BP [PERSON_NAME] DP [PERSON_NAME] GS [PERSON_NAME] I…" at bounding box center [424, 43] width 635 height 24
click at [77, 267] on icon "button" at bounding box center [79, 267] width 6 height 6
click at [37, 341] on div "27" at bounding box center [37, 343] width 9 height 9
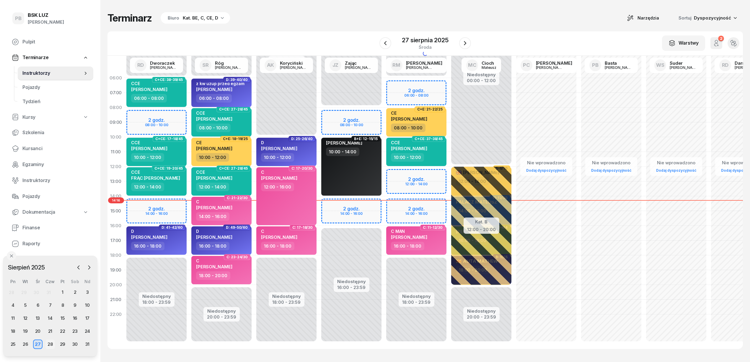
click at [51, 342] on div "28" at bounding box center [49, 343] width 9 height 9
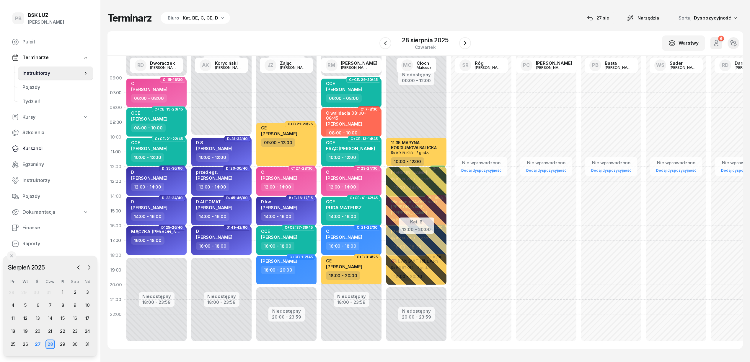
click at [38, 150] on span "Kursanci" at bounding box center [55, 149] width 66 height 8
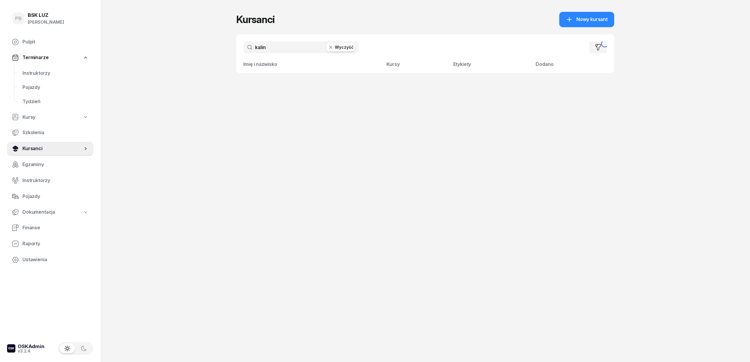
click at [38, 150] on span "Kursanci" at bounding box center [52, 149] width 60 height 8
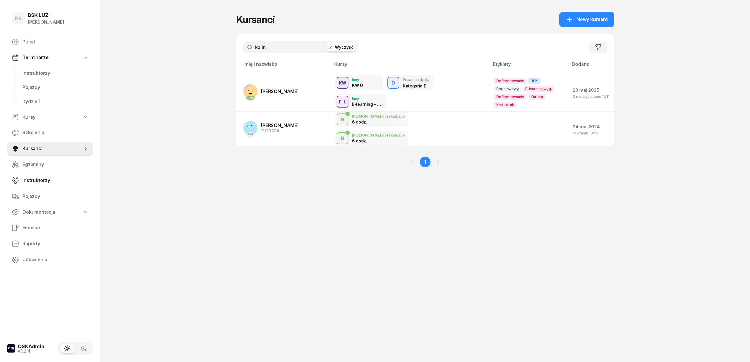
click at [34, 179] on span "Instruktorzy" at bounding box center [55, 180] width 66 height 8
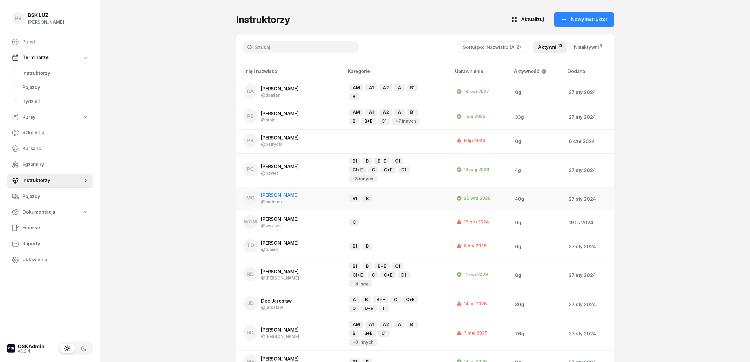
click at [286, 197] on span "[PERSON_NAME]" at bounding box center [280, 195] width 38 height 6
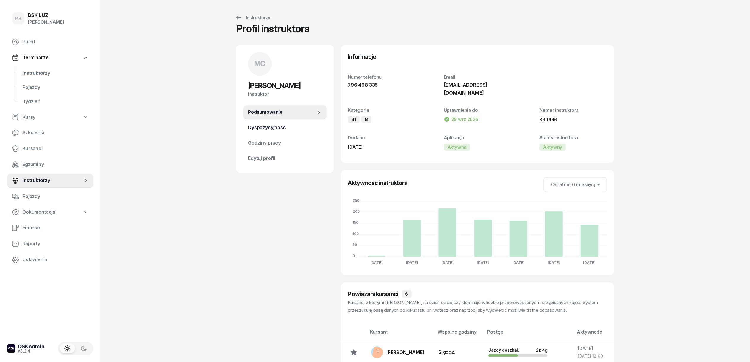
click at [276, 126] on span "Dyspozycyjność" at bounding box center [285, 128] width 74 height 8
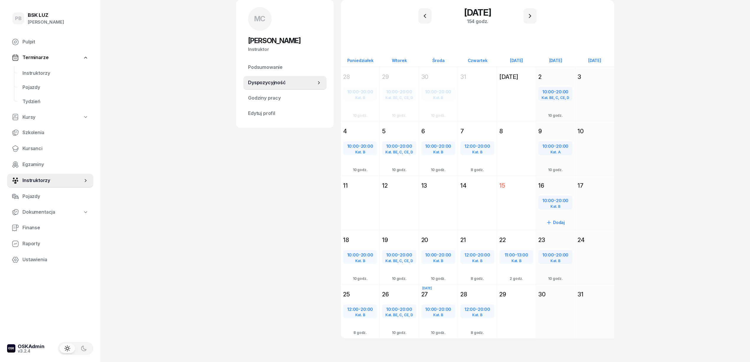
scroll to position [45, 0]
click at [484, 307] on span "20:00" at bounding box center [484, 308] width 12 height 6
select select "12"
select select "20"
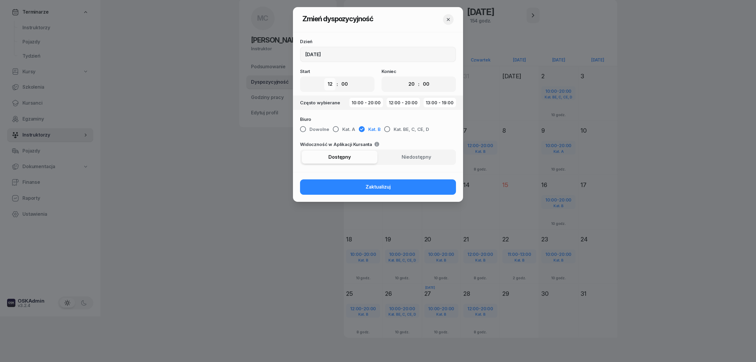
click at [332, 83] on select "00 01 02 03 04 05 06 07 08 09 10 11 12 13 14 15 16 17 18 19 20 21 22 23" at bounding box center [329, 84] width 11 height 12
select select "10"
click at [324, 78] on select "00 01 02 03 04 05 06 07 08 09 10 11 12 13 14 15 16 17 18 19 20 21 22 23" at bounding box center [329, 84] width 11 height 12
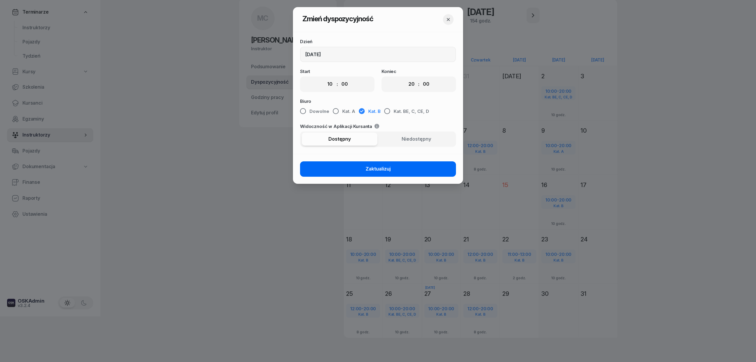
click at [379, 167] on span "Zaktualizuj" at bounding box center [377, 169] width 25 height 8
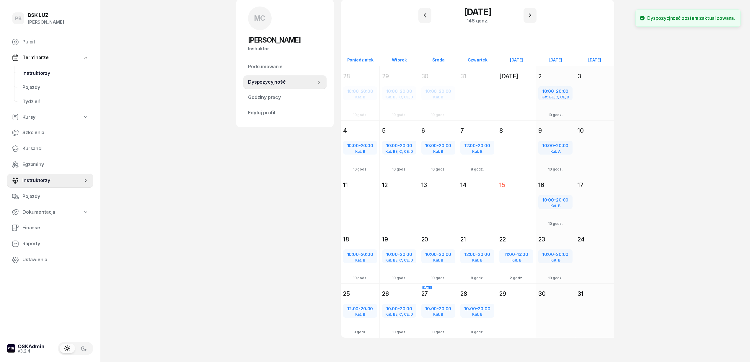
click at [41, 71] on span "Instruktorzy" at bounding box center [55, 73] width 66 height 8
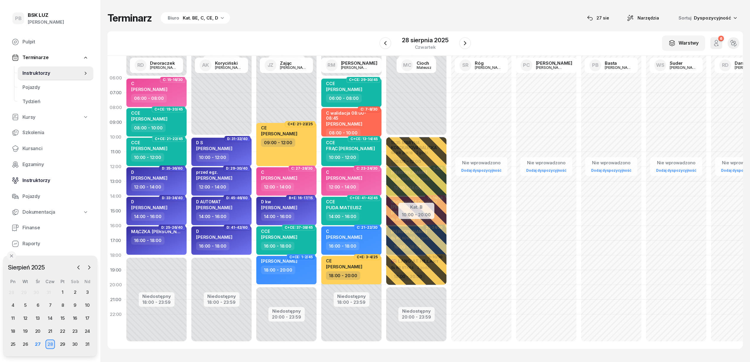
click at [37, 179] on span "Instruktorzy" at bounding box center [55, 180] width 66 height 8
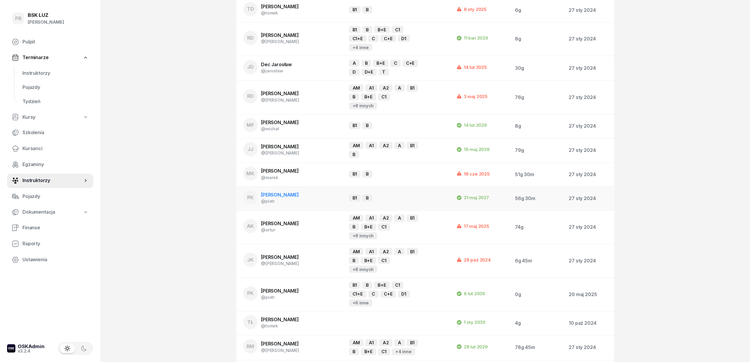
scroll to position [315, 0]
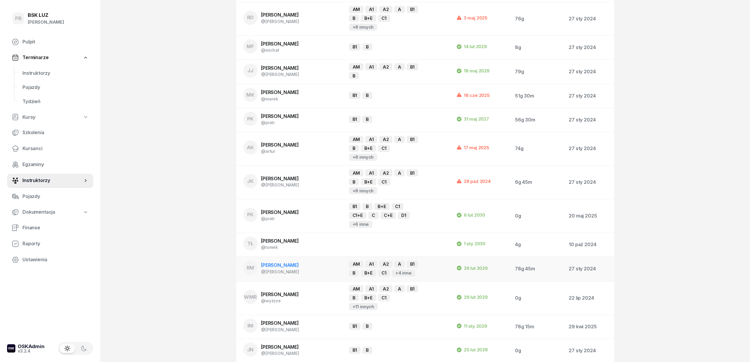
click at [295, 262] on span "[PERSON_NAME]" at bounding box center [280, 265] width 38 height 6
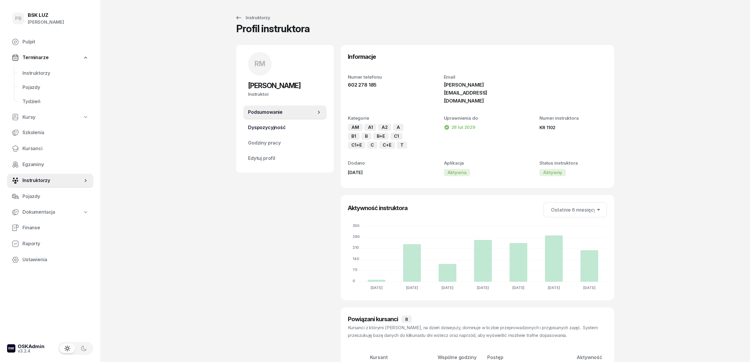
click at [280, 127] on span "Dyspozycyjność" at bounding box center [285, 128] width 74 height 8
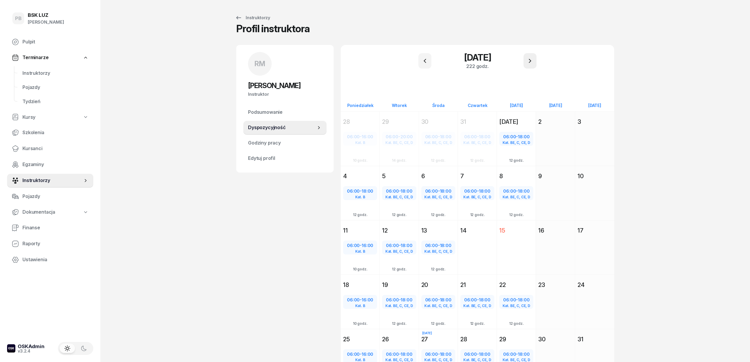
click at [529, 62] on icon "button" at bounding box center [530, 61] width 2 height 4
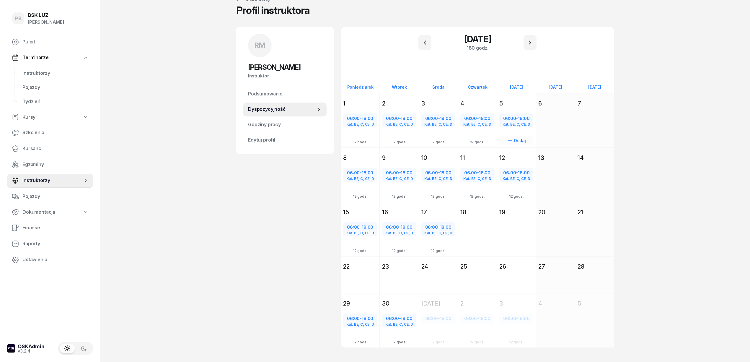
scroll to position [29, 0]
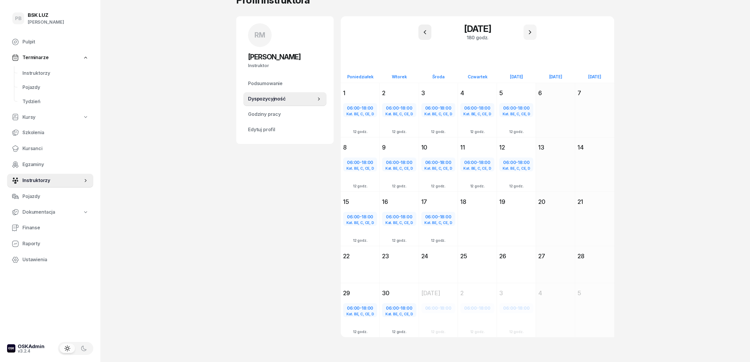
click at [421, 33] on icon "button" at bounding box center [424, 32] width 7 height 7
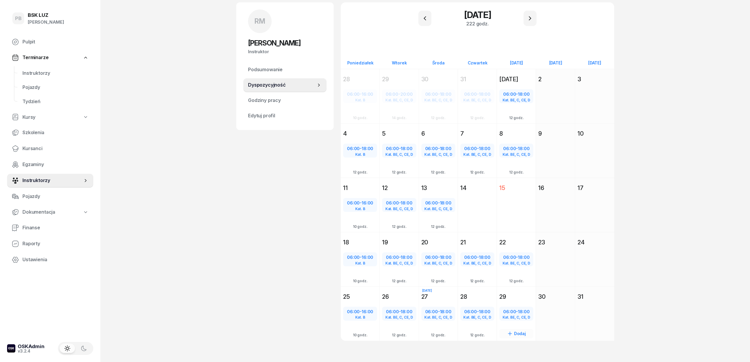
scroll to position [45, 0]
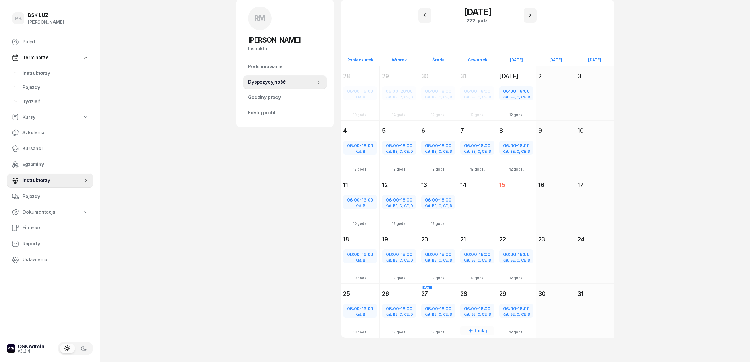
click at [477, 308] on div "06:00 - 18:00" at bounding box center [477, 309] width 33 height 8
select select "06"
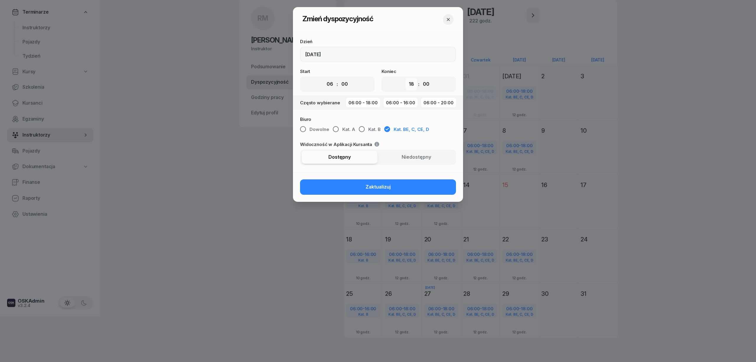
click at [414, 81] on select "00 01 02 03 04 05 06 07 08 09 10 11 12 13 14 15 16 17 18 19 20 21 22 23" at bounding box center [411, 84] width 11 height 12
select select "20"
click at [406, 78] on select "00 01 02 03 04 05 06 07 08 09 10 11 12 13 14 15 16 17 18 19 20 21 22 23" at bounding box center [411, 84] width 11 height 12
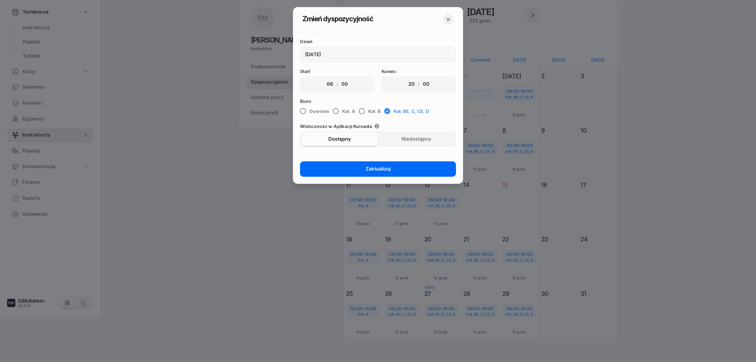
click at [398, 170] on button "Zaktualizuj" at bounding box center [378, 168] width 156 height 15
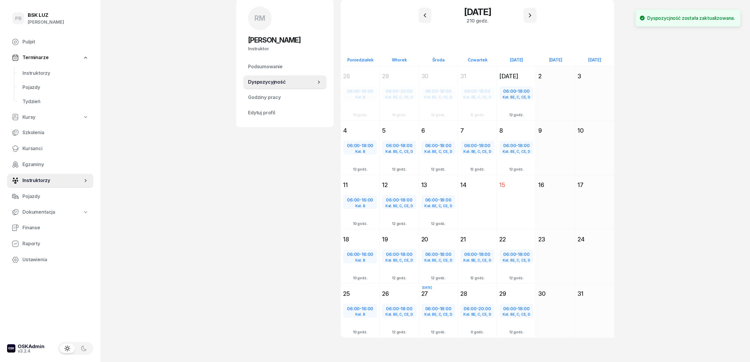
click at [260, 220] on div "RM [PERSON_NAME] Instruktor RM [PERSON_NAME] @[PERSON_NAME] wiadomość RM [PERSO…" at bounding box center [284, 175] width 97 height 352
click at [33, 70] on span "Instruktorzy" at bounding box center [55, 73] width 66 height 8
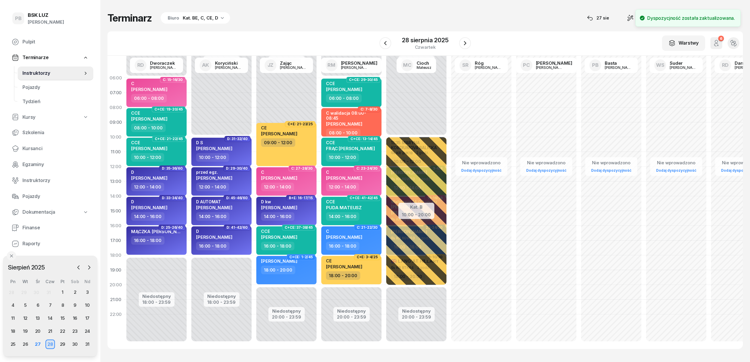
click at [264, 19] on div "Terminarz Biuro Kat. BE, C, CE, D [DATE] Narzędzia Sortuj Dyspozycyjność" at bounding box center [424, 18] width 635 height 12
click at [35, 181] on span "Instruktorzy" at bounding box center [55, 180] width 66 height 8
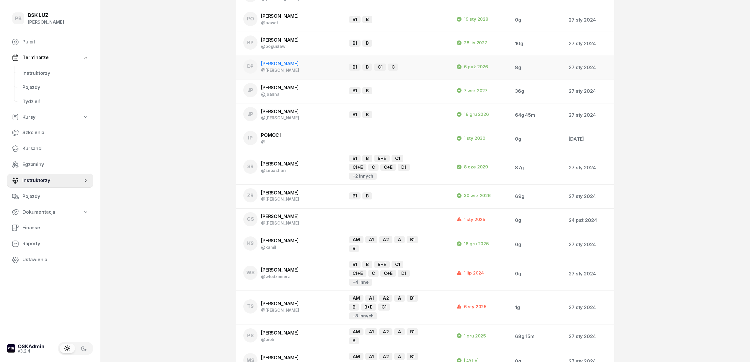
scroll to position [831, 0]
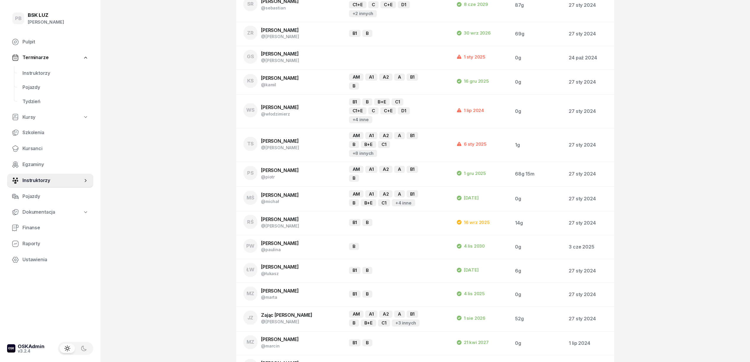
click at [301, 306] on td "JZ Zając [PERSON_NAME] @[PERSON_NAME]" at bounding box center [290, 318] width 108 height 25
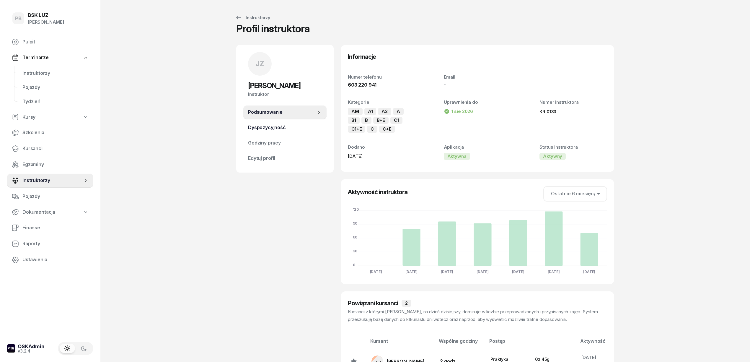
click at [276, 132] on link "Dyspozycyjność" at bounding box center [284, 127] width 83 height 14
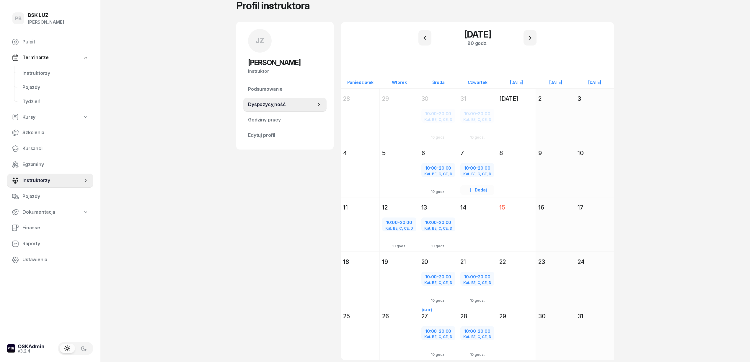
scroll to position [45, 0]
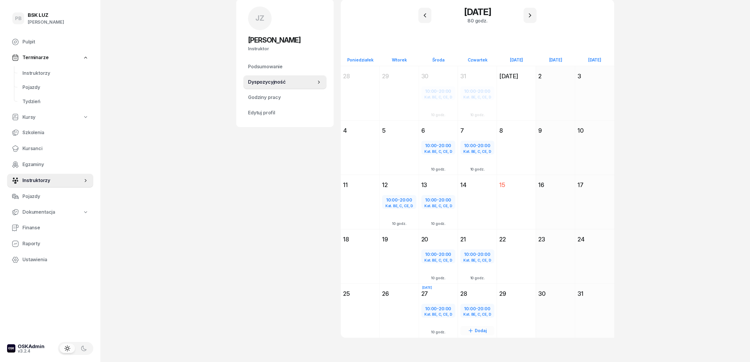
click at [472, 306] on span "10:00" at bounding box center [470, 308] width 12 height 6
select select "10"
select select "20"
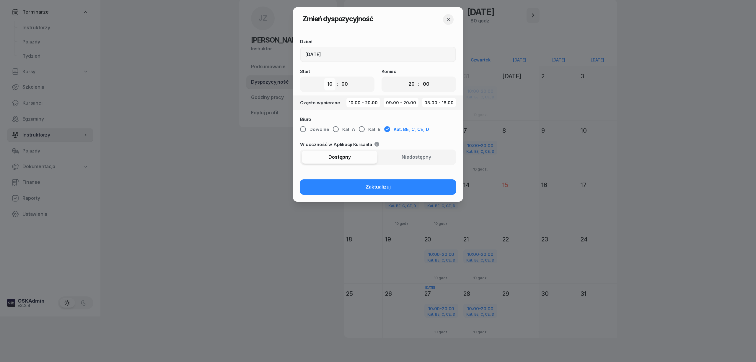
click at [330, 85] on select "00 01 02 03 04 05 06 07 08 09 10 11 12 13 14 15 16 17 18 19 20 21 22 23" at bounding box center [329, 84] width 11 height 12
click at [324, 78] on select "00 01 02 03 04 05 06 07 08 09 10 11 12 13 14 15 16 17 18 19 20 21 22 23" at bounding box center [329, 84] width 11 height 12
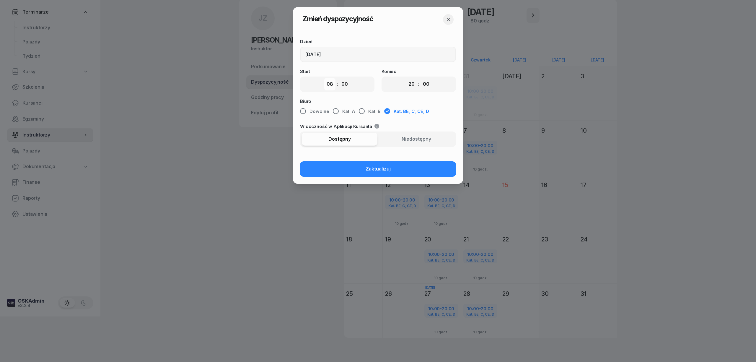
click at [331, 87] on select "00 01 02 03 04 05 06 07 08 09 10 11 12 13 14 15 16 17 18 19 20 21 22 23" at bounding box center [329, 84] width 11 height 12
select select "09"
click at [324, 78] on select "00 01 02 03 04 05 06 07 08 09 10 11 12 13 14 15 16 17 18 19 20 21 22 23" at bounding box center [329, 84] width 11 height 12
click at [359, 169] on button "Zaktualizuj" at bounding box center [378, 168] width 156 height 15
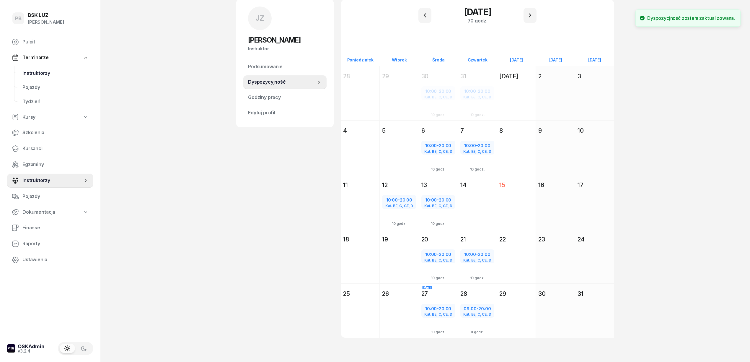
click at [44, 73] on span "Instruktorzy" at bounding box center [55, 73] width 66 height 8
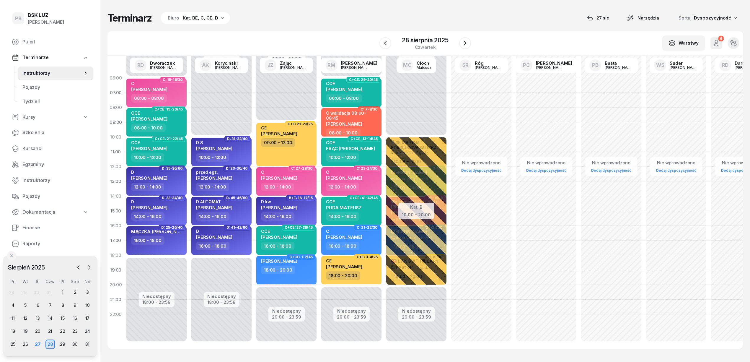
click at [297, 264] on div "[PERSON_NAME]" at bounding box center [279, 261] width 36 height 7
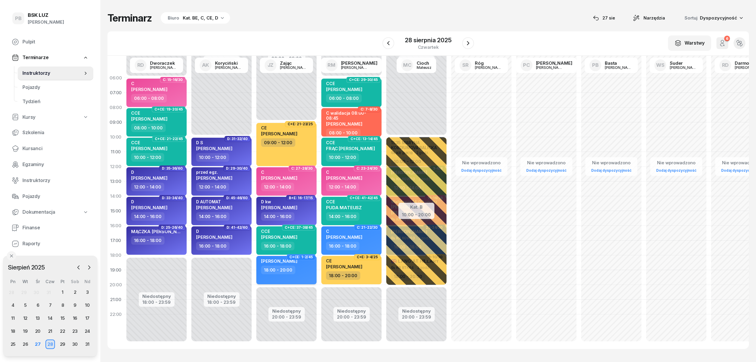
select select "18"
select select "20"
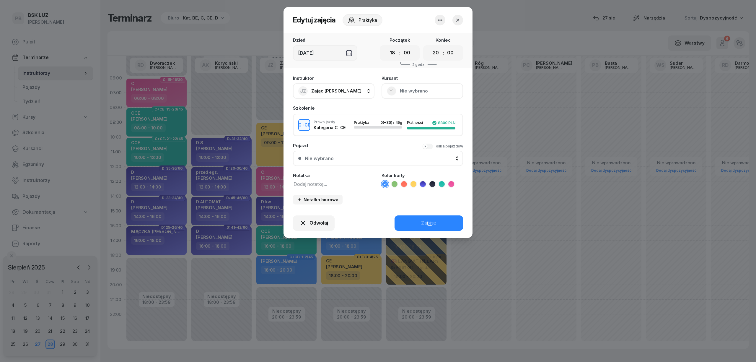
click at [305, 180] on textarea at bounding box center [333, 184] width 81 height 8
type textarea "CCE"
click at [443, 186] on icon at bounding box center [442, 184] width 6 height 6
click at [442, 218] on button "Zapisz" at bounding box center [428, 222] width 68 height 15
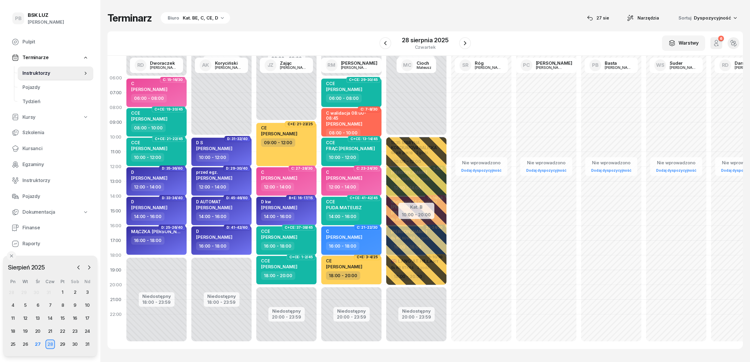
click at [374, 246] on div "16:00 - 18:00" at bounding box center [352, 245] width 52 height 9
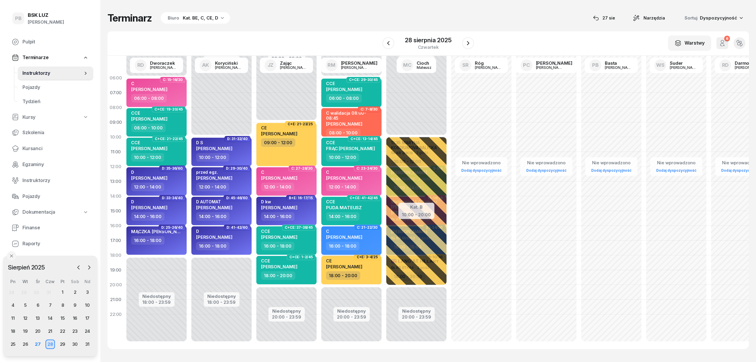
select select "16"
select select "18"
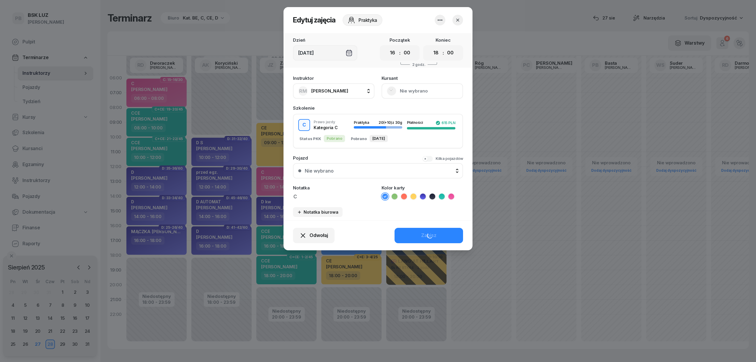
click at [448, 196] on icon at bounding box center [451, 196] width 6 height 6
click at [413, 234] on button "Zapisz" at bounding box center [428, 235] width 68 height 15
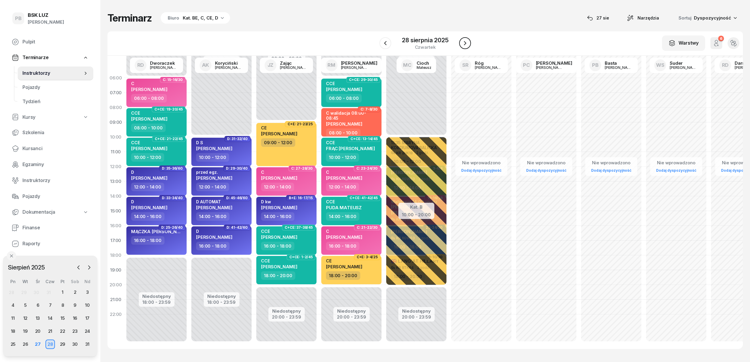
click at [466, 44] on icon "button" at bounding box center [464, 43] width 7 height 7
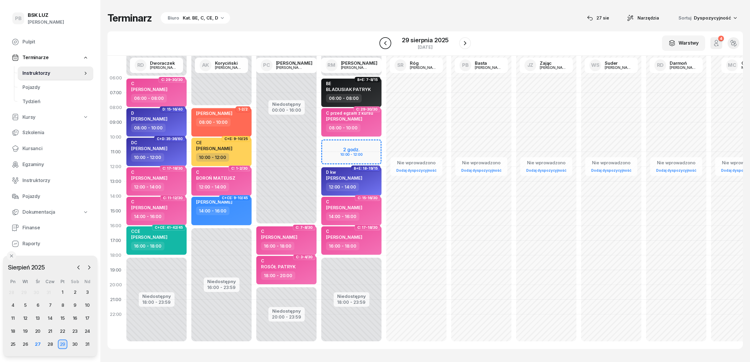
click at [387, 46] on icon "button" at bounding box center [385, 43] width 7 height 7
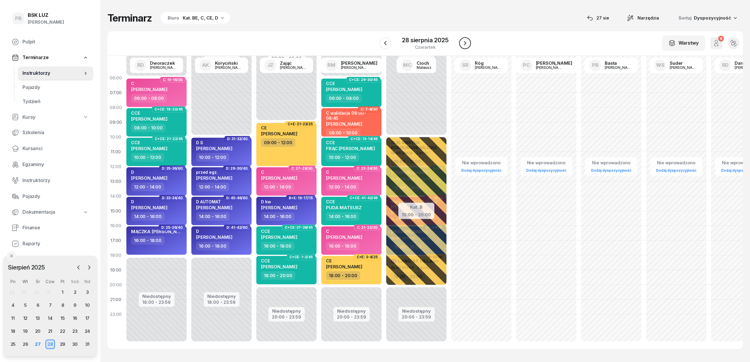
click at [468, 46] on button "button" at bounding box center [465, 43] width 12 height 12
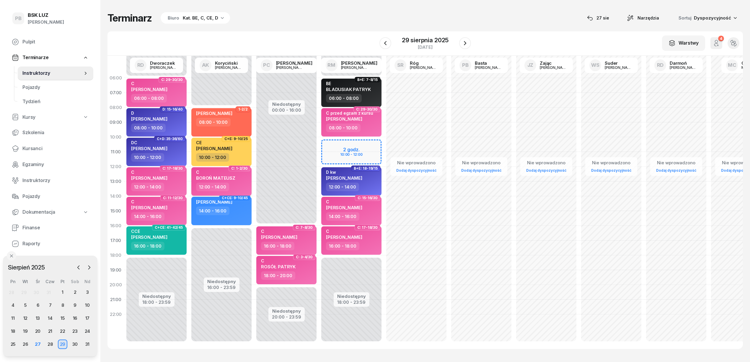
click at [237, 186] on div "12:00 - 14:00" at bounding box center [222, 186] width 52 height 9
select select "12"
select select "14"
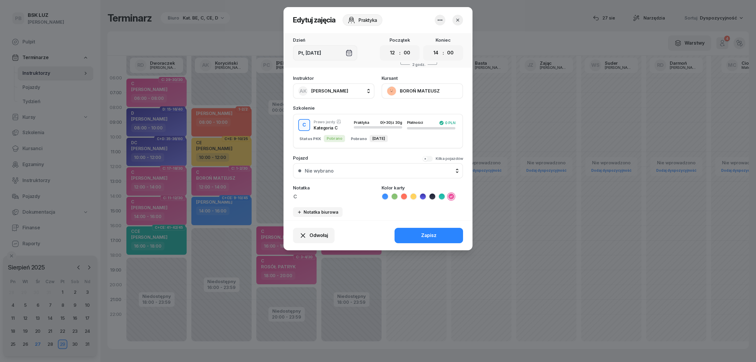
click at [348, 93] on button "AK [PERSON_NAME]" at bounding box center [333, 90] width 81 height 15
type input "cich"
click at [352, 133] on div "PC [PERSON_NAME]" at bounding box center [336, 129] width 70 height 9
click at [411, 234] on button "Zapisz" at bounding box center [428, 235] width 68 height 15
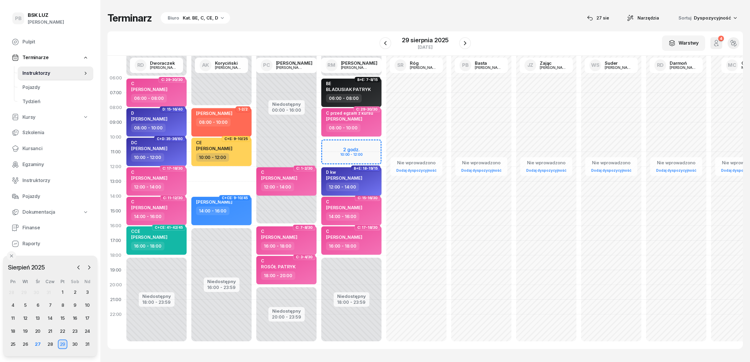
click at [376, 187] on div "12:00 - 14:00" at bounding box center [352, 186] width 52 height 9
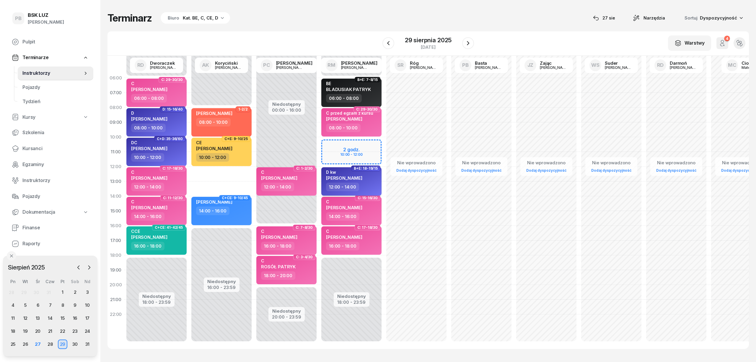
select select "12"
select select "14"
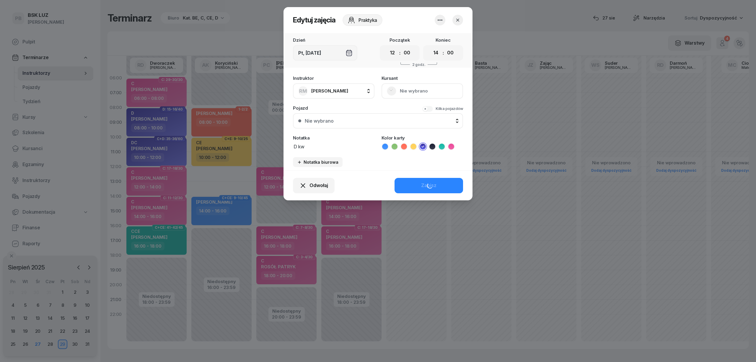
click at [333, 88] on span "[PERSON_NAME]" at bounding box center [329, 91] width 37 height 6
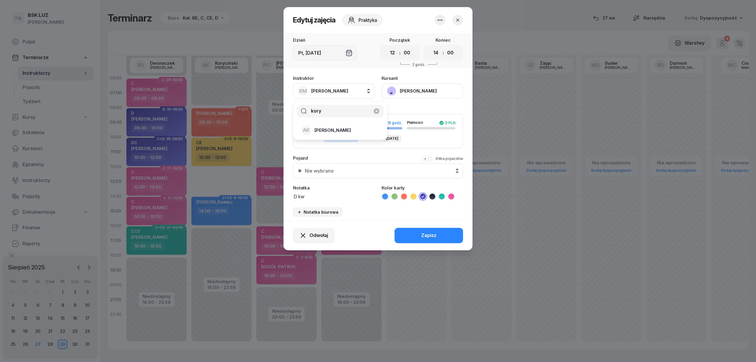
type input "kory"
click at [334, 131] on span "[PERSON_NAME]" at bounding box center [332, 130] width 36 height 8
click at [414, 235] on button "Zapisz" at bounding box center [428, 235] width 68 height 15
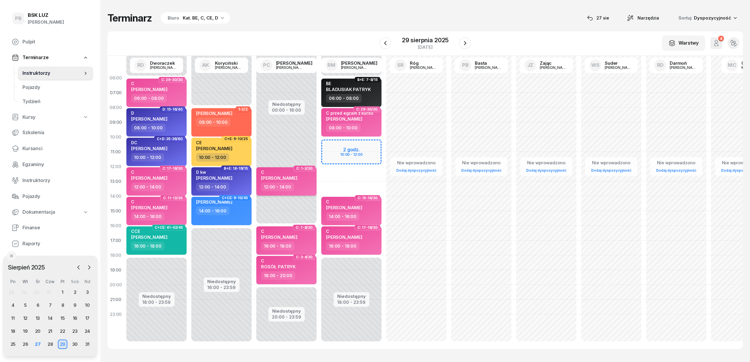
click at [305, 190] on div "12:00 - 14:00" at bounding box center [287, 186] width 52 height 9
select select "12"
select select "14"
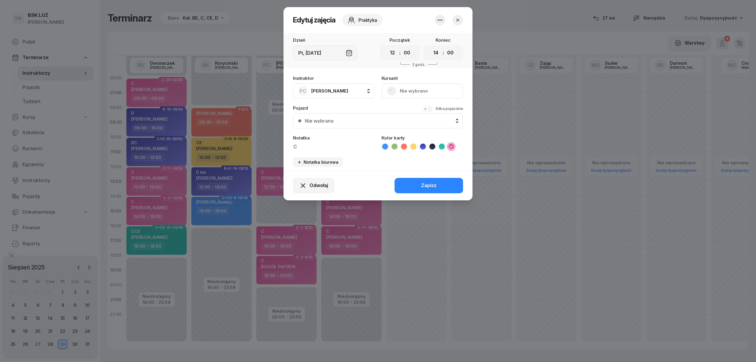
click at [326, 88] on span "[PERSON_NAME]" at bounding box center [329, 91] width 37 height 6
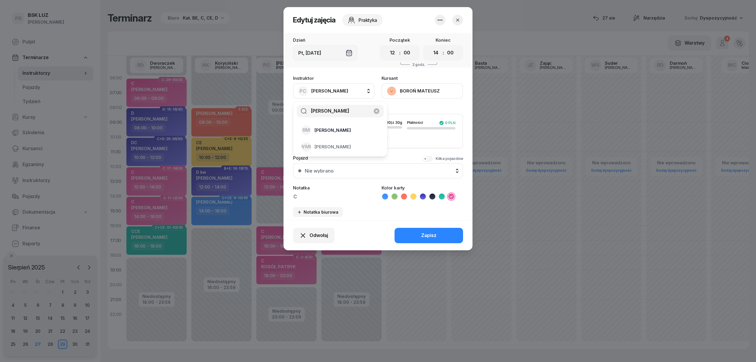
type input "[PERSON_NAME]"
click at [340, 131] on span "[PERSON_NAME]" at bounding box center [332, 130] width 36 height 8
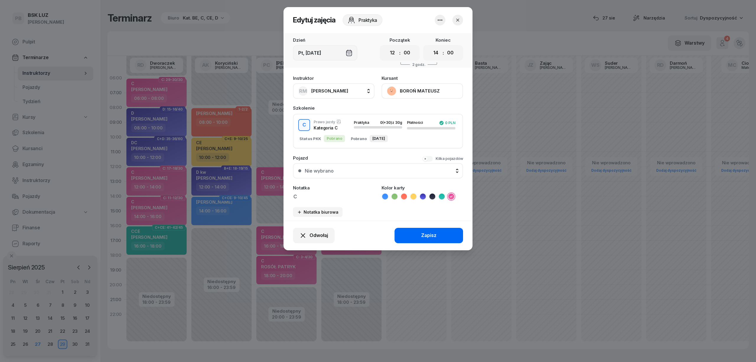
click at [409, 234] on button "Zapisz" at bounding box center [428, 235] width 68 height 15
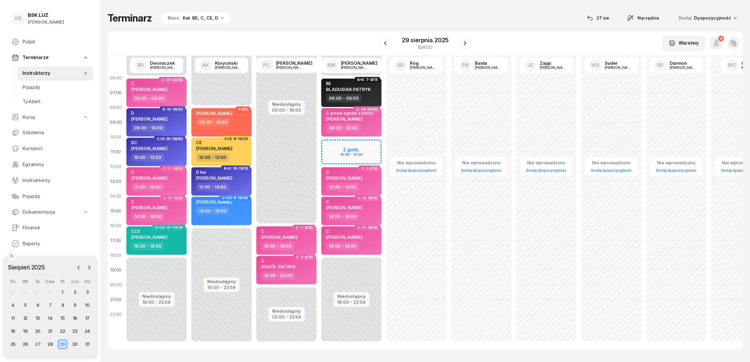
click at [319, 200] on div "Niedostępny 00:00 - 16:00 Niedostępny 20:00 - 23:59 C: 7-8/30 C [PERSON_NAME] 1…" at bounding box center [351, 211] width 65 height 280
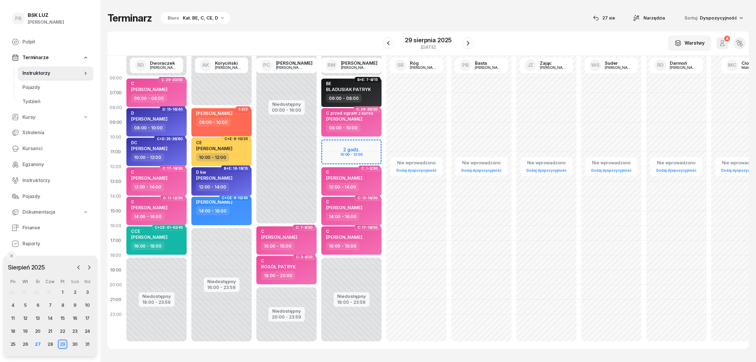
select select "14"
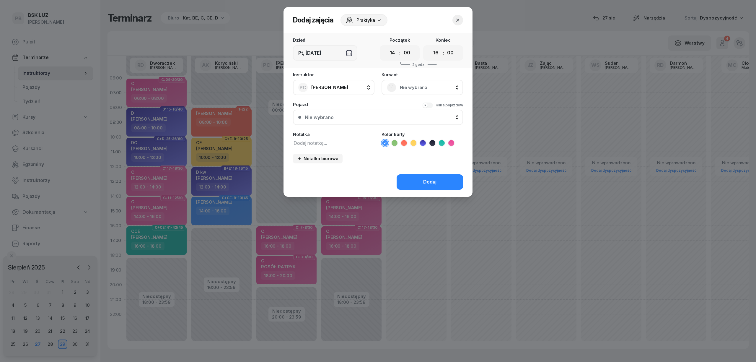
click at [457, 19] on icon "button" at bounding box center [457, 20] width 6 height 6
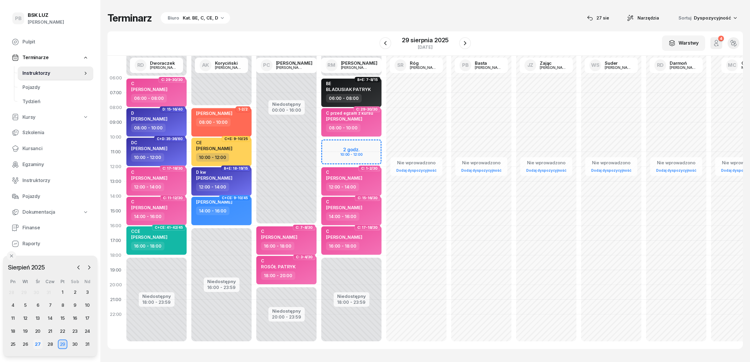
click at [36, 344] on div "27" at bounding box center [37, 343] width 9 height 9
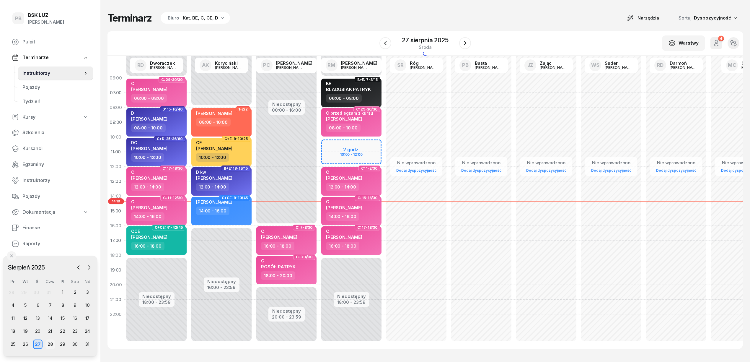
click at [48, 345] on div "28" at bounding box center [49, 343] width 9 height 9
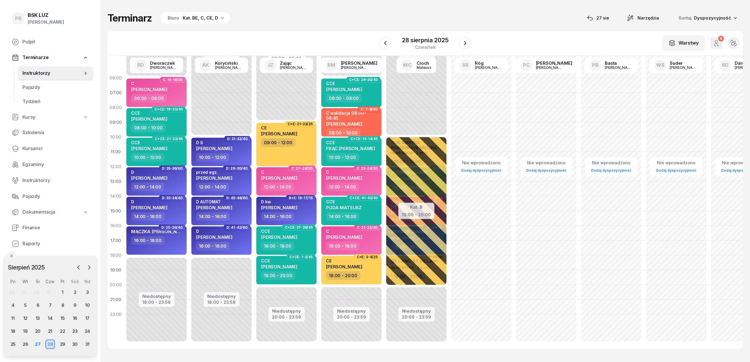
click at [376, 218] on div "14:00 - 16:00" at bounding box center [352, 216] width 52 height 9
select select "14"
select select "16"
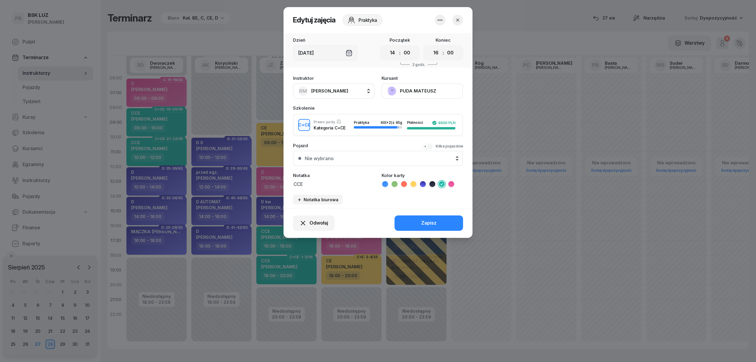
click at [456, 16] on button "button" at bounding box center [457, 20] width 11 height 11
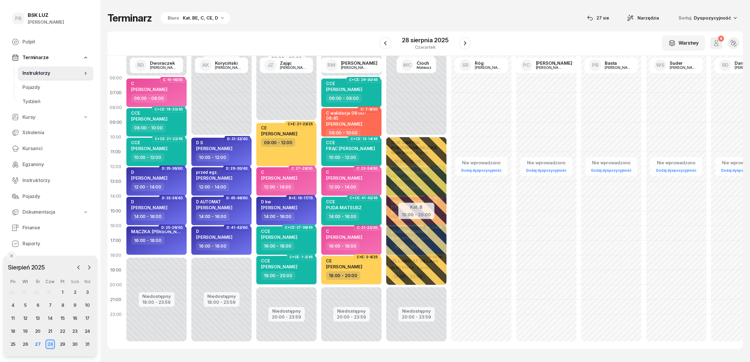
click at [371, 213] on div "14:00 - 16:00" at bounding box center [352, 216] width 52 height 9
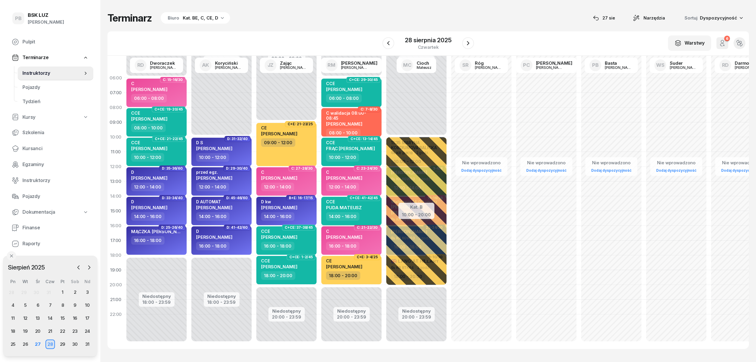
select select "14"
select select "16"
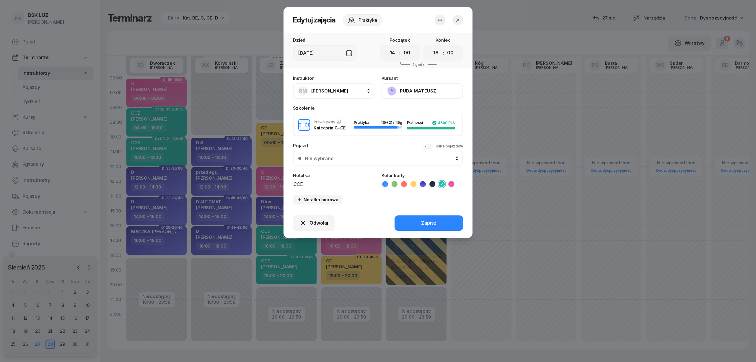
click at [344, 89] on span "[PERSON_NAME]" at bounding box center [329, 91] width 37 height 6
type input "róg"
click at [349, 127] on div "SR Róg Sebastian" at bounding box center [336, 129] width 70 height 9
click at [411, 222] on button "Zapisz" at bounding box center [428, 222] width 68 height 15
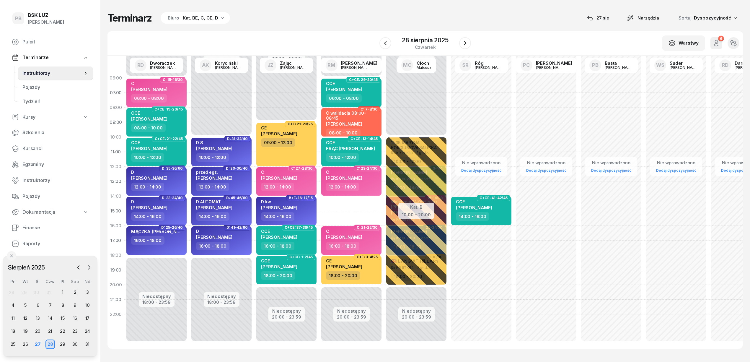
click at [232, 213] on div "14:00 - 16:00" at bounding box center [222, 216] width 52 height 9
select select "14"
select select "16"
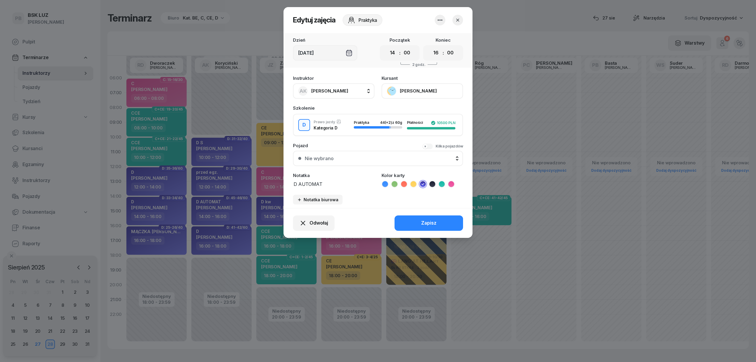
click at [355, 91] on button "AK [PERSON_NAME]" at bounding box center [333, 90] width 81 height 15
type input "markow"
click at [351, 129] on span "[PERSON_NAME]" at bounding box center [332, 130] width 36 height 8
click at [411, 218] on button "Zapisz" at bounding box center [428, 222] width 68 height 15
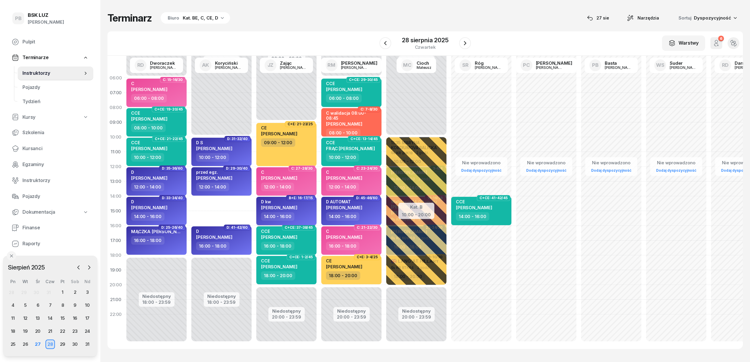
click at [297, 211] on div "D kw MARONA MIROSŁAW" at bounding box center [279, 205] width 36 height 13
select select "14"
select select "16"
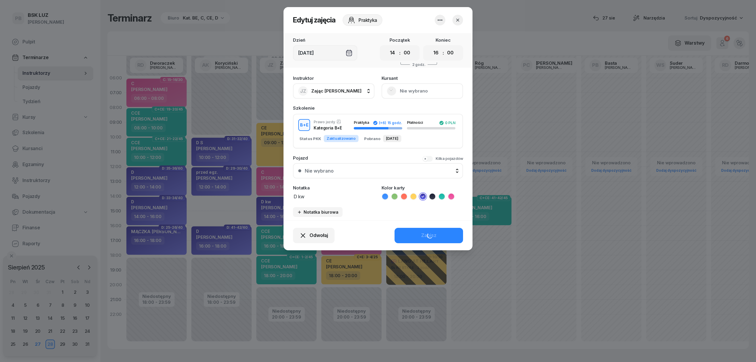
click at [331, 89] on span "Zając [PERSON_NAME]" at bounding box center [336, 91] width 50 height 6
type input "kory"
click at [330, 129] on span "[PERSON_NAME]" at bounding box center [332, 130] width 36 height 8
click at [416, 233] on button "Zapisz" at bounding box center [428, 235] width 68 height 15
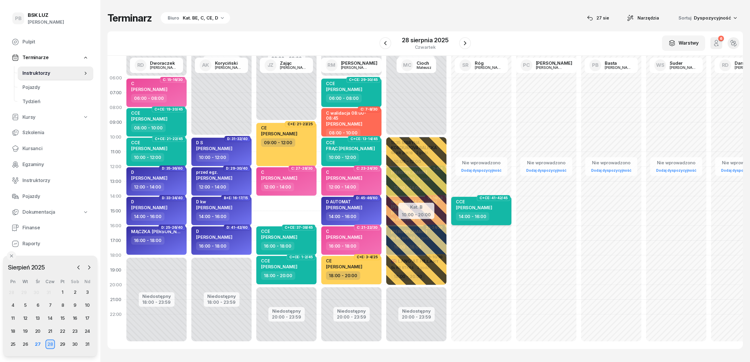
click at [502, 204] on div "CCE MATEUSZ PUDA" at bounding box center [482, 205] width 52 height 13
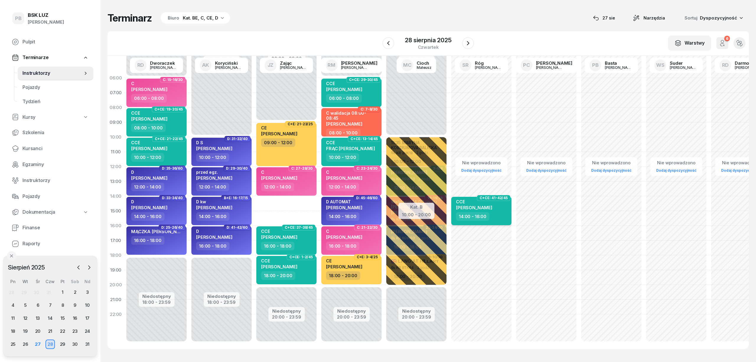
select select "14"
select select "16"
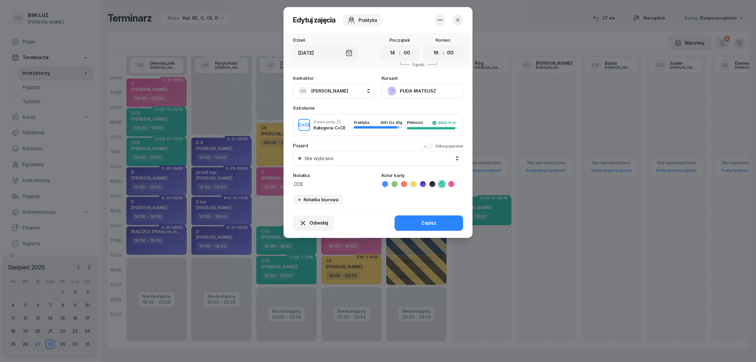
click at [343, 89] on button "SR Róg Sebastian" at bounding box center [333, 90] width 81 height 15
click at [342, 110] on input "puda" at bounding box center [340, 111] width 87 height 12
type input "puda"
click at [379, 111] on icon "button" at bounding box center [376, 110] width 7 height 7
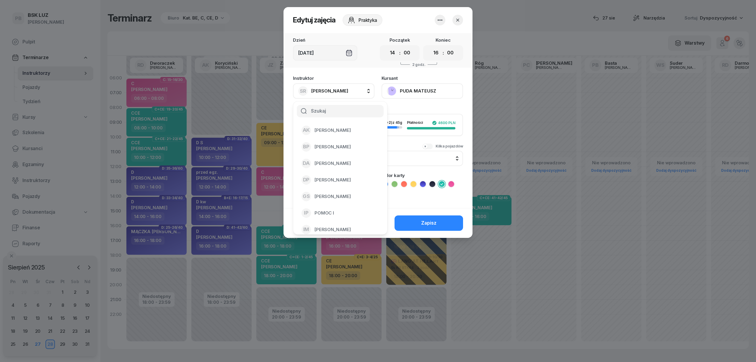
click at [333, 91] on span "[PERSON_NAME]" at bounding box center [329, 91] width 37 height 6
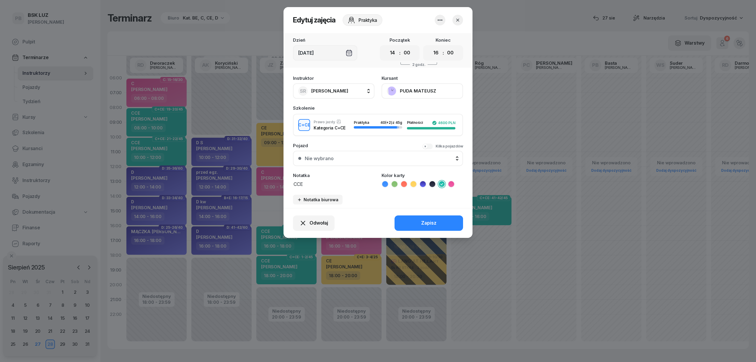
click at [335, 91] on span "[PERSON_NAME]" at bounding box center [329, 91] width 37 height 6
type input "zaj"
click at [339, 126] on span "Zając [PERSON_NAME]" at bounding box center [338, 130] width 49 height 8
click at [418, 220] on button "Zapisz" at bounding box center [428, 222] width 68 height 15
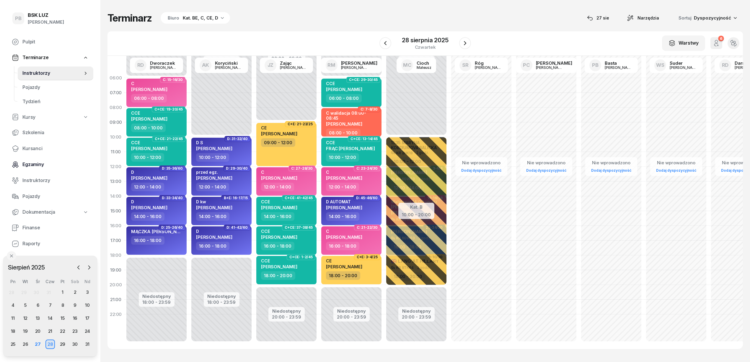
click at [24, 161] on span "Egzaminy" at bounding box center [55, 165] width 66 height 8
click at [34, 146] on span "Kursanci" at bounding box center [55, 149] width 66 height 8
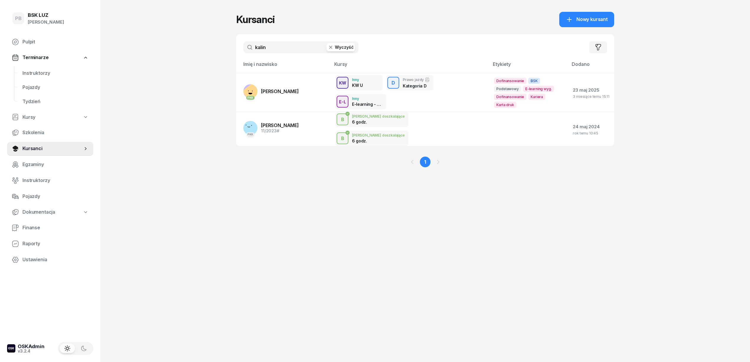
click at [281, 48] on input "kalin" at bounding box center [300, 47] width 115 height 12
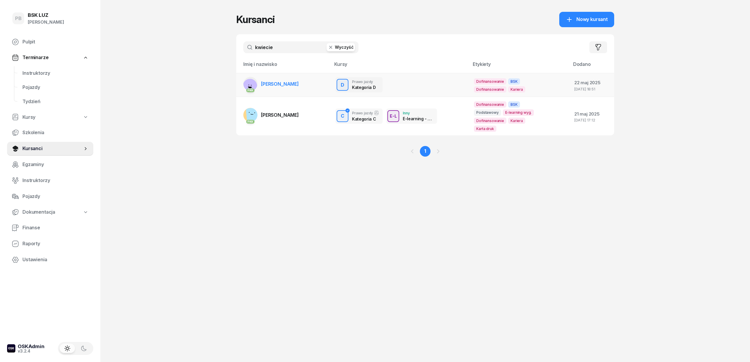
type input "kwiecie"
click at [288, 82] on span "[PERSON_NAME]" at bounding box center [280, 84] width 38 height 6
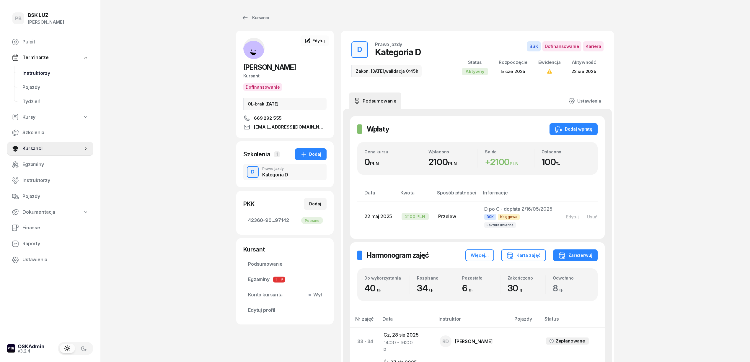
click at [40, 72] on span "Instruktorzy" at bounding box center [55, 73] width 66 height 8
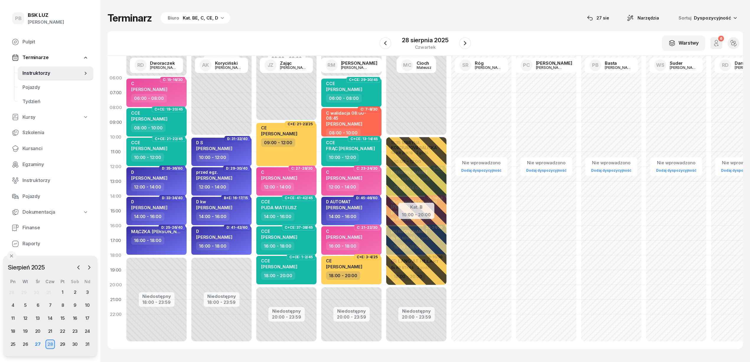
click at [298, 18] on div "Terminarz Biuro Kat. BE, C, CE, D [DATE] Narzędzia Sortuj Dyspozycyjność" at bounding box center [424, 18] width 635 height 12
click at [305, 25] on div "Terminarz Biuro Kat. BE, C, CE, D 27 sie Narzędzia Sortuj Dyspozycyjność W Wybi…" at bounding box center [424, 180] width 635 height 360
click at [464, 42] on icon "button" at bounding box center [464, 43] width 7 height 7
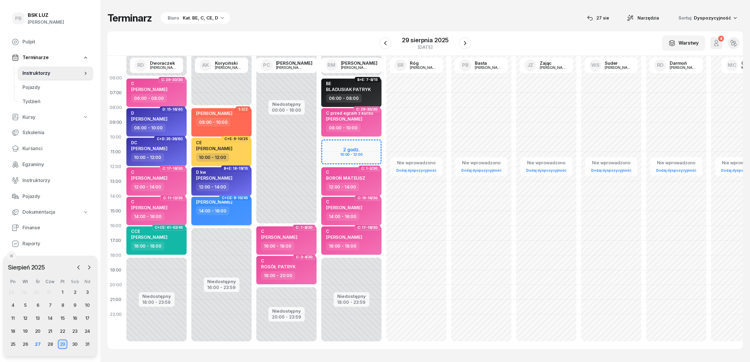
click at [238, 208] on div "14:00 - 16:00" at bounding box center [222, 210] width 52 height 9
select select "14"
select select "16"
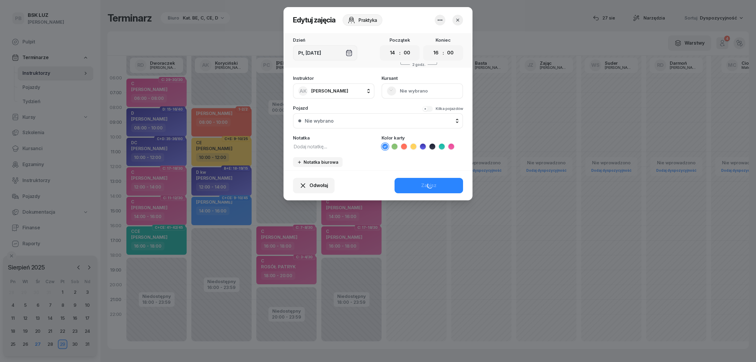
click at [410, 89] on button "Nie wybrano" at bounding box center [421, 90] width 81 height 15
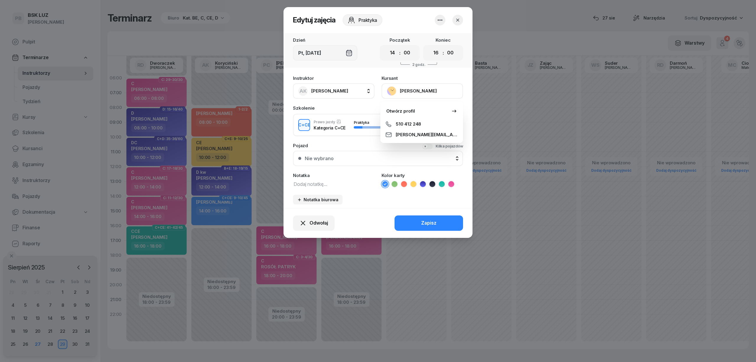
drag, startPoint x: 313, startPoint y: 178, endPoint x: 311, endPoint y: 189, distance: 11.5
click at [312, 181] on div "Notatka" at bounding box center [333, 180] width 81 height 14
click at [311, 183] on textarea at bounding box center [333, 184] width 81 height 8
type textarea "CCE"
click at [440, 181] on icon at bounding box center [442, 184] width 6 height 6
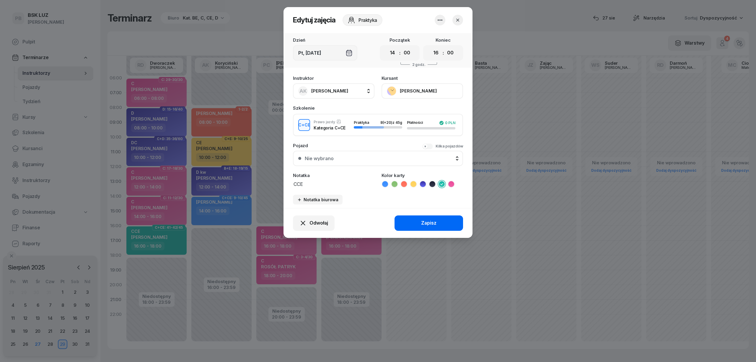
click at [415, 222] on button "Zapisz" at bounding box center [428, 222] width 68 height 15
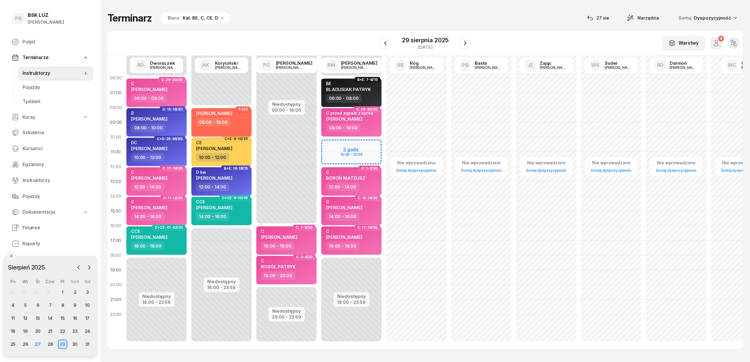
click at [244, 127] on div "BAPAT AKSHAY 08:00 - 10:00" at bounding box center [221, 122] width 60 height 28
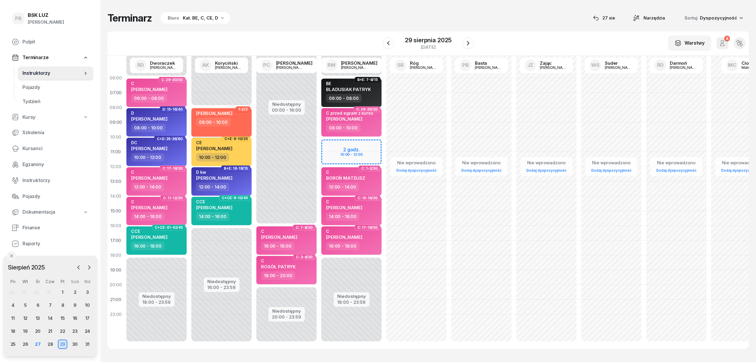
select select "08"
select select "10"
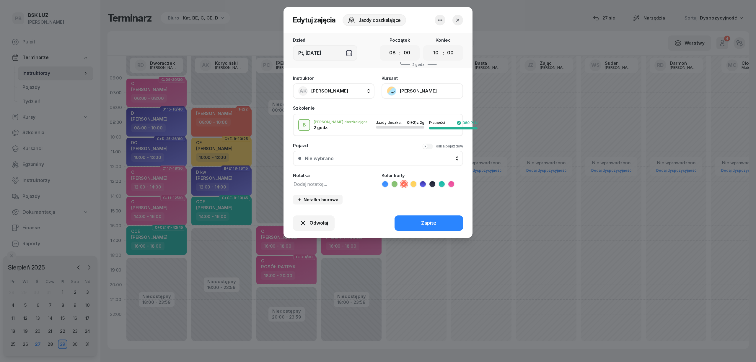
click at [244, 127] on div at bounding box center [378, 181] width 756 height 362
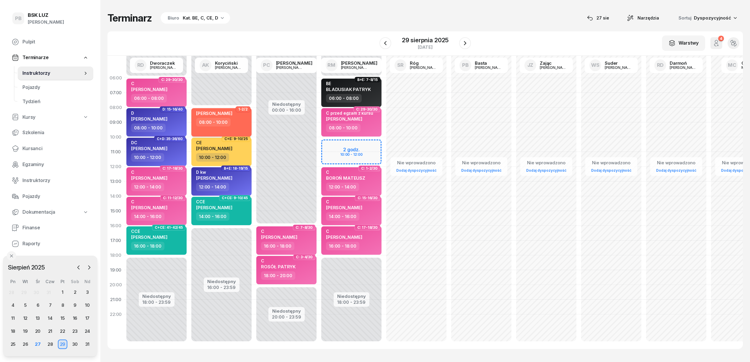
click at [244, 127] on div "BAPAT AKSHAY 08:00 - 10:00" at bounding box center [221, 122] width 60 height 28
select select "08"
select select "10"
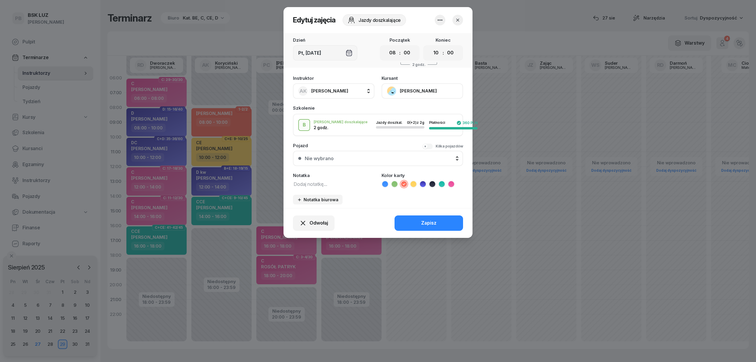
click at [413, 86] on button "[PERSON_NAME]" at bounding box center [421, 90] width 81 height 15
click at [413, 108] on div "Otwórz profil" at bounding box center [400, 111] width 29 height 8
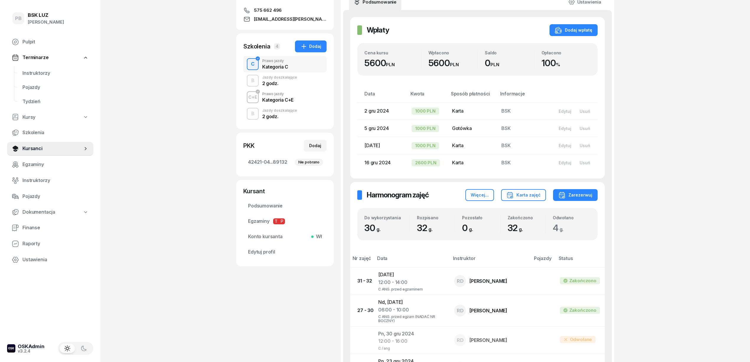
scroll to position [79, 0]
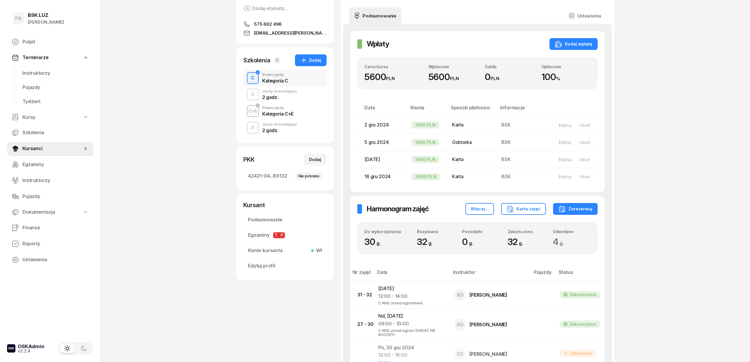
drag, startPoint x: 299, startPoint y: 91, endPoint x: 293, endPoint y: 106, distance: 15.4
click at [298, 92] on div "B Jazdy doszkalające 2 godz." at bounding box center [284, 94] width 83 height 17
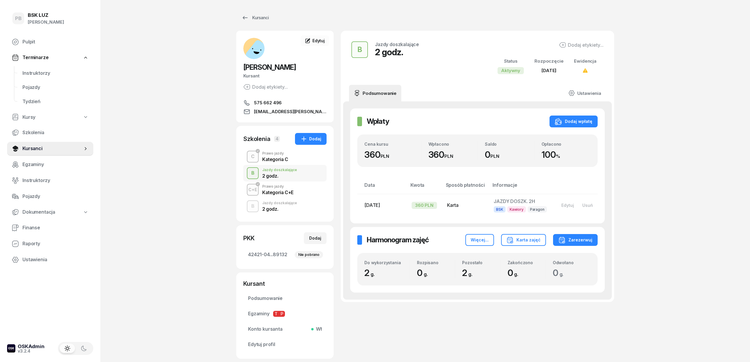
click at [307, 189] on div "C+E Prawo jazdy Kategoria C+E" at bounding box center [284, 189] width 83 height 17
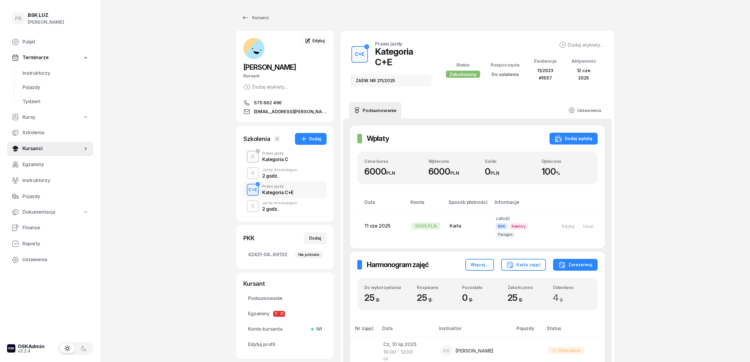
click at [298, 205] on div "B Jazdy doszkalające 2 godz." at bounding box center [284, 206] width 83 height 17
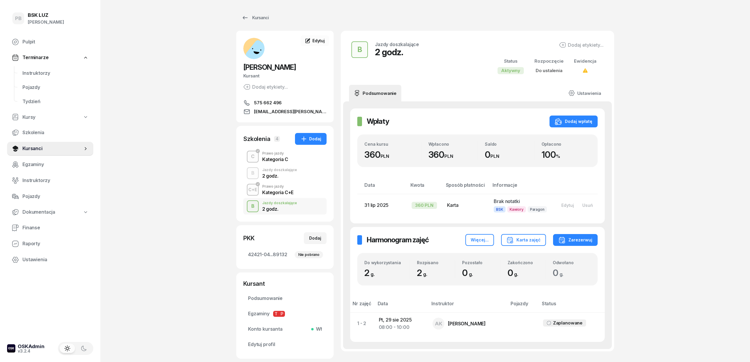
click at [302, 172] on div "B Jazdy doszkalające 2 godz." at bounding box center [284, 173] width 83 height 17
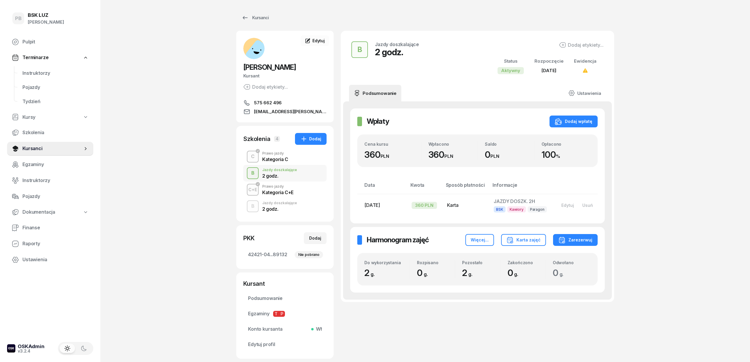
click at [184, 104] on div "PB BSK LUZ Patrycja Bogdanowicz Pulpit Terminarze Instruktorzy Pojazdy Tydzień …" at bounding box center [375, 199] width 750 height 398
click at [642, 183] on div "PB BSK LUZ Patrycja Bogdanowicz Pulpit Terminarze Instruktorzy Pojazdy Tydzień …" at bounding box center [375, 199] width 750 height 398
click at [661, 179] on div "PB BSK LUZ Patrycja Bogdanowicz Pulpit Terminarze Instruktorzy Pojazdy Tydzień …" at bounding box center [375, 199] width 750 height 398
drag, startPoint x: 138, startPoint y: 53, endPoint x: 135, endPoint y: 53, distance: 3.2
click at [138, 53] on div "PB BSK LUZ Patrycja Bogdanowicz Pulpit Terminarze Instruktorzy Pojazdy Tydzień …" at bounding box center [375, 199] width 750 height 398
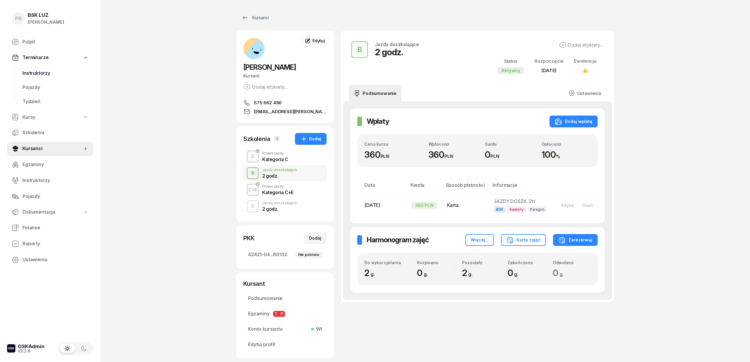
click at [37, 68] on link "Instruktorzy" at bounding box center [56, 73] width 76 height 14
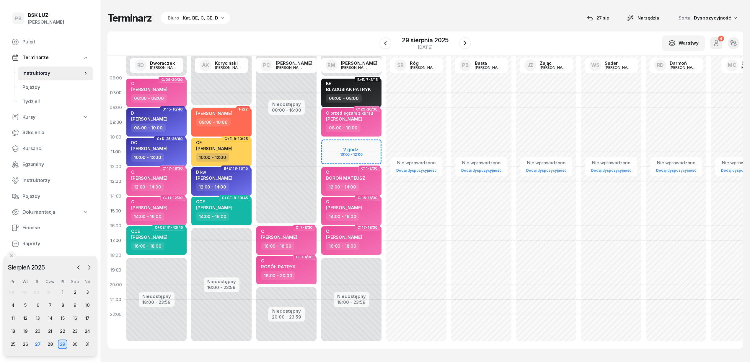
click at [308, 31] on div "W Wybierz AK Koryciński Artur BP Pająk Bogusław DA Arendarczyk Damian DP Pawłow…" at bounding box center [424, 43] width 635 height 24
click at [306, 28] on div "Terminarz Biuro Kat. BE, C, CE, D 27 sie Narzędzia Sortuj Dyspozycyjność W Wybi…" at bounding box center [424, 180] width 635 height 360
click at [339, 16] on div "Terminarz Biuro Kat. BE, C, CE, D [DATE] Narzędzia Sortuj Dyspozycyjność" at bounding box center [424, 18] width 635 height 12
click at [323, 38] on div "W Wybierz AK Koryciński Artur BP Pająk Bogusław DA Arendarczyk Damian DP Pawłow…" at bounding box center [424, 43] width 635 height 24
click at [233, 122] on div "08:00 - 10:00" at bounding box center [222, 122] width 52 height 9
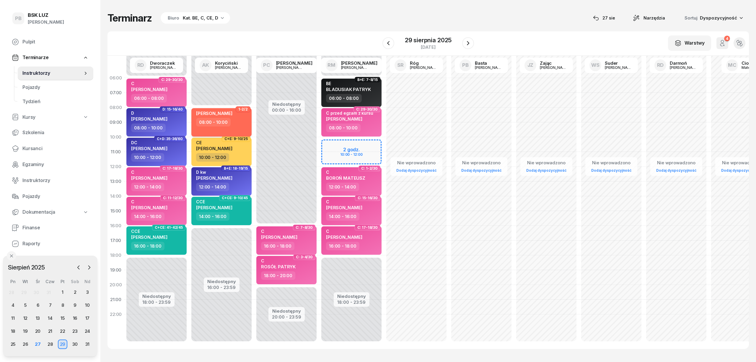
select select "08"
select select "10"
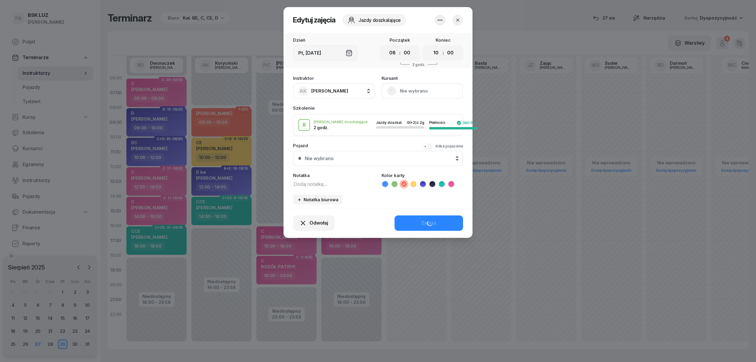
click at [426, 92] on button "Nie wybrano" at bounding box center [421, 90] width 81 height 15
click at [411, 92] on button "[PERSON_NAME]" at bounding box center [421, 90] width 81 height 15
click at [410, 91] on button "[PERSON_NAME]" at bounding box center [421, 90] width 81 height 15
click at [398, 115] on div "Otwórz profil" at bounding box center [400, 111] width 29 height 8
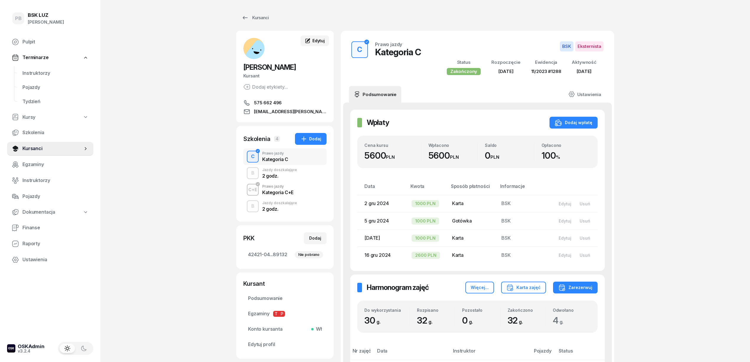
click at [318, 38] on span "Edytuj" at bounding box center [318, 40] width 12 height 5
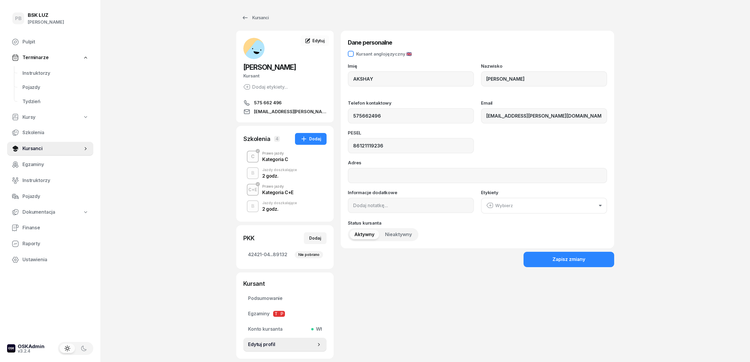
click at [371, 53] on div "Kursant anglojęzyczny 🇬🇧" at bounding box center [384, 54] width 56 height 4
click at [573, 259] on div "Zapisz zmiany" at bounding box center [568, 259] width 33 height 8
click at [42, 72] on span "Instruktorzy" at bounding box center [55, 73] width 66 height 8
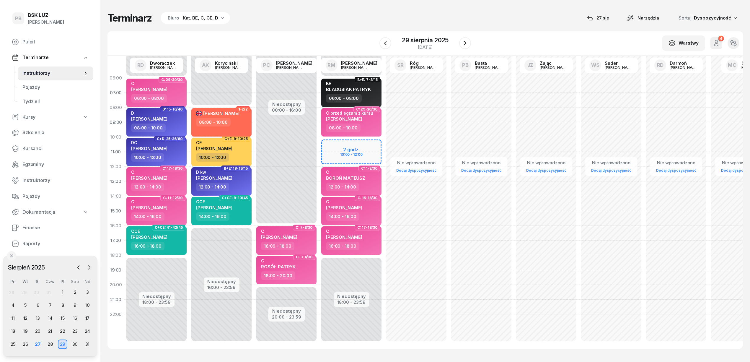
click at [230, 122] on div "08:00 - 10:00" at bounding box center [222, 122] width 52 height 9
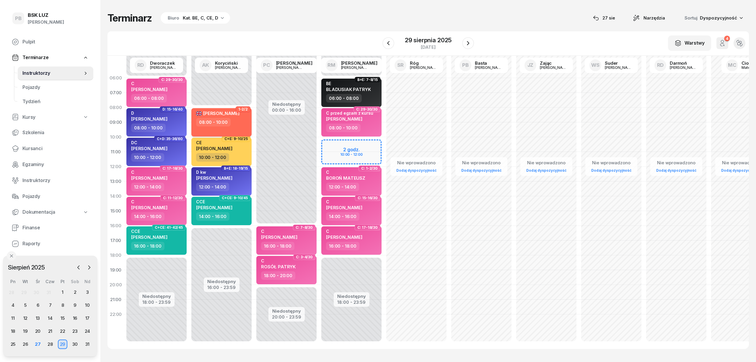
select select "08"
select select "10"
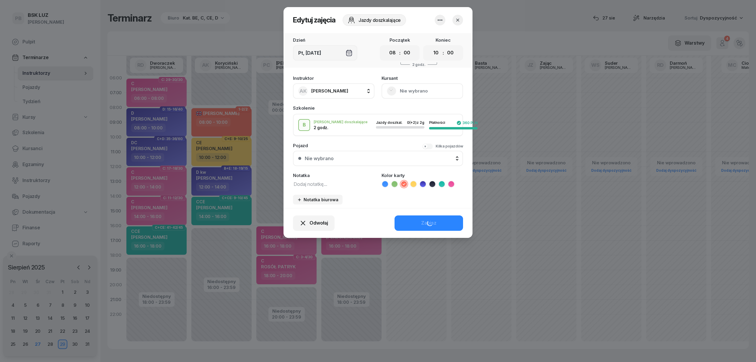
click at [415, 146] on div "Pojazd Kilka pojazdów" at bounding box center [378, 145] width 170 height 4
click at [415, 182] on icon at bounding box center [413, 184] width 6 height 6
click at [413, 222] on button "Zapisz" at bounding box center [428, 222] width 68 height 15
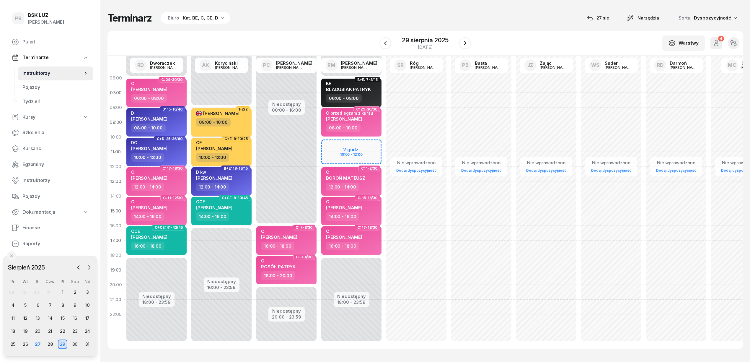
click at [243, 117] on div "[PERSON_NAME]" at bounding box center [222, 113] width 52 height 7
select select "08"
select select "10"
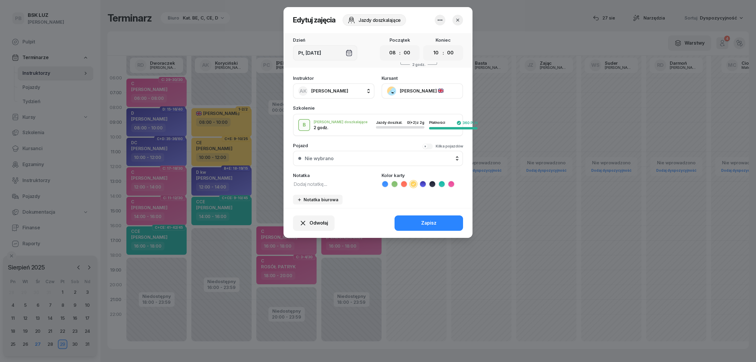
click at [256, 25] on div at bounding box center [378, 181] width 756 height 362
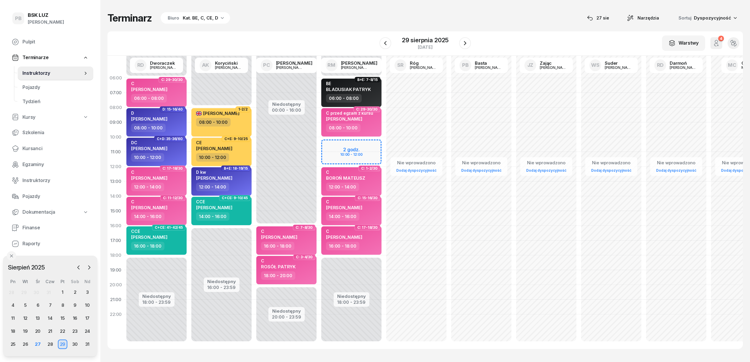
click at [491, 9] on div "Terminarz Biuro Kat. BE, C, CE, D 27 sie Narzędzia Sortuj Dyspozycyjność W Wybi…" at bounding box center [424, 180] width 635 height 360
click at [76, 344] on div "30" at bounding box center [74, 343] width 9 height 9
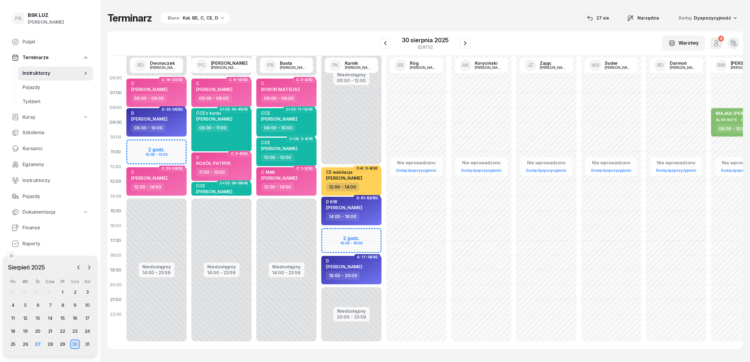
click at [82, 343] on div "31" at bounding box center [87, 343] width 12 height 9
click at [86, 343] on div "31" at bounding box center [87, 343] width 9 height 9
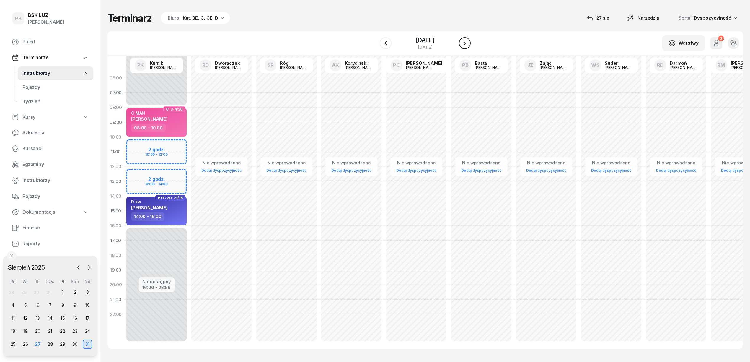
click at [465, 45] on icon "button" at bounding box center [464, 43] width 7 height 7
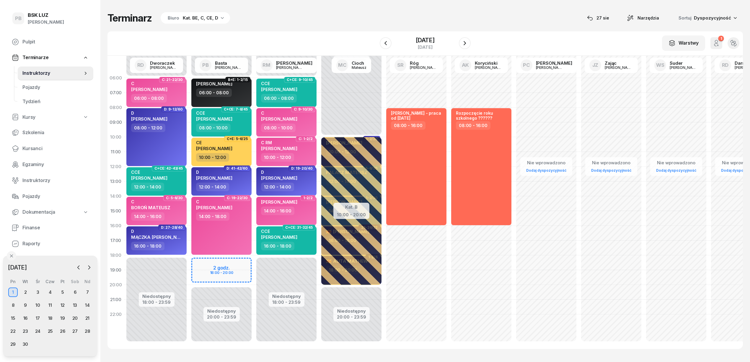
click at [345, 24] on div "Terminarz Biuro Kat. BE, C, CE, D [DATE] Narzędzia Sortuj Dyspozycyjność" at bounding box center [424, 18] width 635 height 12
click at [238, 92] on div "06:00 - 08:00" at bounding box center [222, 92] width 52 height 9
select select "06"
select select "08"
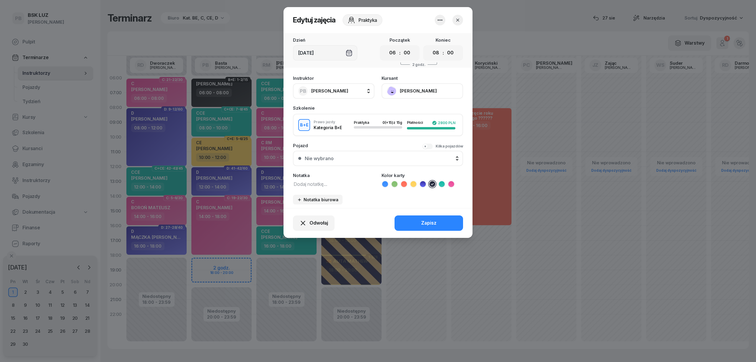
click at [317, 184] on textarea at bounding box center [333, 184] width 81 height 8
type textarea "BE"
click at [418, 218] on button "Zapisz" at bounding box center [428, 222] width 68 height 15
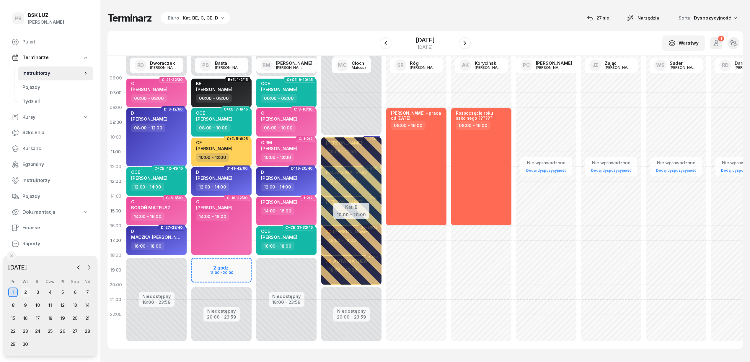
click at [21, 291] on div "2" at bounding box center [25, 291] width 9 height 9
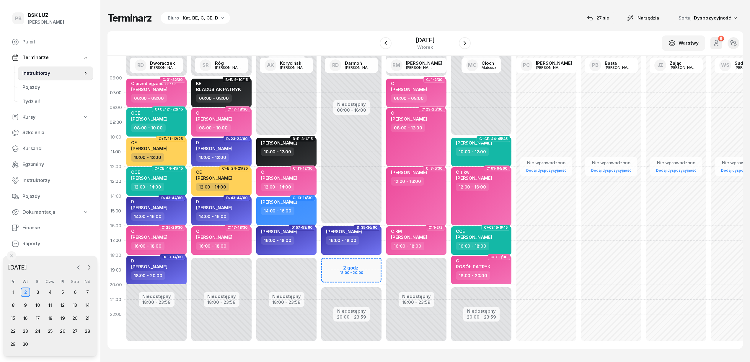
click at [78, 269] on icon "button" at bounding box center [79, 267] width 6 height 6
click at [37, 345] on div "27" at bounding box center [37, 343] width 9 height 9
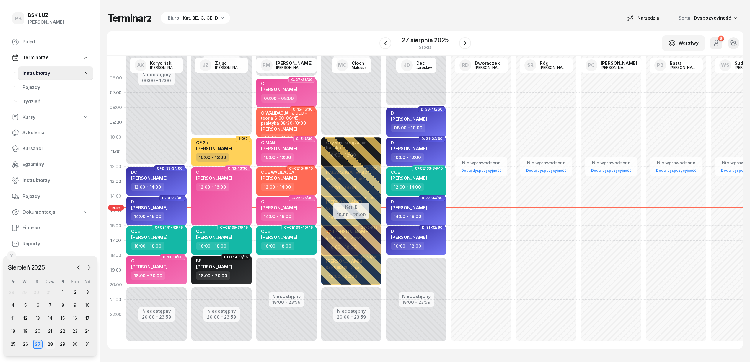
click at [54, 344] on div "28" at bounding box center [49, 343] width 9 height 9
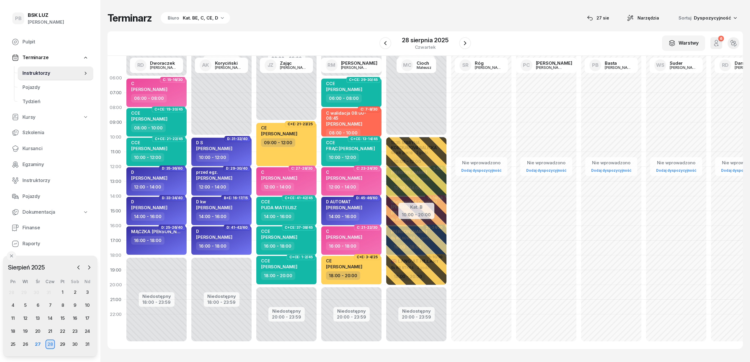
click at [234, 149] on div "D S JANIK RAFAŁ" at bounding box center [222, 146] width 52 height 13
select select "10"
select select "12"
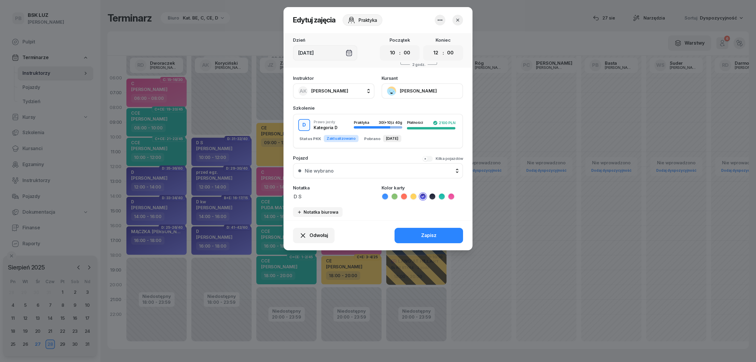
click at [307, 194] on textarea "D S" at bounding box center [333, 196] width 81 height 8
type textarea "D"
click at [418, 236] on button "Zapisz" at bounding box center [428, 235] width 68 height 15
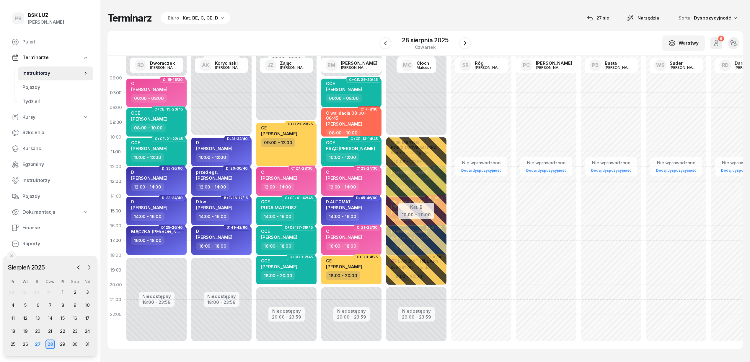
click at [230, 185] on div "12:00 - 14:00" at bounding box center [222, 186] width 52 height 9
select select "12"
select select "14"
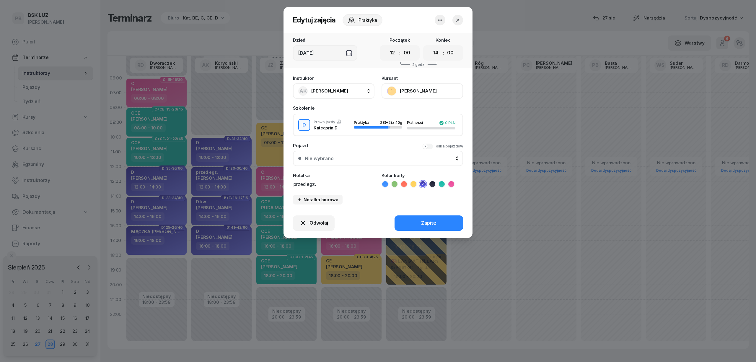
click at [292, 185] on div "Instruktor AK Koryciński Artur AK Koryciński Artur BP Pająk Bogusław DA Arendar…" at bounding box center [377, 139] width 189 height 135
click at [294, 184] on textarea "przed egz." at bounding box center [333, 184] width 81 height 8
type textarea "D przed egz."
click at [432, 224] on div "Zapisz" at bounding box center [428, 223] width 15 height 8
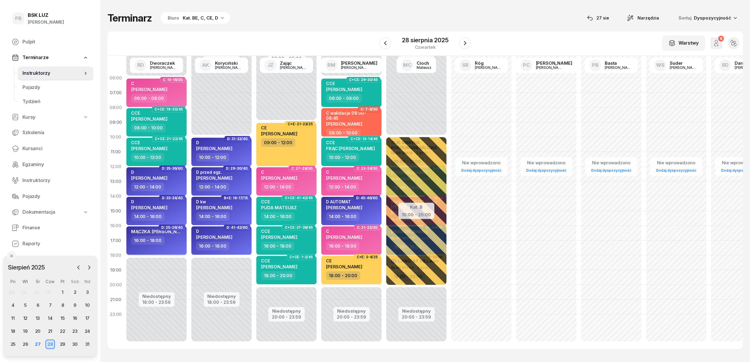
click at [168, 250] on div "MĄCZKA DANIEL 16:00 - 18:00" at bounding box center [156, 240] width 60 height 28
select select "16"
select select "18"
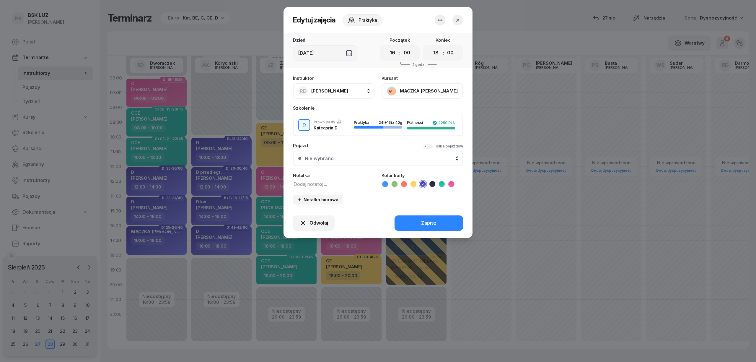
click at [307, 184] on textarea at bounding box center [333, 184] width 81 height 8
type textarea "D"
click at [416, 221] on button "Zapisz" at bounding box center [428, 222] width 68 height 15
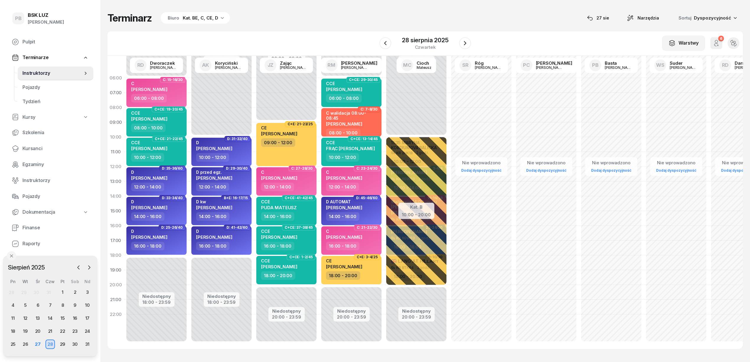
click at [314, 19] on div "Terminarz Biuro Kat. BE, C, CE, D [DATE] Narzędzia Sortuj Dyspozycyjność" at bounding box center [424, 18] width 635 height 12
click at [376, 128] on div "08:00 - 10:00" at bounding box center [352, 132] width 52 height 9
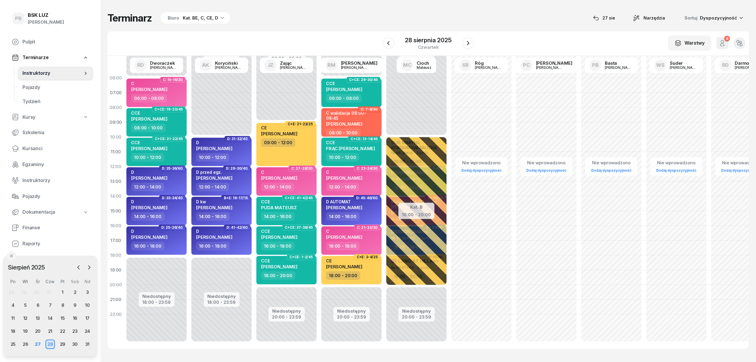
select select "08"
select select "10"
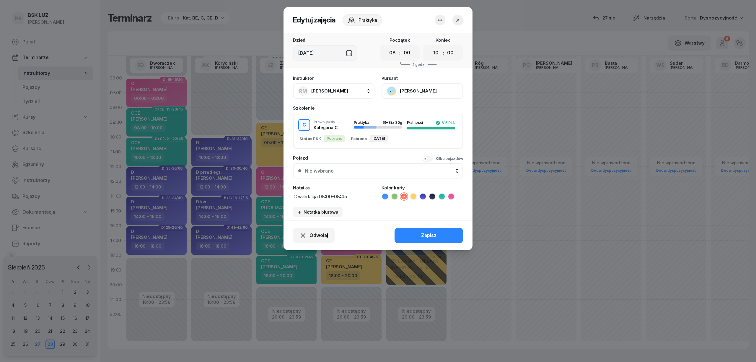
click at [324, 196] on textarea "C walidacja 08:00-08:45" at bounding box center [333, 196] width 81 height 8
click at [325, 197] on textarea "C walidacja 08:00-08:45" at bounding box center [333, 196] width 81 height 8
type textarea "C walidacja 09:00-09:45"
click at [411, 238] on button "Zapisz" at bounding box center [428, 235] width 68 height 15
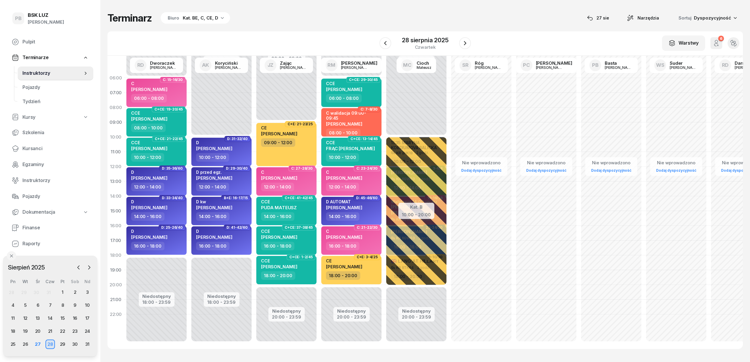
click at [285, 38] on div "W Wybierz AK Koryciński Artur BP Pająk Bogusław DA Arendarczyk Damian DP Pawłow…" at bounding box center [424, 43] width 635 height 24
click at [35, 148] on span "Kursanci" at bounding box center [55, 149] width 66 height 8
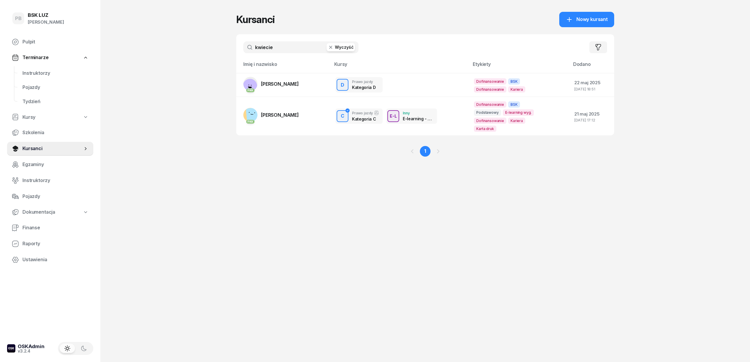
click at [288, 45] on input "kwiecie" at bounding box center [300, 47] width 115 height 12
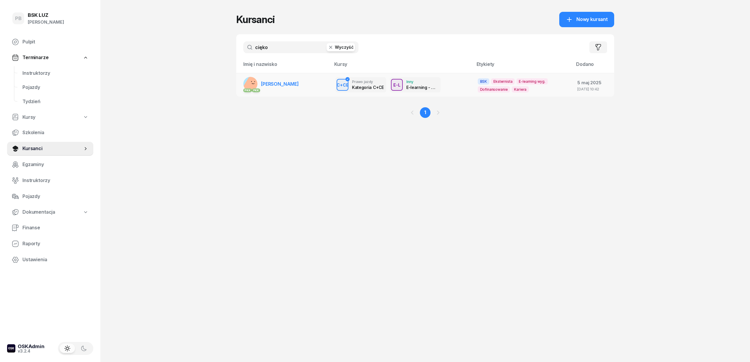
type input "cięko"
click at [292, 81] on span "[PERSON_NAME]" at bounding box center [280, 84] width 38 height 6
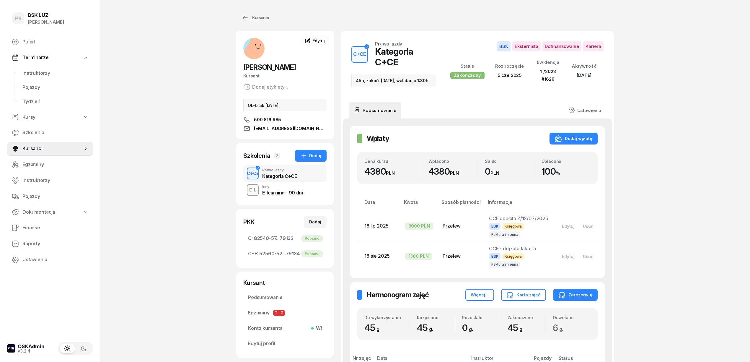
click at [257, 16] on div "Kursanci" at bounding box center [254, 17] width 27 height 7
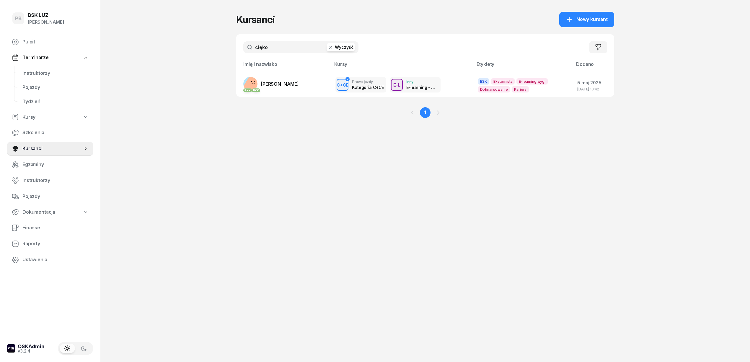
click at [273, 46] on input "cięko" at bounding box center [300, 47] width 115 height 12
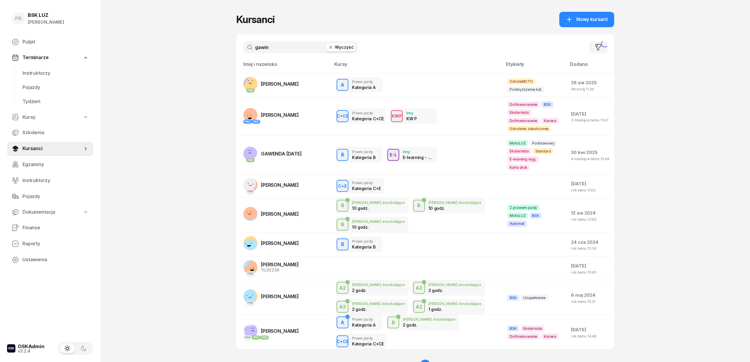
type input "gawin"
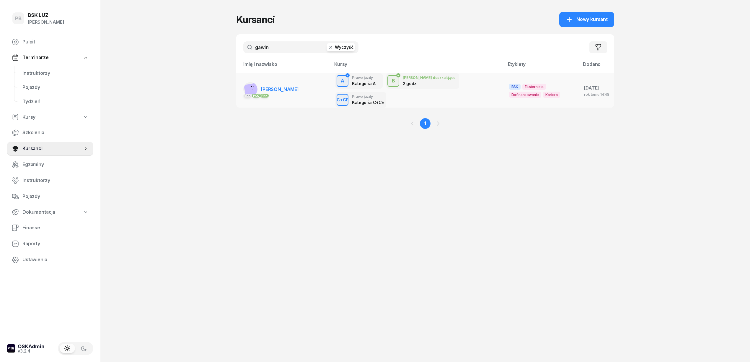
click at [280, 91] on span "[PERSON_NAME]" at bounding box center [280, 89] width 38 height 6
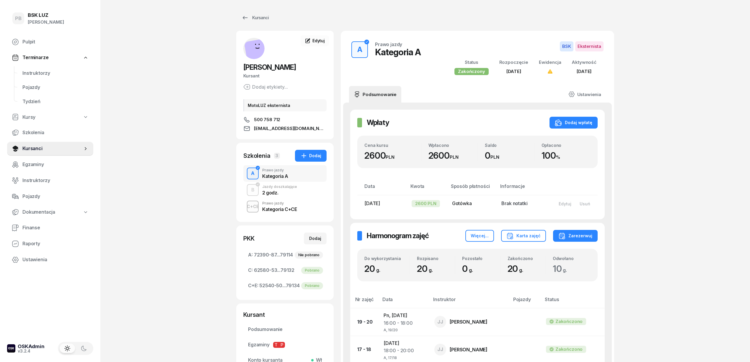
click at [293, 208] on div "Kategoria C+CE" at bounding box center [279, 209] width 35 height 5
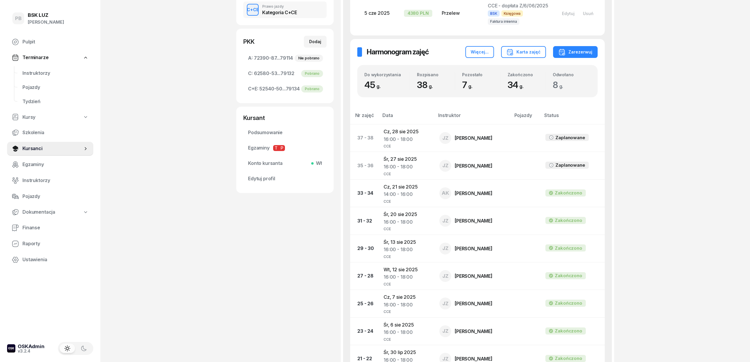
scroll to position [157, 0]
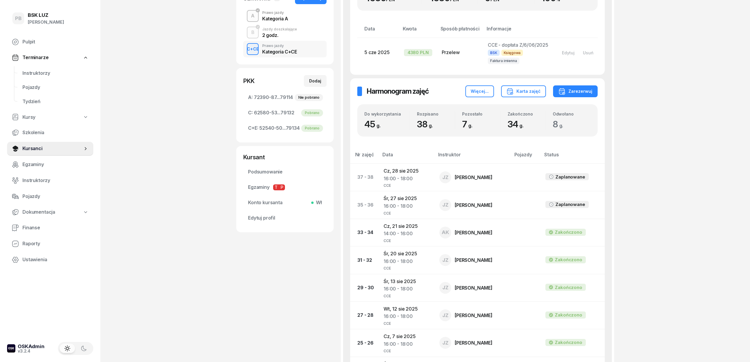
click at [236, 355] on div "GAWIN PIOTR Kursant Dodaj etykiety... MotoLUZ eksternista 500 758 712 gawin10@v…" at bounding box center [284, 352] width 97 height 958
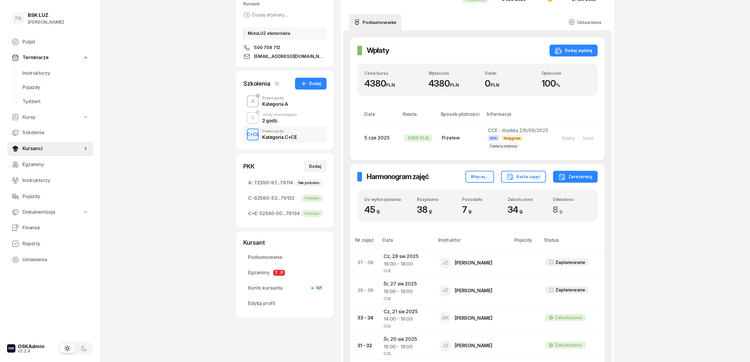
scroll to position [79, 0]
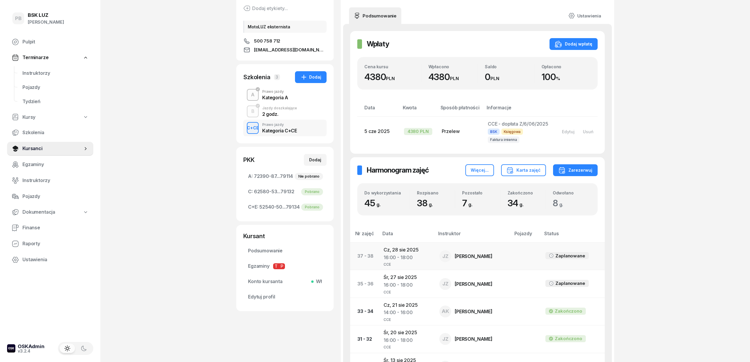
click at [395, 249] on td "Cz, 28 sie 2025 16:00 - 18:00 CCE" at bounding box center [407, 255] width 56 height 27
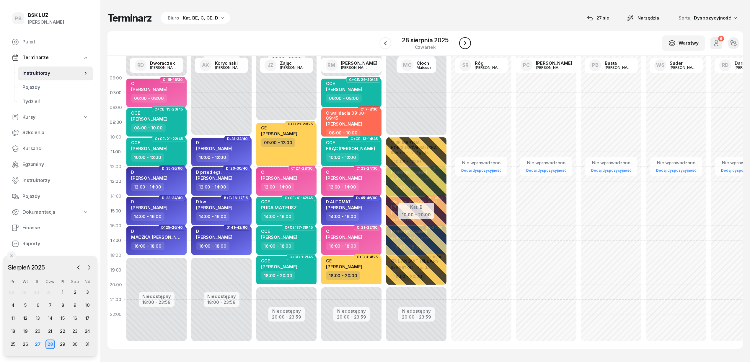
click at [464, 42] on icon "button" at bounding box center [464, 43] width 7 height 7
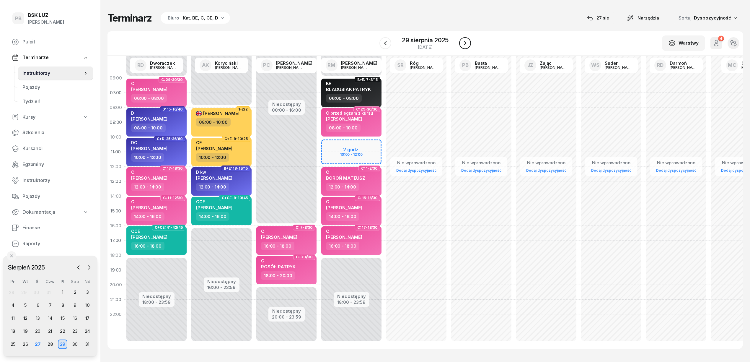
click at [464, 42] on icon "button" at bounding box center [464, 43] width 7 height 7
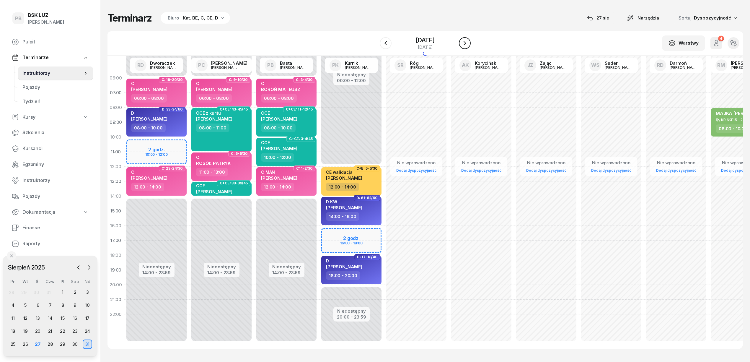
click at [464, 42] on icon "button" at bounding box center [464, 43] width 7 height 7
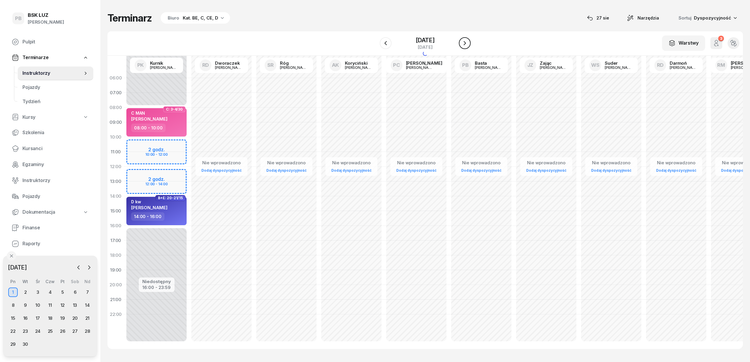
click at [464, 42] on icon "button" at bounding box center [464, 43] width 7 height 7
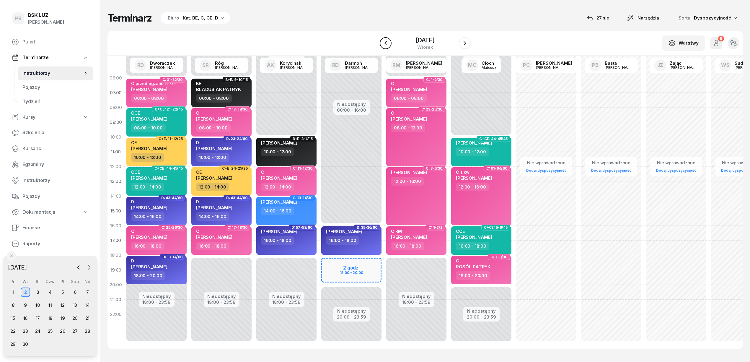
click at [385, 46] on icon "button" at bounding box center [385, 43] width 7 height 7
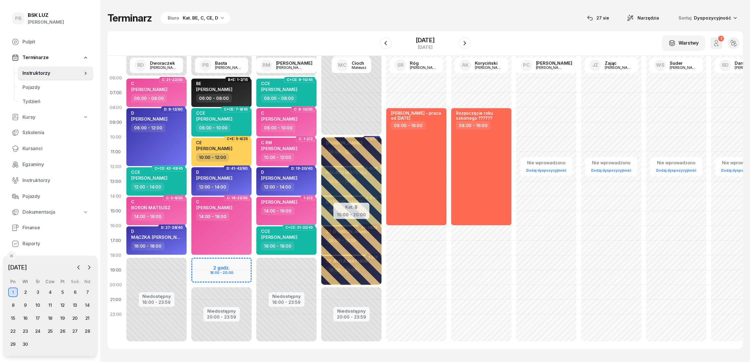
click at [254, 260] on div "Niedostępny 00:00 - 06:00 Niedostępny 20:00 - 23:59 2 godz. 18:00 - 20:00 B+E: …" at bounding box center [286, 211] width 65 height 280
select select "18"
select select "20"
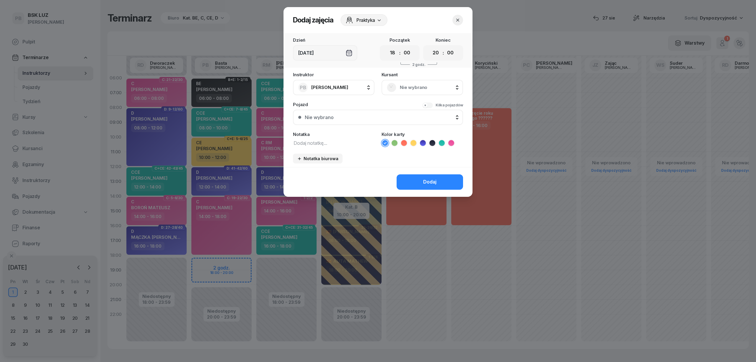
click at [420, 84] on span "Nie wybrano" at bounding box center [429, 88] width 58 height 8
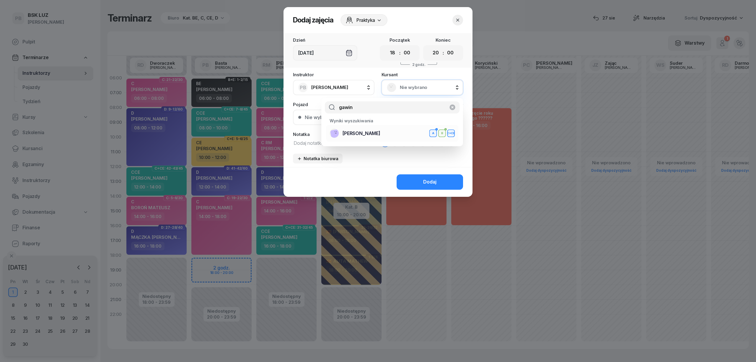
type input "gawin"
click at [401, 134] on div "GAWIN PIOTR A B C+CE" at bounding box center [391, 132] width 125 height 9
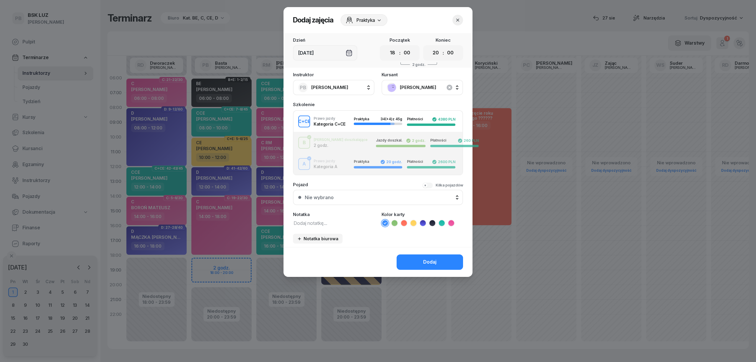
click at [319, 220] on textarea at bounding box center [333, 223] width 81 height 8
type textarea "CCE"
click at [441, 220] on icon at bounding box center [442, 223] width 6 height 6
click at [425, 262] on div "Dodaj" at bounding box center [429, 262] width 13 height 8
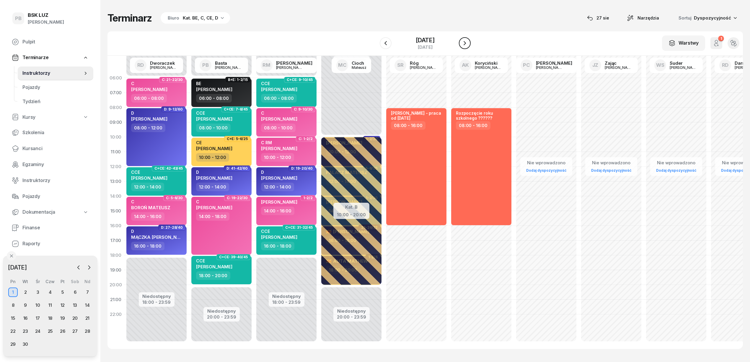
click at [468, 40] on icon "button" at bounding box center [464, 43] width 7 height 7
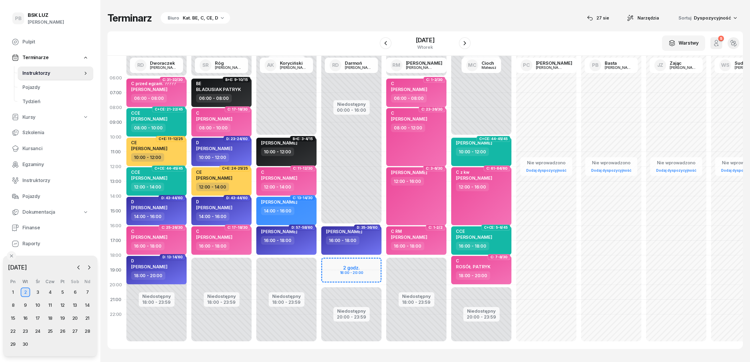
click at [384, 260] on div "Niedostępny 00:00 - 16:00 Niedostępny 20:00 - 23:59 2 godz. 18:00 - 20:00 D: 35…" at bounding box center [416, 211] width 65 height 280
select select "18"
select select "20"
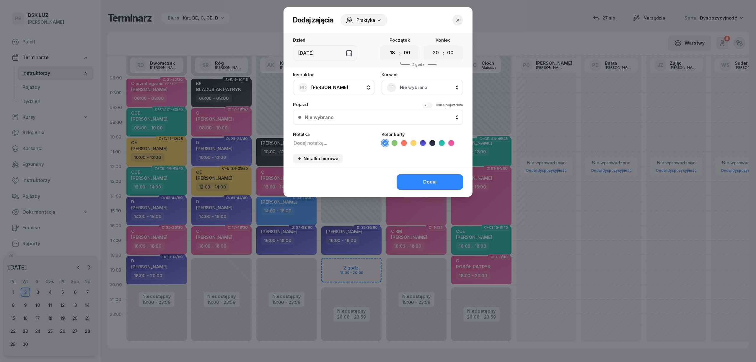
click at [408, 84] on span "Nie wybrano" at bounding box center [429, 88] width 58 height 8
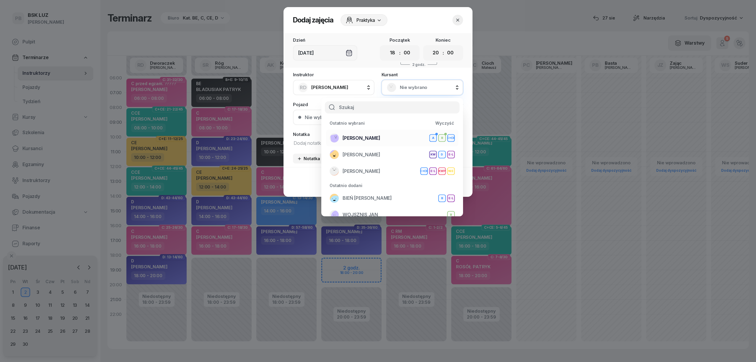
click at [386, 140] on div "GAWIN PIOTR A B C+CE" at bounding box center [391, 137] width 125 height 9
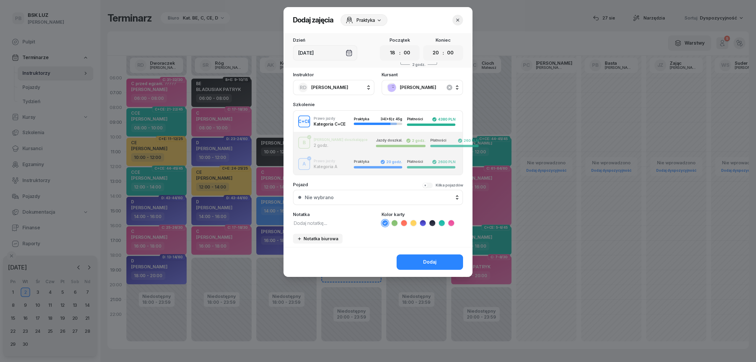
click at [328, 221] on textarea at bounding box center [333, 223] width 81 height 8
type textarea "CCE"
click at [444, 222] on icon at bounding box center [442, 223] width 6 height 6
click at [423, 259] on button "Dodaj" at bounding box center [429, 261] width 66 height 15
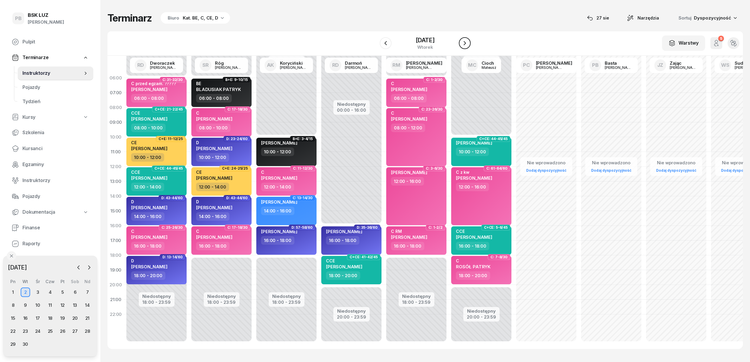
click at [465, 46] on icon "button" at bounding box center [464, 43] width 7 height 7
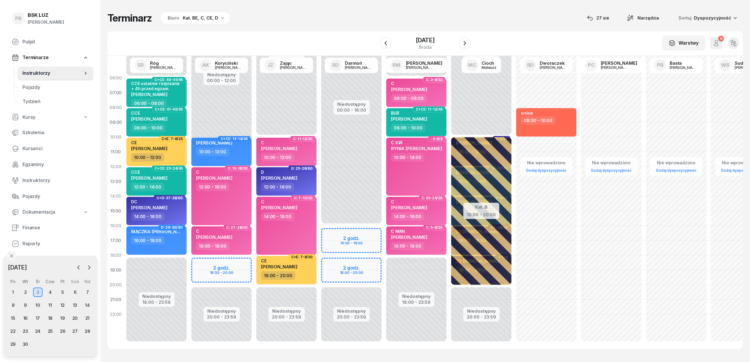
click at [384, 243] on div "Niedostępny 00:00 - 16:00 Niedostępny 20:00 - 23:59 2 godz. 16:00 - 18:00 2 god…" at bounding box center [416, 211] width 65 height 280
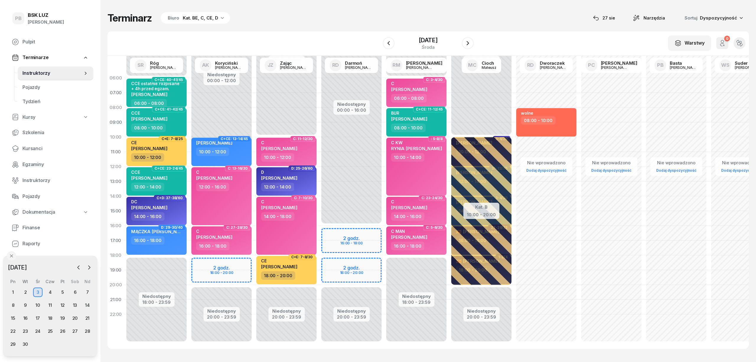
select select "17"
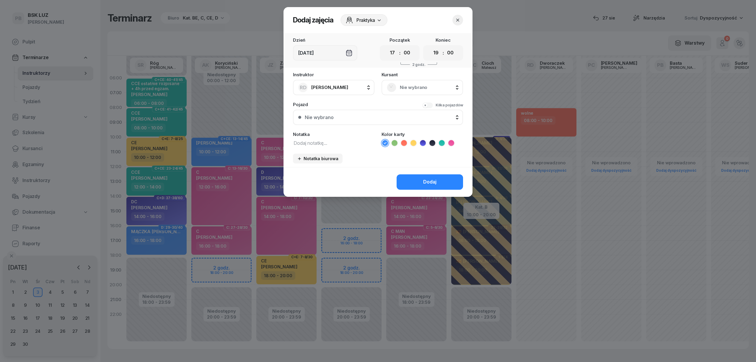
click at [434, 51] on select "00 01 02 03 04 05 06 07 08 09 10 11 12 13 14 15 16 17 18 19 20 21 22 23" at bounding box center [435, 53] width 11 height 12
select select "20"
click at [430, 47] on select "00 01 02 03 04 05 06 07 08 09 10 11 12 13 14 15 16 17 18 19 20 21 22 23" at bounding box center [435, 53] width 11 height 12
click at [403, 91] on div "Nie wybrano" at bounding box center [422, 87] width 71 height 9
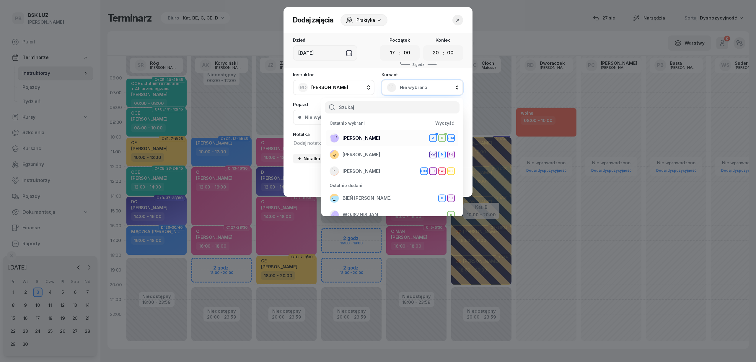
click at [382, 138] on div "GAWIN PIOTR A B C+CE" at bounding box center [391, 137] width 125 height 9
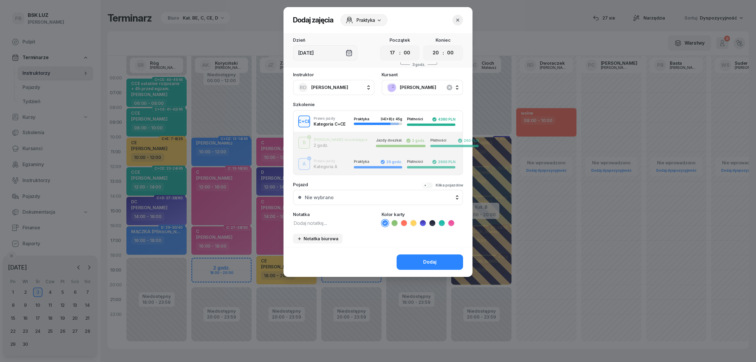
click at [318, 220] on textarea at bounding box center [333, 223] width 81 height 8
type textarea "CCE"
click at [443, 223] on icon at bounding box center [442, 223] width 6 height 6
click at [432, 260] on div "Dodaj" at bounding box center [429, 262] width 13 height 8
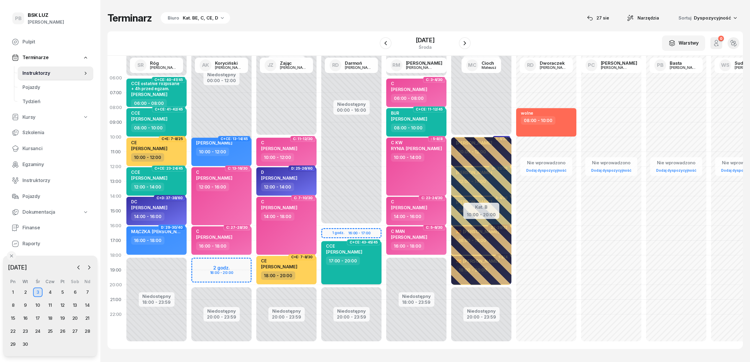
click at [369, 259] on div "17:00 - 20:00" at bounding box center [352, 260] width 52 height 9
select select "17"
select select "20"
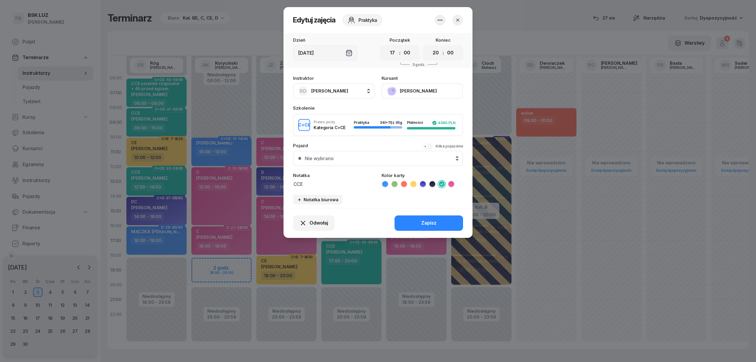
click at [412, 93] on button "[PERSON_NAME]" at bounding box center [421, 90] width 81 height 15
click at [422, 110] on link "Otwórz profil" at bounding box center [421, 111] width 78 height 15
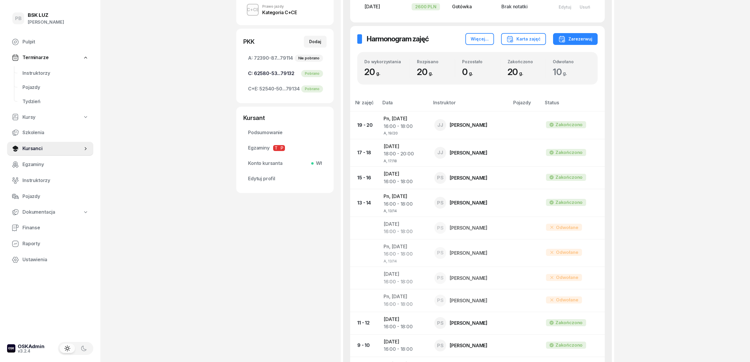
scroll to position [157, 0]
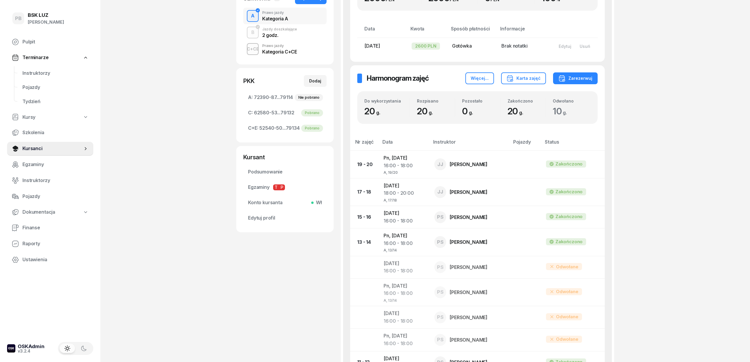
click at [299, 53] on div "C+CE Prawo jazdy Kategoria C+CE" at bounding box center [284, 49] width 83 height 17
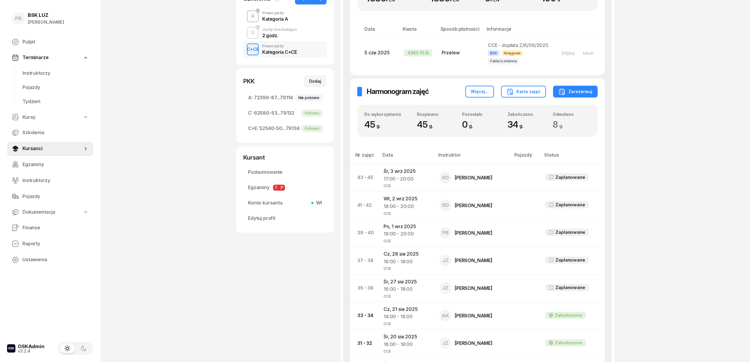
scroll to position [157, 0]
